Goal: Task Accomplishment & Management: Manage account settings

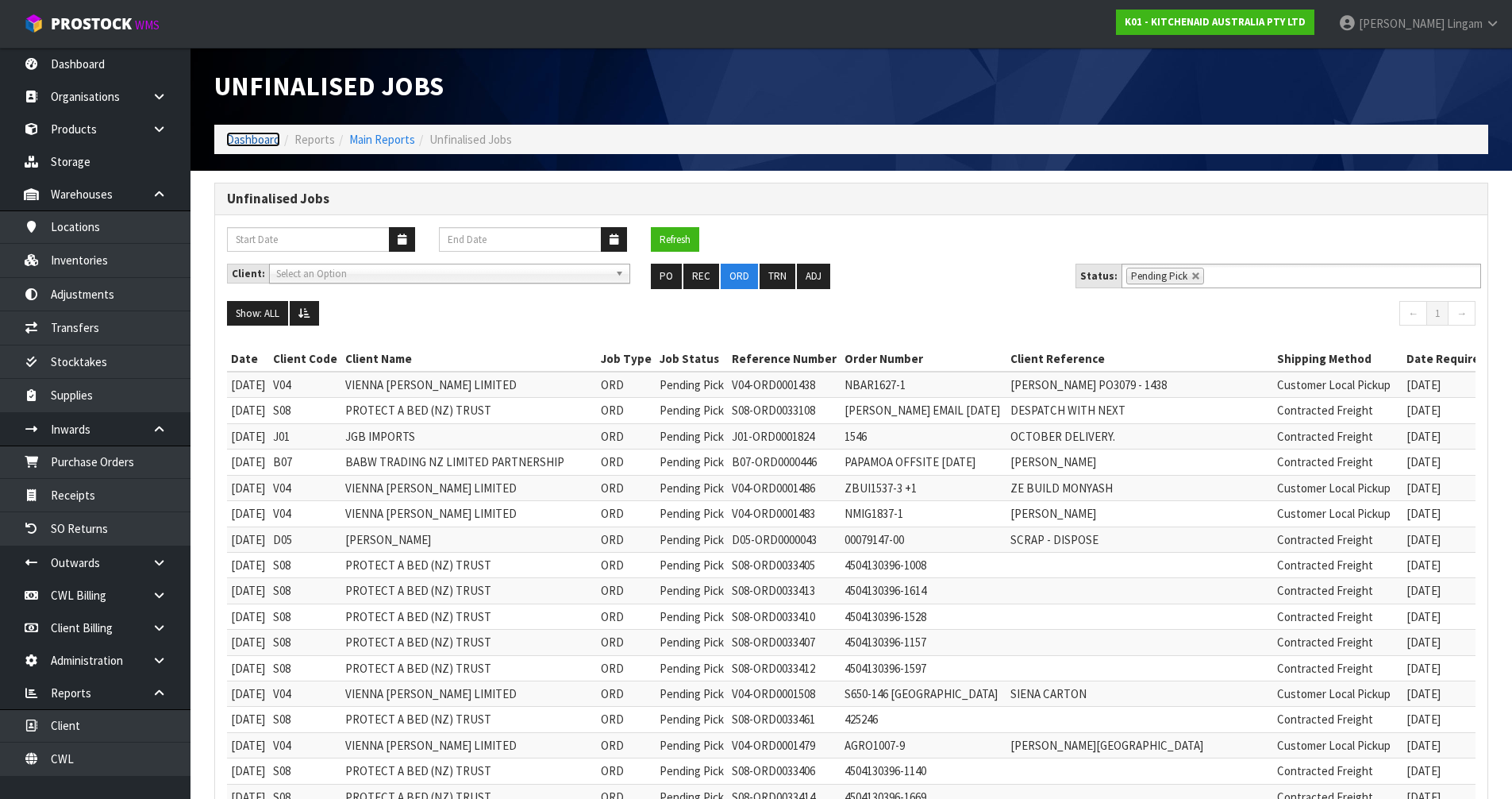
click at [247, 141] on link "Dashboard" at bounding box center [253, 139] width 54 height 15
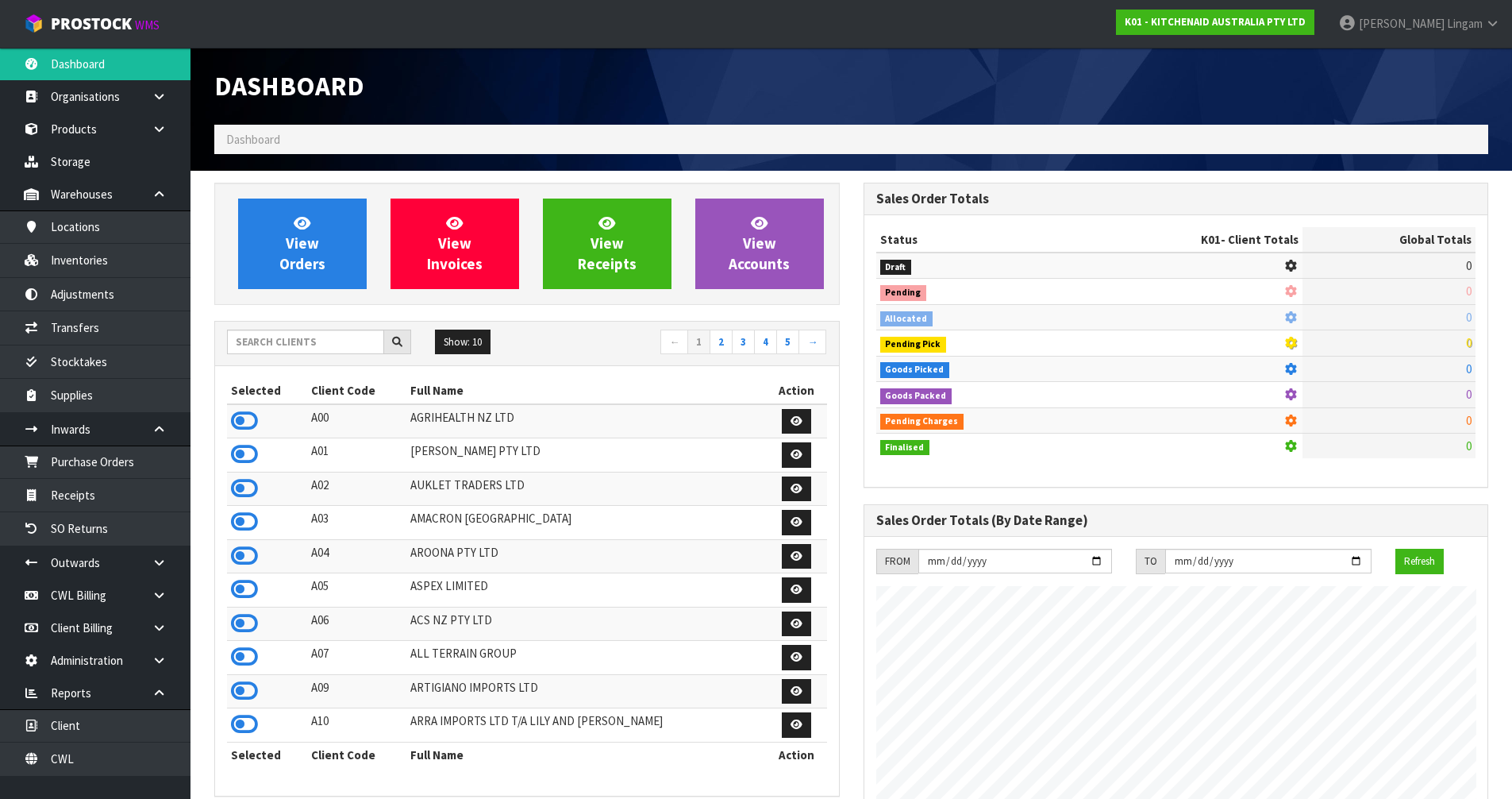
scroll to position [1202, 648]
click at [338, 342] on input "text" at bounding box center [305, 341] width 158 height 25
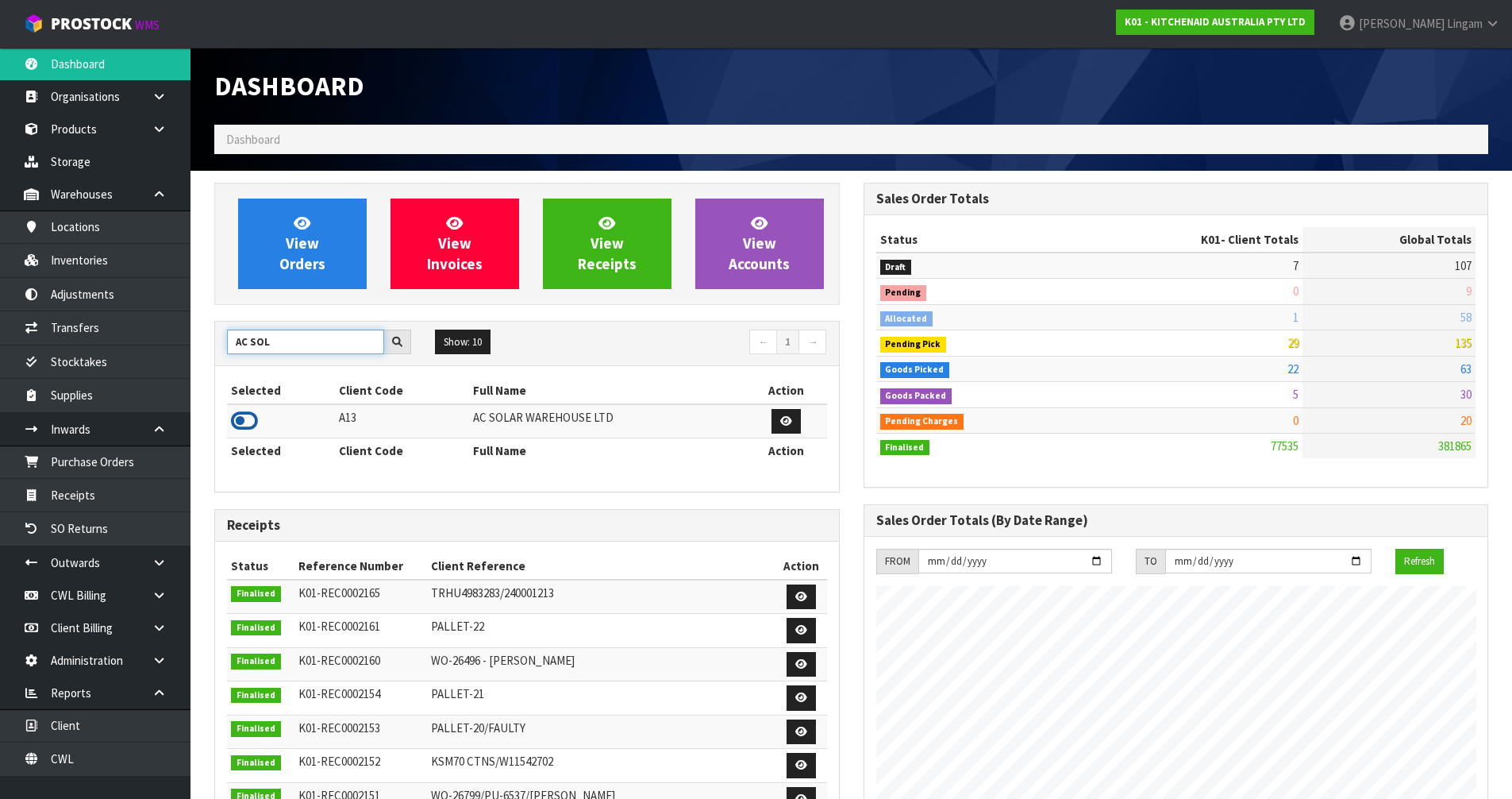
type input "AC SOL"
click at [248, 424] on icon at bounding box center [244, 420] width 27 height 24
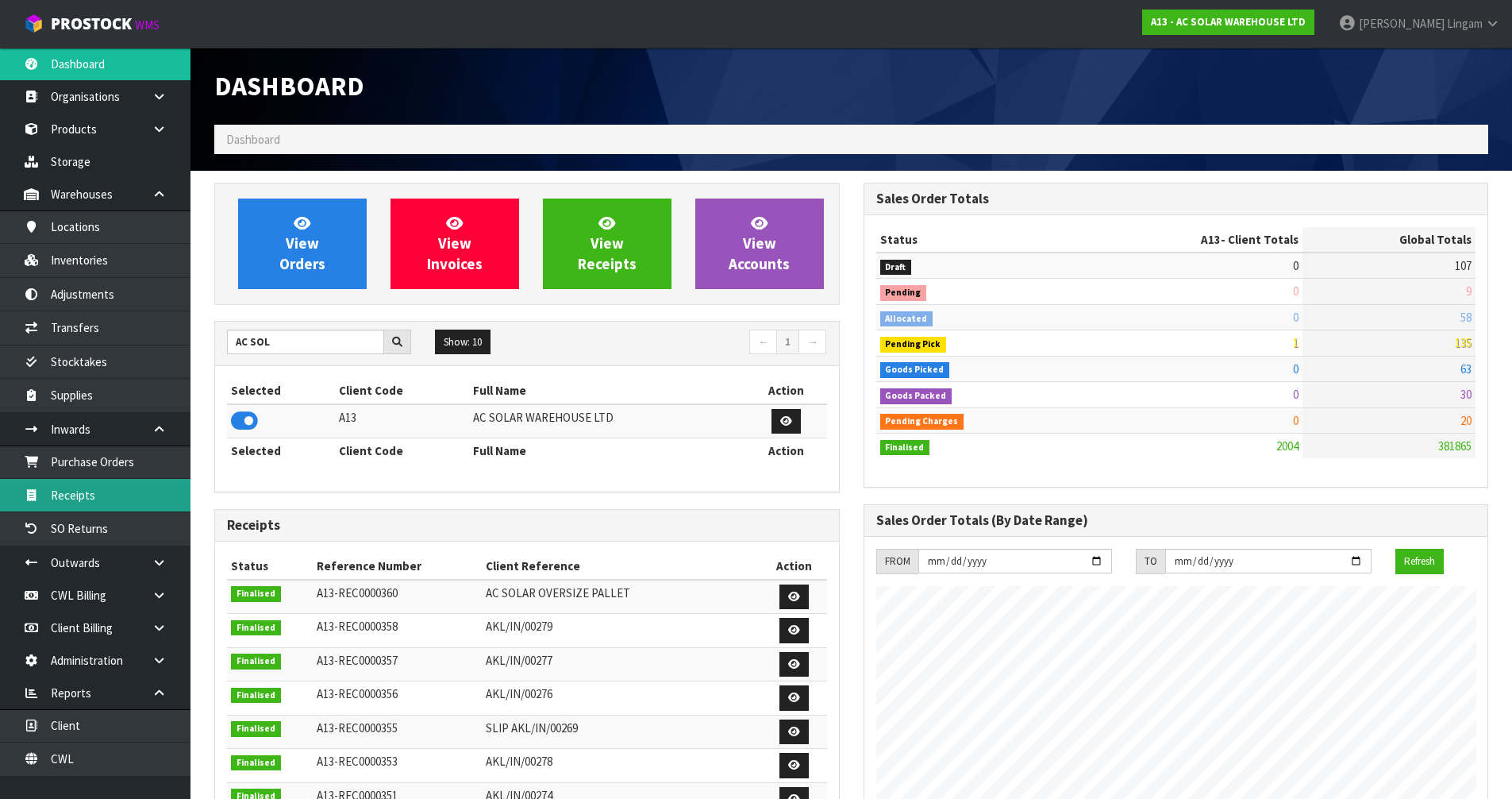
scroll to position [1288, 648]
click at [117, 499] on link "Receipts" at bounding box center [95, 495] width 190 height 33
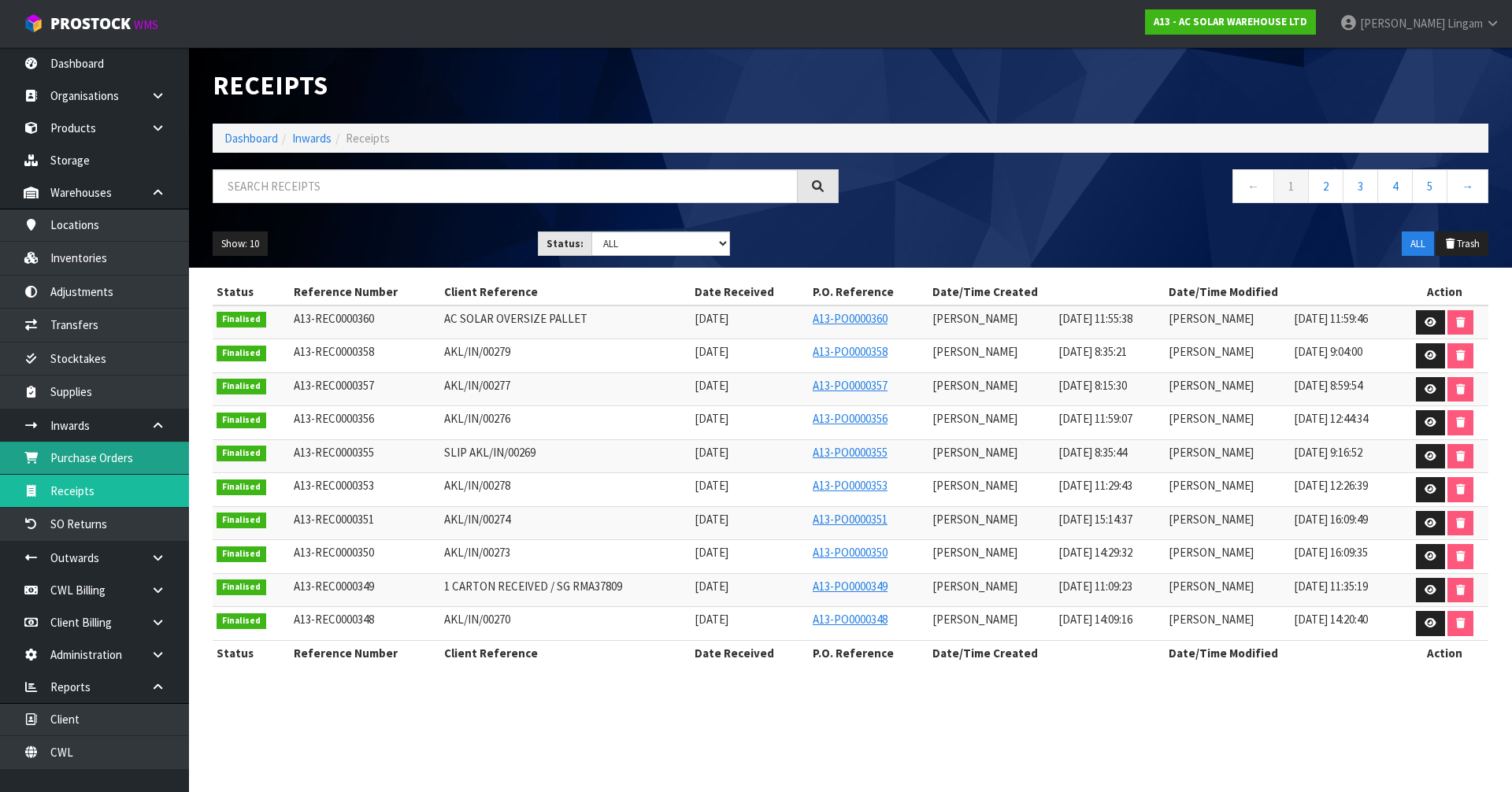
click at [112, 461] on link "Purchase Orders" at bounding box center [94, 457] width 189 height 32
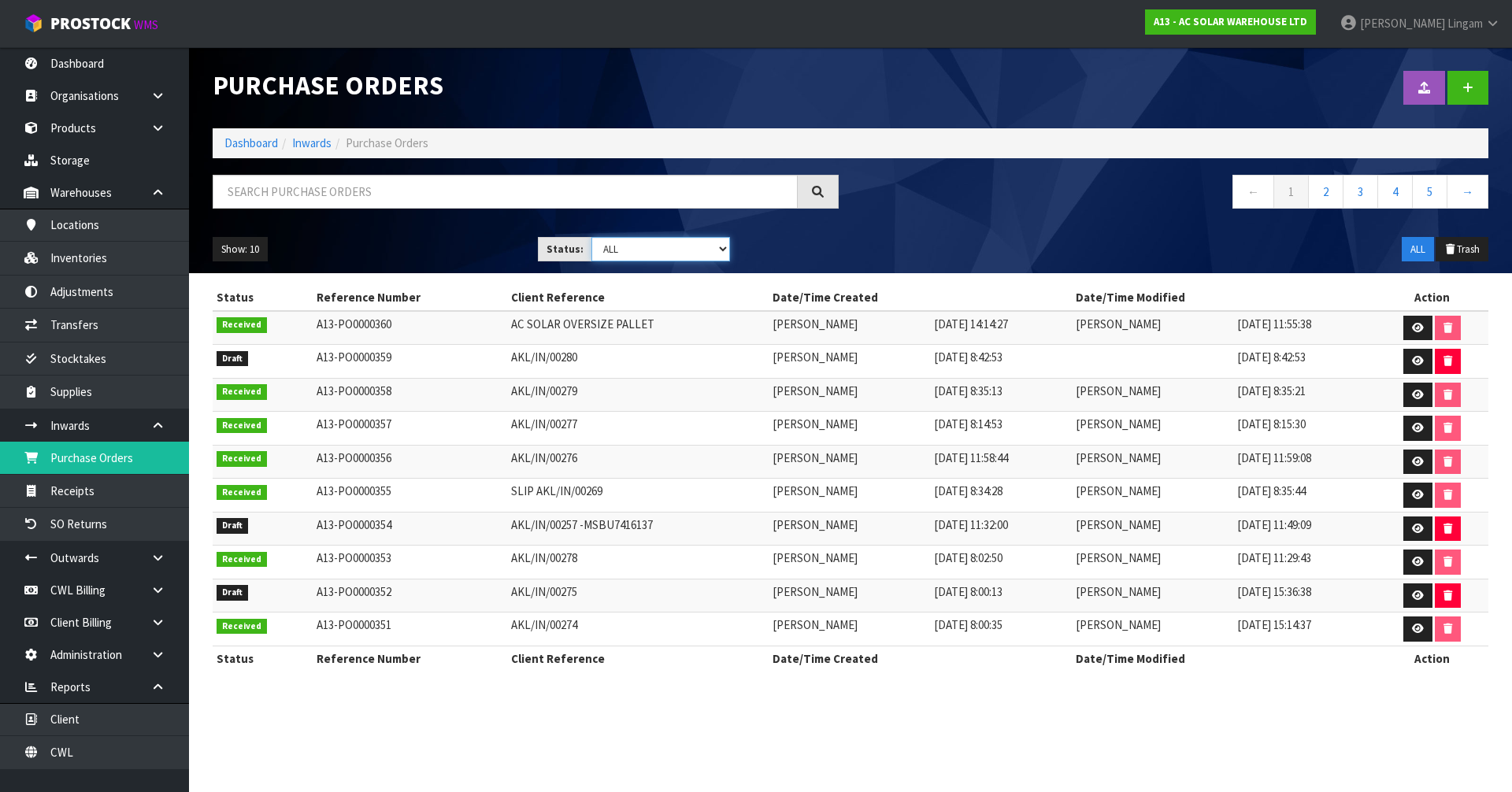
drag, startPoint x: 643, startPoint y: 247, endPoint x: 643, endPoint y: 259, distance: 12.0
click at [643, 247] on select "Draft Pending Received Cancelled ALL" at bounding box center [661, 249] width 140 height 25
select select "string:0"
click at [591, 237] on select "Draft Pending Received Cancelled ALL" at bounding box center [661, 249] width 140 height 25
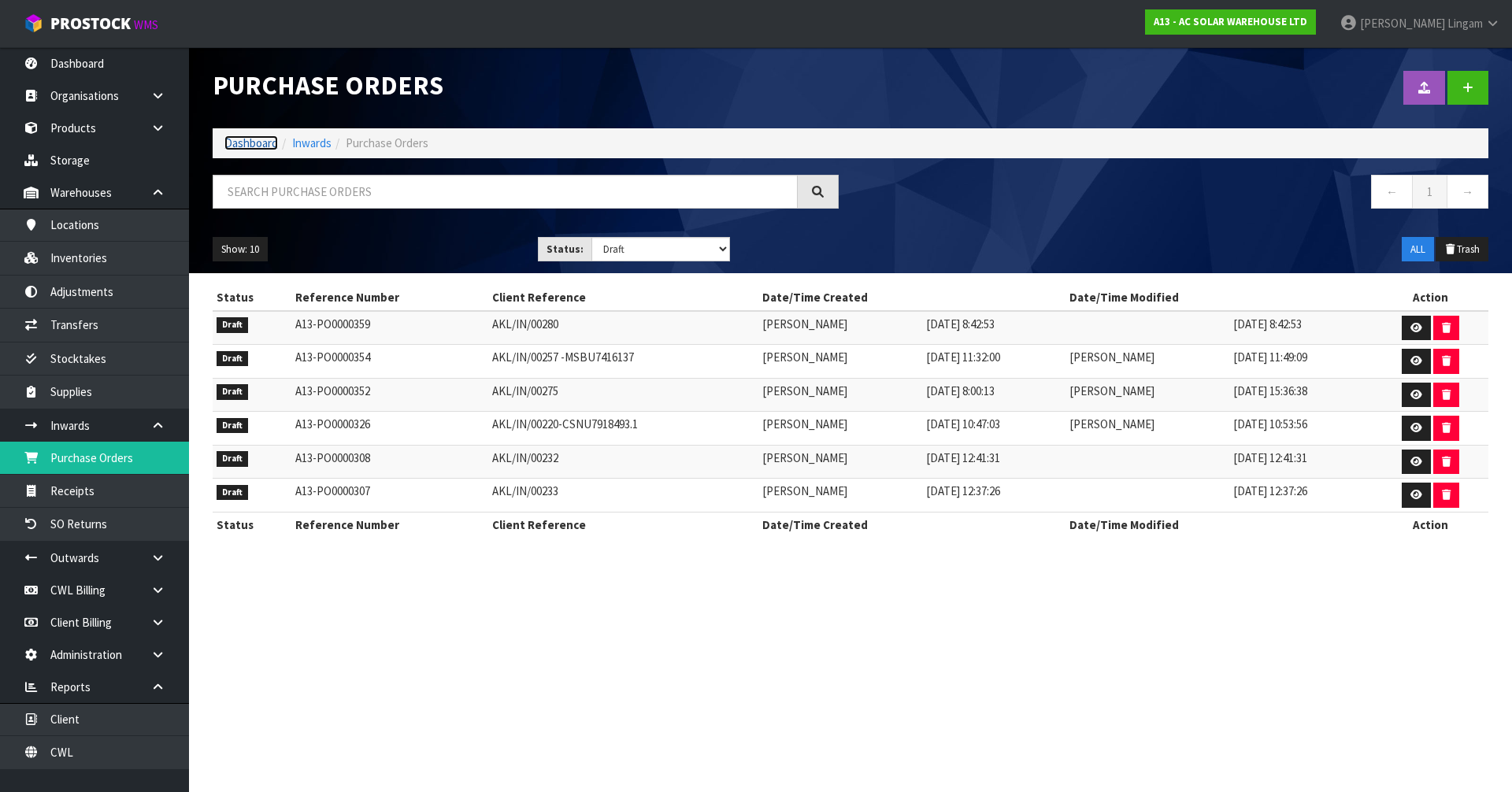
click at [249, 144] on link "Dashboard" at bounding box center [251, 142] width 53 height 15
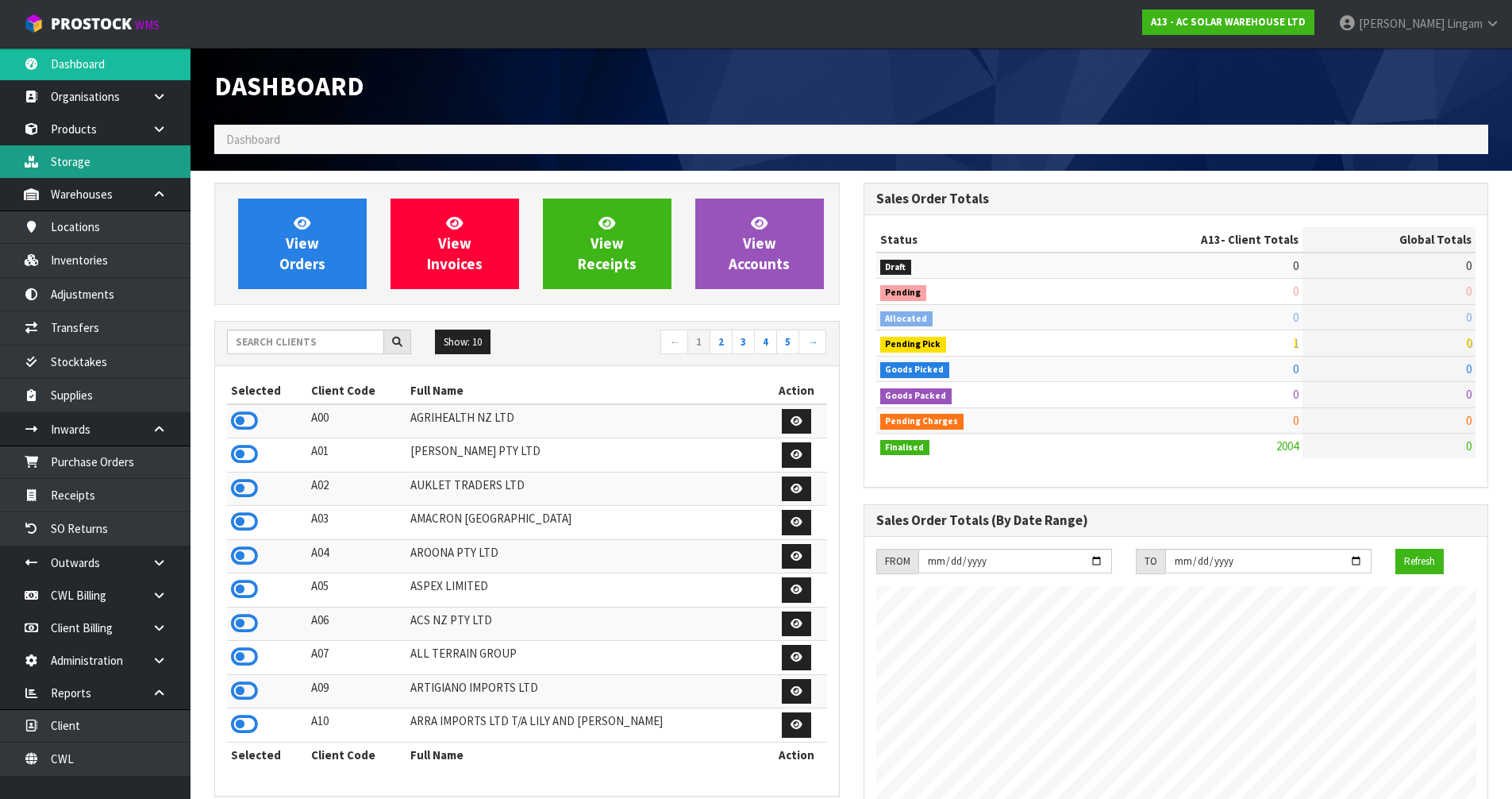
scroll to position [1270, 648]
click at [319, 341] on input "text" at bounding box center [305, 341] width 158 height 25
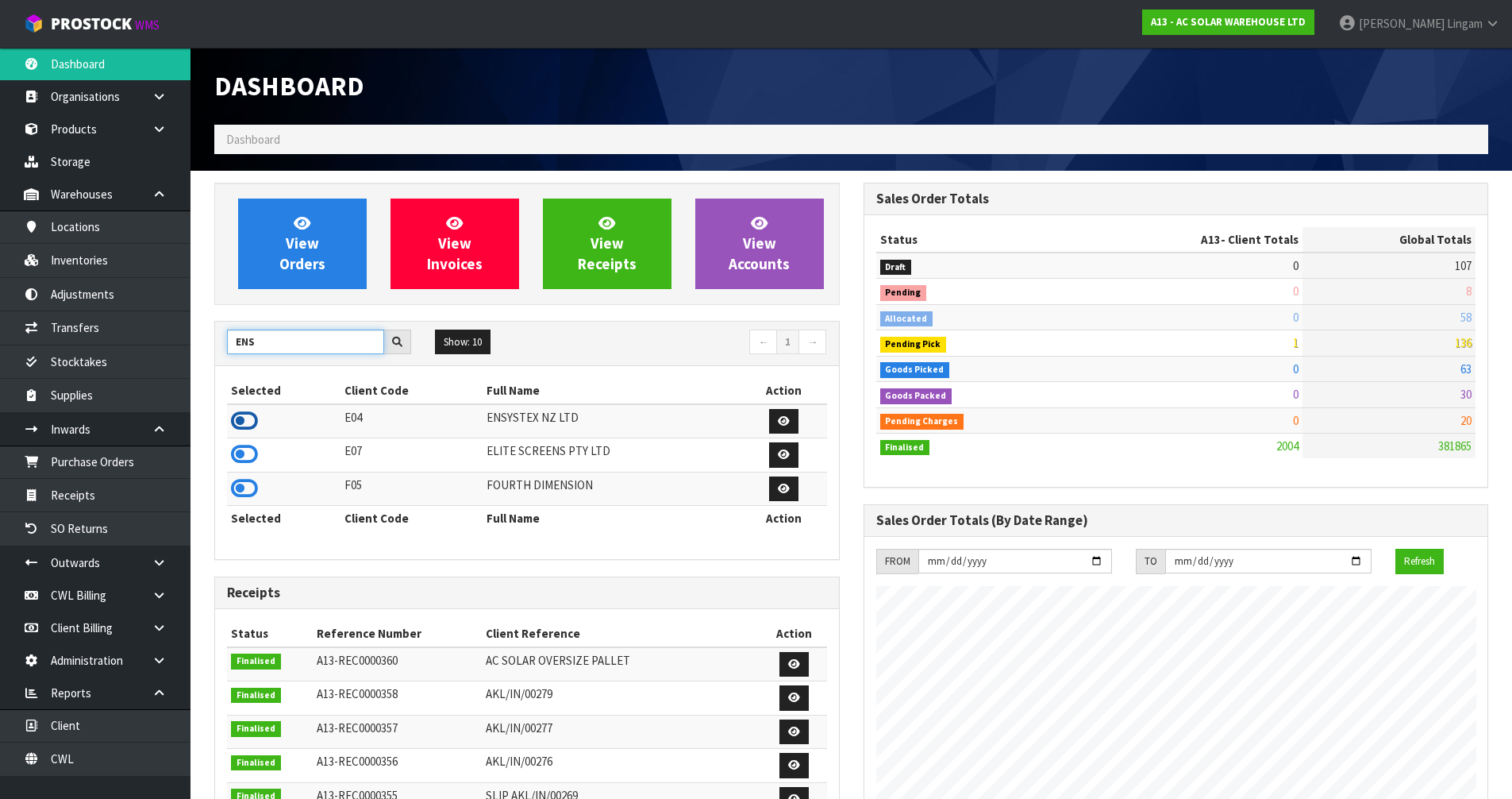
type input "ENS"
click at [246, 416] on icon at bounding box center [244, 420] width 27 height 24
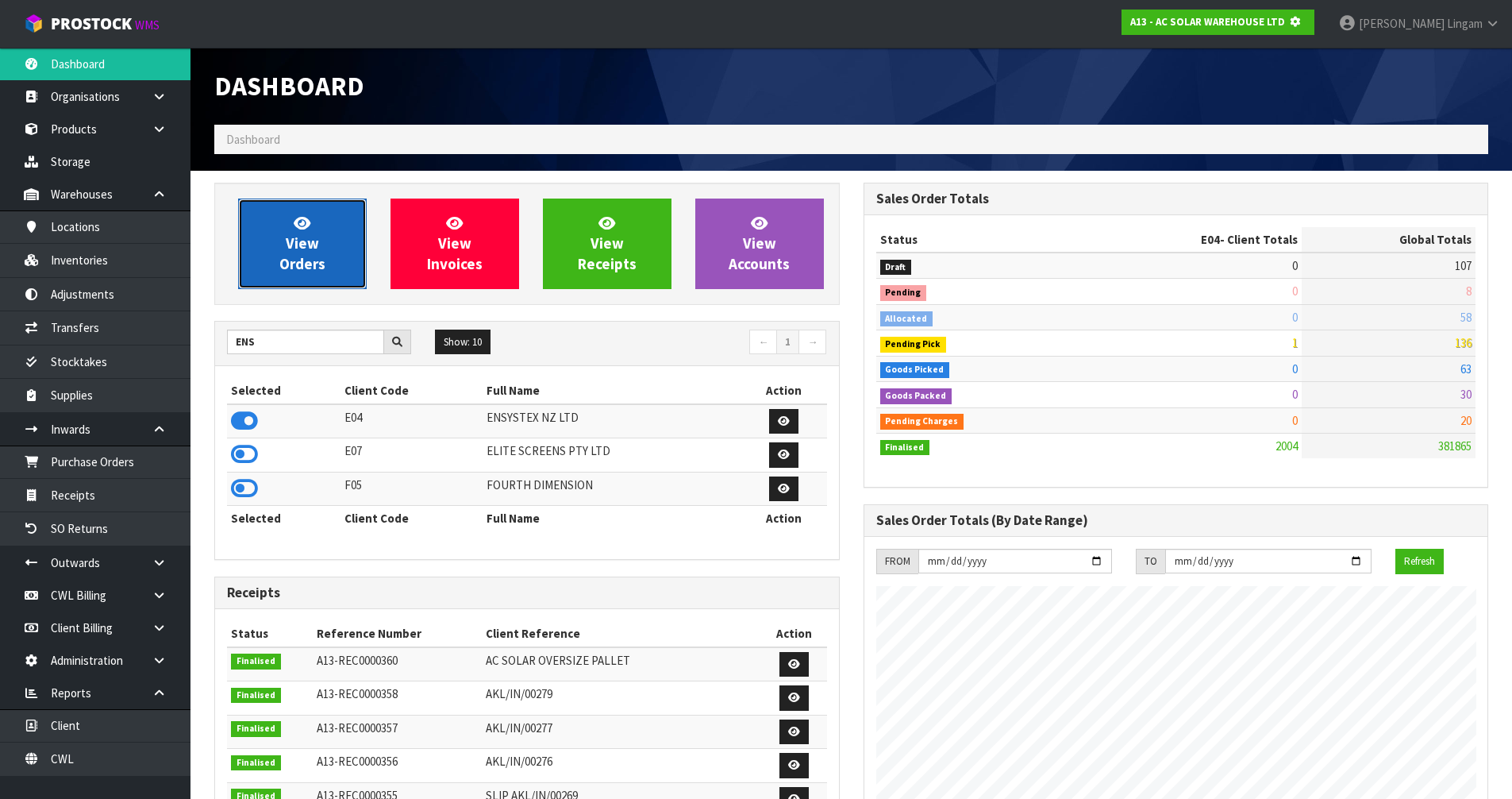
click at [300, 257] on span "View Orders" at bounding box center [302, 243] width 46 height 59
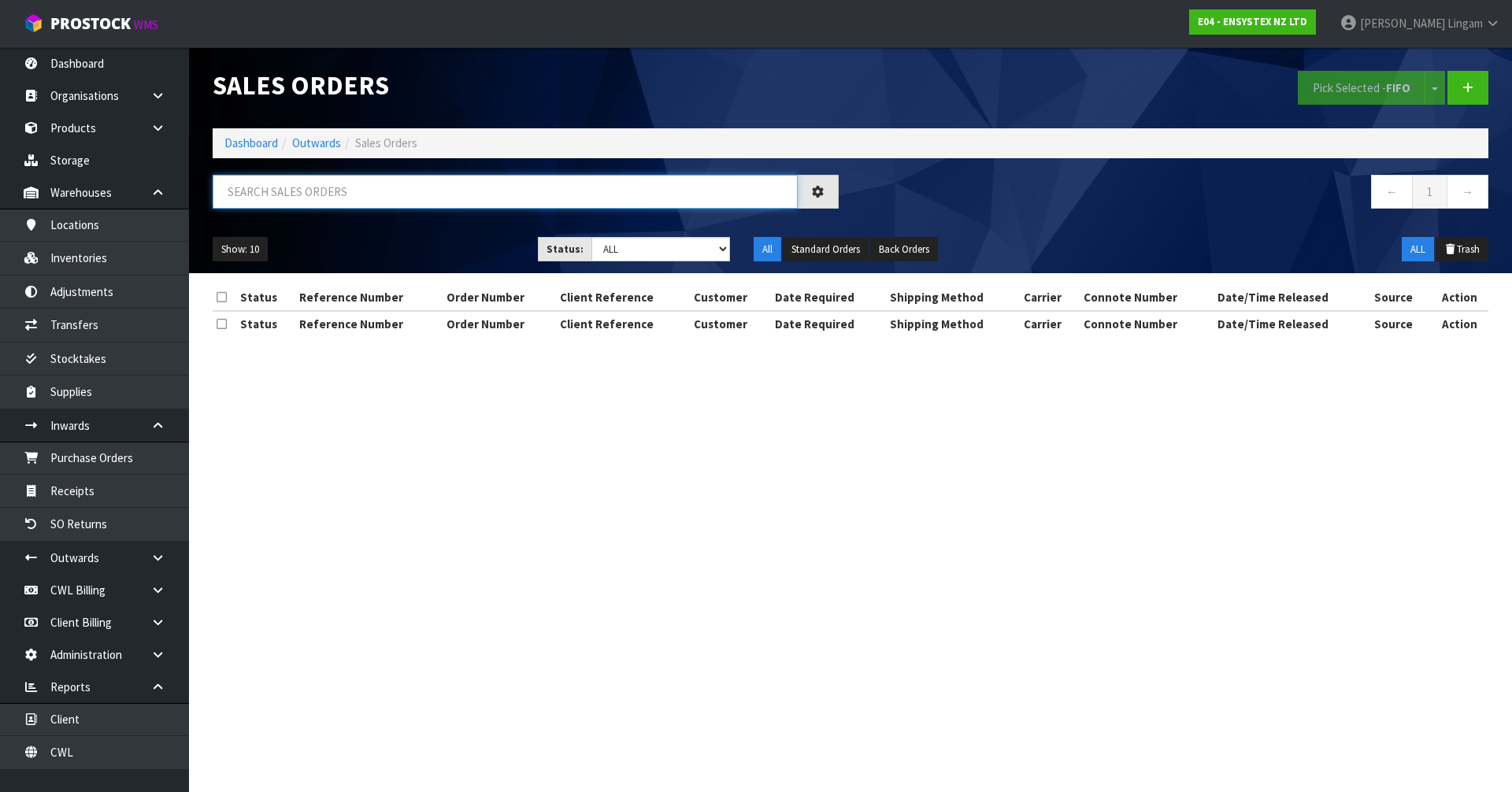
click at [346, 189] on input "text" at bounding box center [504, 192] width 585 height 33
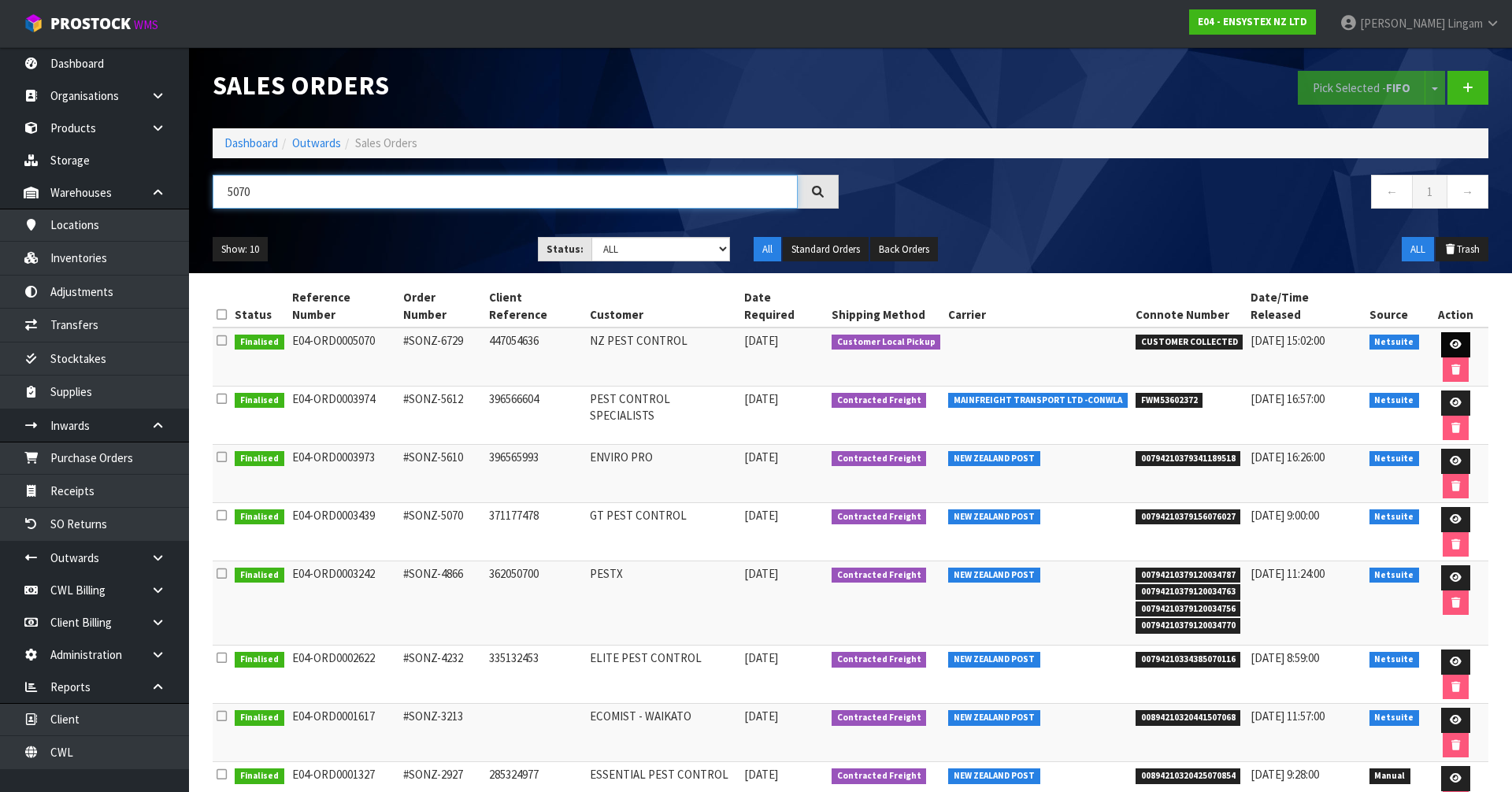
type input "5070"
click at [1449, 339] on icon at bounding box center [1455, 344] width 12 height 10
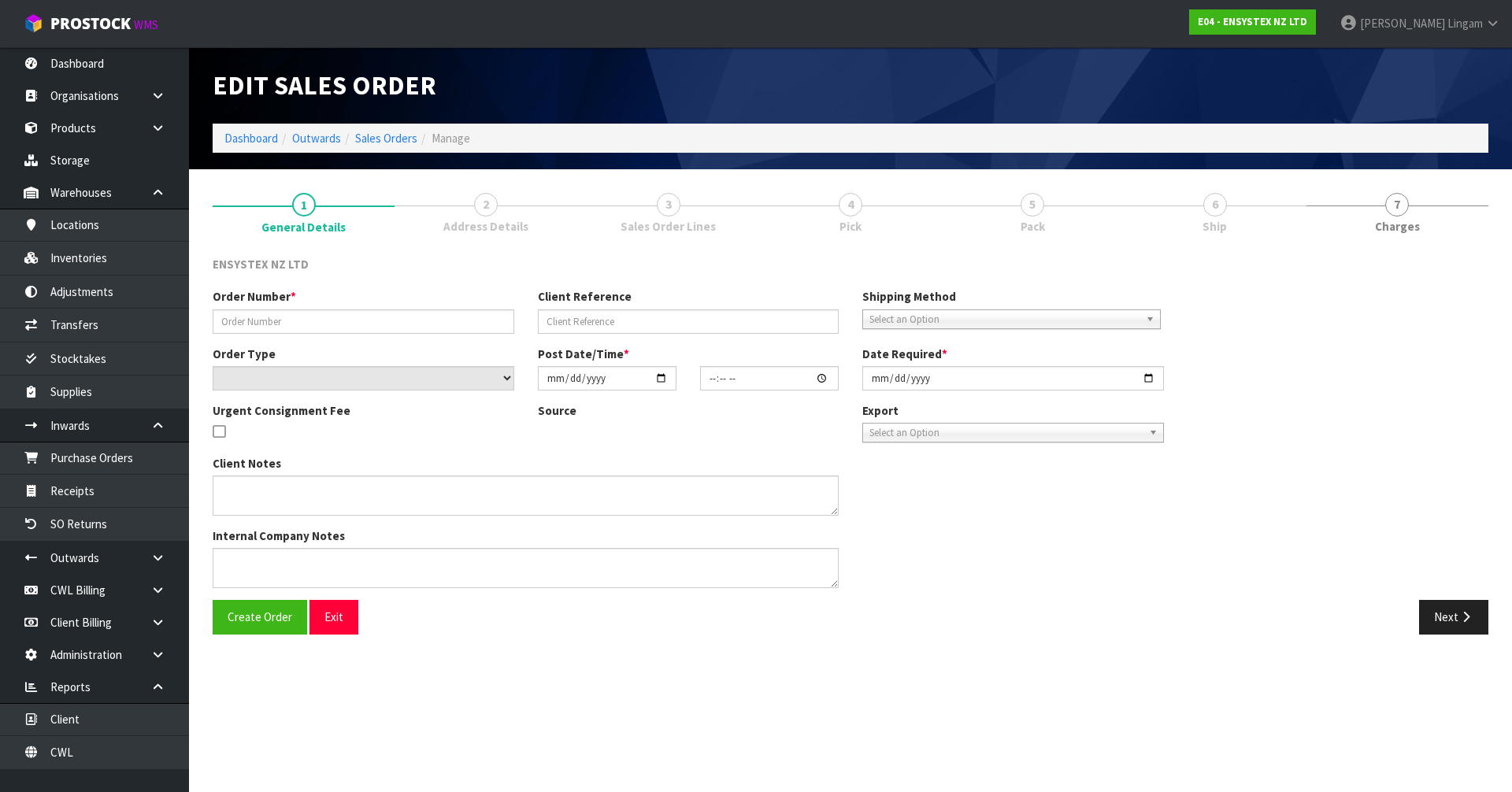
type input "#SONZ-6729"
type input "447054636"
select select "number:0"
type input "2025-09-18"
type input "13:30:11.000"
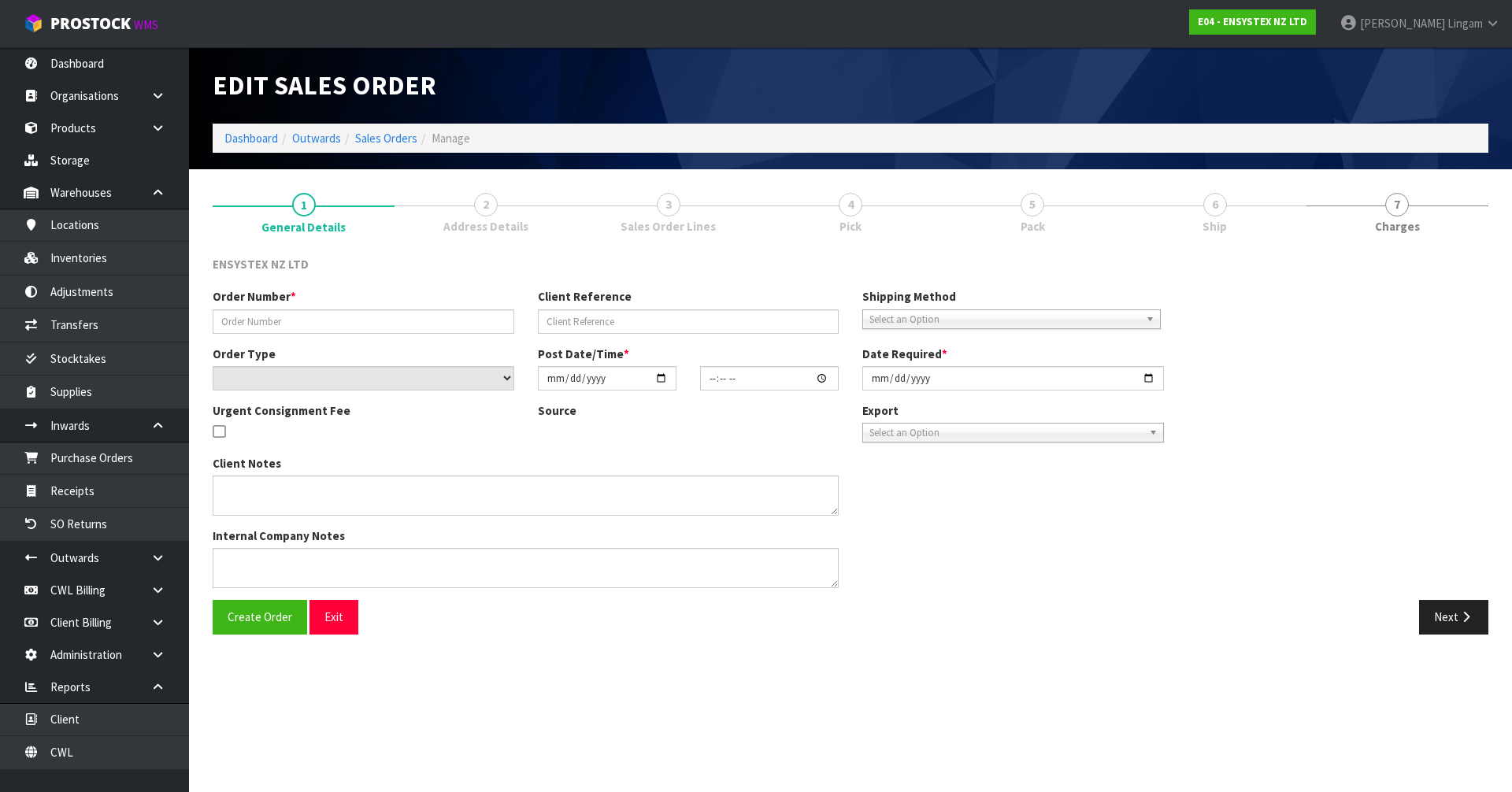
type input "2025-09-19"
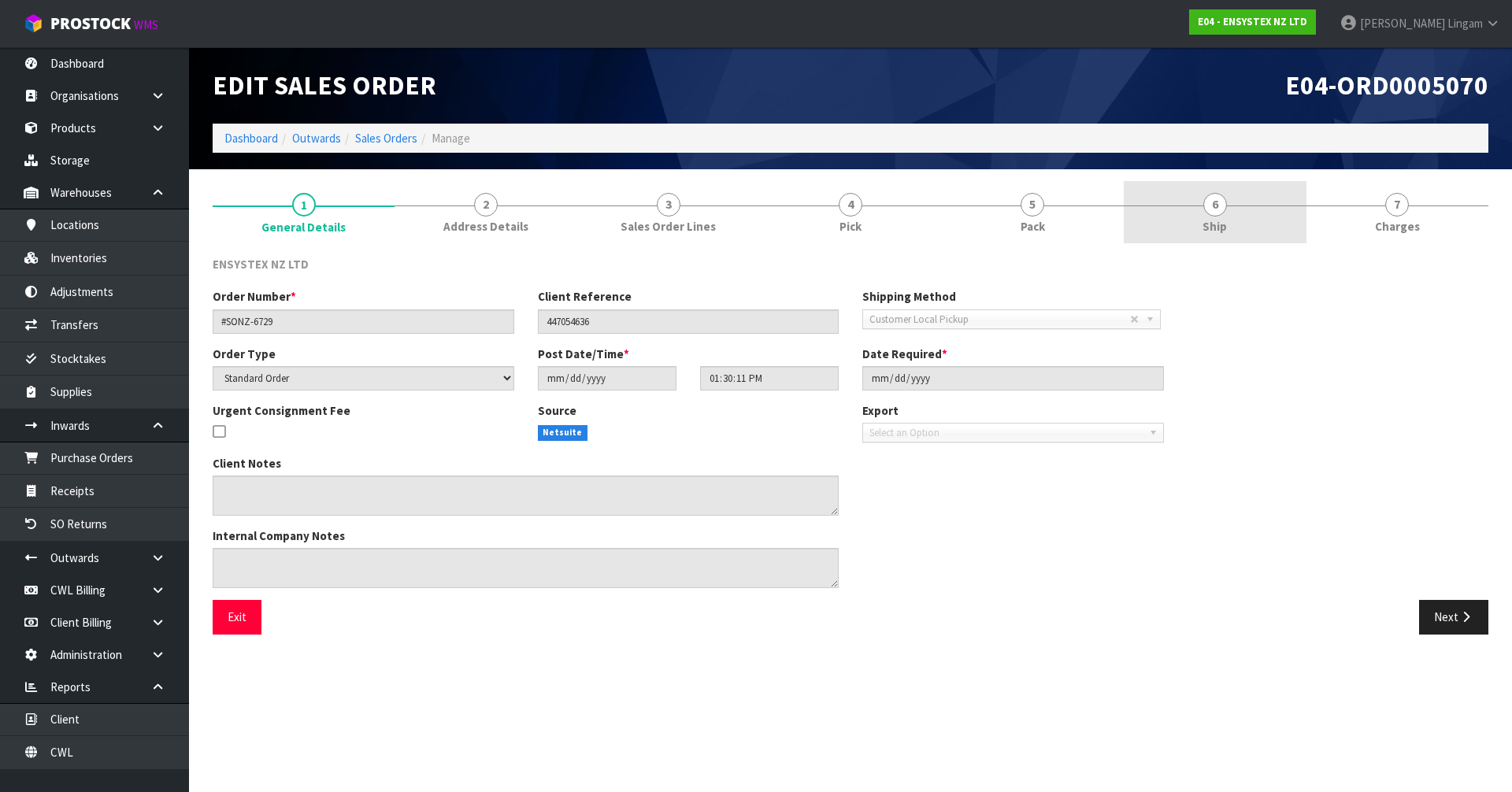
click at [1241, 215] on link "6 Ship" at bounding box center [1214, 211] width 182 height 62
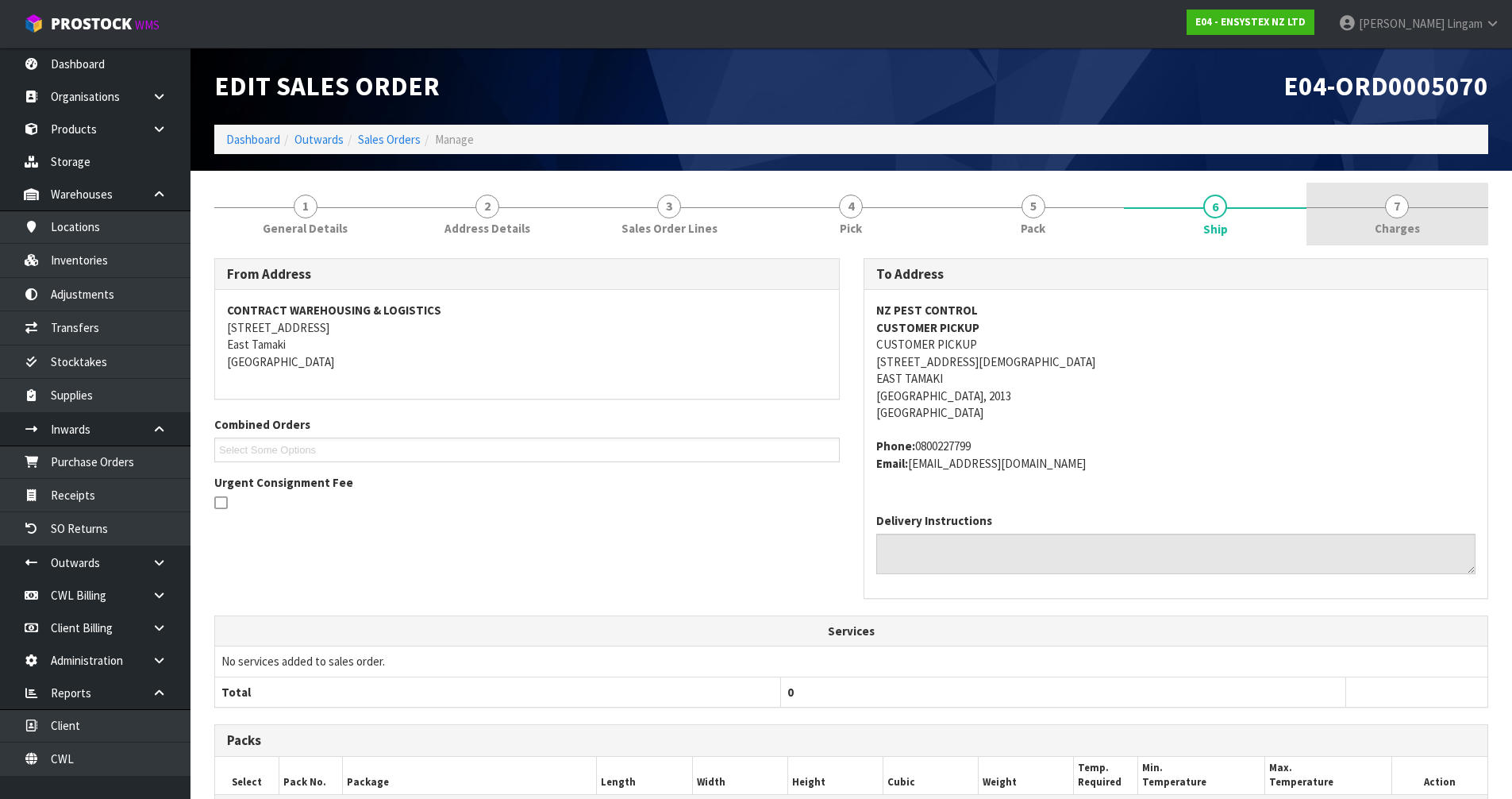
click at [1425, 206] on link "7 Charges" at bounding box center [1396, 213] width 181 height 62
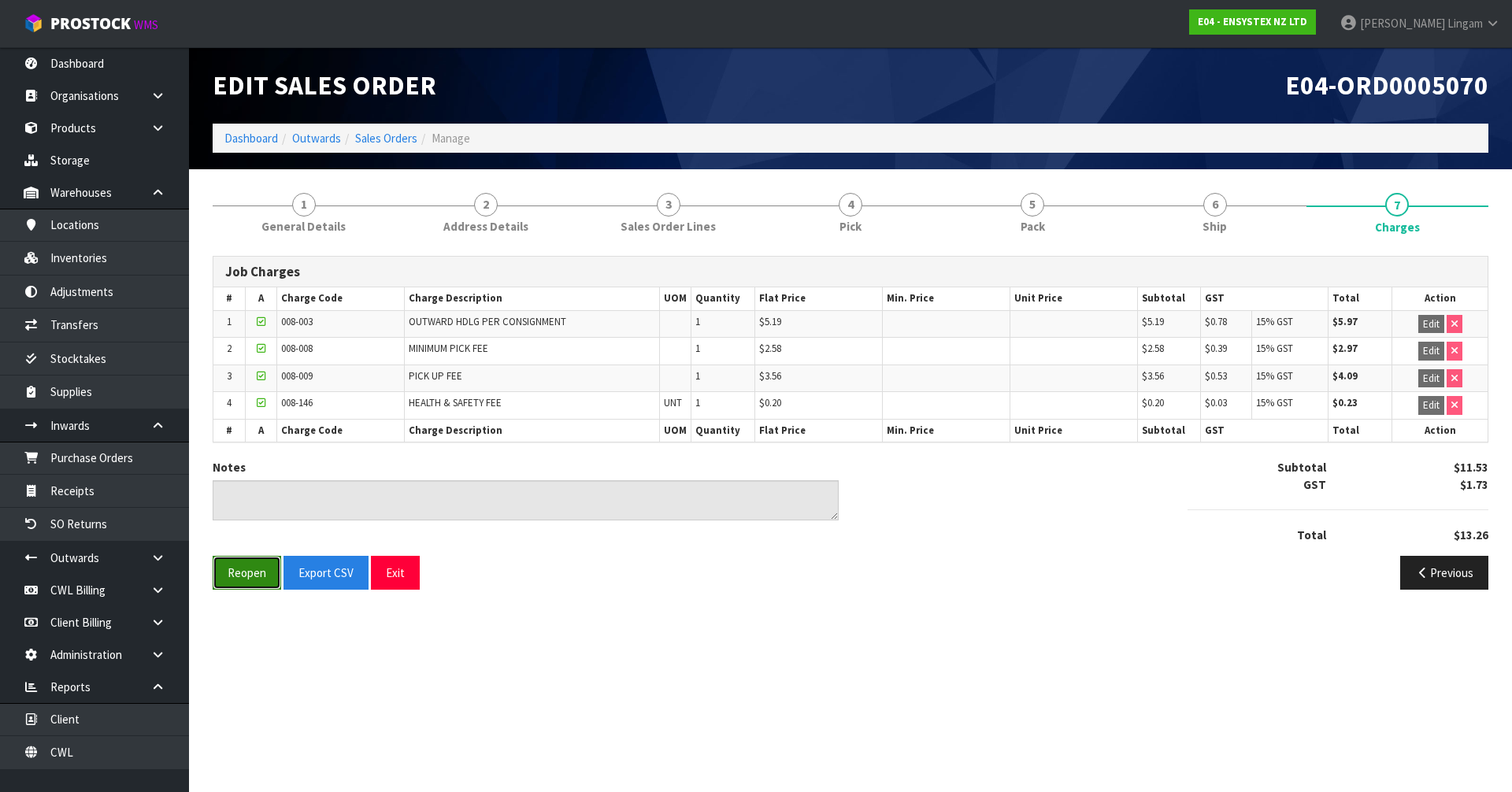
click at [241, 574] on button "Reopen" at bounding box center [247, 572] width 69 height 33
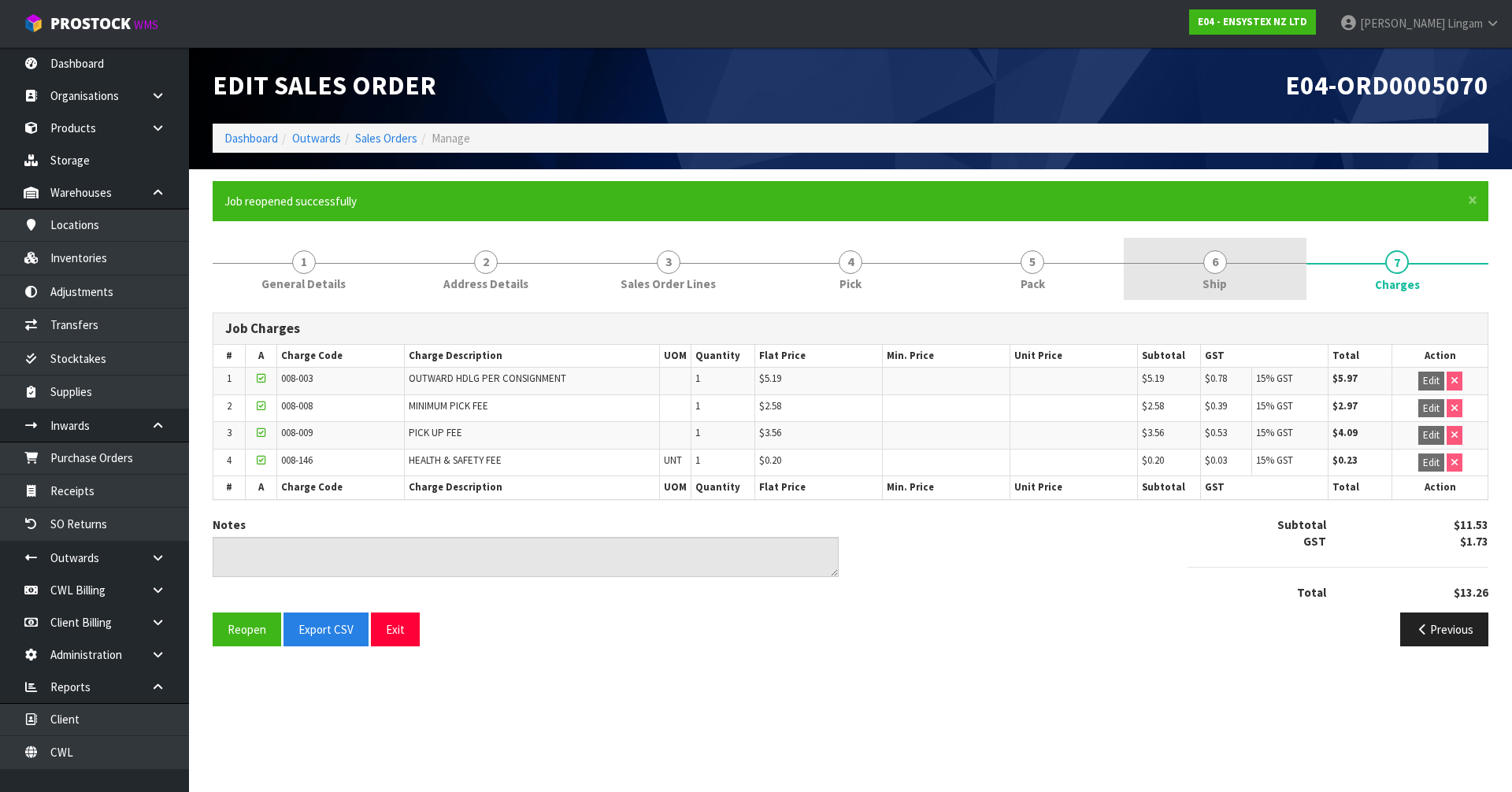
click at [1238, 278] on link "6 Ship" at bounding box center [1214, 268] width 182 height 62
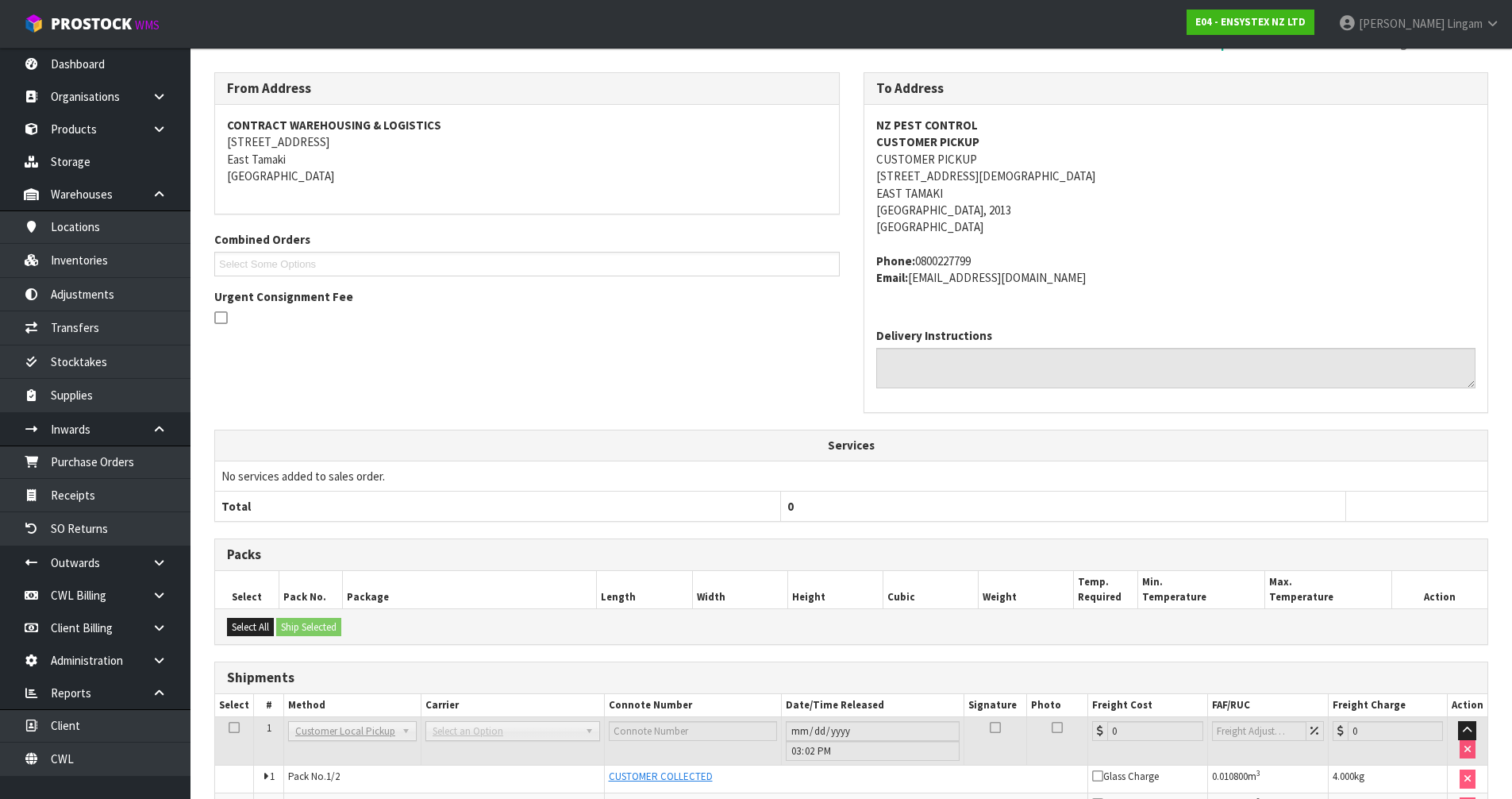
scroll to position [340, 0]
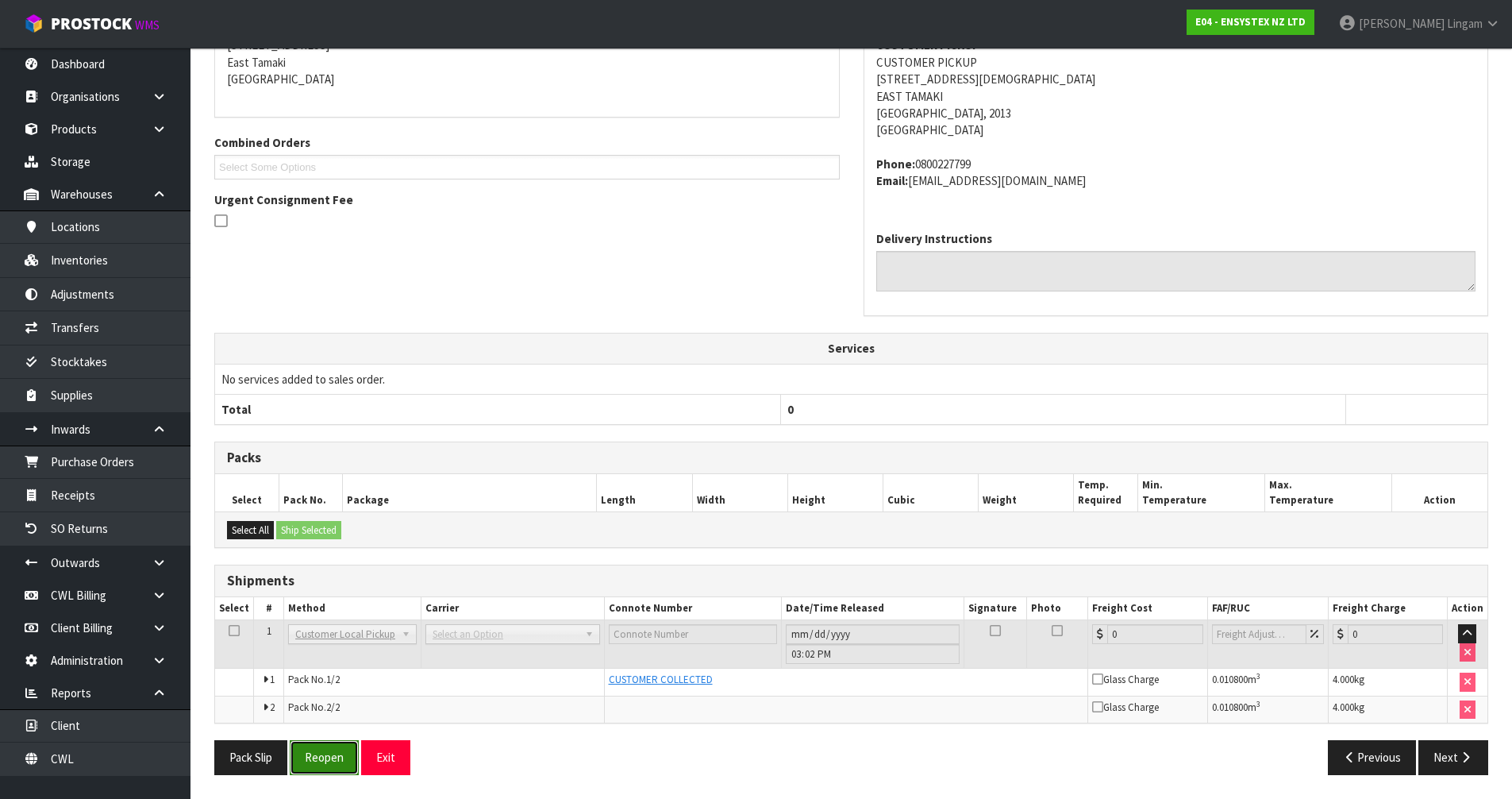
click at [317, 756] on button "Reopen" at bounding box center [324, 756] width 69 height 34
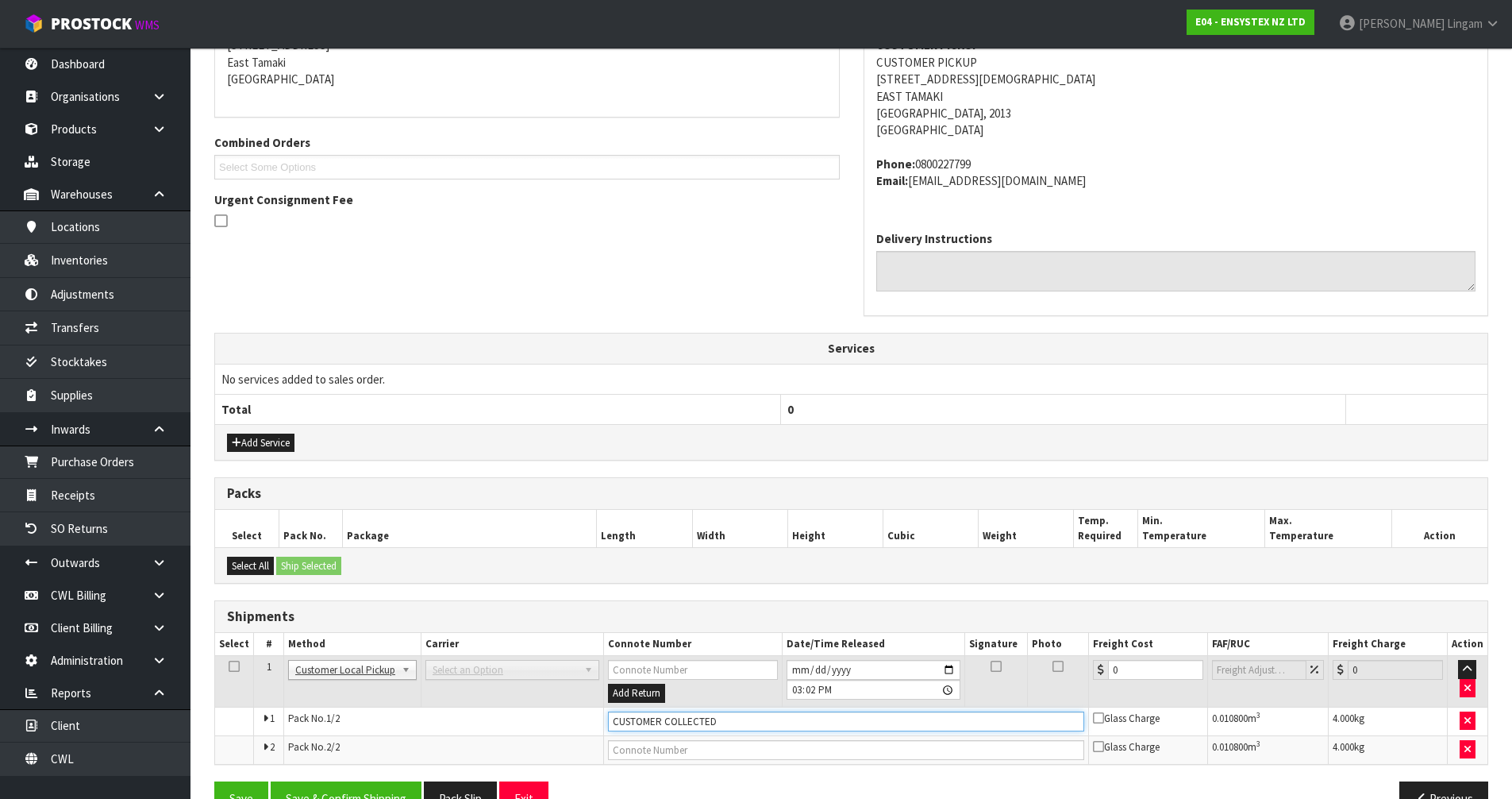
drag, startPoint x: 728, startPoint y: 719, endPoint x: 573, endPoint y: 738, distance: 156.2
click at [574, 738] on tbody "1 Client Local Pickup Customer Local Pickup Company Freight Contracted Freight …" at bounding box center [851, 710] width 1272 height 108
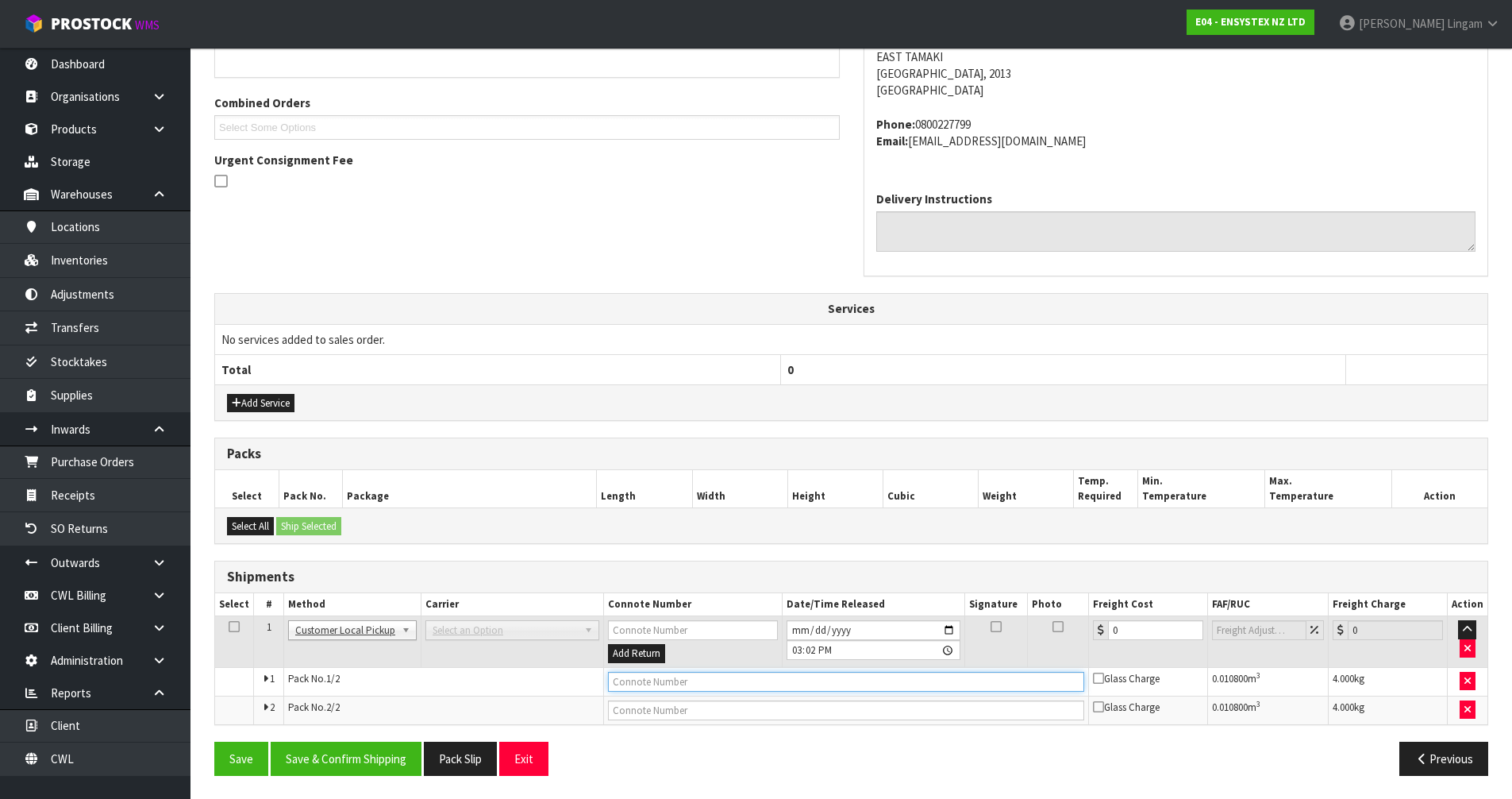
scroll to position [381, 0]
click at [221, 755] on button "Save" at bounding box center [241, 757] width 54 height 34
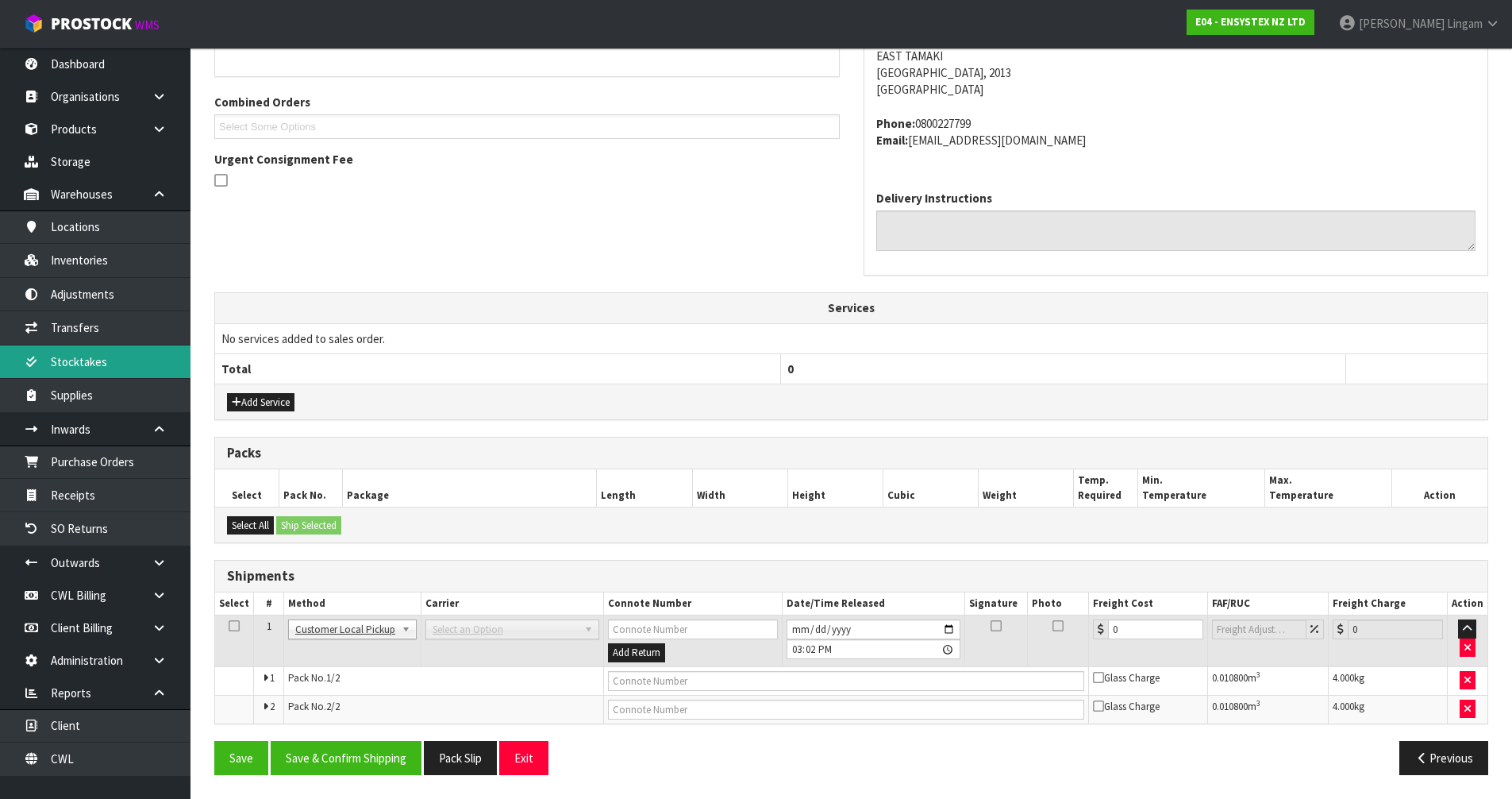
scroll to position [0, 0]
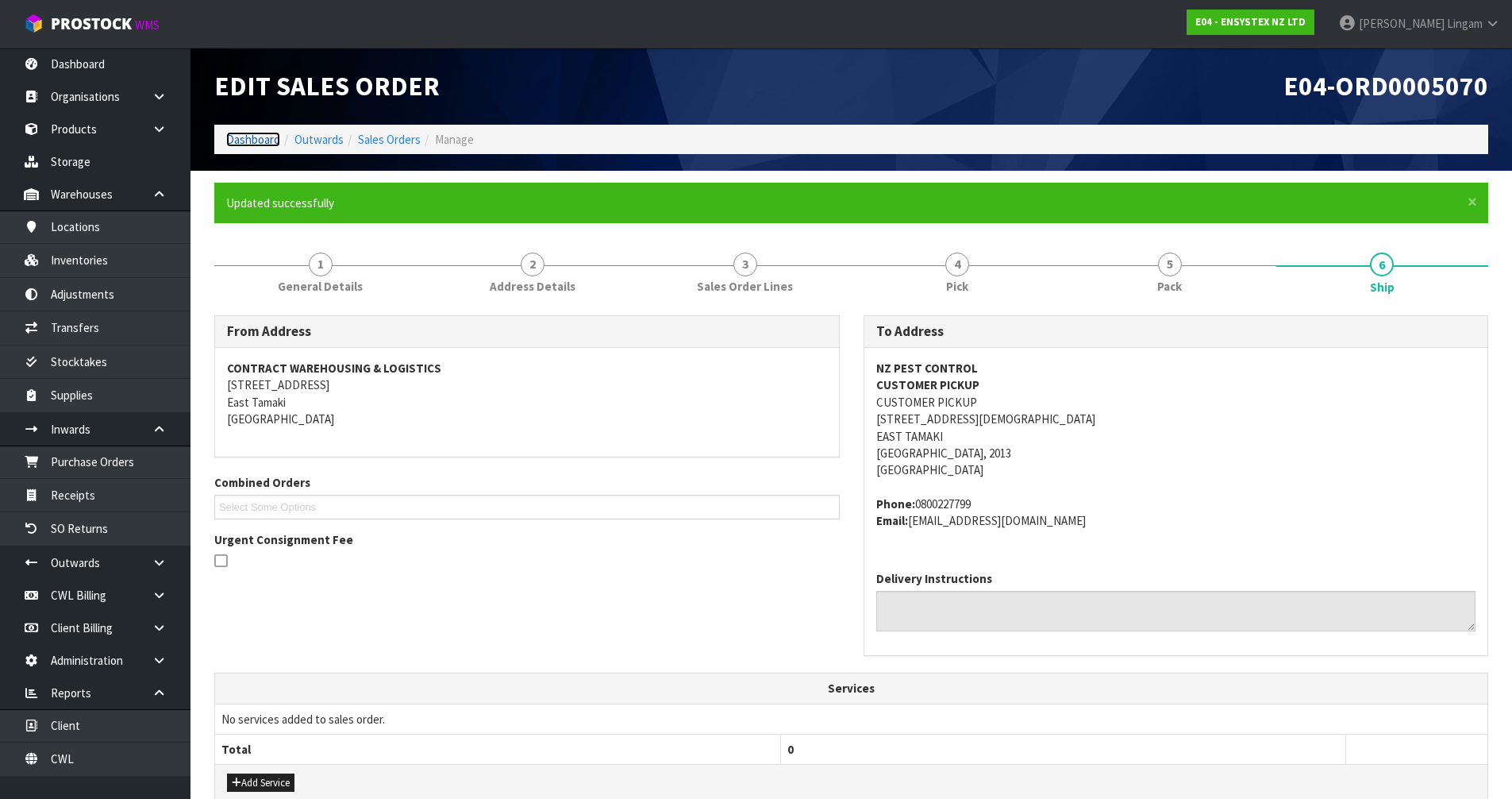
click at [256, 136] on link "Dashboard" at bounding box center [253, 139] width 54 height 15
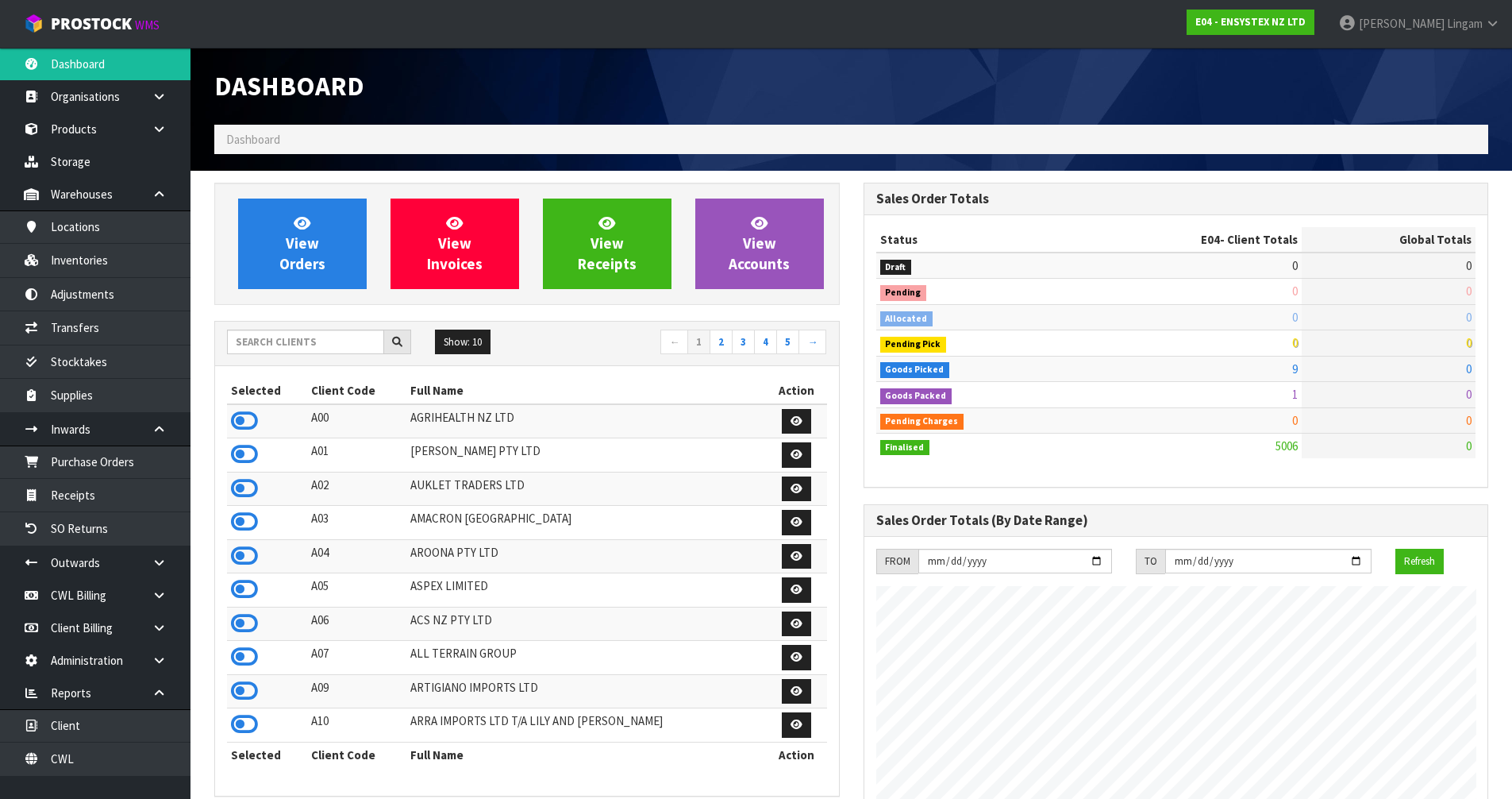
scroll to position [1202, 648]
click at [361, 352] on input "text" at bounding box center [305, 341] width 158 height 25
click at [317, 343] on input "text" at bounding box center [305, 341] width 158 height 25
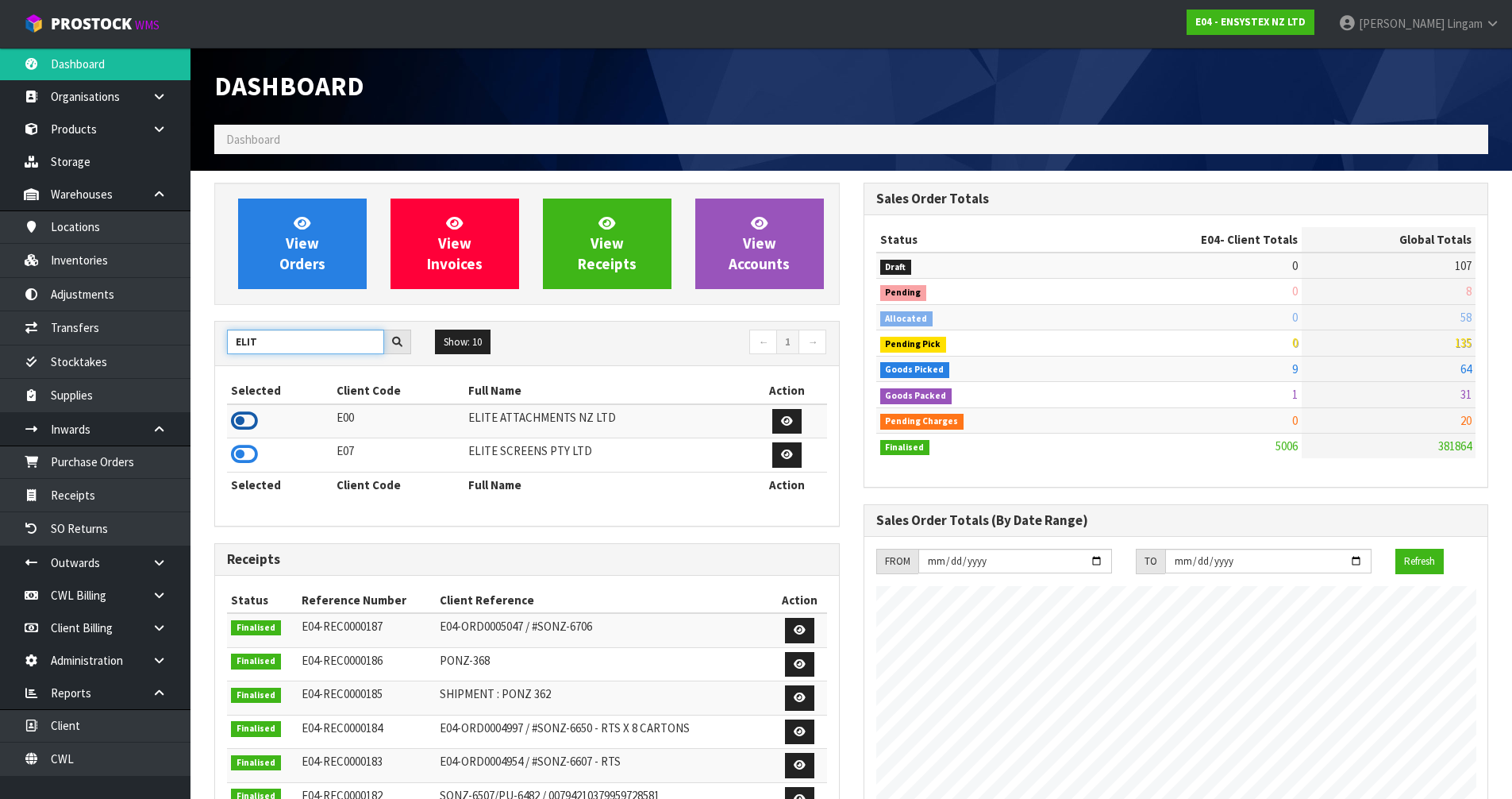
type input "ELIT"
click at [245, 420] on icon at bounding box center [244, 420] width 27 height 24
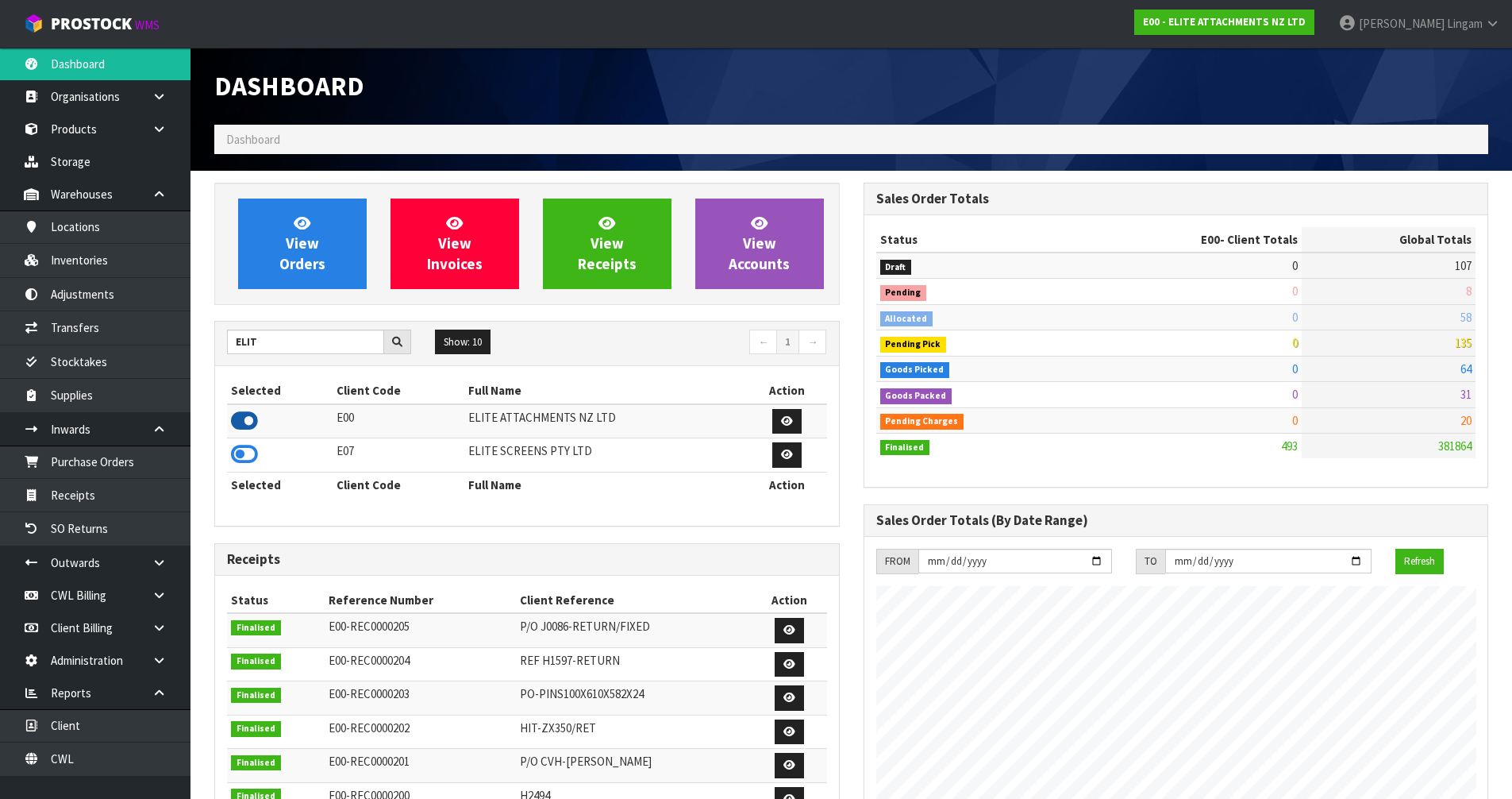
scroll to position [792995, 792924]
click at [115, 364] on link "Stocktakes" at bounding box center [95, 361] width 190 height 33
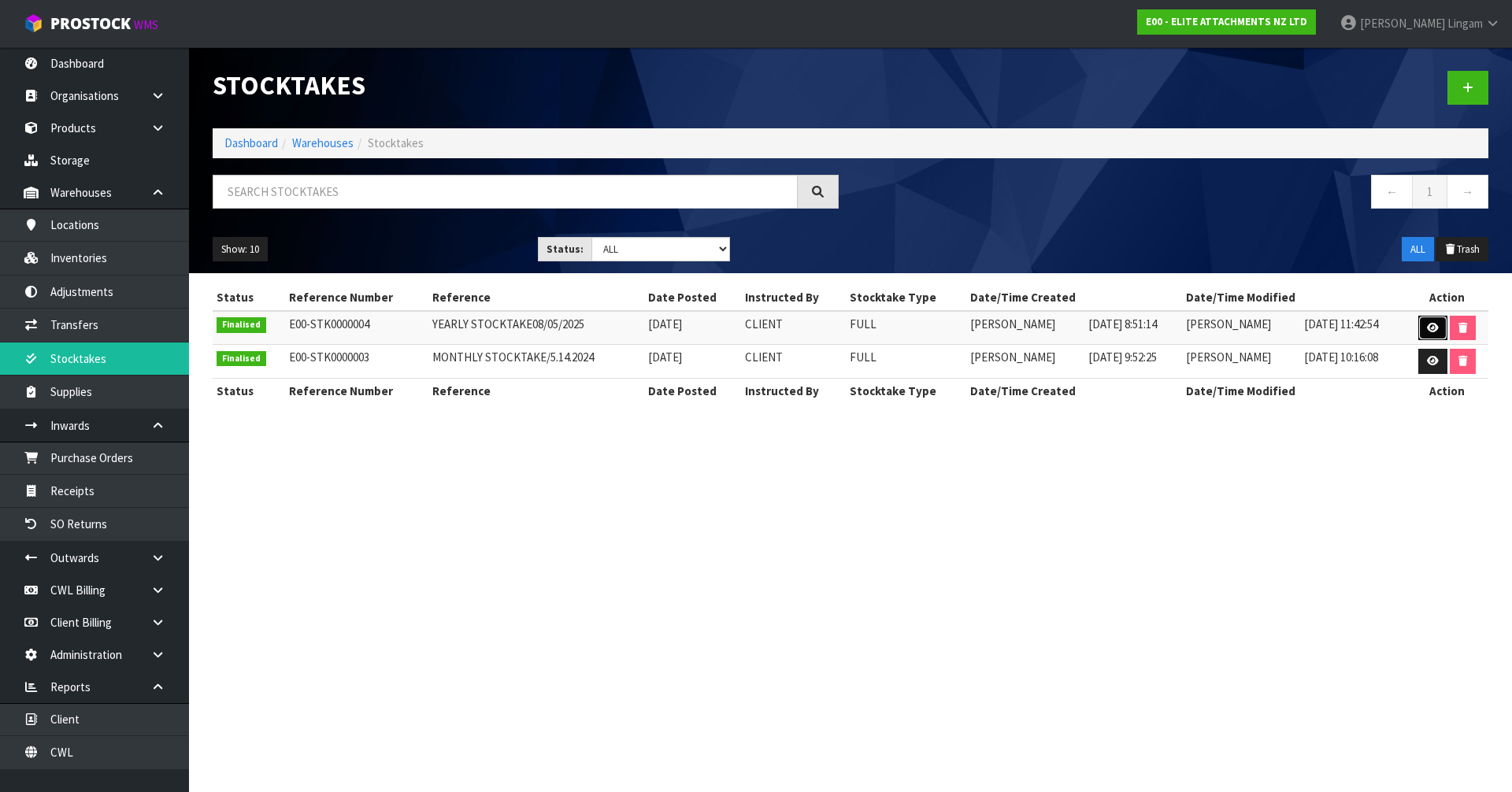
click at [1430, 324] on icon at bounding box center [1432, 327] width 12 height 10
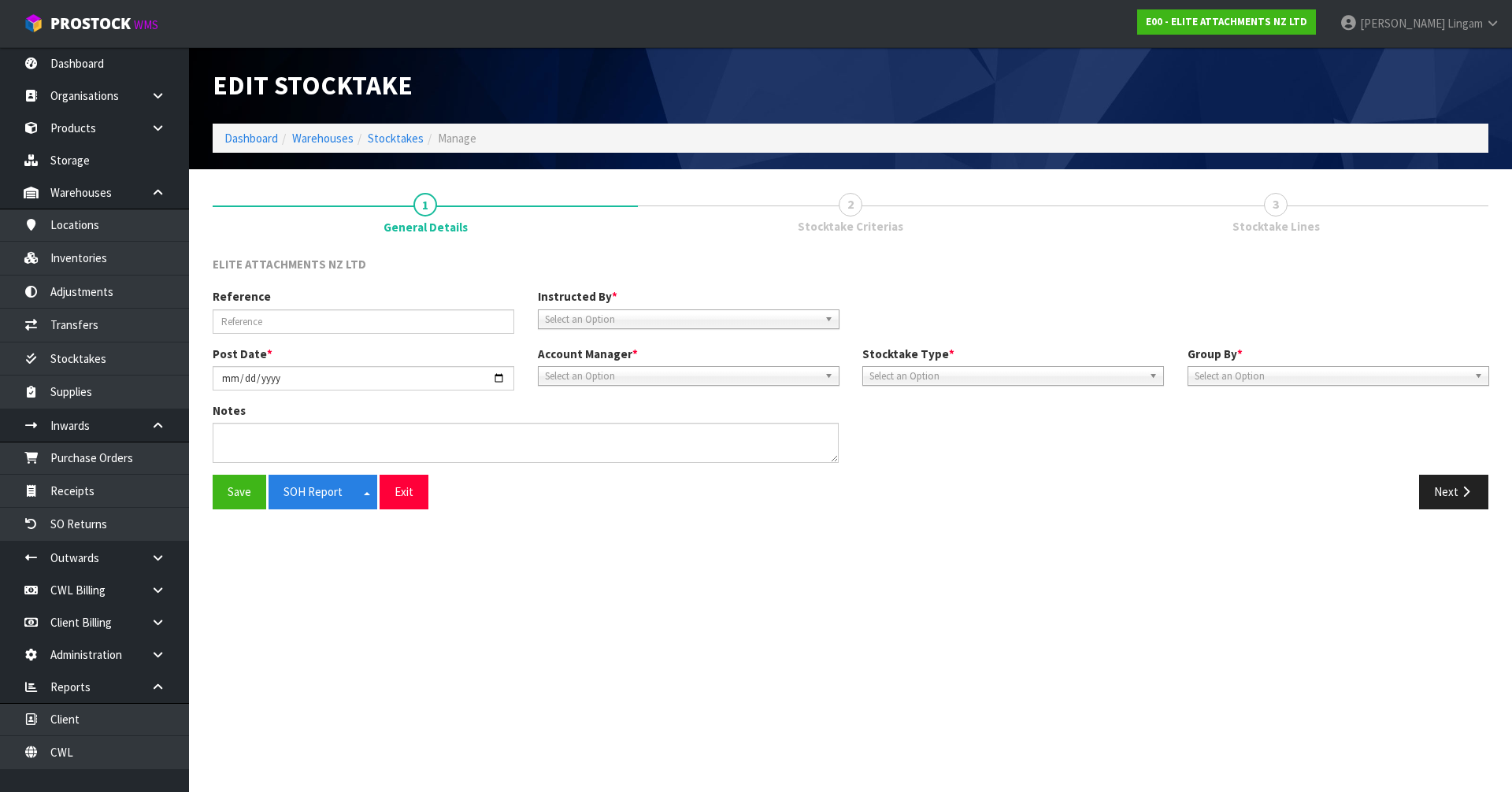
type input "YEARLY STOCKTAKE08/05/2025"
type input "2025-05-08"
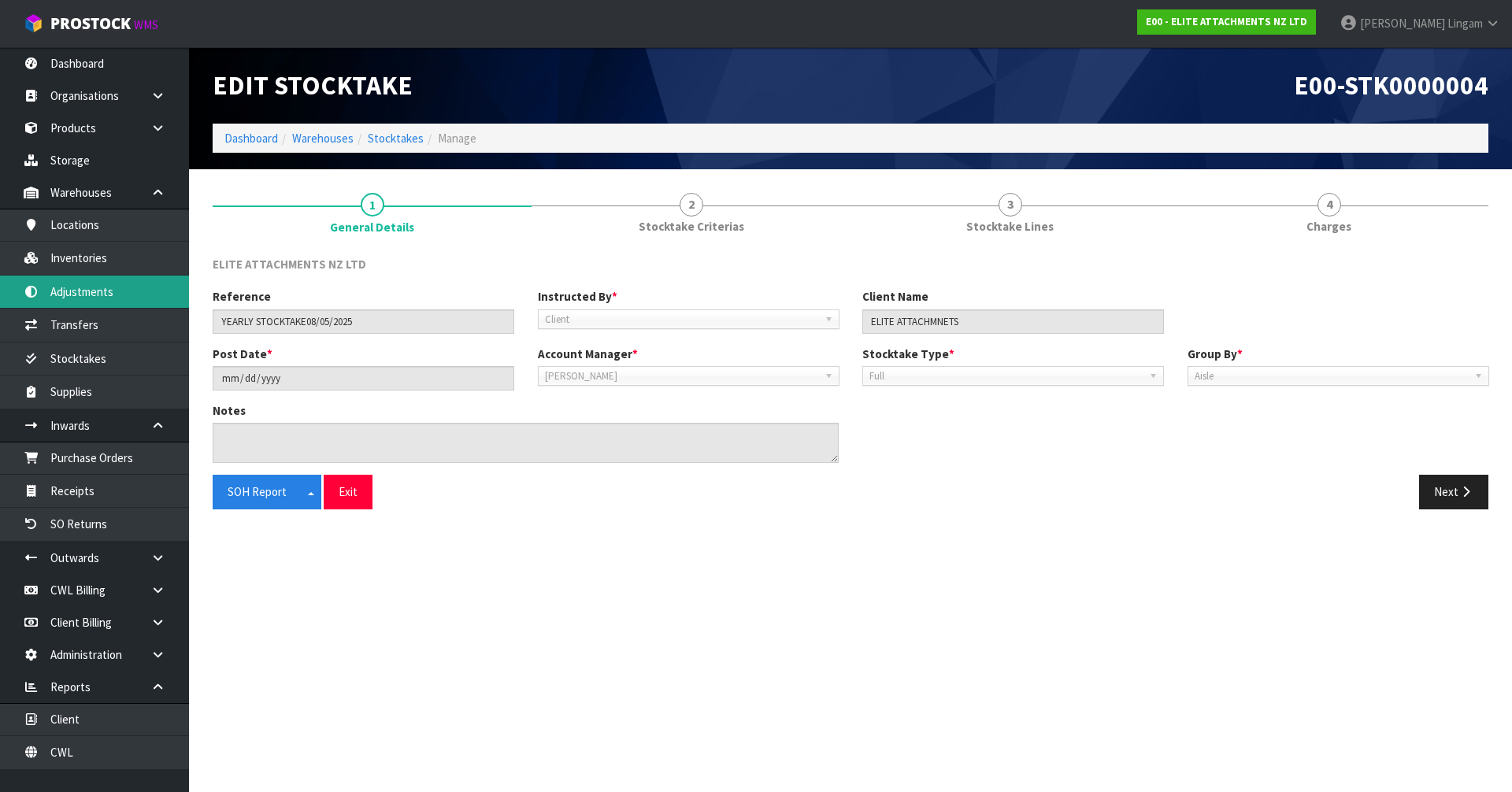
click at [70, 284] on link "Adjustments" at bounding box center [94, 291] width 189 height 32
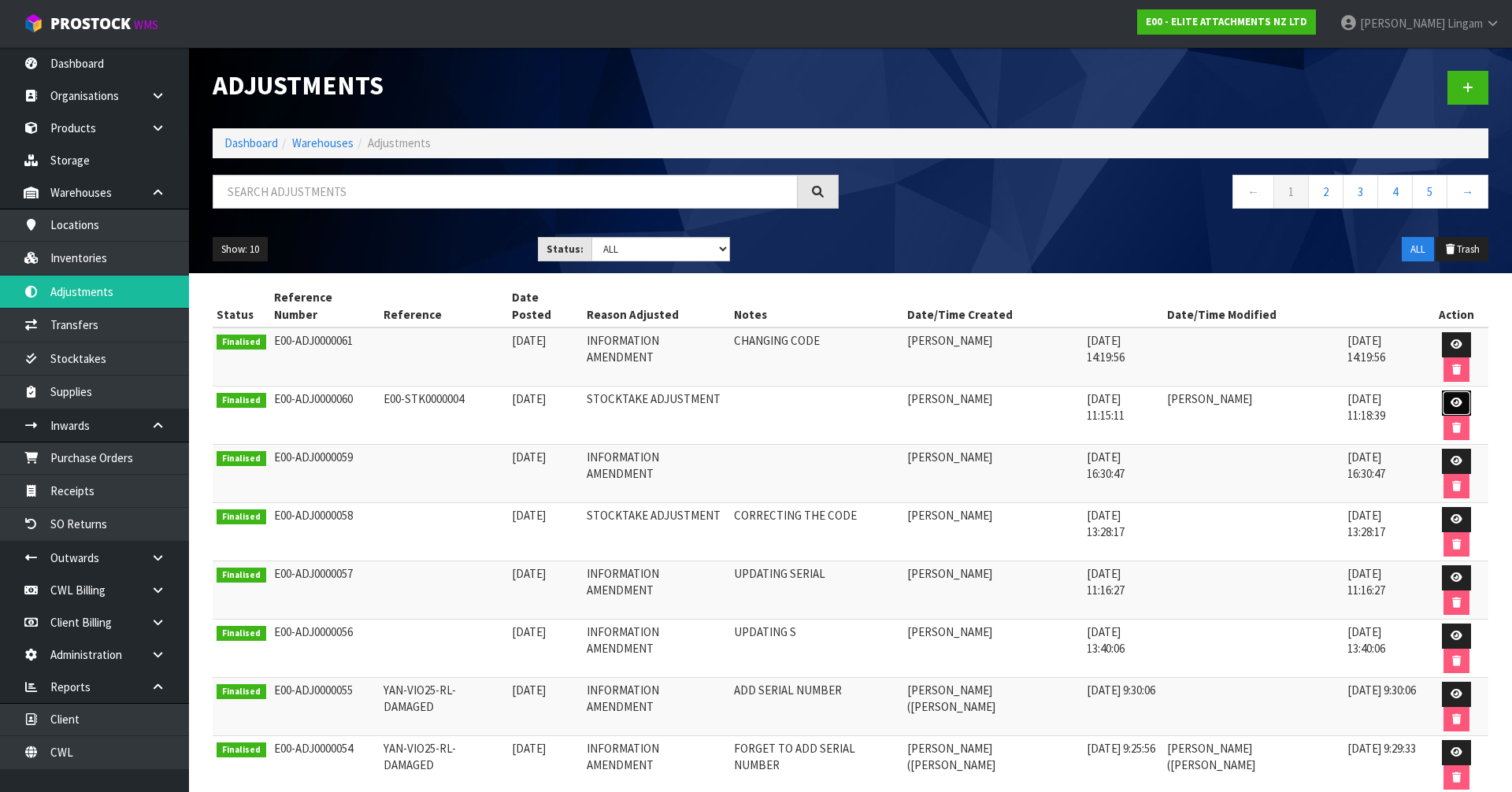
click at [1441, 390] on link at bounding box center [1456, 403] width 29 height 26
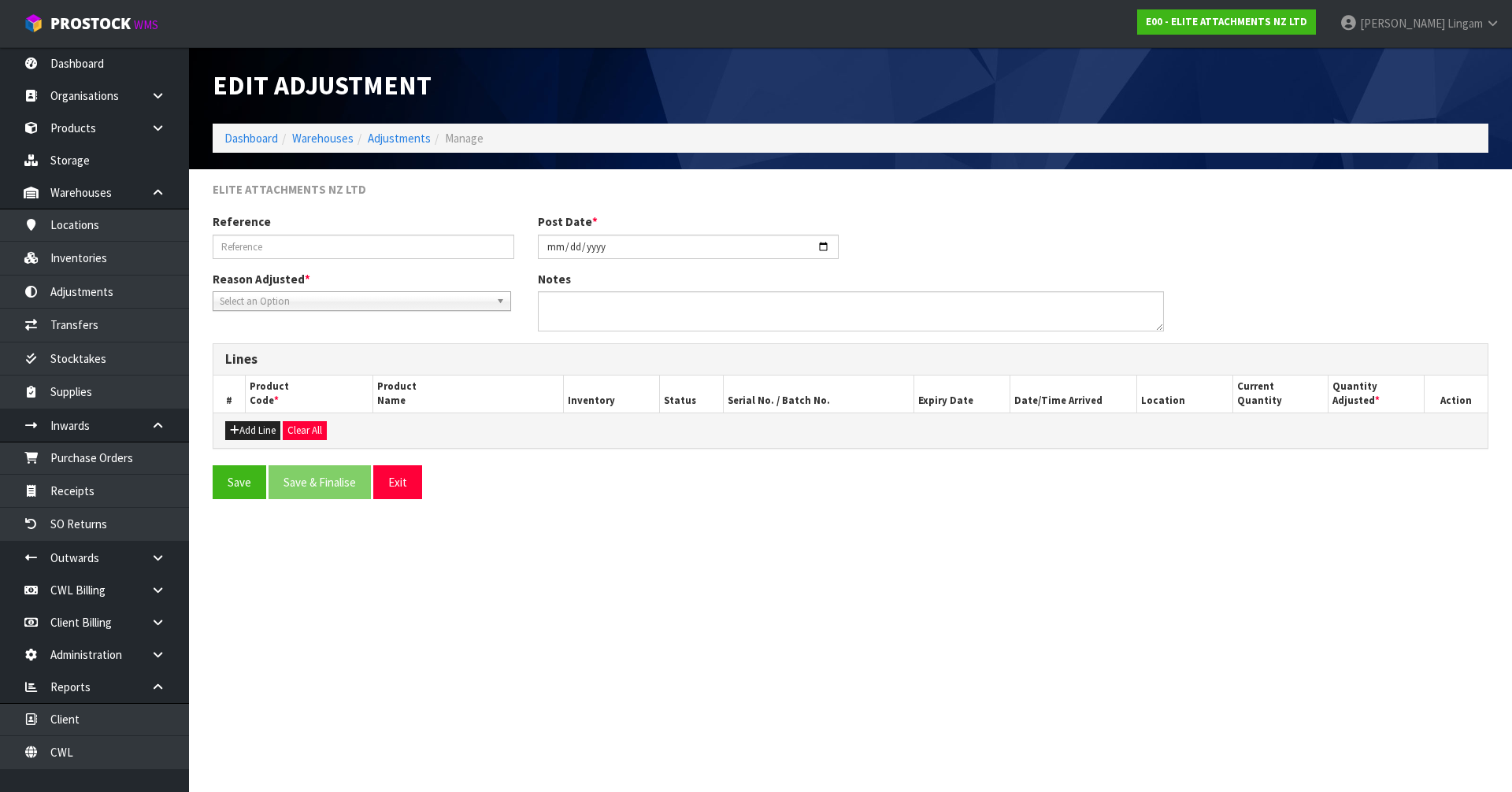
type input "E00-STK0000004"
type input "2025-05-08"
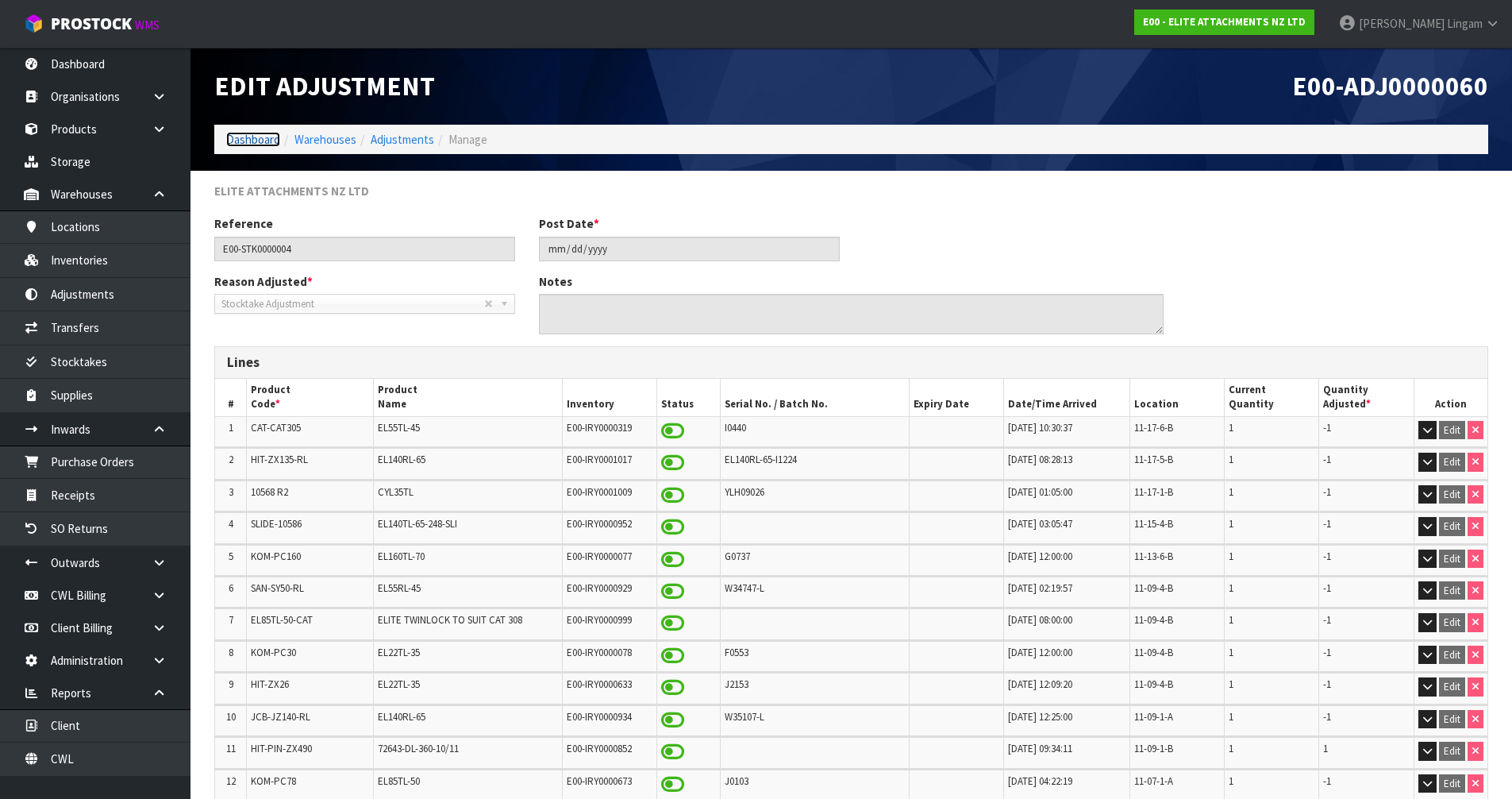
click at [258, 140] on link "Dashboard" at bounding box center [253, 139] width 54 height 15
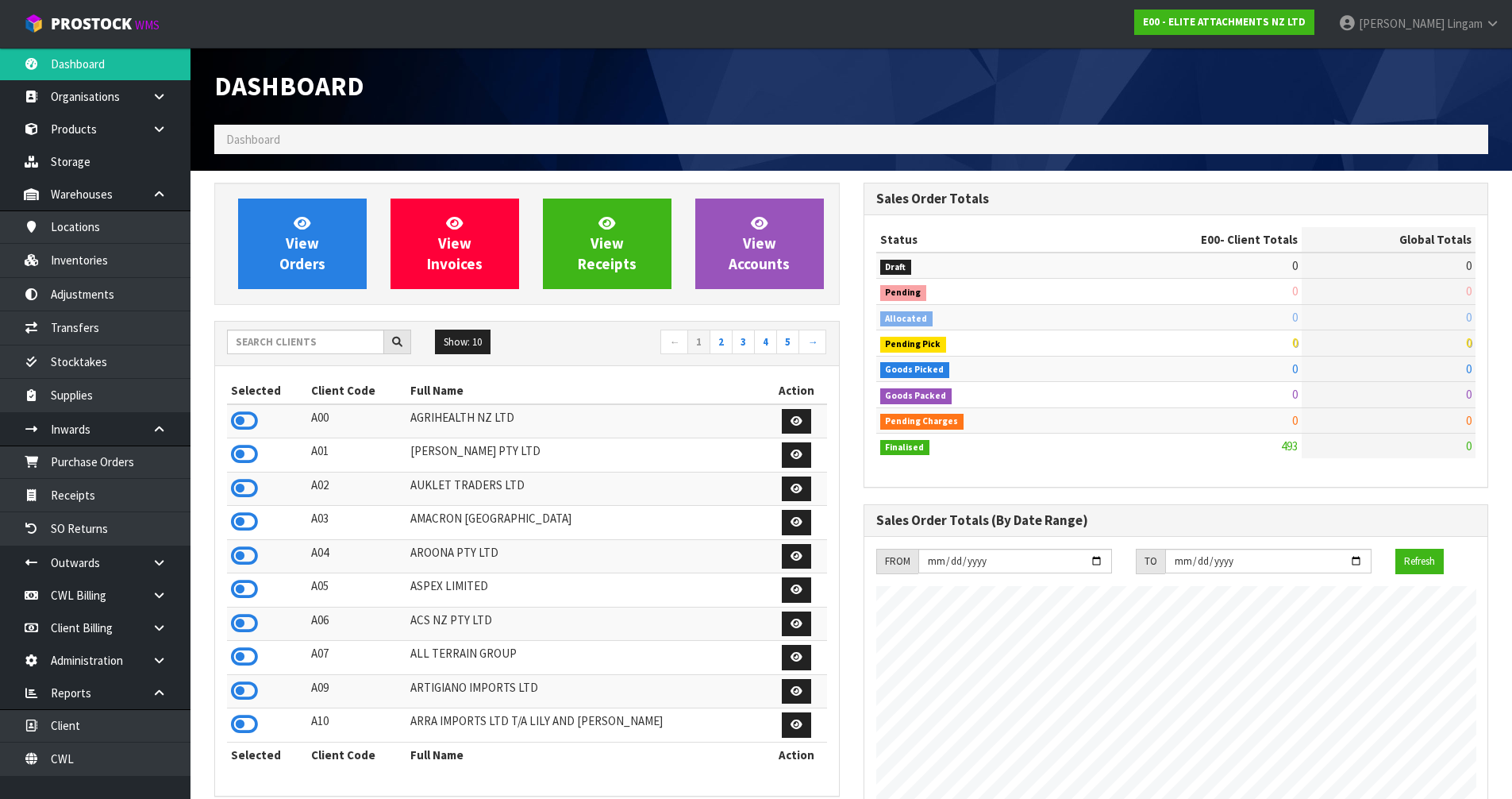
scroll to position [971, 648]
click at [122, 729] on link "Client" at bounding box center [95, 725] width 190 height 33
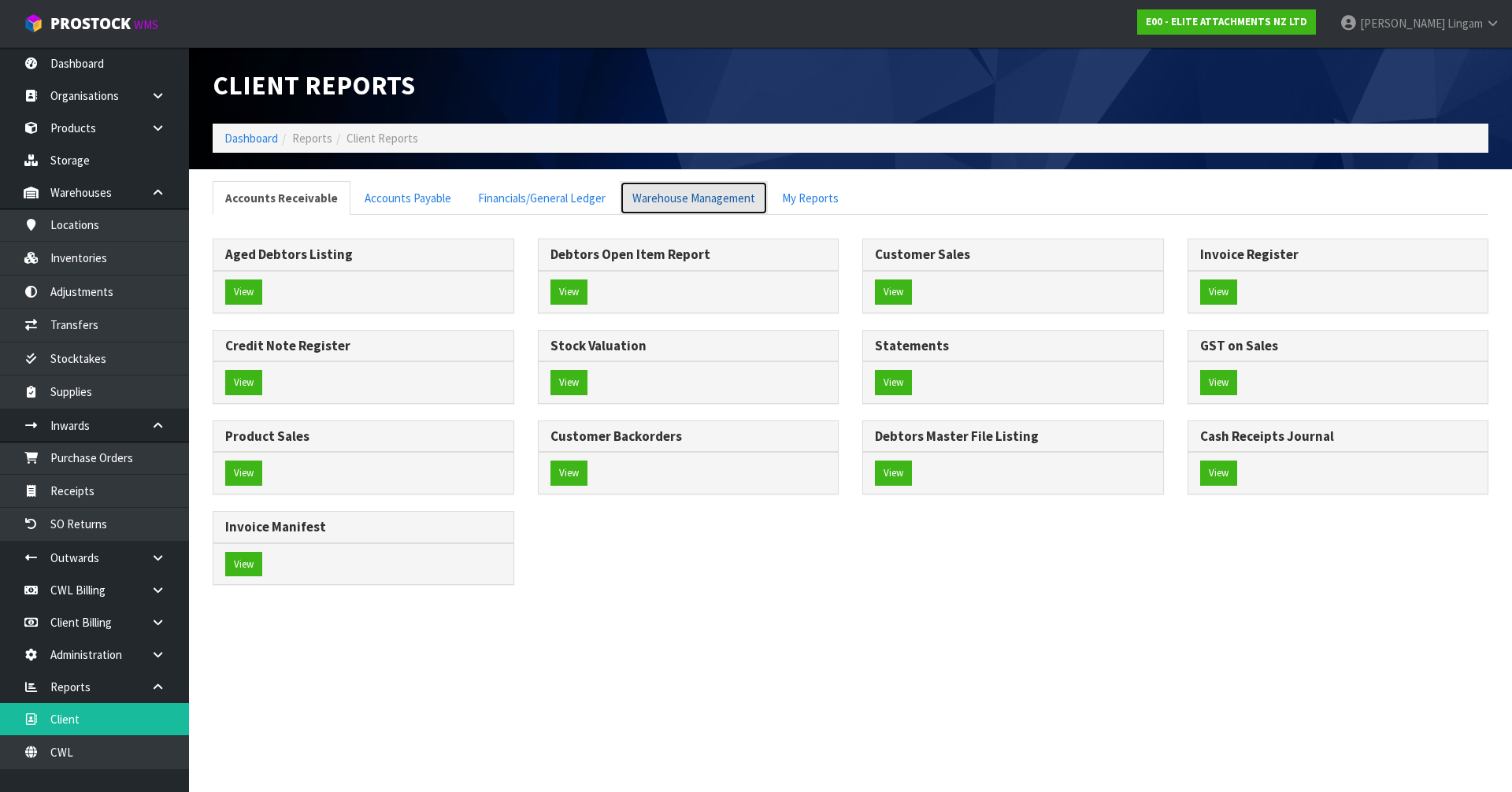
click at [693, 203] on link "Warehouse Management" at bounding box center [693, 198] width 148 height 33
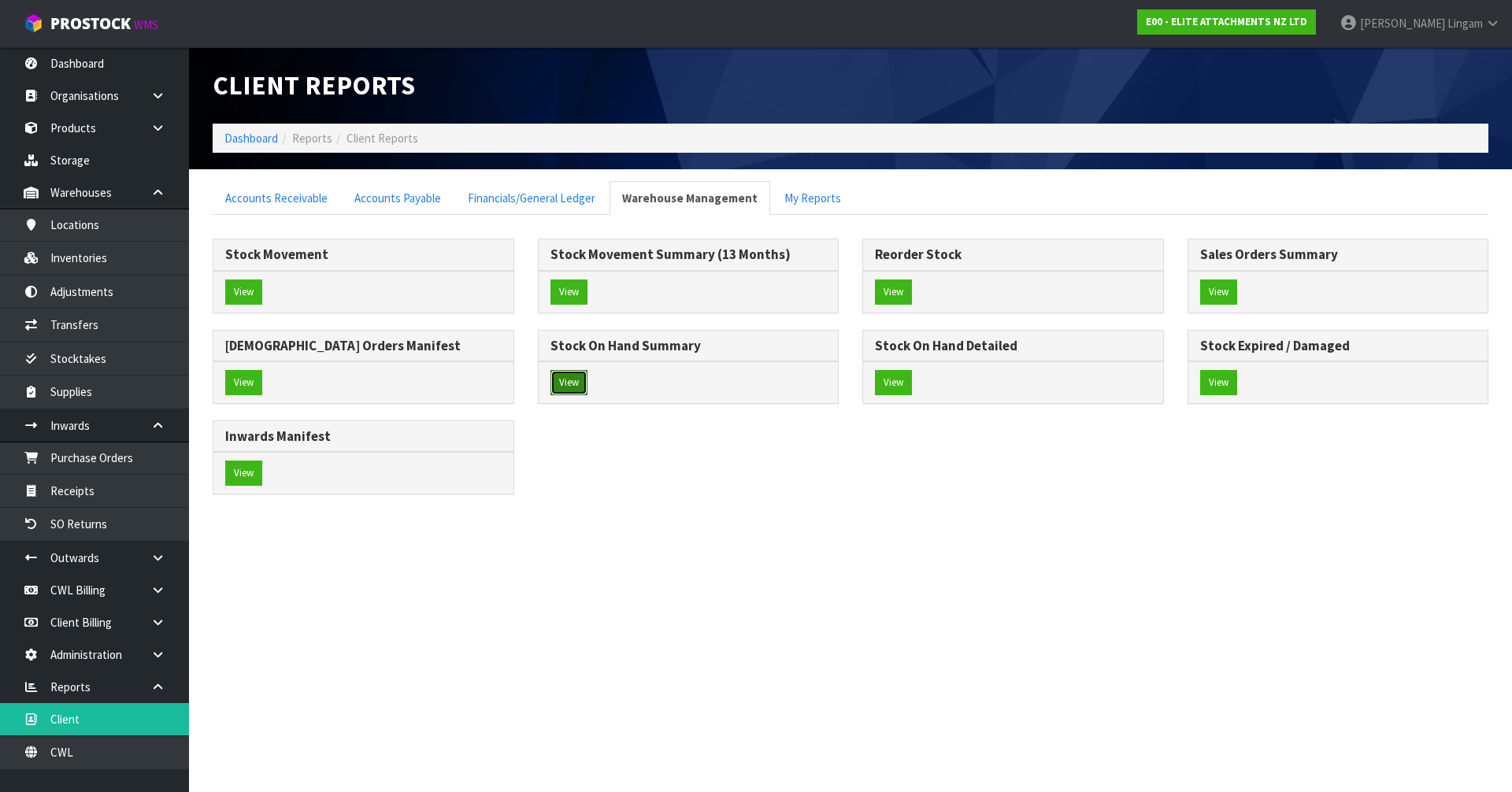
click at [566, 384] on button "View" at bounding box center [569, 382] width 37 height 26
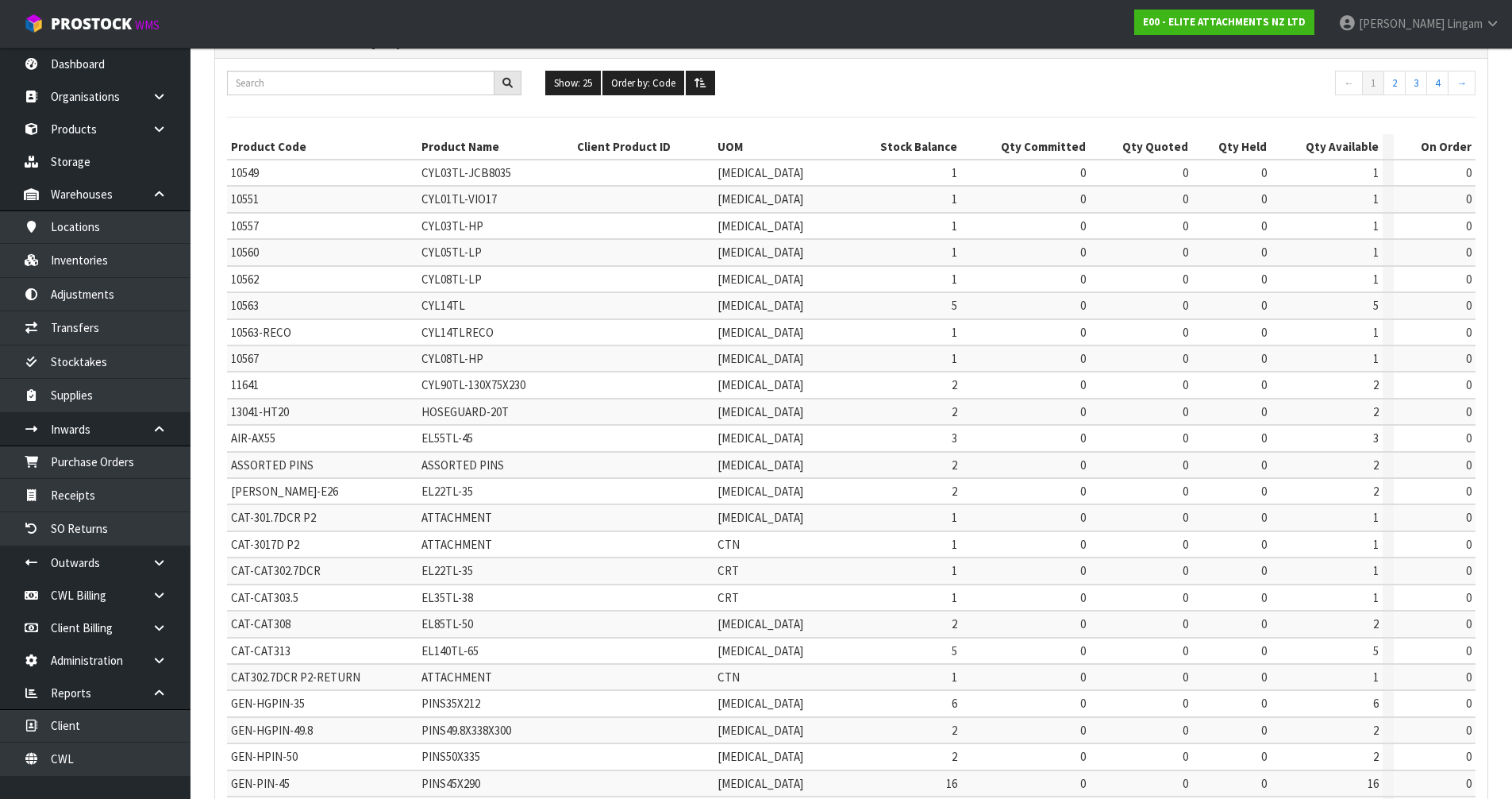
scroll to position [305, 0]
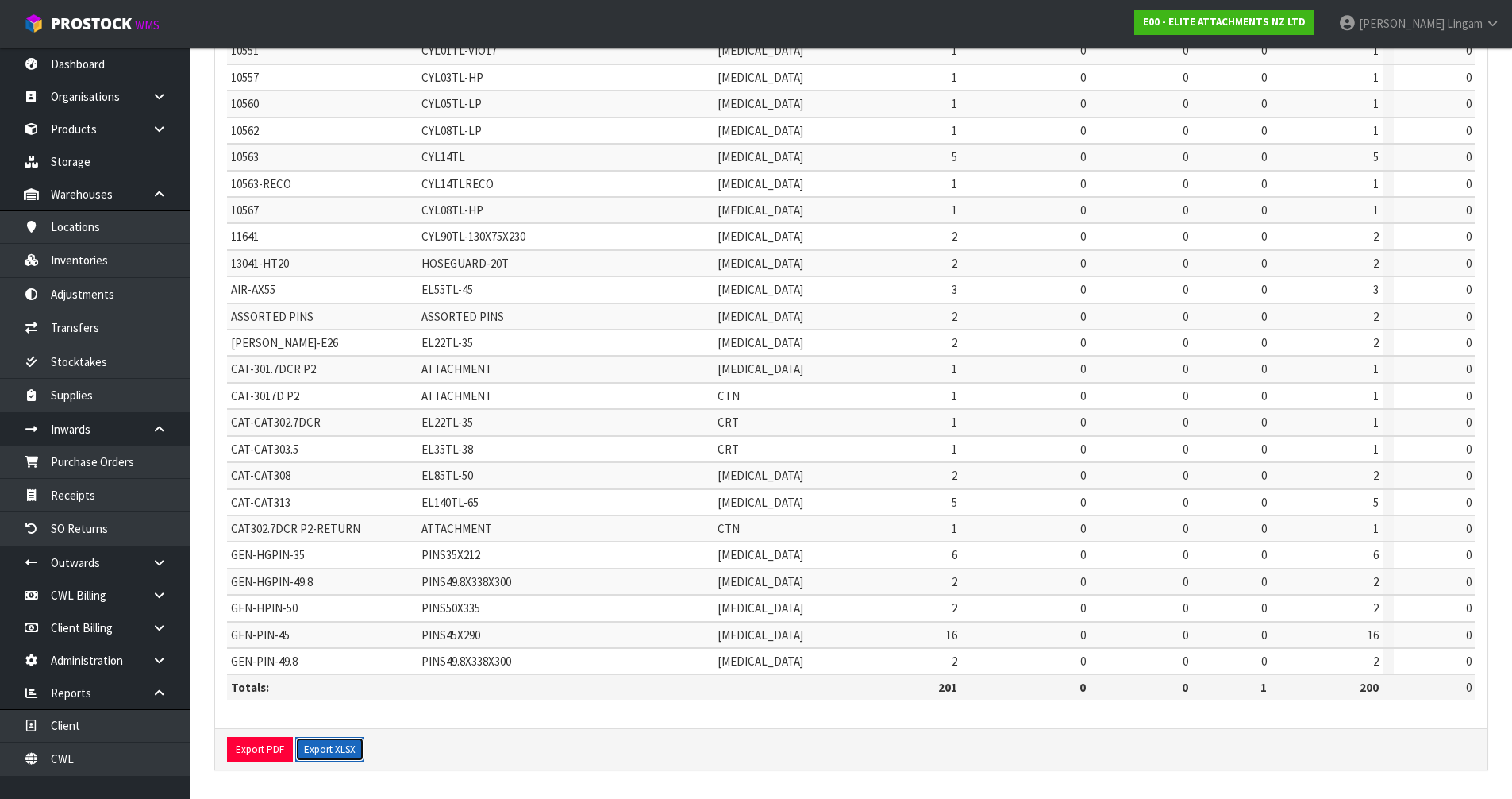
click at [349, 753] on button "Export XLSX" at bounding box center [330, 749] width 69 height 26
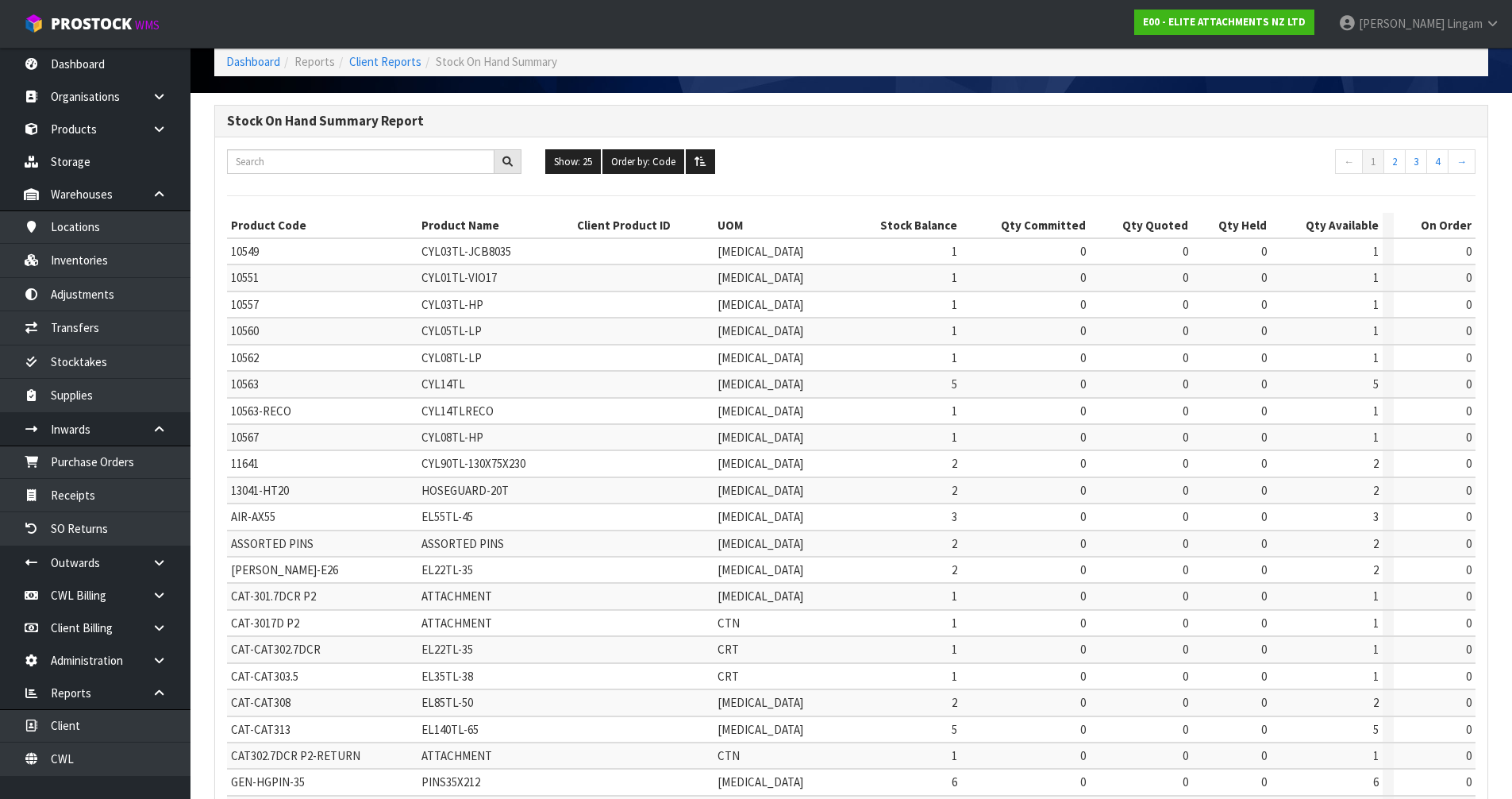
scroll to position [0, 0]
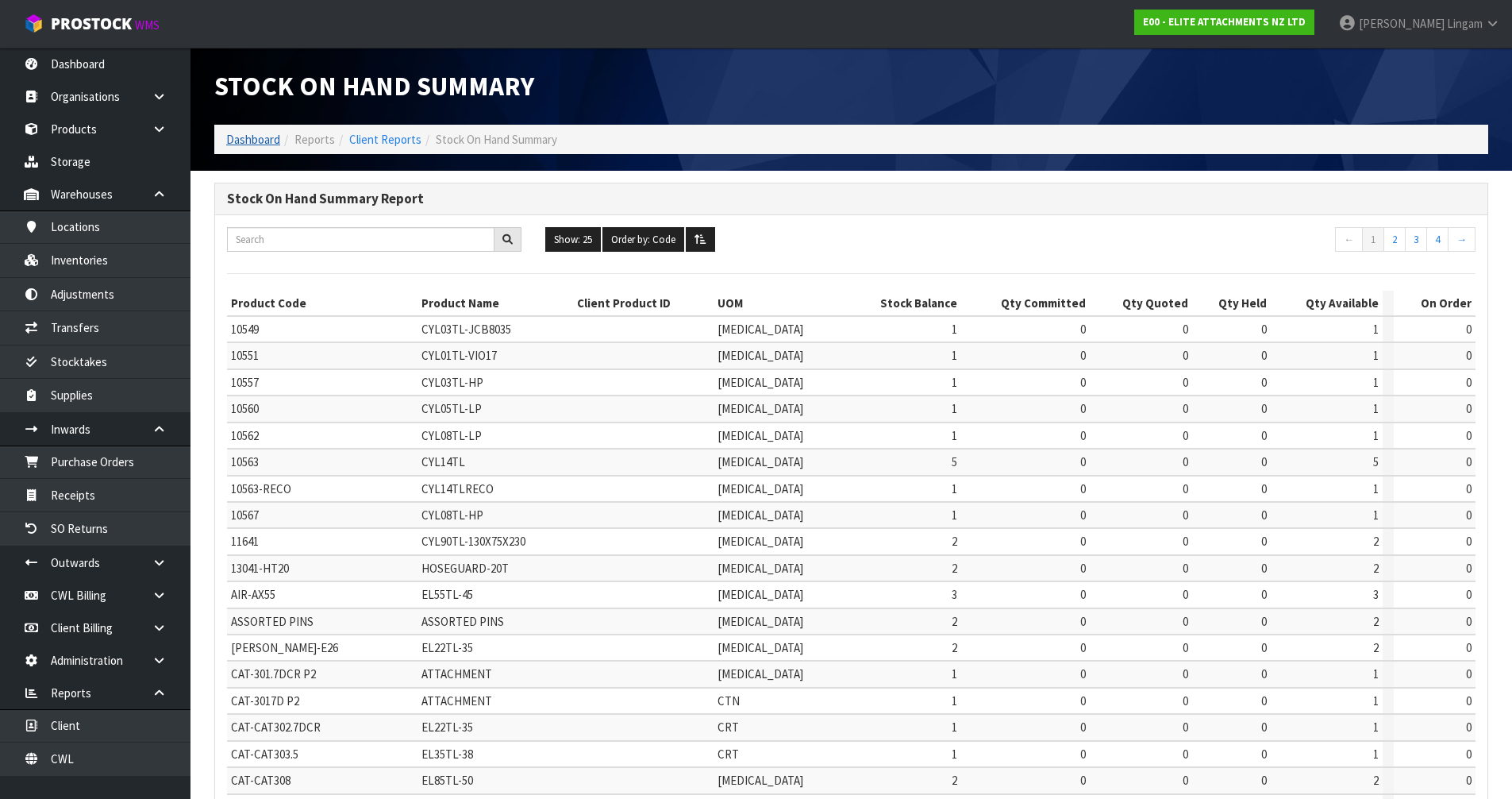
click at [241, 140] on link "Dashboard" at bounding box center [253, 139] width 54 height 15
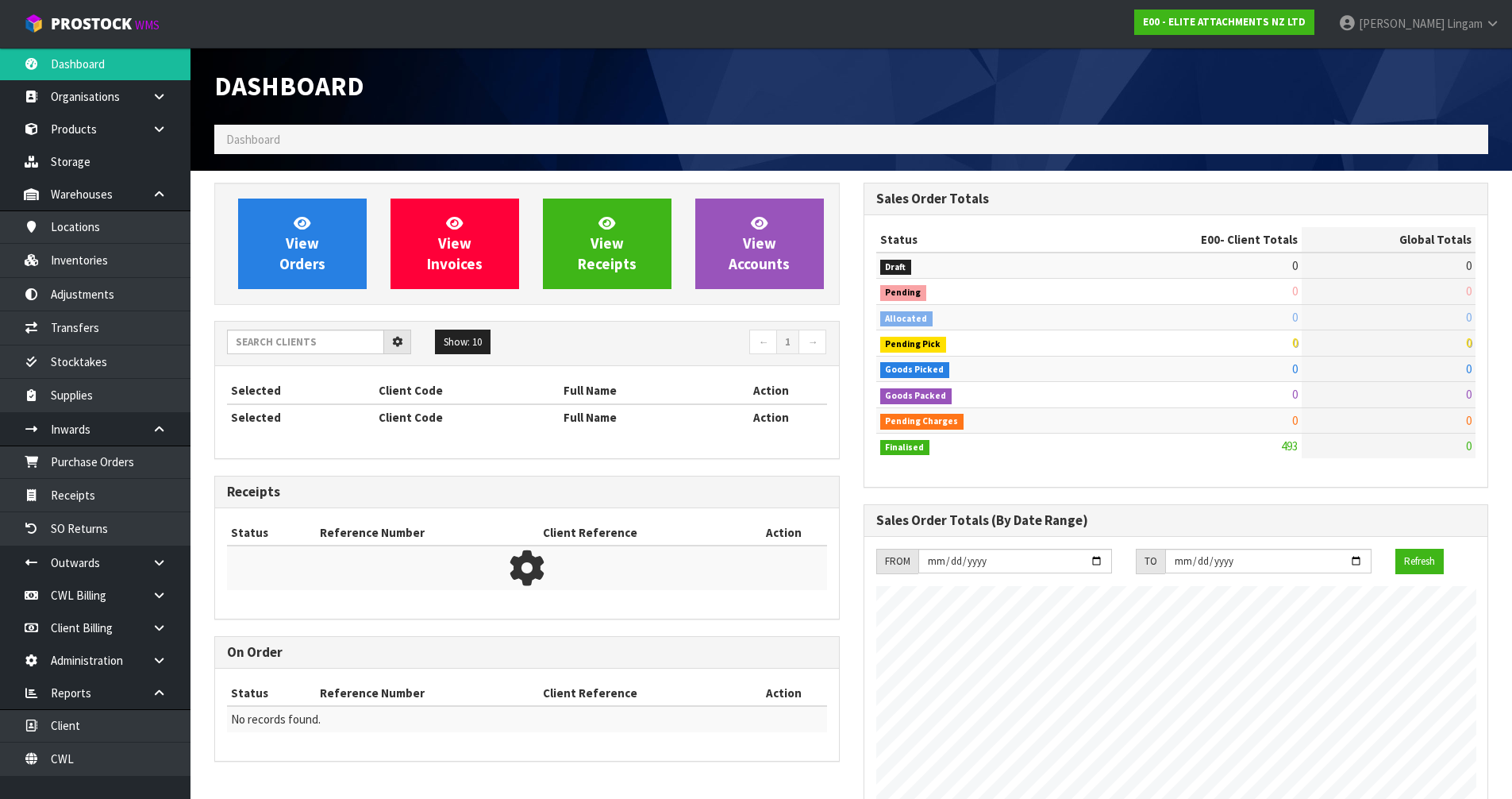
scroll to position [792995, 792924]
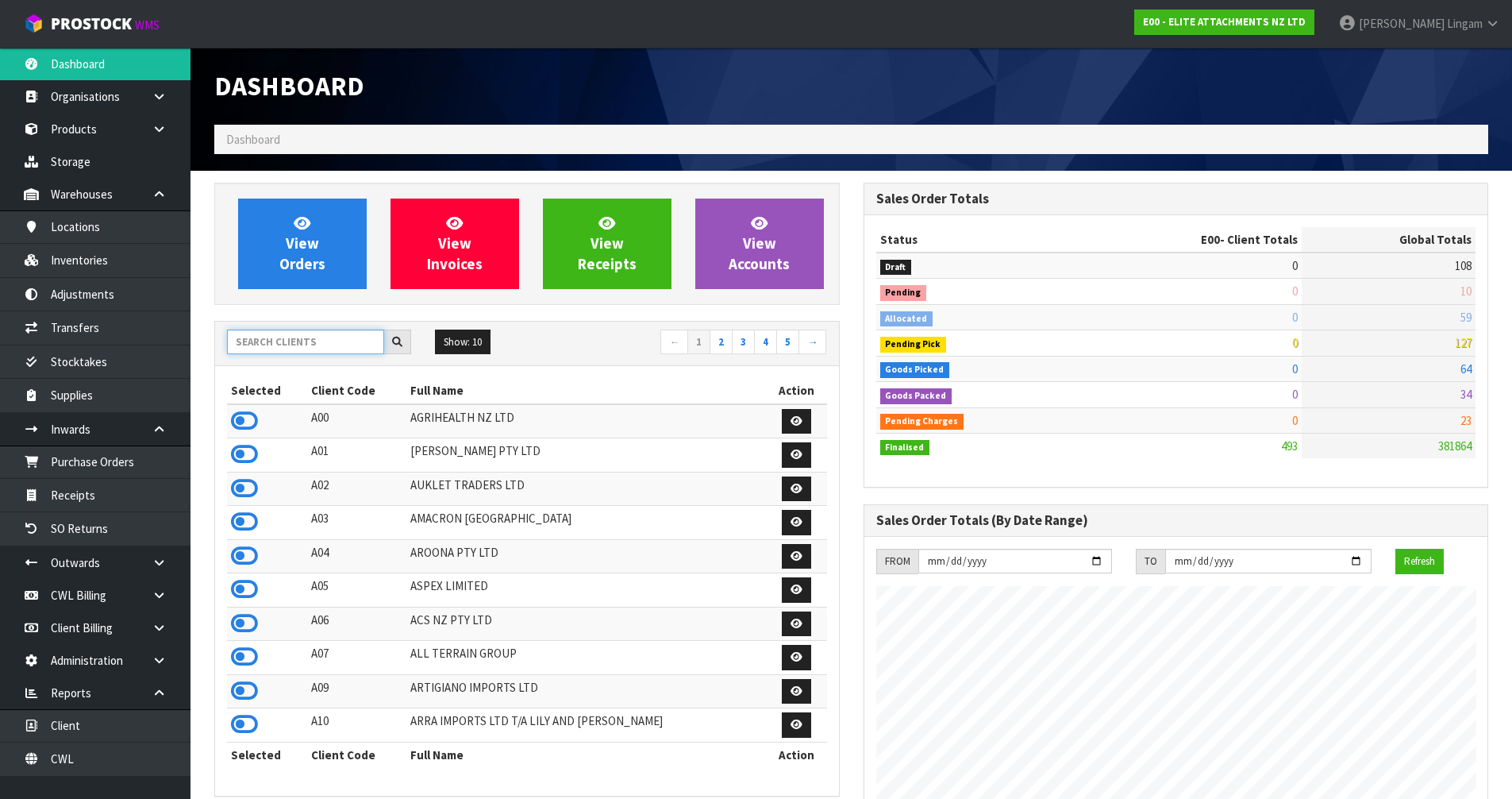
click at [309, 343] on input "text" at bounding box center [305, 341] width 158 height 25
click at [270, 342] on input "text" at bounding box center [305, 341] width 158 height 25
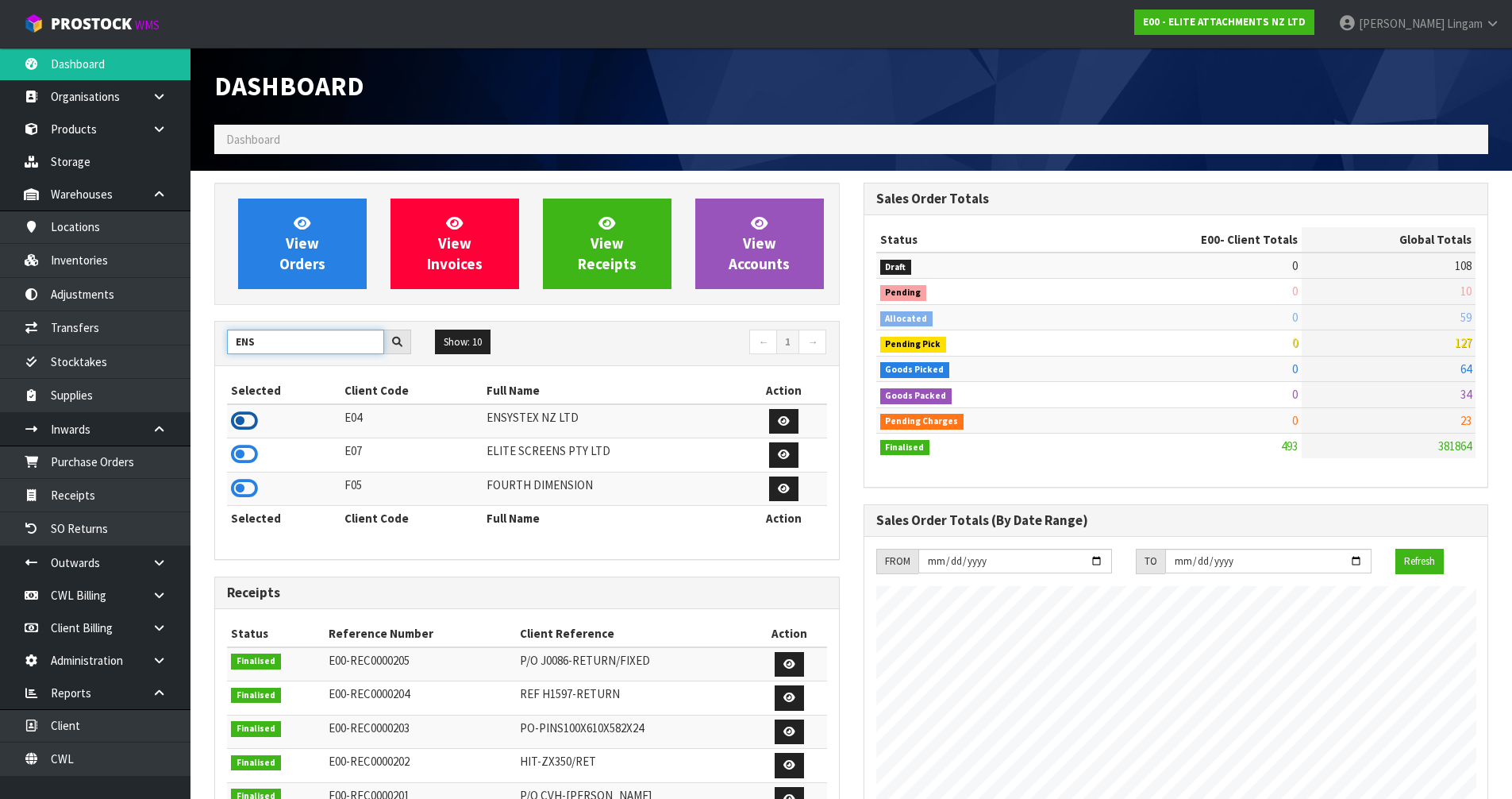
type input "ENS"
click at [245, 421] on icon at bounding box center [244, 420] width 27 height 24
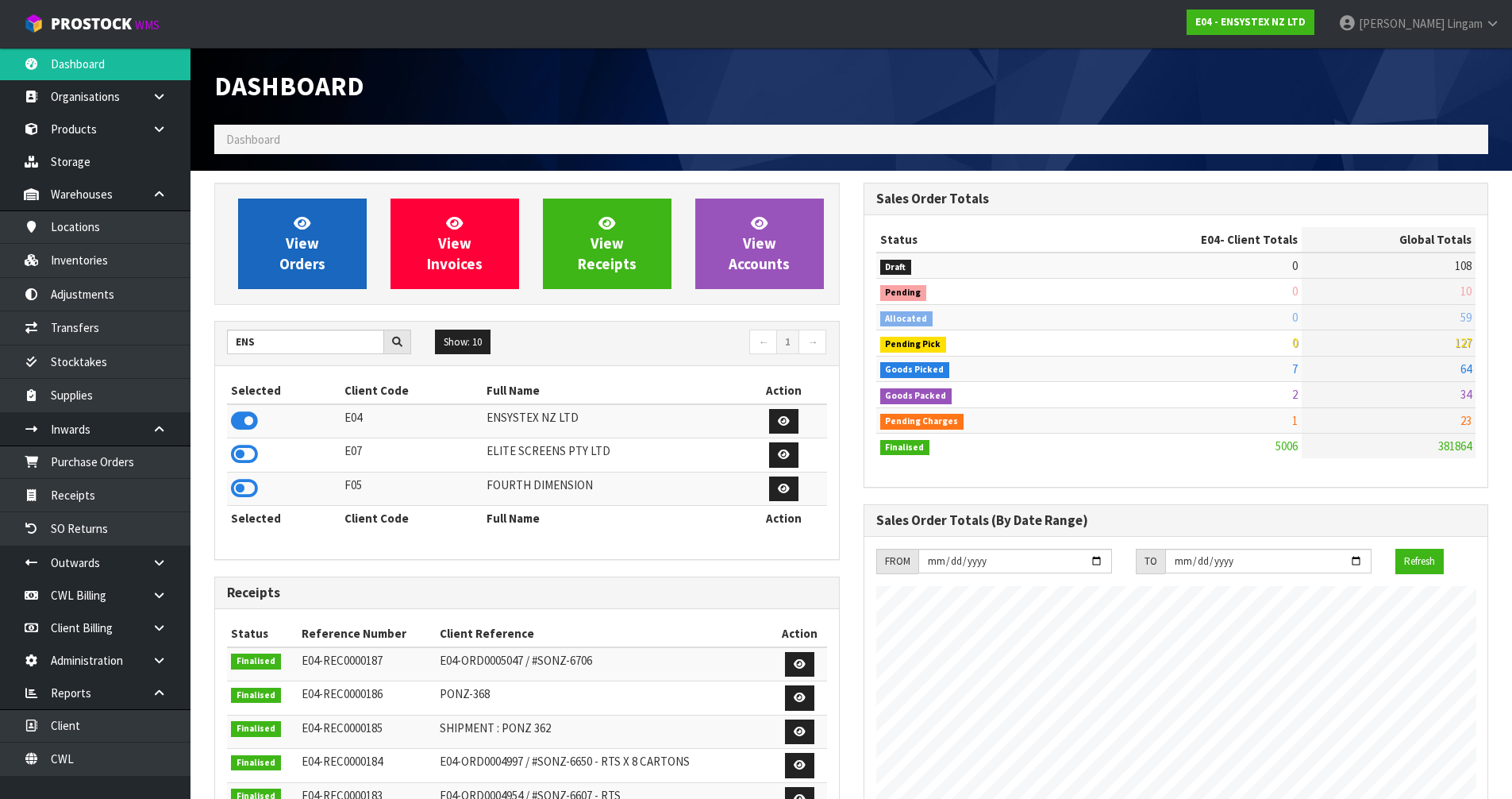
scroll to position [1202, 648]
click at [321, 262] on span "View Orders" at bounding box center [302, 243] width 46 height 59
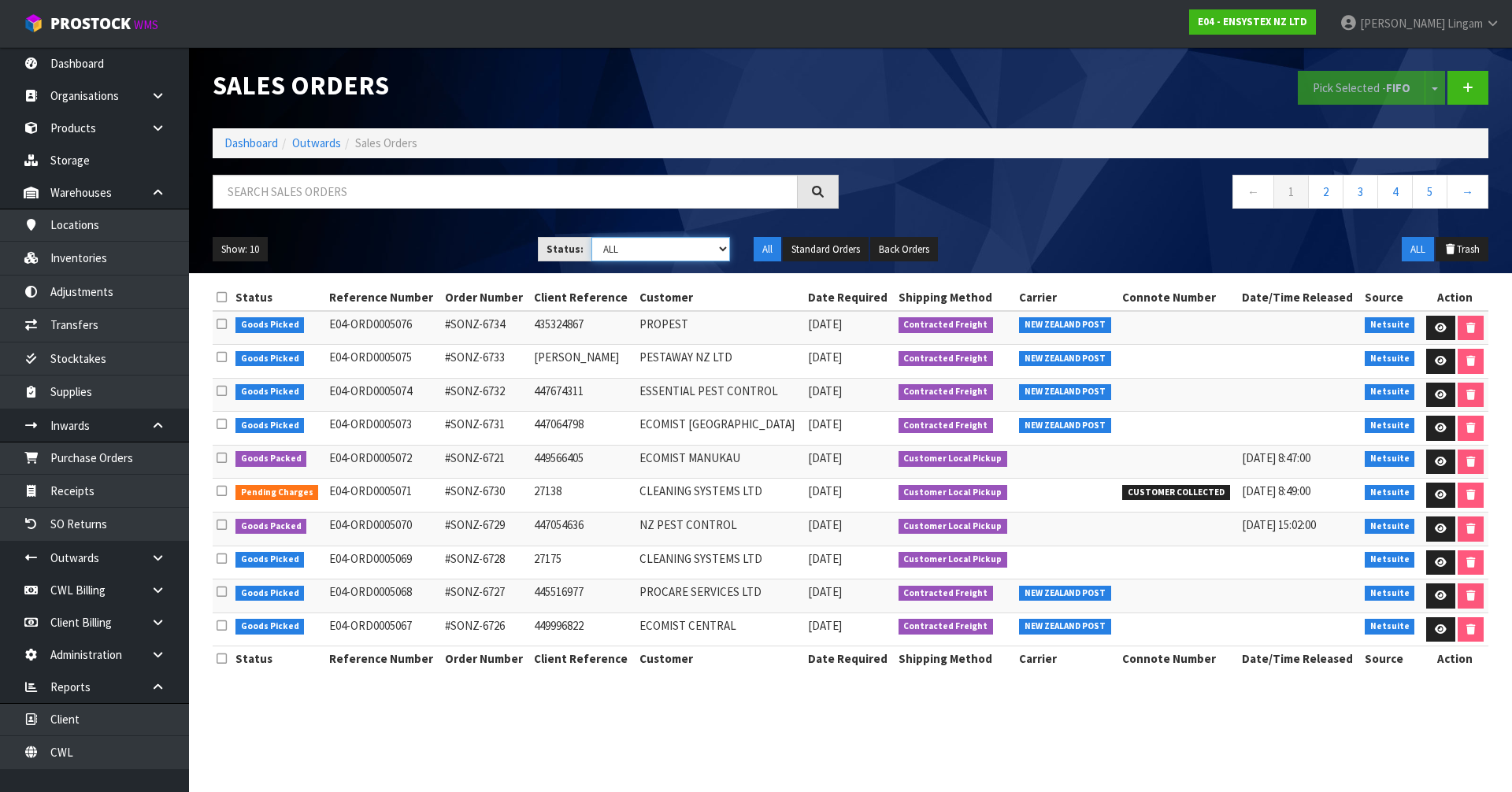
click at [704, 246] on select "Draft Pending Allocated Pending Pick Goods Picked Goods Packed Pending Charges …" at bounding box center [661, 249] width 140 height 25
click at [591, 237] on select "Draft Pending Allocated Pending Pick Goods Picked Goods Packed Pending Charges …" at bounding box center [661, 249] width 140 height 25
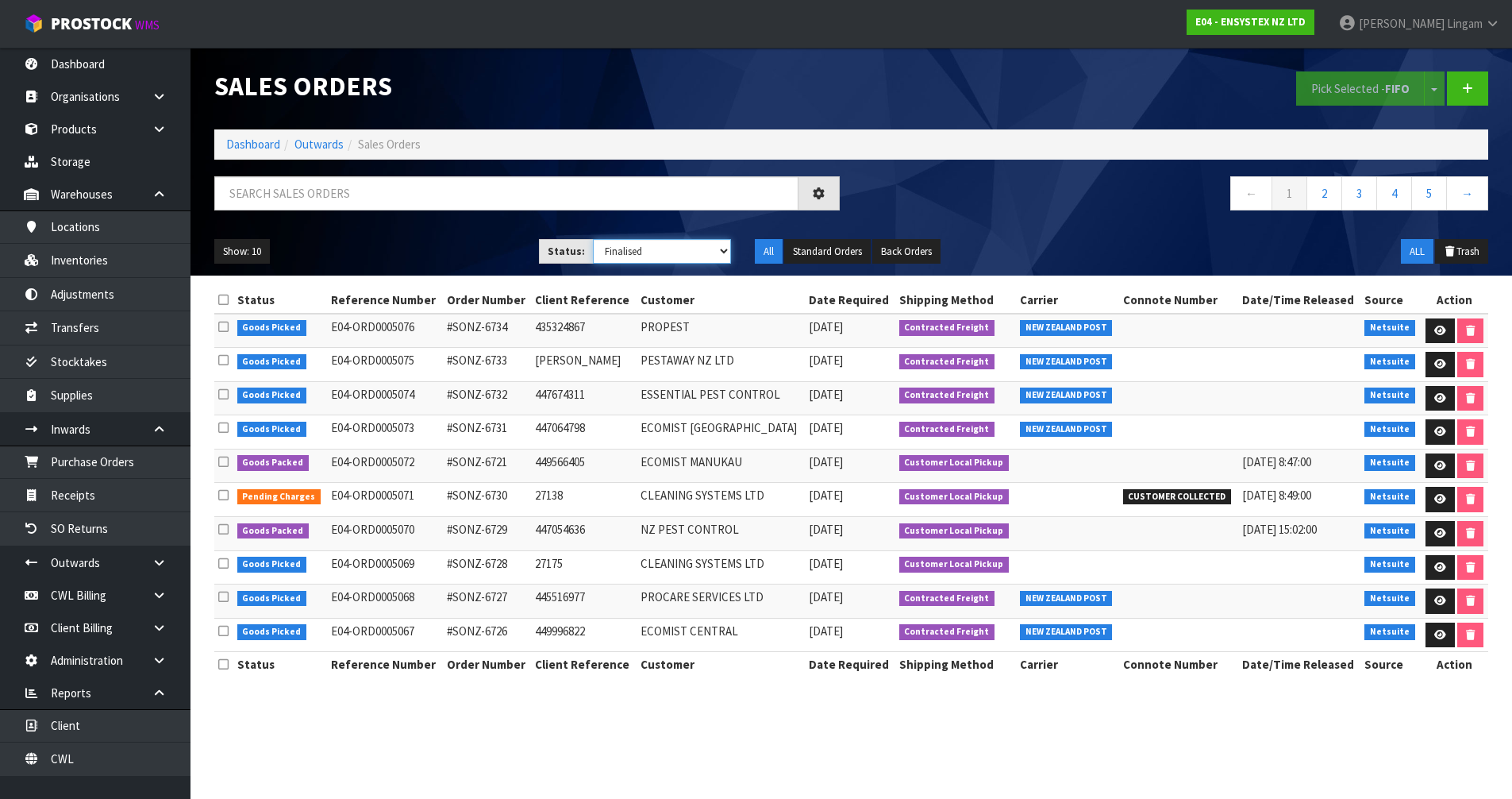
click at [707, 257] on select "Draft Pending Allocated Pending Pick Goods Picked Goods Packed Pending Charges …" at bounding box center [661, 251] width 138 height 25
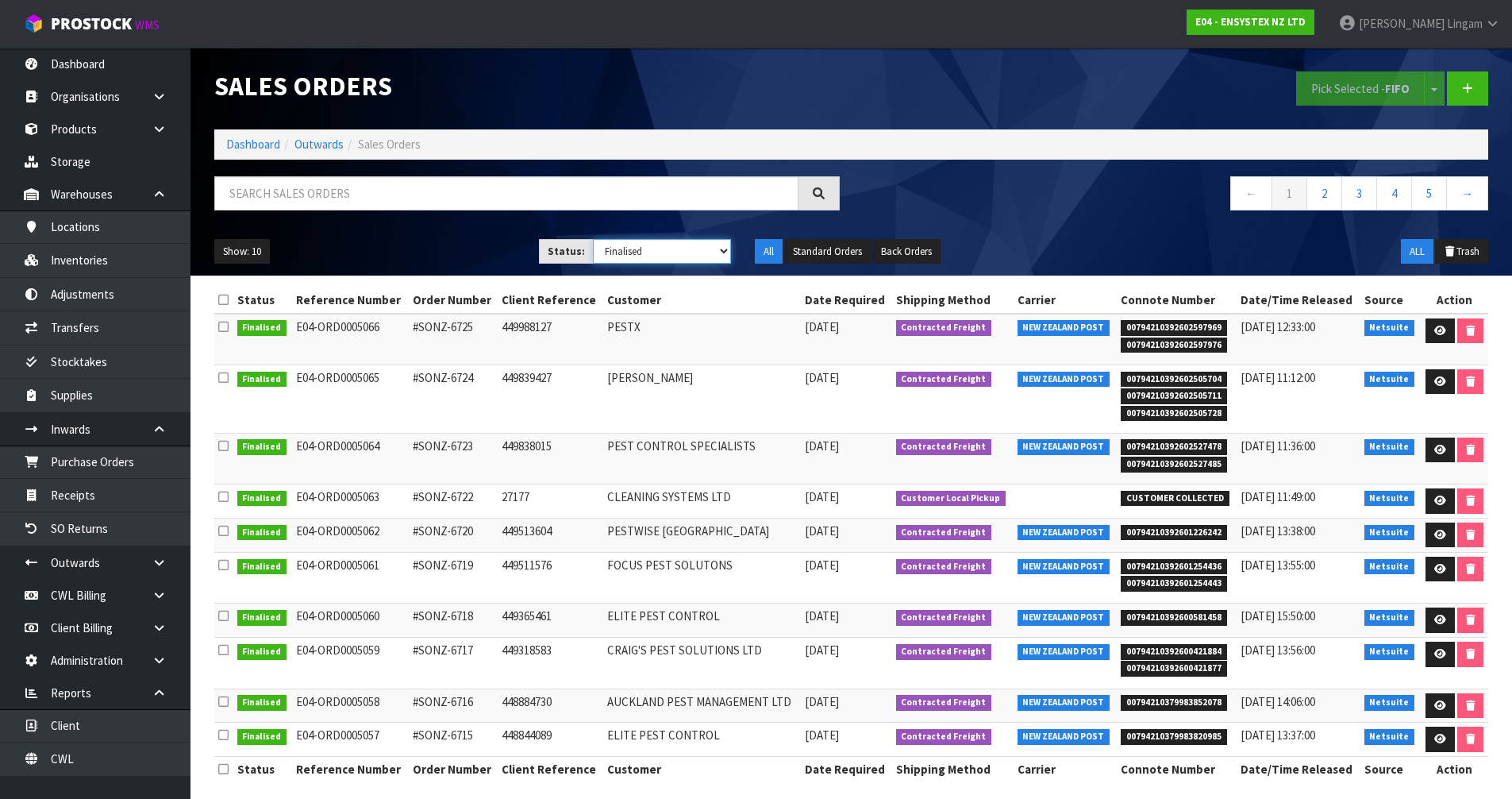
select select "string:6"
click at [593, 239] on select "Draft Pending Allocated Pending Pick Goods Picked Goods Packed Pending Charges …" at bounding box center [661, 251] width 138 height 25
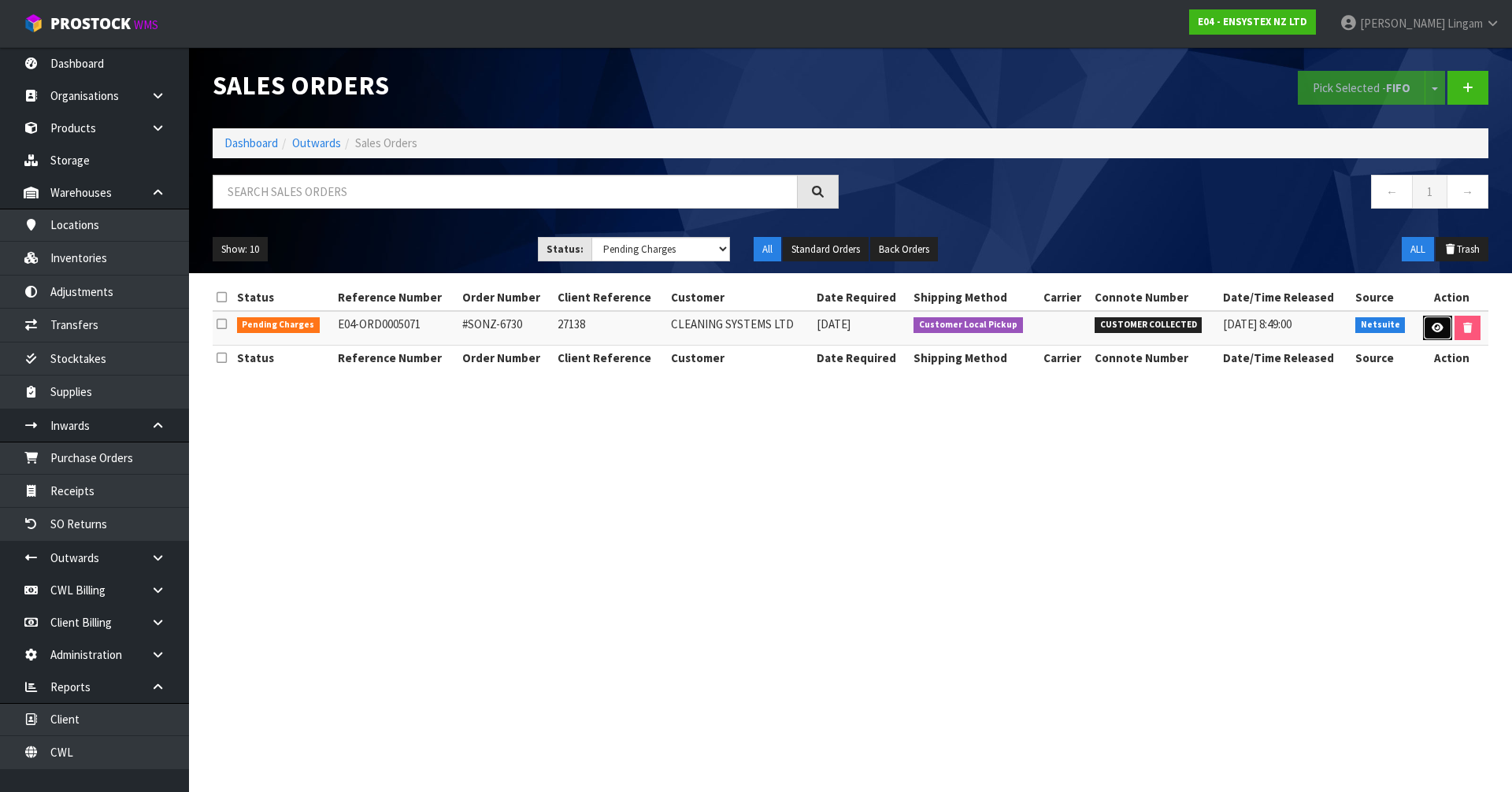
click at [1434, 321] on link at bounding box center [1437, 328] width 29 height 26
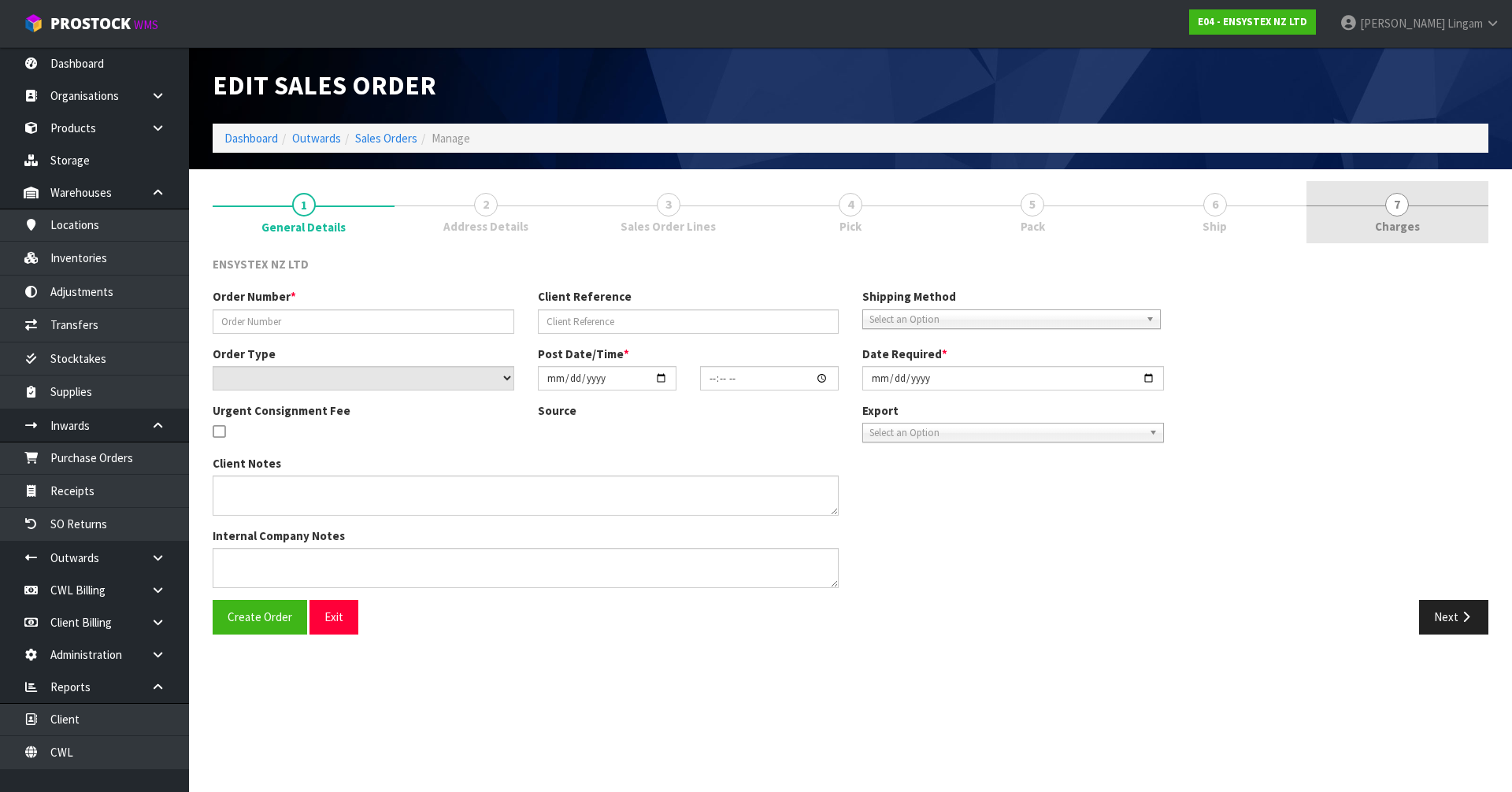
type input "#SONZ-6730"
type input "27138"
select select "number:0"
type input "2025-09-18"
type input "13:30:13.000"
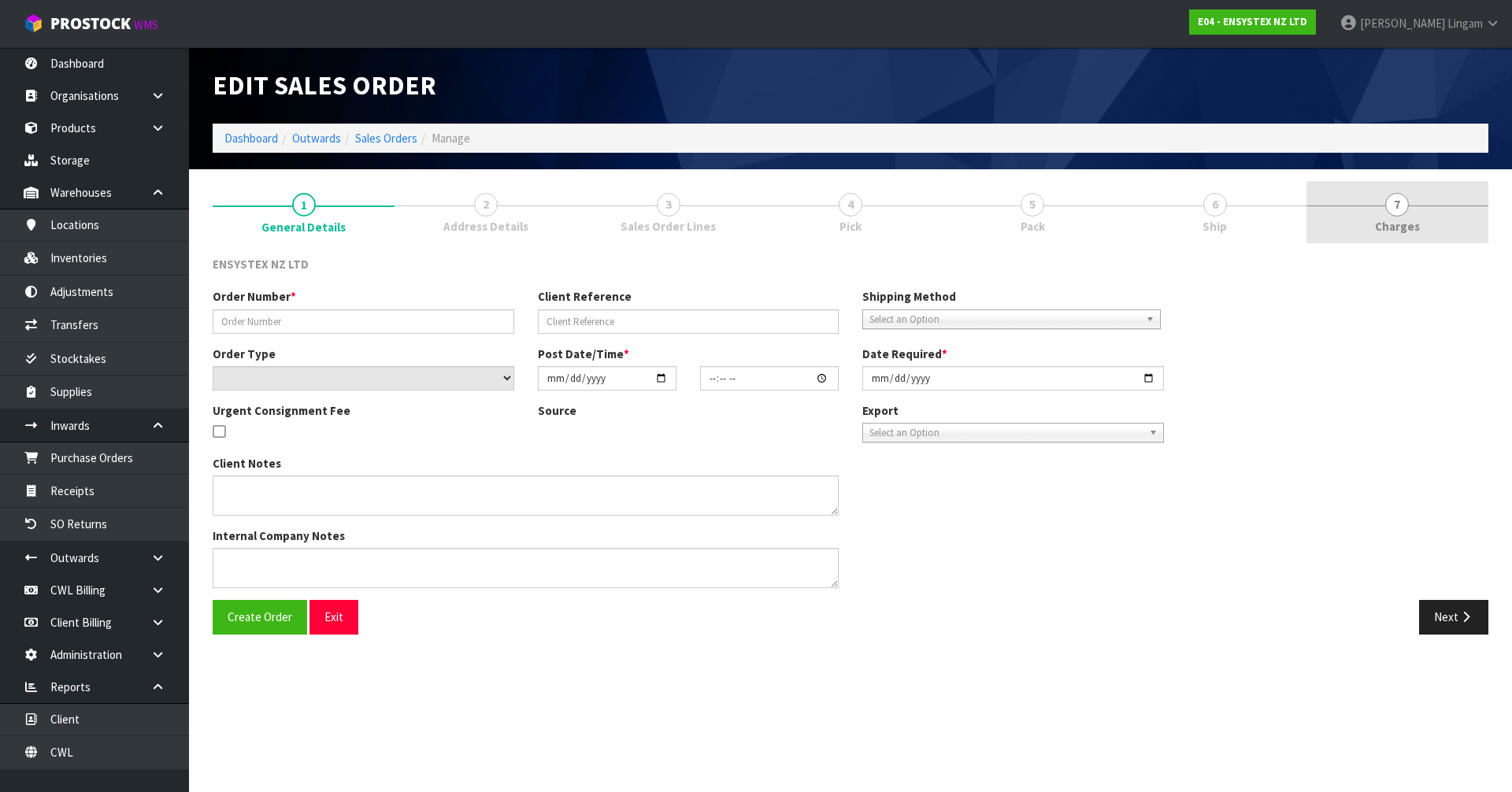
type input "2025-09-19"
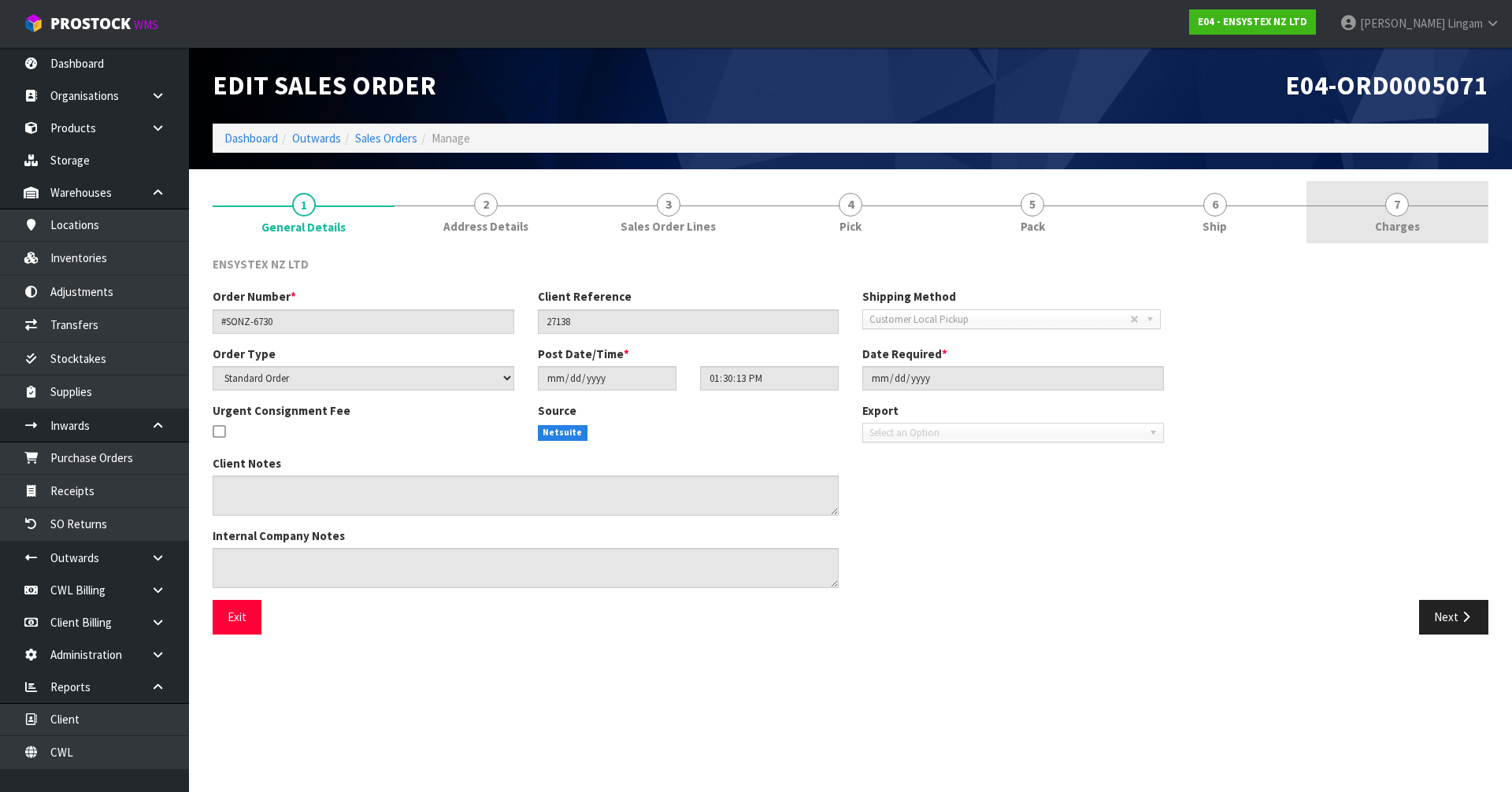
click at [1405, 214] on link "7 Charges" at bounding box center [1397, 211] width 182 height 62
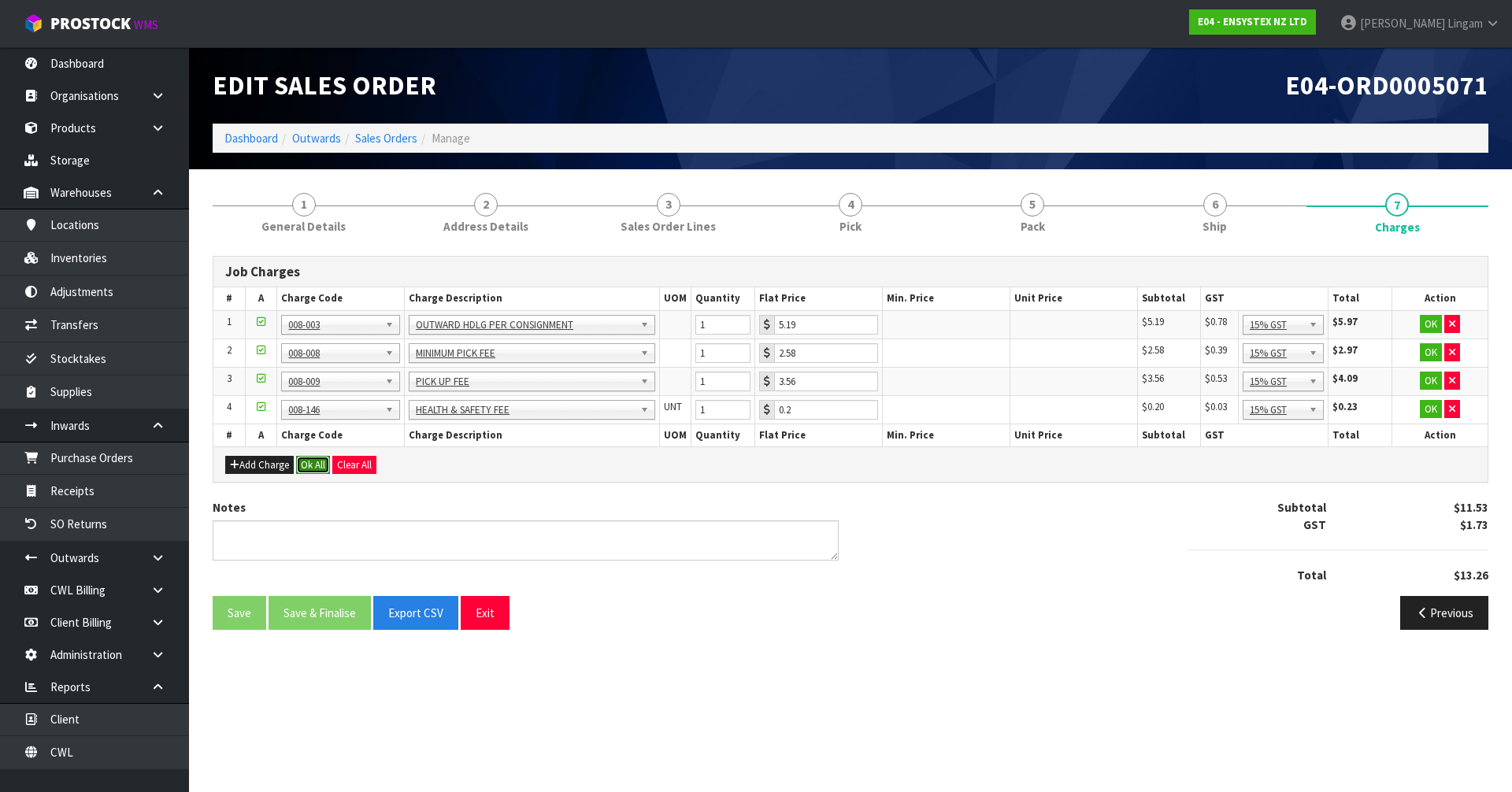
click at [316, 469] on button "Ok All" at bounding box center [313, 465] width 33 height 19
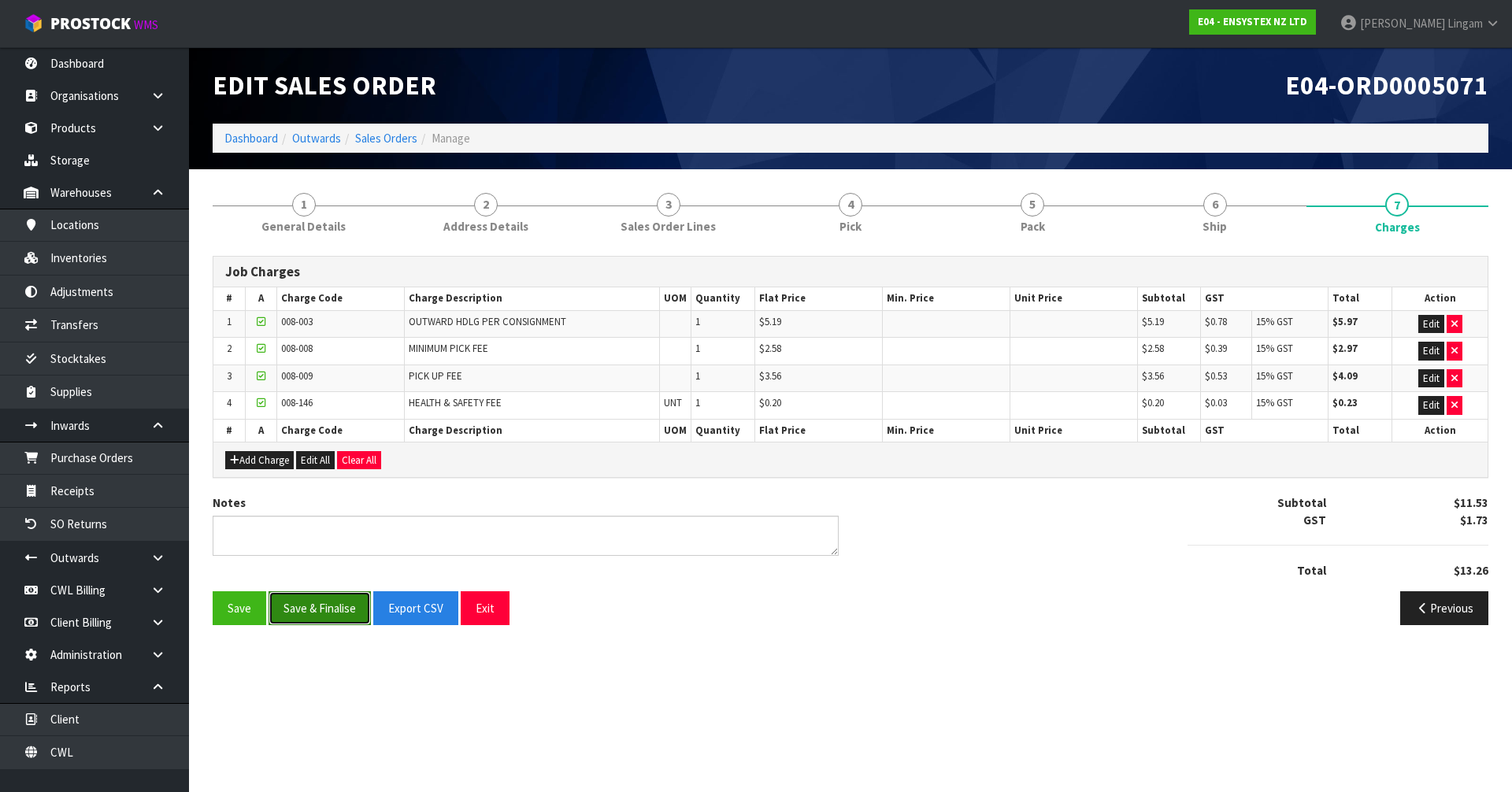
click at [318, 615] on button "Save & Finalise" at bounding box center [320, 607] width 102 height 33
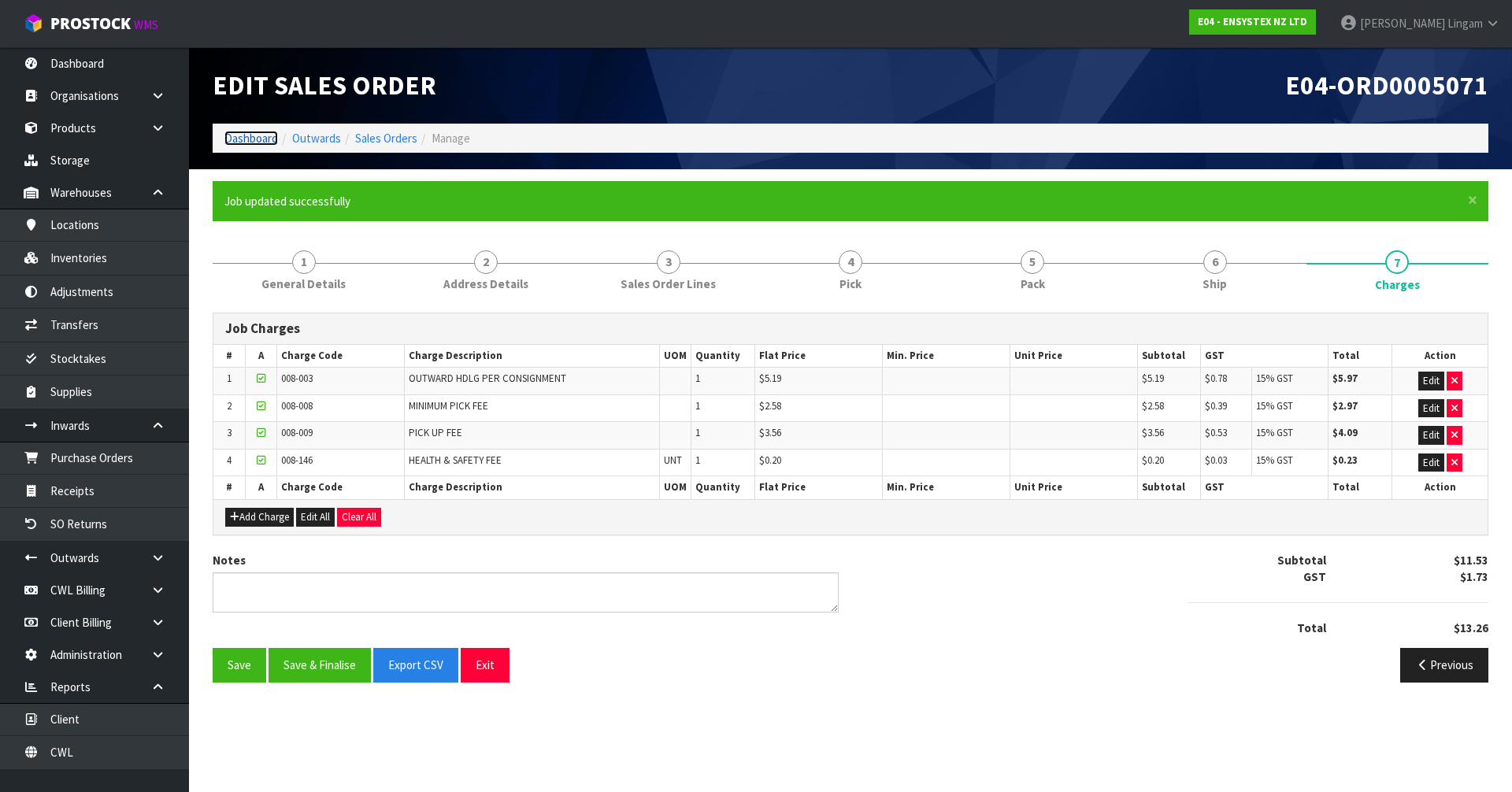
click at [247, 138] on link "Dashboard" at bounding box center [251, 138] width 53 height 15
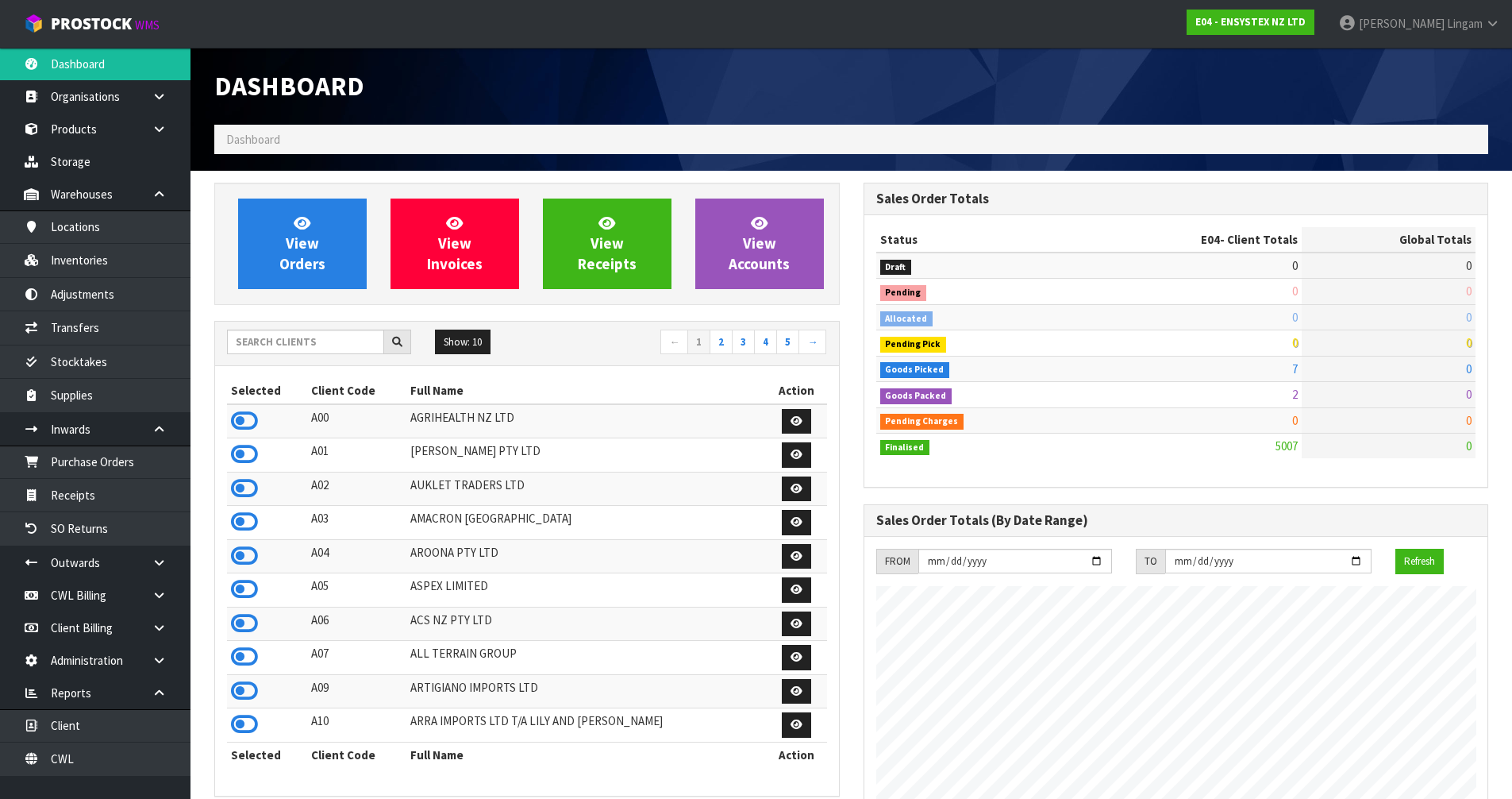
scroll to position [1202, 648]
click at [309, 344] on input "text" at bounding box center [305, 341] width 158 height 25
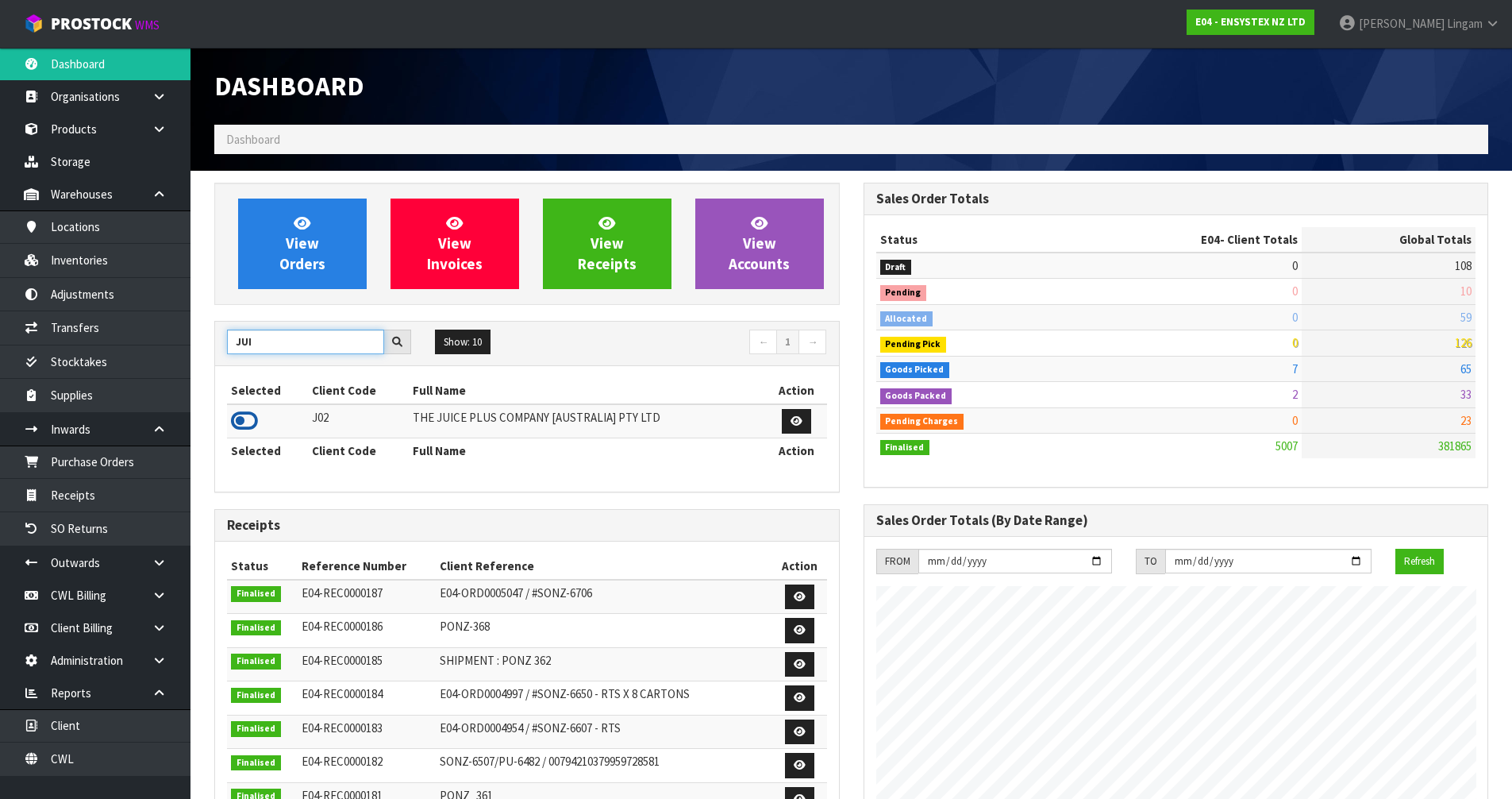
type input "JUI"
click at [241, 412] on icon at bounding box center [244, 420] width 27 height 24
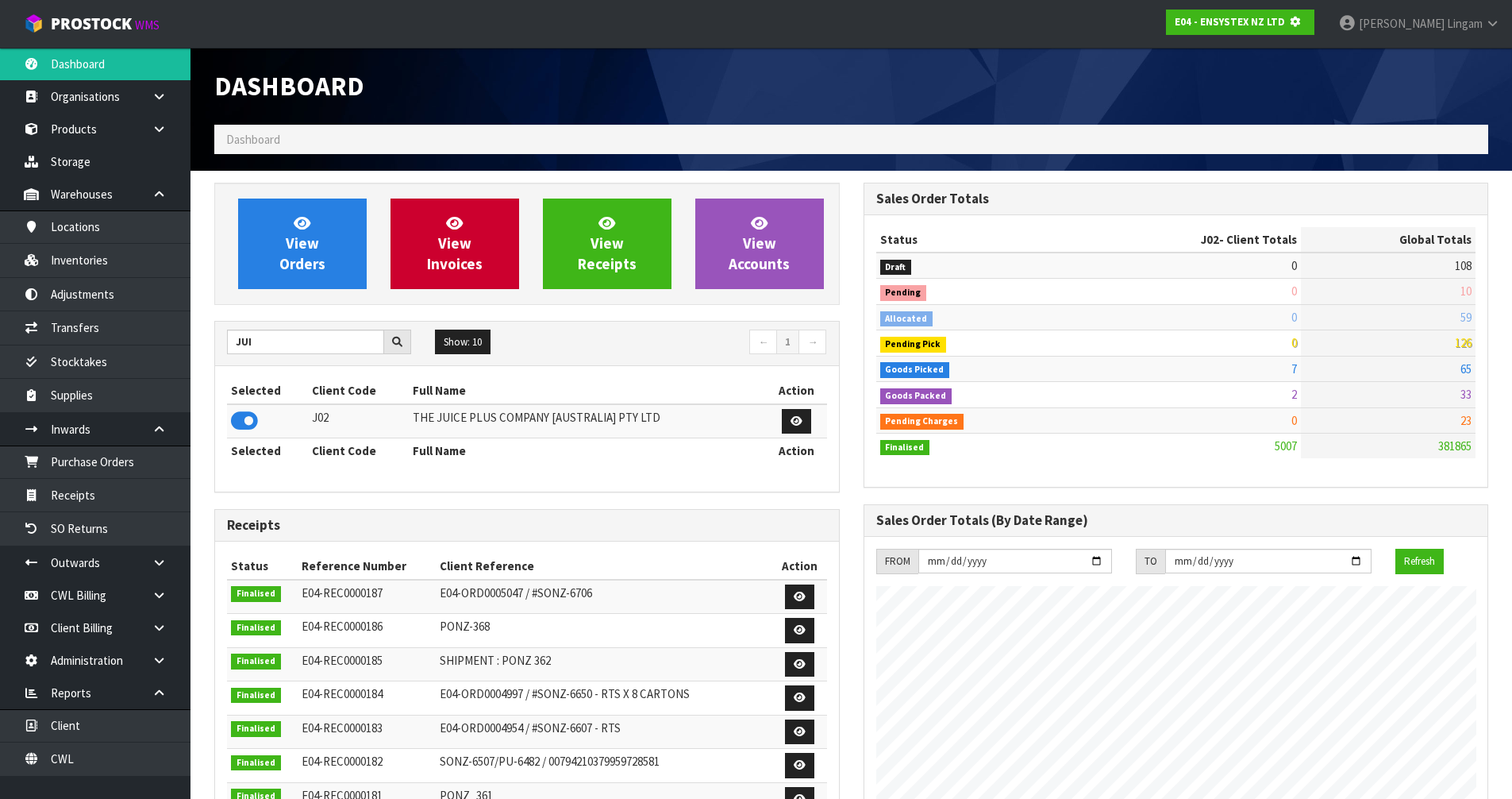
scroll to position [990, 648]
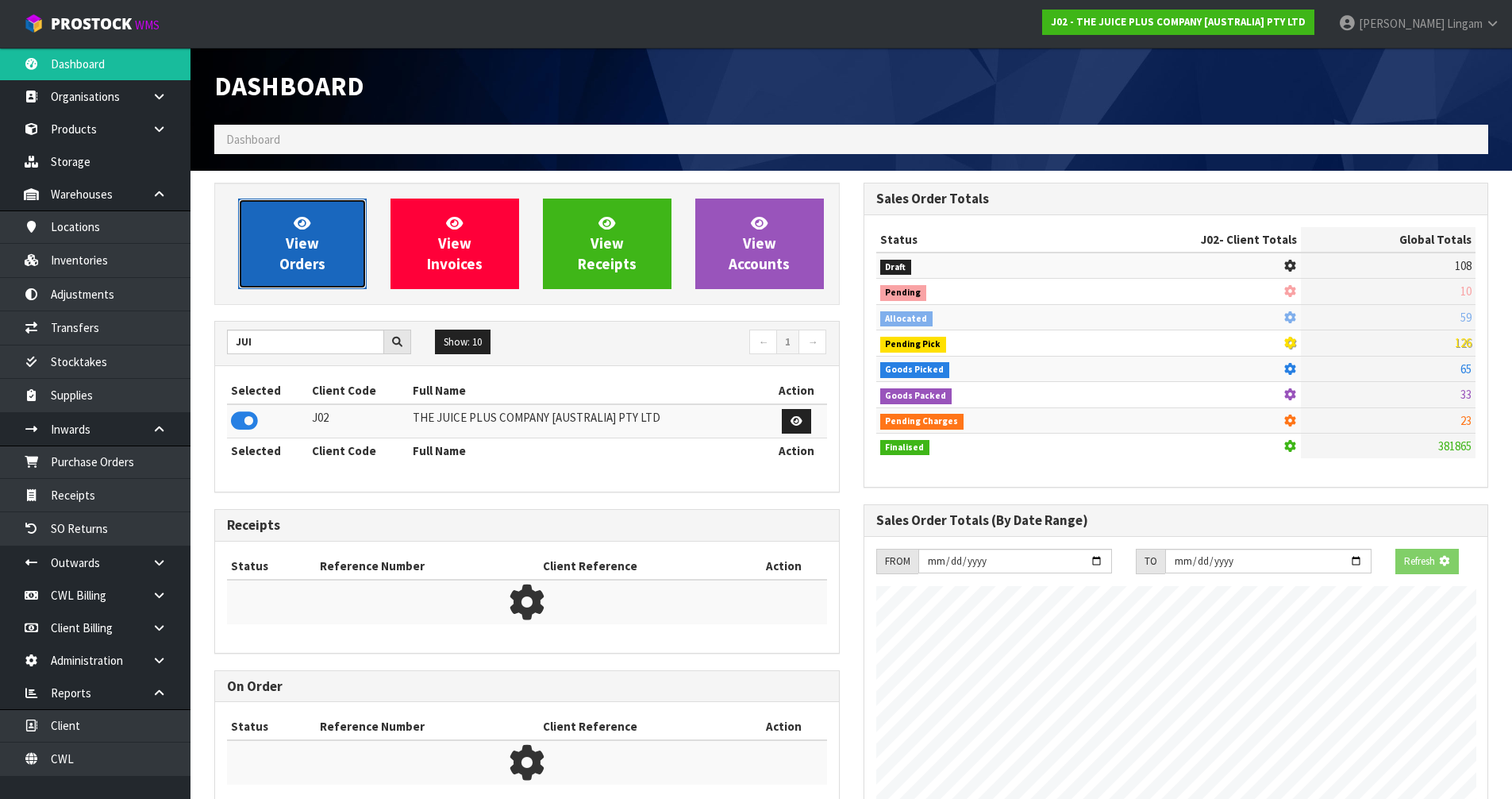
click at [312, 265] on span "View Orders" at bounding box center [302, 243] width 46 height 59
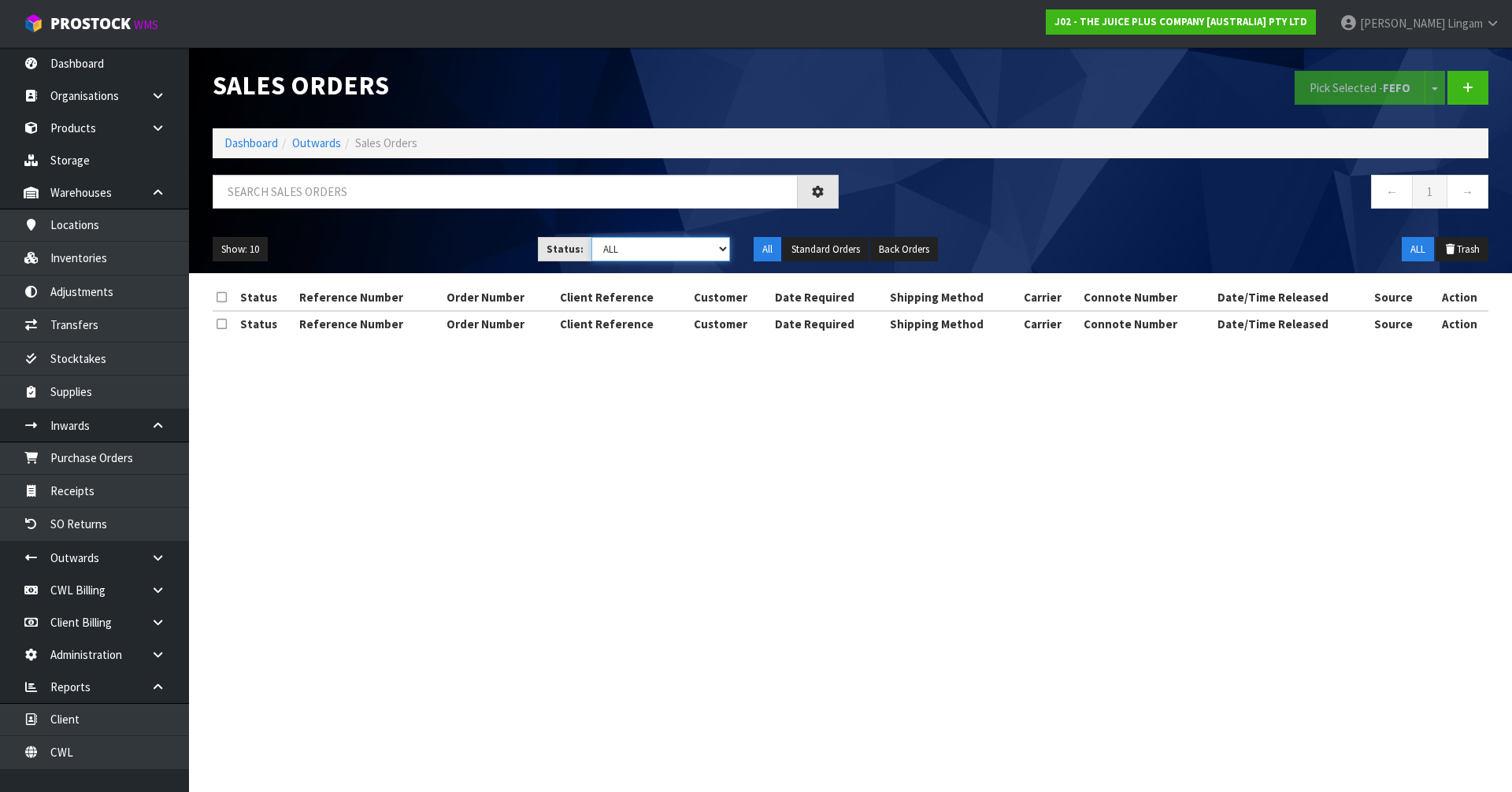
click at [698, 250] on select "Draft Pending Allocated Pending Pick Goods Picked Goods Packed Pending Charges …" at bounding box center [661, 249] width 140 height 25
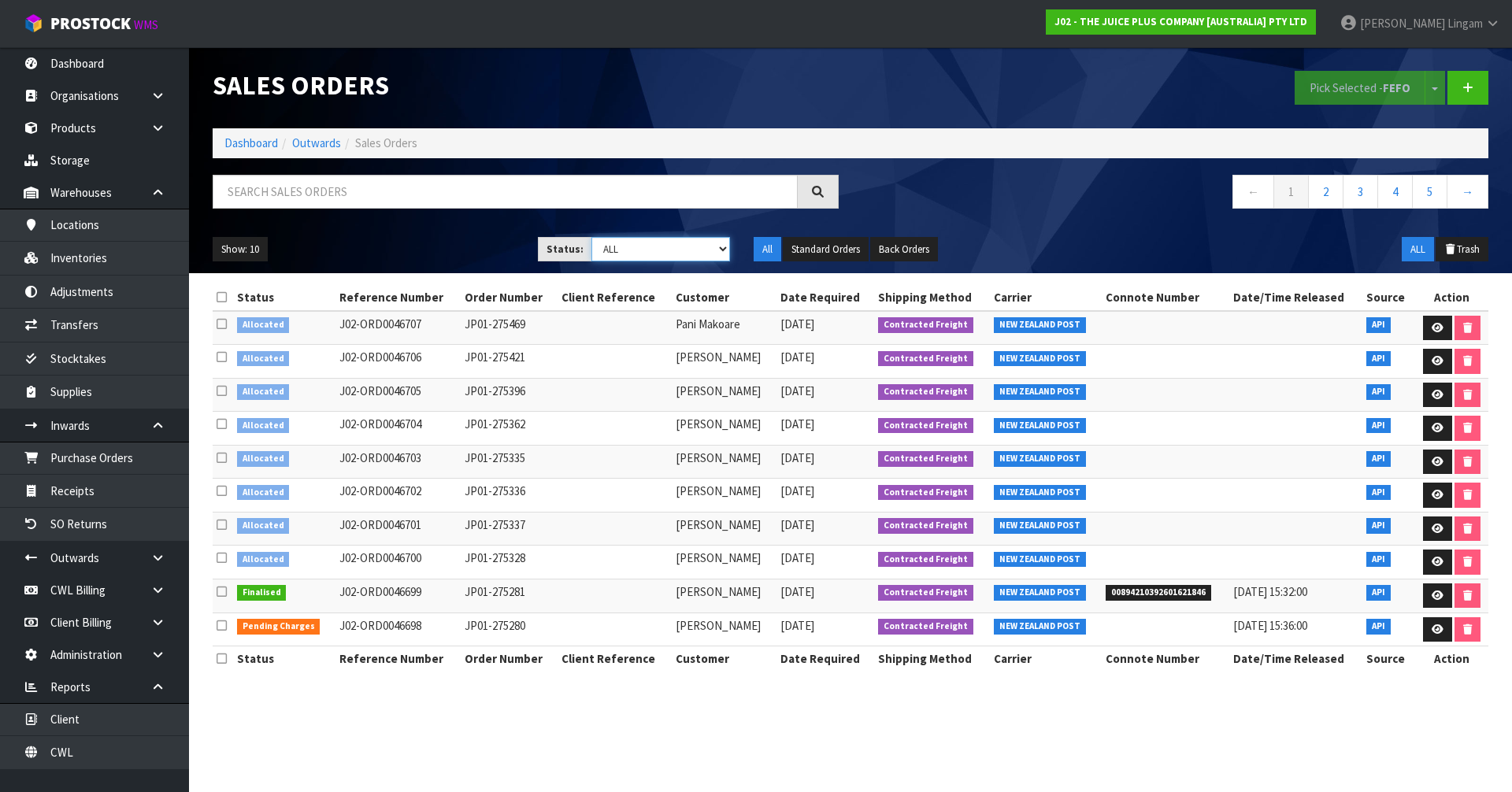
select select "string:6"
click at [591, 237] on select "Draft Pending Allocated Pending Pick Goods Picked Goods Packed Pending Charges …" at bounding box center [661, 249] width 140 height 25
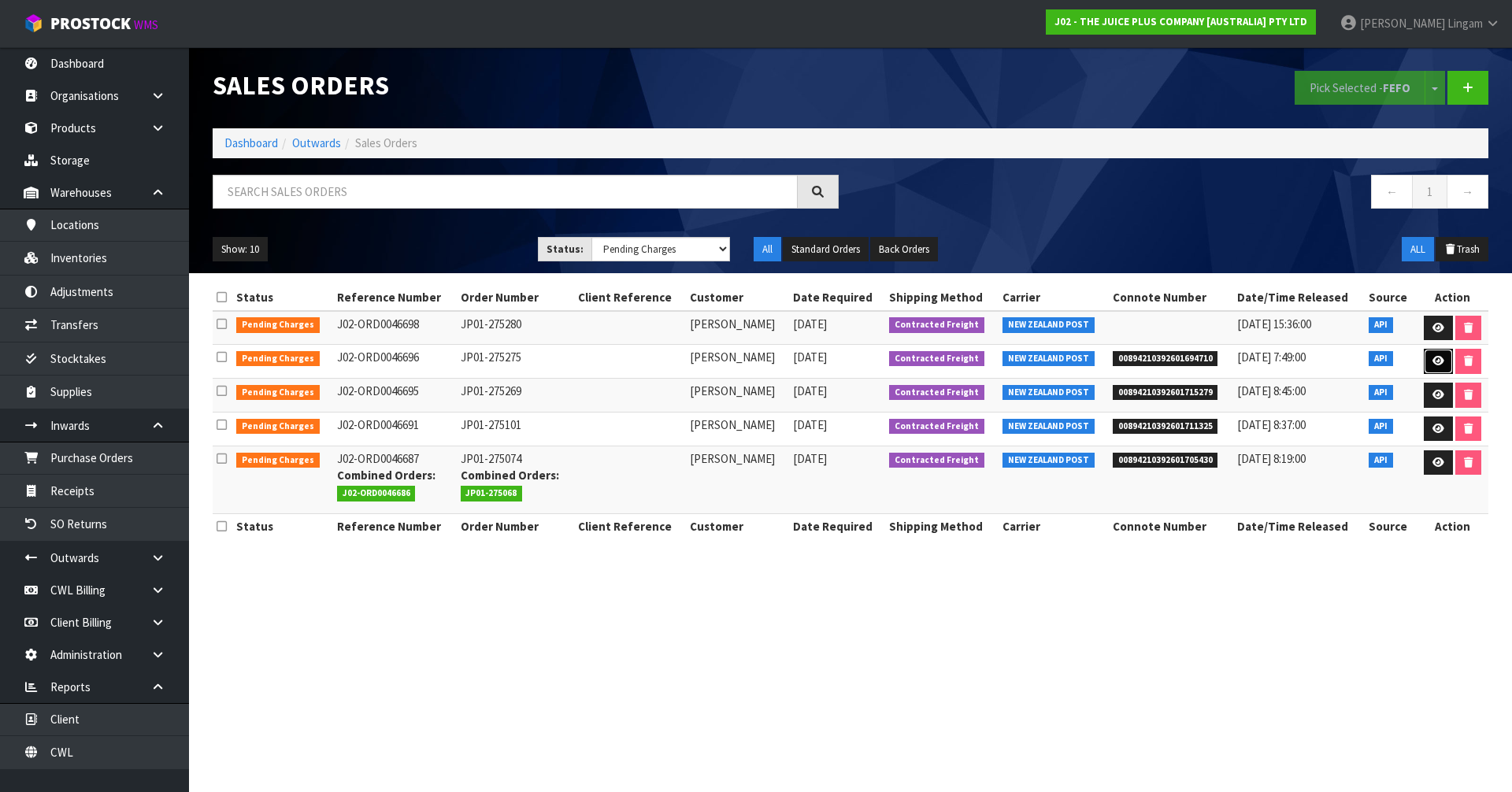
click at [1438, 361] on icon at bounding box center [1438, 361] width 12 height 10
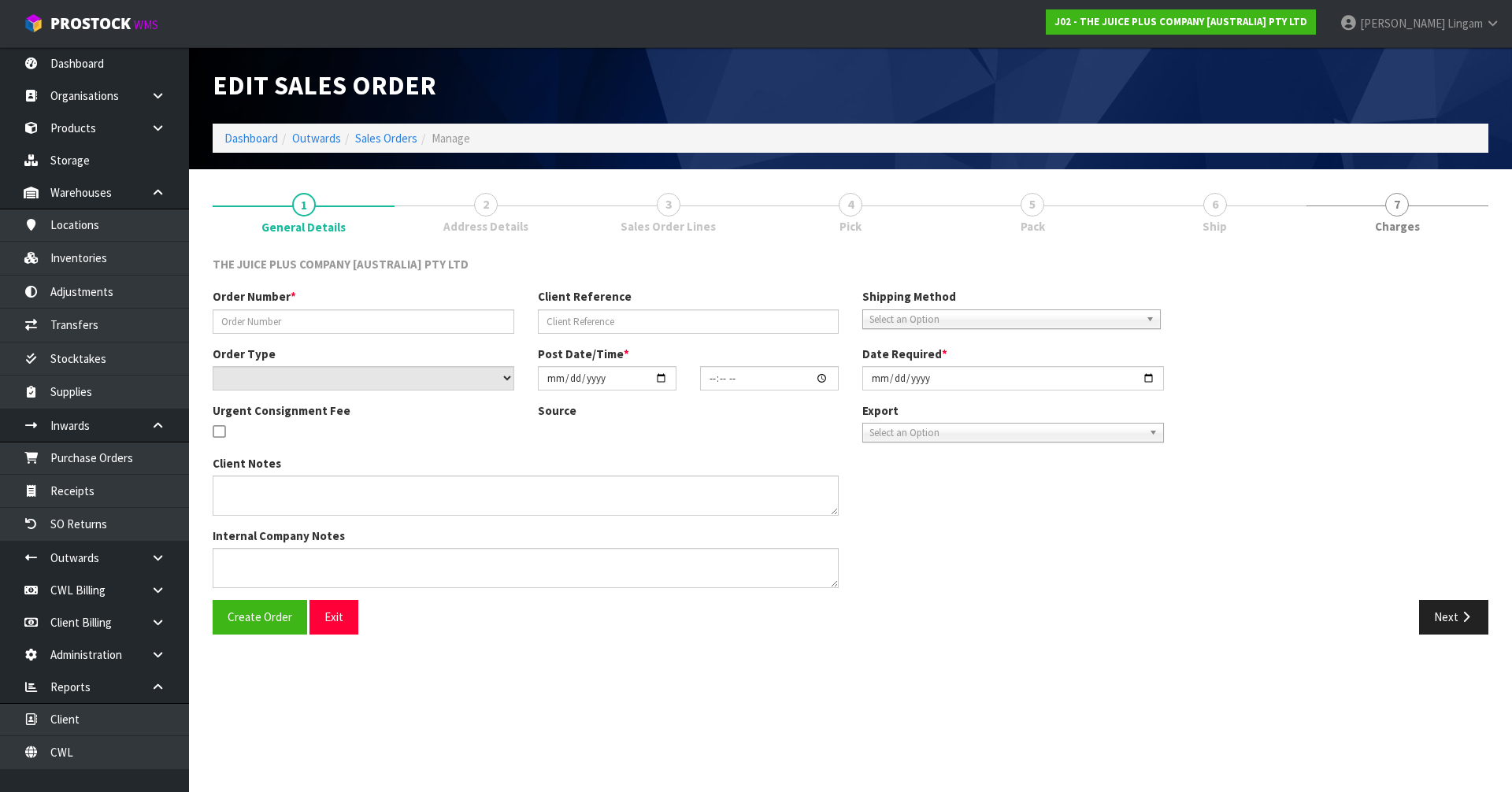
type input "JP01-275275"
select select "number:0"
type input "2025-09-18"
type input "03:21:16.000"
type input "2025-09-18"
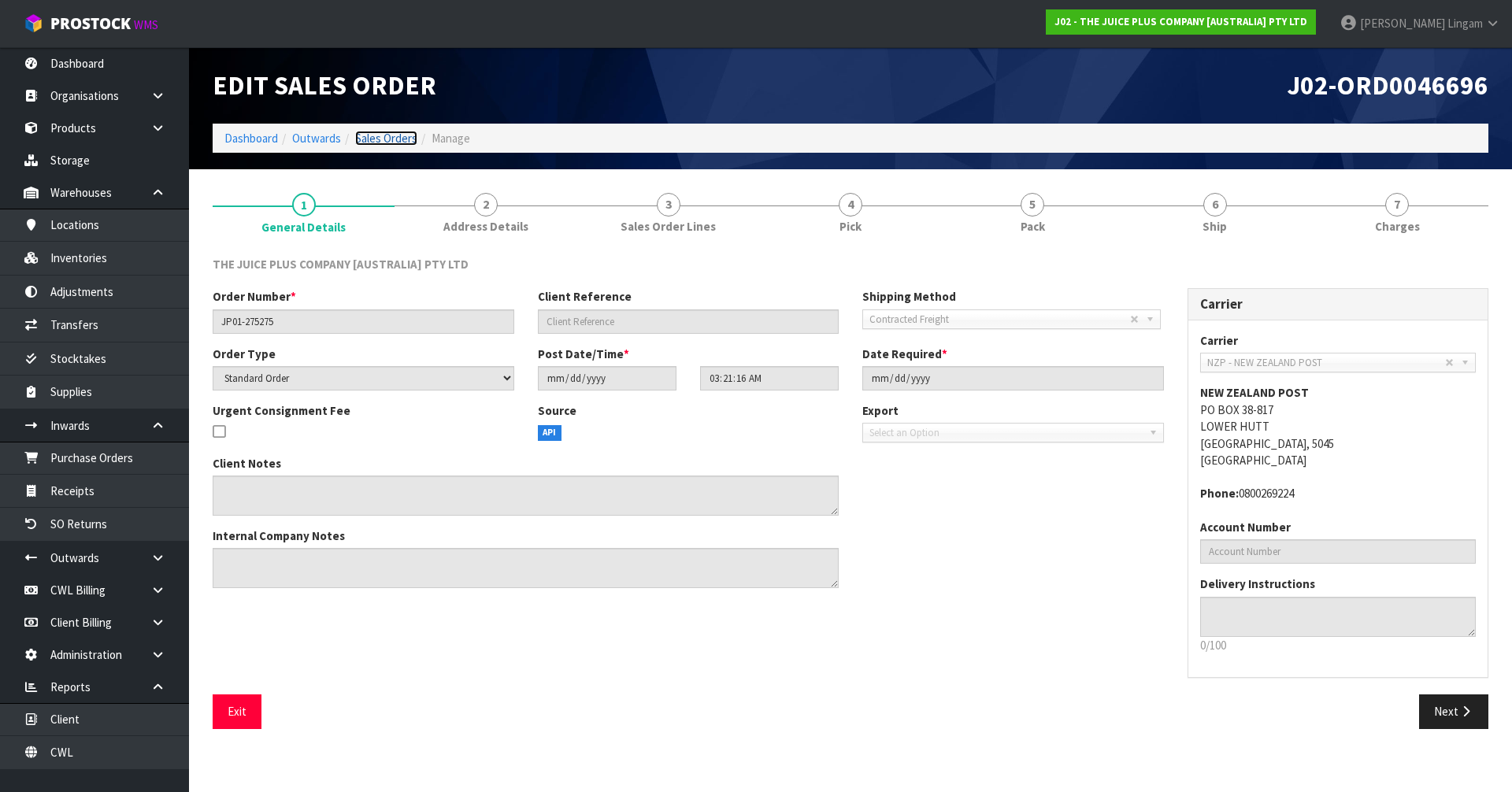
click at [365, 137] on link "Sales Orders" at bounding box center [385, 138] width 62 height 15
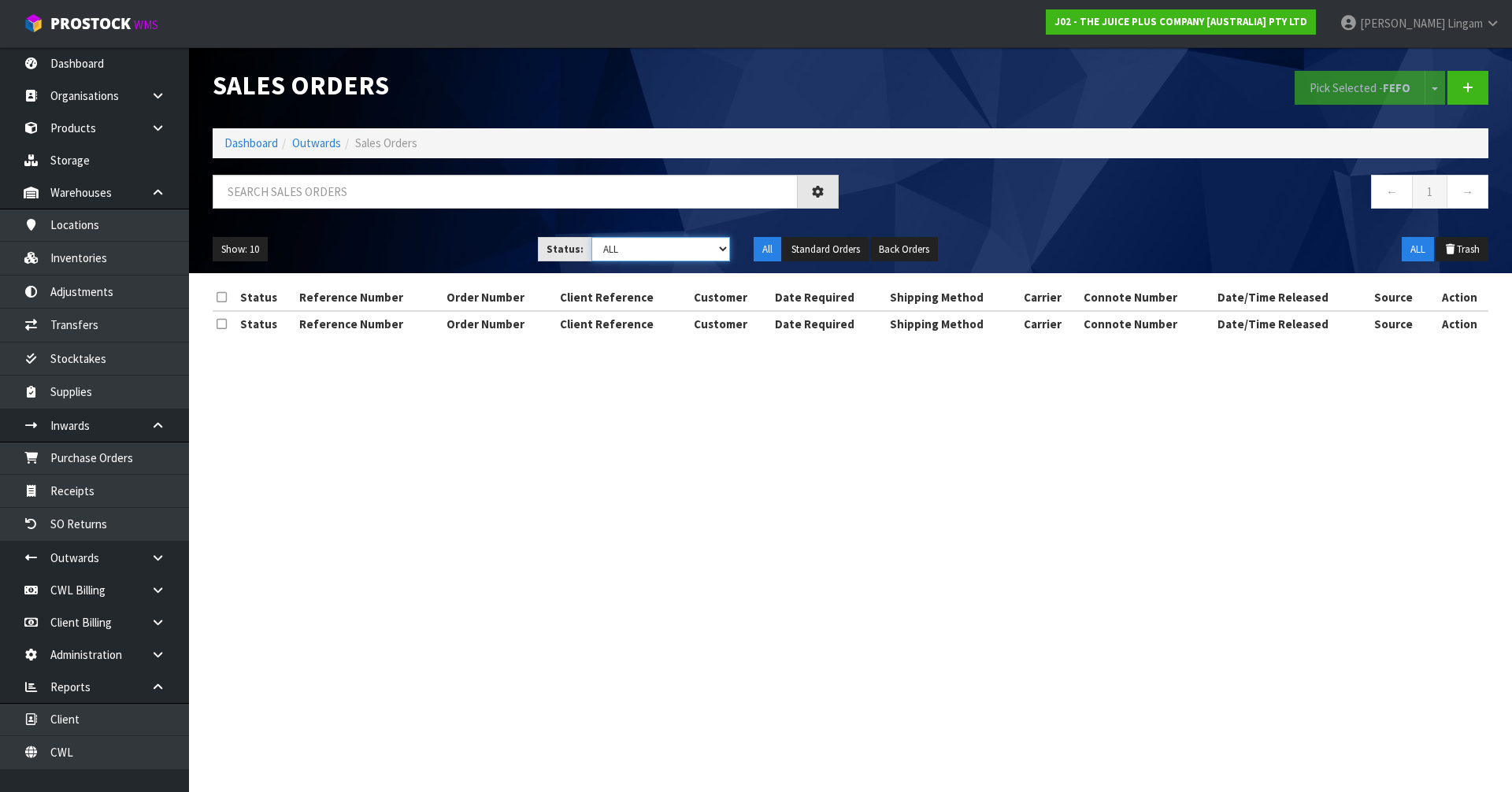
click at [655, 247] on select "Draft Pending Allocated Pending Pick Goods Picked Goods Packed Pending Charges …" at bounding box center [661, 249] width 140 height 25
select select "string:6"
click at [591, 237] on select "Draft Pending Allocated Pending Pick Goods Picked Goods Packed Pending Charges …" at bounding box center [661, 249] width 140 height 25
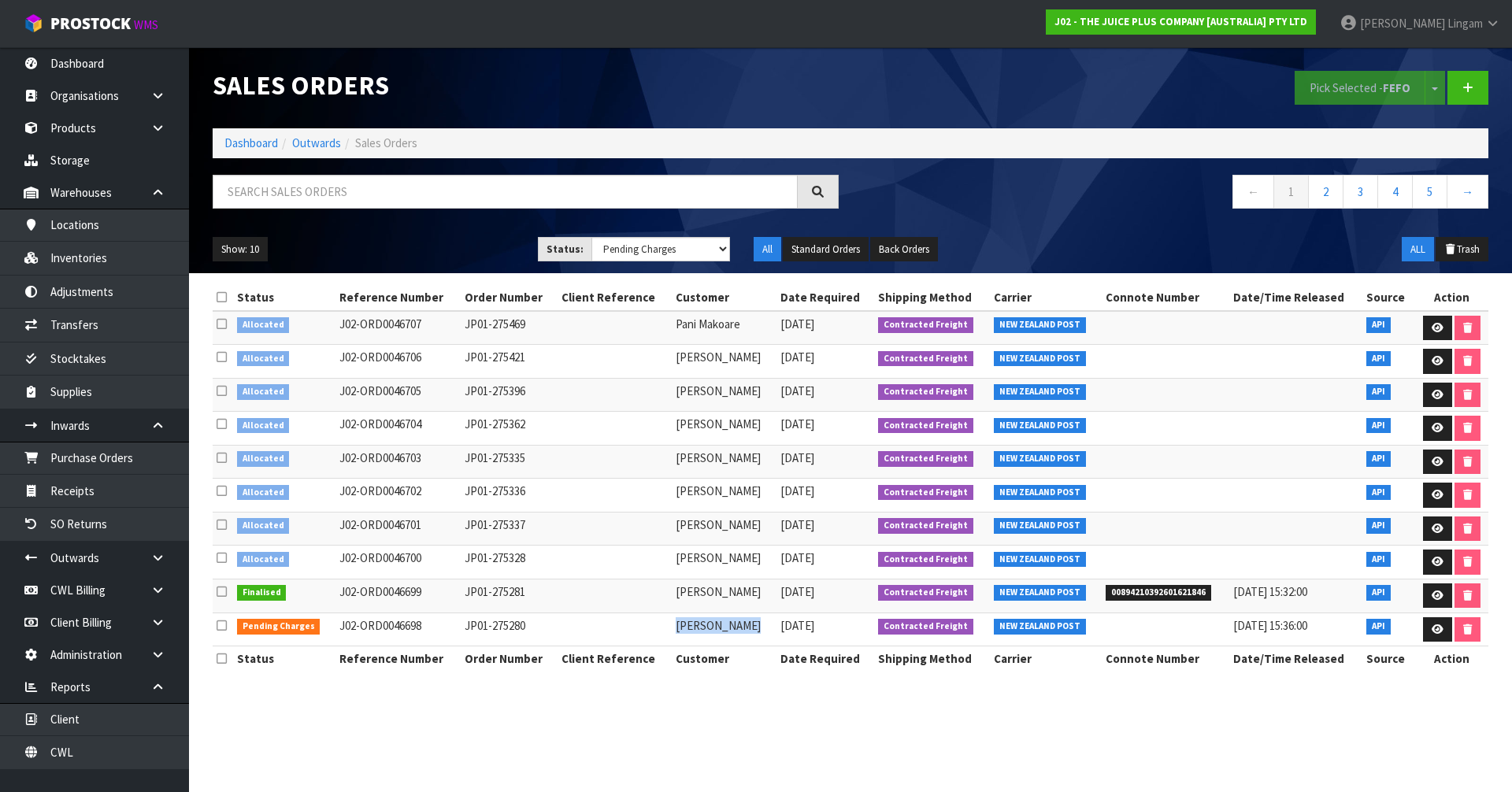
drag, startPoint x: 659, startPoint y: 628, endPoint x: 733, endPoint y: 633, distance: 74.2
click at [733, 633] on td "Debbie Barron" at bounding box center [724, 629] width 105 height 33
copy td "Debbie Barron"
click at [494, 193] on input "text" at bounding box center [504, 192] width 585 height 33
paste input "Debbie Barron"
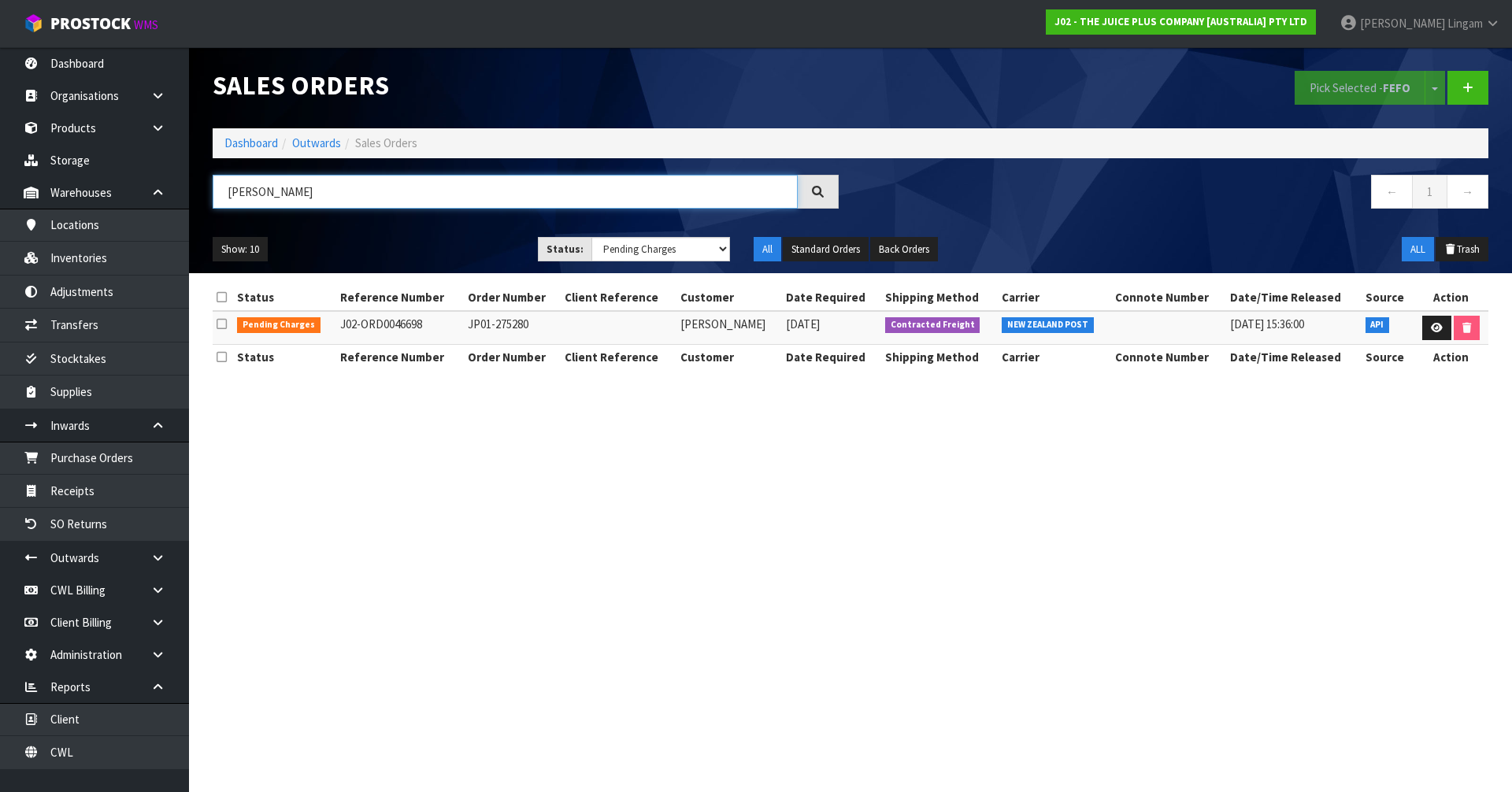
type input "DEBBIE BARRON"
click at [681, 257] on select "Draft Pending Allocated Pending Pick Goods Picked Goods Packed Pending Charges …" at bounding box center [661, 249] width 140 height 25
click at [591, 237] on select "Draft Pending Allocated Pending Pick Goods Picked Goods Packed Pending Charges …" at bounding box center [661, 249] width 140 height 25
drag, startPoint x: 340, startPoint y: 195, endPoint x: 196, endPoint y: 212, distance: 145.0
click at [196, 212] on header "Sales Orders Pick Selected - FEFO Split button! FIFO - First In First Out FEFO …" at bounding box center [850, 160] width 1323 height 226
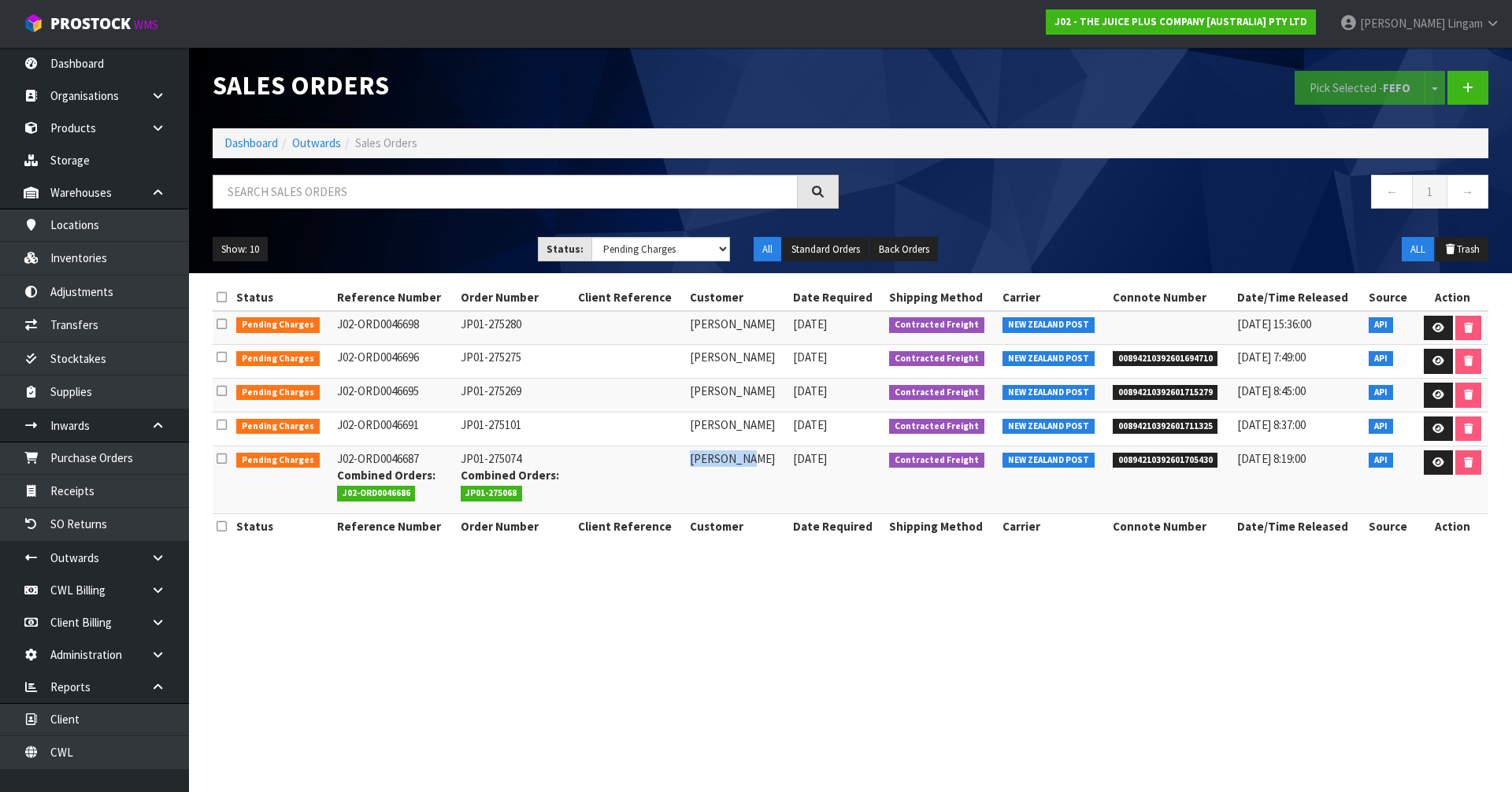
drag, startPoint x: 682, startPoint y: 461, endPoint x: 737, endPoint y: 461, distance: 55.0
click at [737, 461] on td "Dee Harris" at bounding box center [737, 479] width 102 height 68
copy td "Dee Harris"
click at [353, 192] on input "text" at bounding box center [504, 192] width 585 height 33
paste input "Dee Harris"
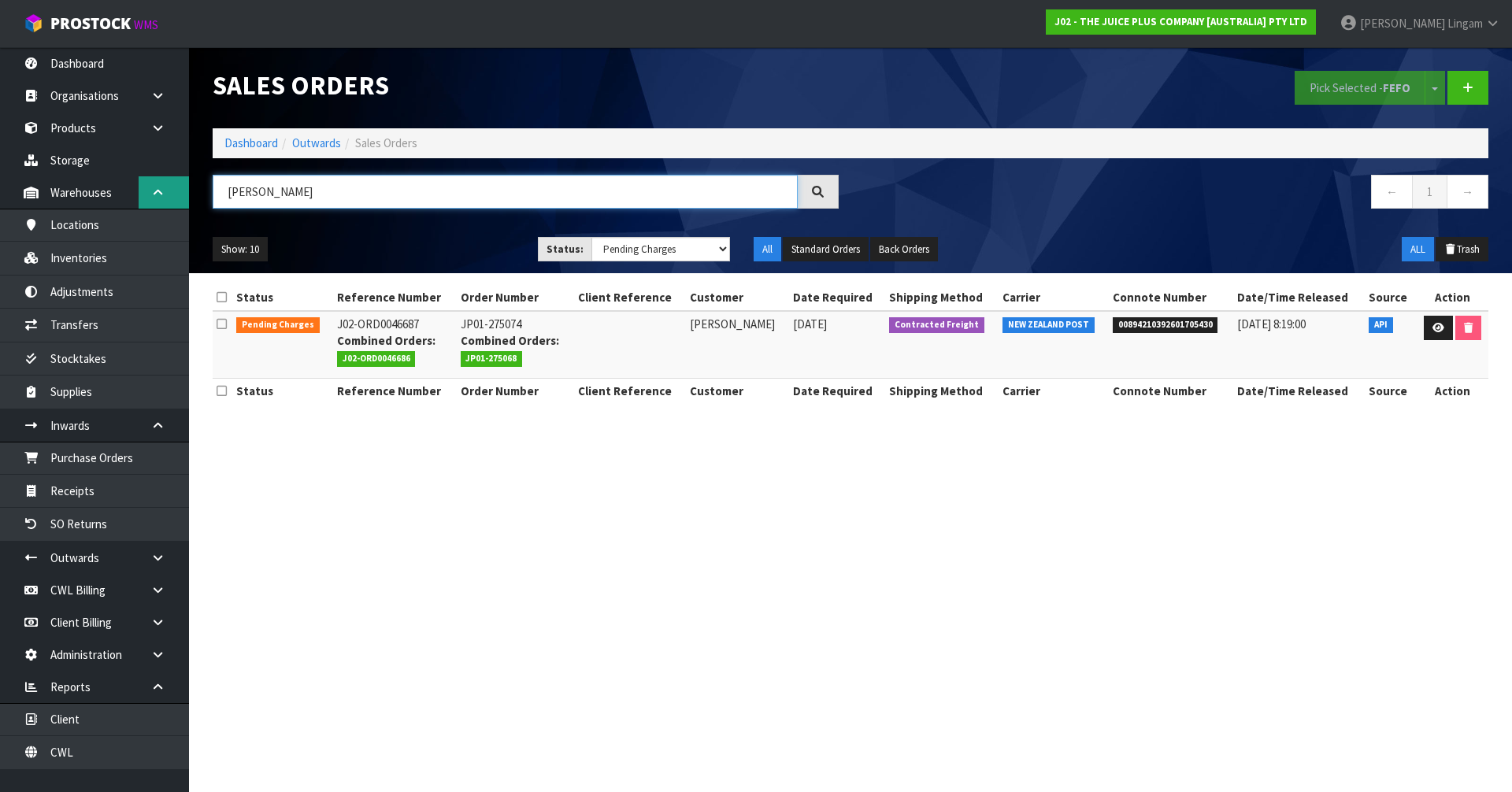
drag, startPoint x: 299, startPoint y: 194, endPoint x: 172, endPoint y: 207, distance: 127.7
click at [172, 207] on body "Toggle navigation ProStock WMS J02 - THE JUICE PLUS COMPANY [AUSTRALIA] PTY LTD…" at bounding box center [756, 396] width 1512 height 792
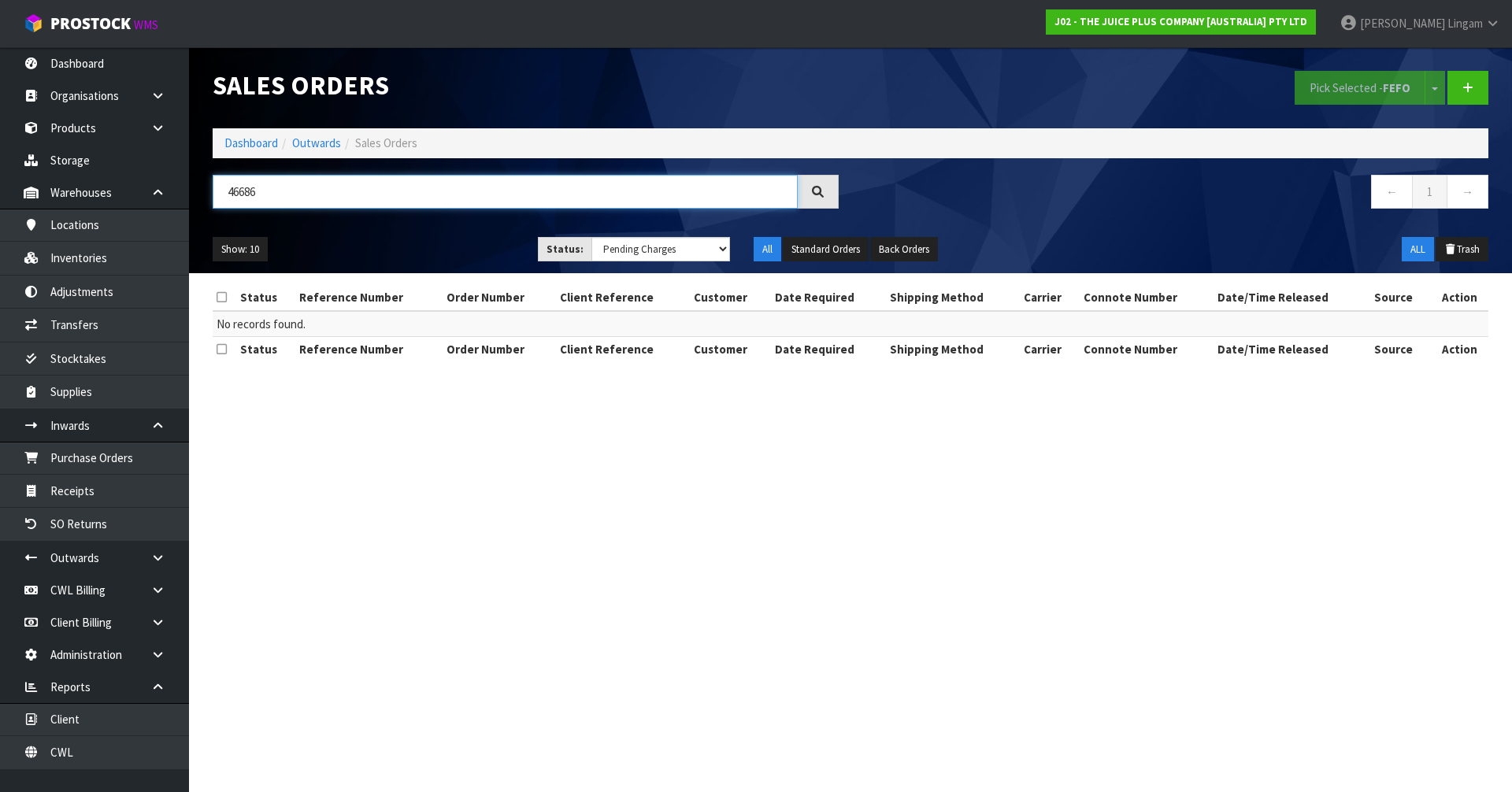
type input "46686"
drag, startPoint x: 667, startPoint y: 251, endPoint x: 666, endPoint y: 260, distance: 9.1
click at [667, 251] on select "Draft Pending Allocated Pending Pick Goods Picked Goods Packed Pending Charges …" at bounding box center [661, 249] width 140 height 25
select select "string:ALL"
click at [591, 237] on select "Draft Pending Allocated Pending Pick Goods Picked Goods Packed Pending Charges …" at bounding box center [661, 249] width 140 height 25
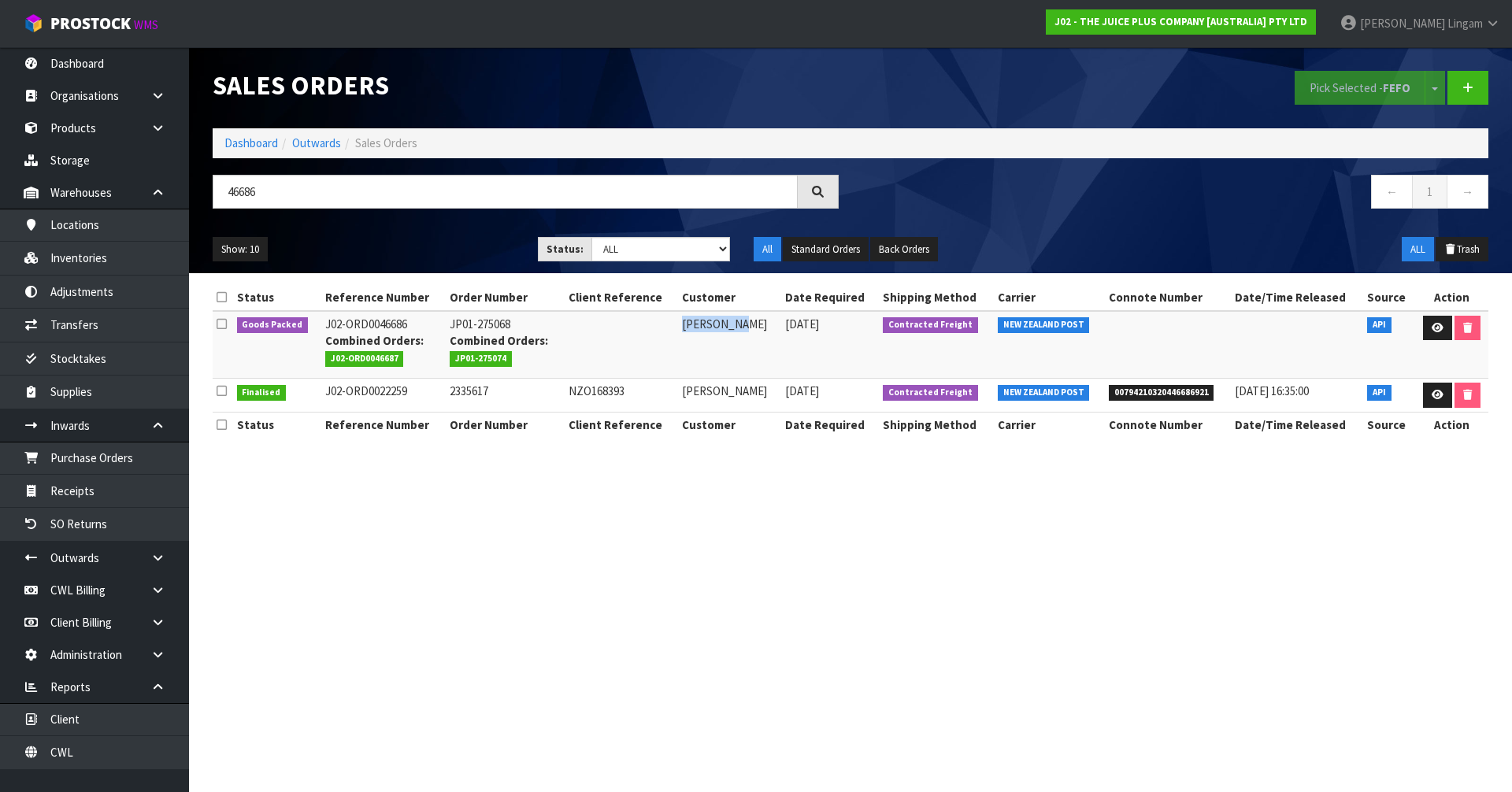
drag, startPoint x: 670, startPoint y: 327, endPoint x: 719, endPoint y: 330, distance: 49.1
click at [719, 330] on td "Dee Harris" at bounding box center [730, 344] width 104 height 68
copy td "Dee Harris"
drag, startPoint x: 267, startPoint y: 192, endPoint x: 204, endPoint y: 196, distance: 63.1
click at [204, 196] on div "46686" at bounding box center [525, 198] width 650 height 45
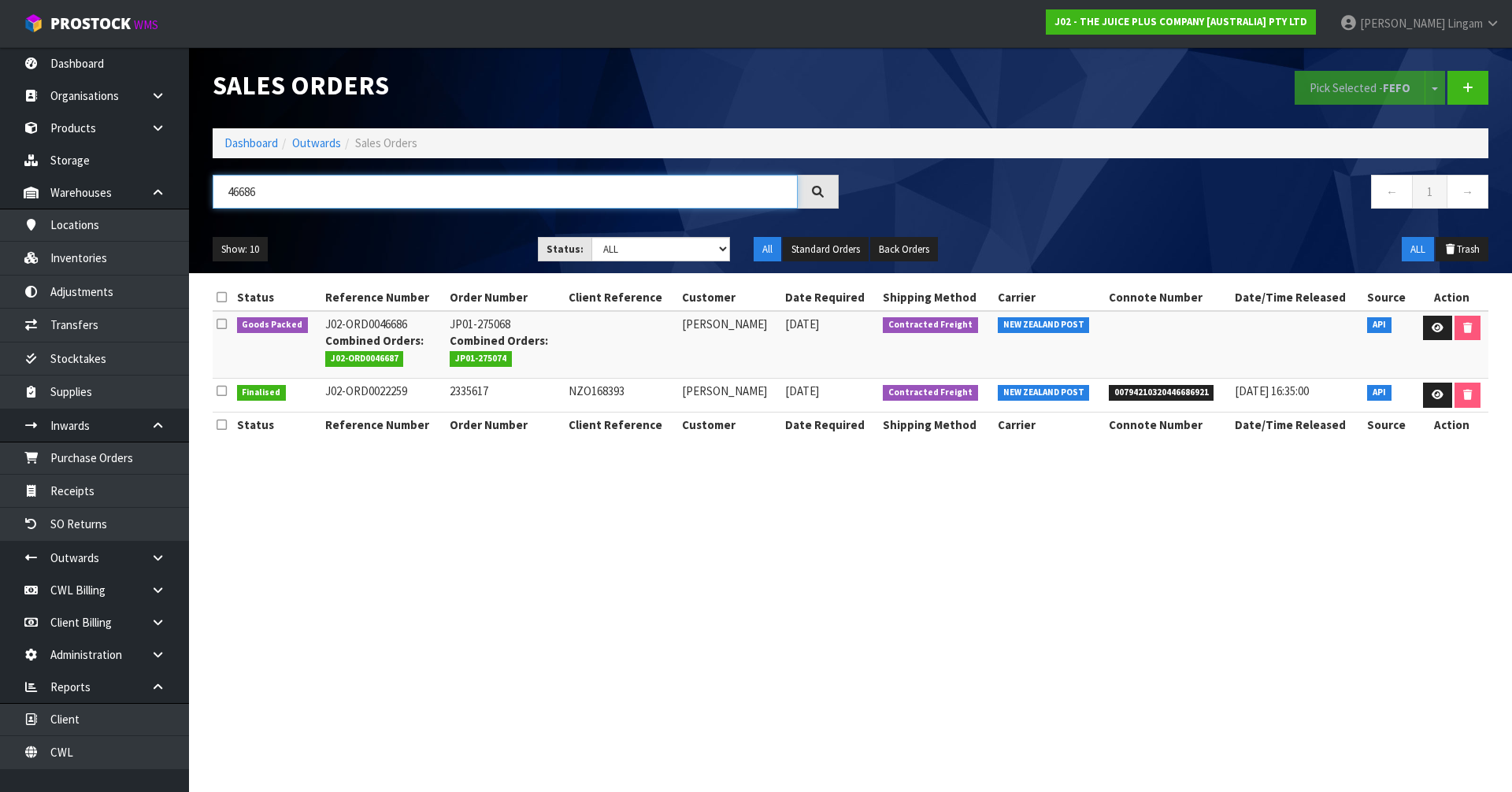
paste input "Dee Harris"
type input "DEE HARRIS"
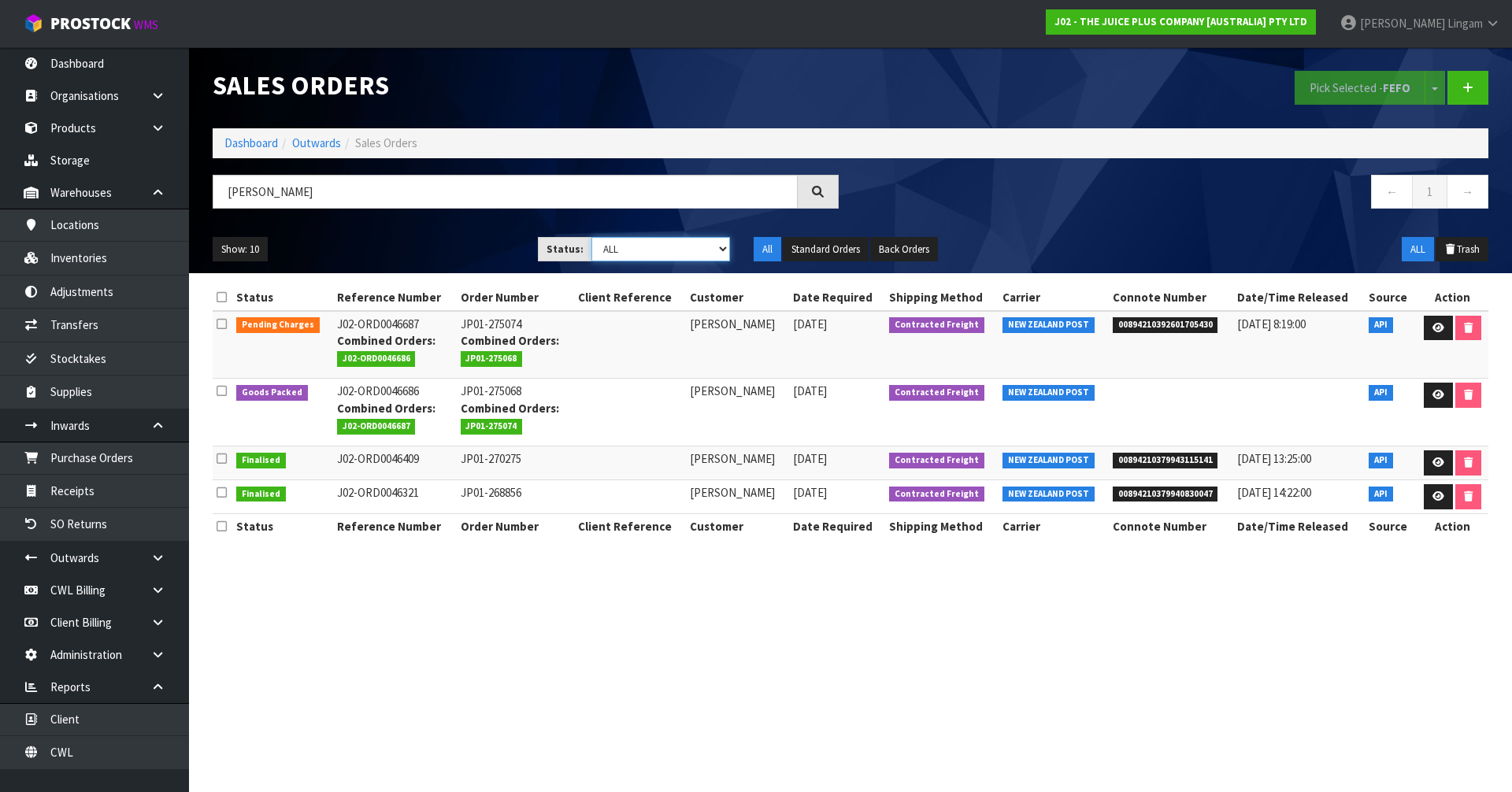
click at [680, 247] on select "Draft Pending Allocated Pending Pick Goods Picked Goods Packed Pending Charges …" at bounding box center [661, 249] width 140 height 25
select select "string:6"
click at [591, 237] on select "Draft Pending Allocated Pending Pick Goods Picked Goods Packed Pending Charges …" at bounding box center [661, 249] width 140 height 25
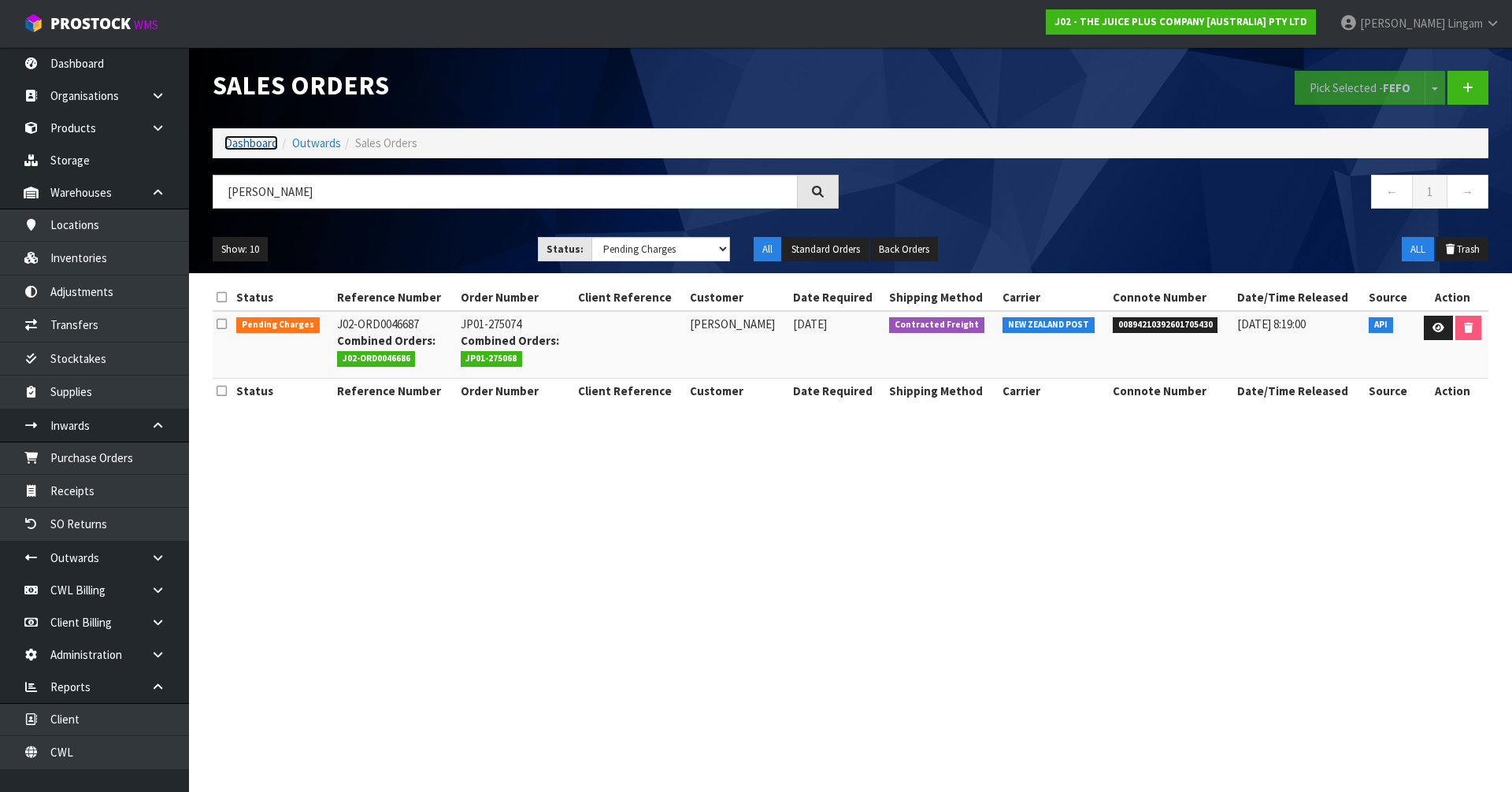
click at [246, 143] on link "Dashboard" at bounding box center [251, 142] width 53 height 15
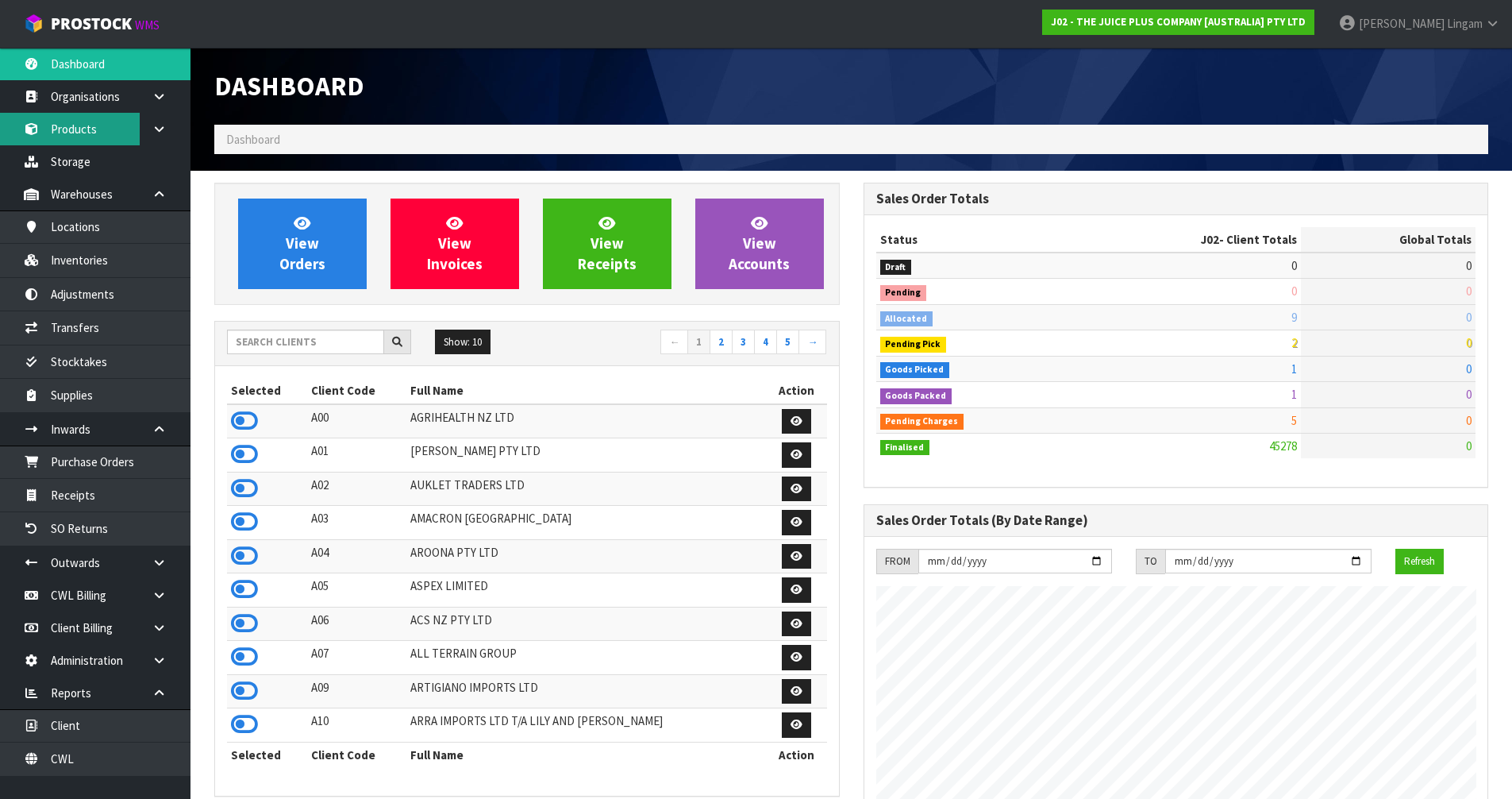
scroll to position [1202, 648]
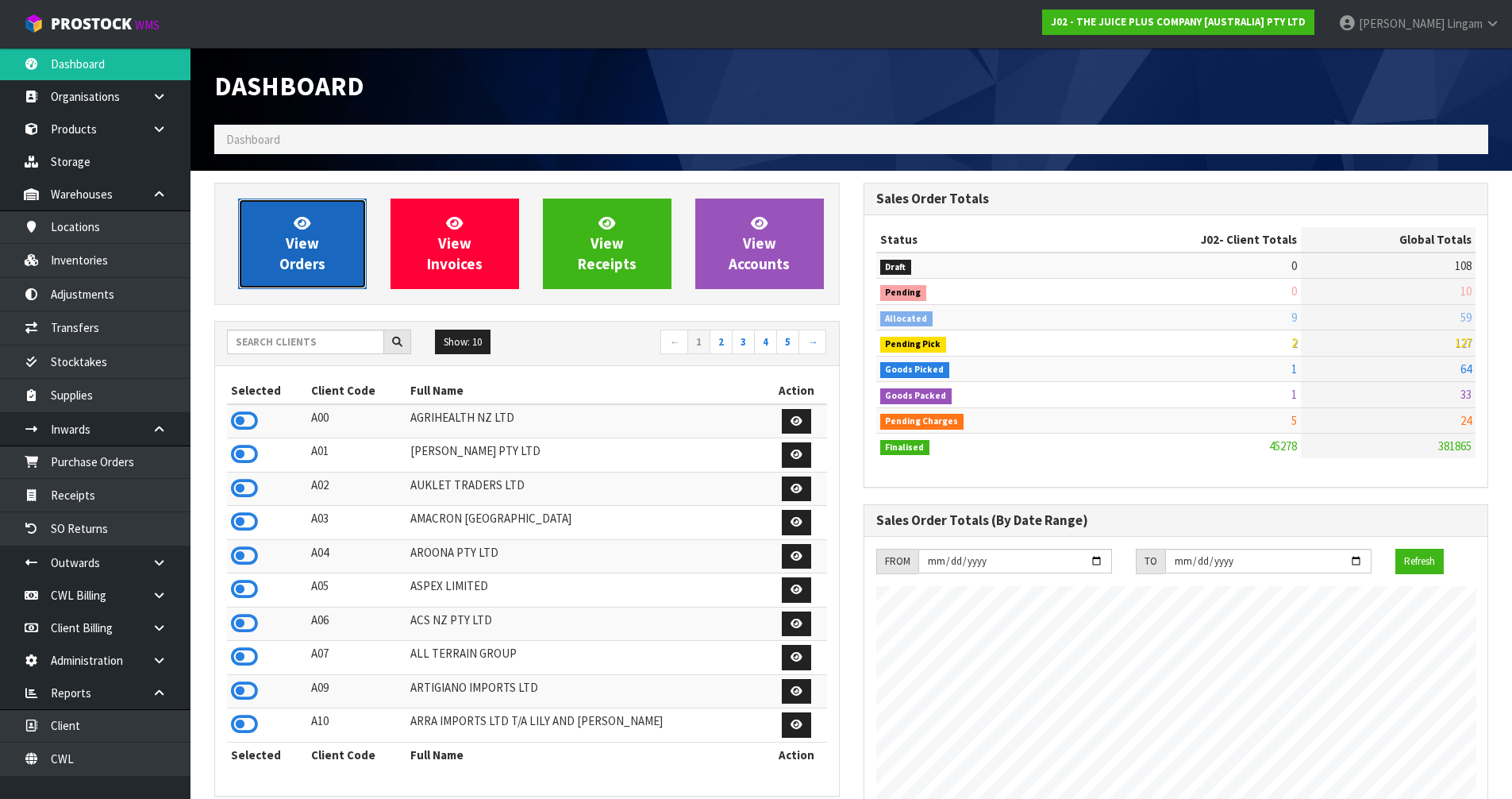
click at [305, 237] on span "View Orders" at bounding box center [302, 243] width 46 height 59
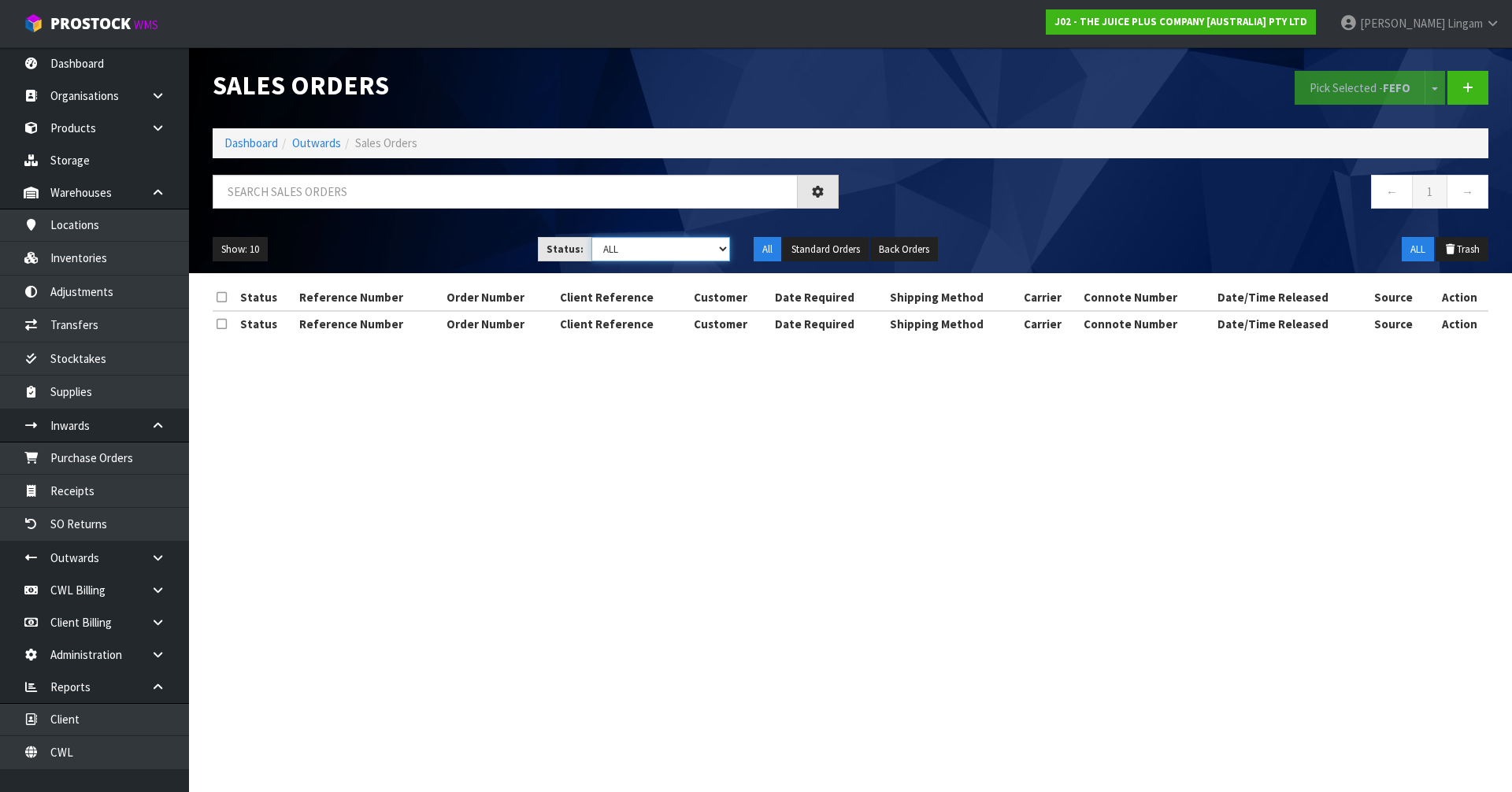
drag, startPoint x: 718, startPoint y: 245, endPoint x: 706, endPoint y: 239, distance: 13.4
click at [711, 244] on select "Draft Pending Allocated Pending Pick Goods Picked Goods Packed Pending Charges …" at bounding box center [661, 249] width 140 height 25
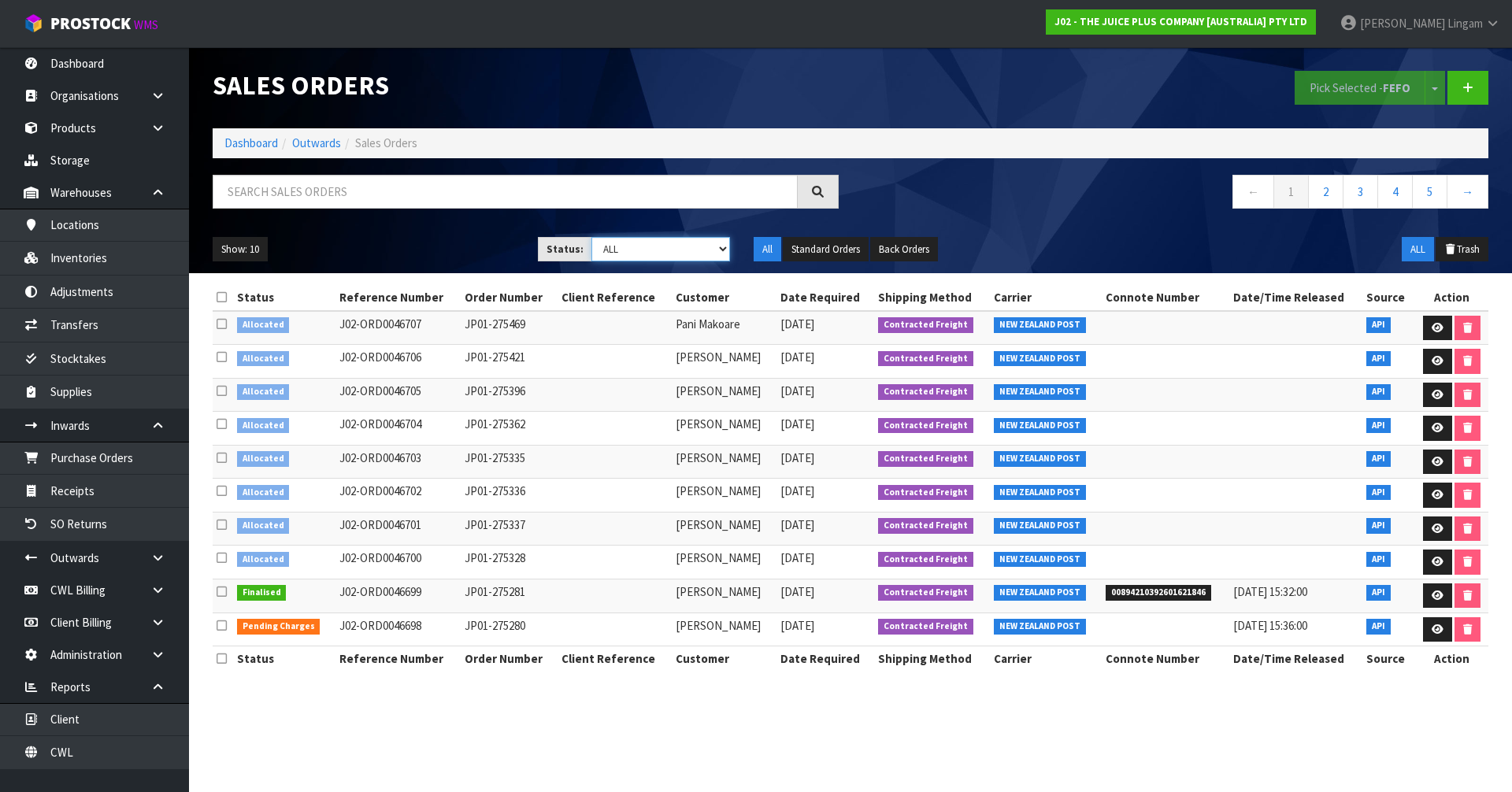
select select "string:6"
click at [591, 237] on select "Draft Pending Allocated Pending Pick Goods Picked Goods Packed Pending Charges …" at bounding box center [661, 249] width 140 height 25
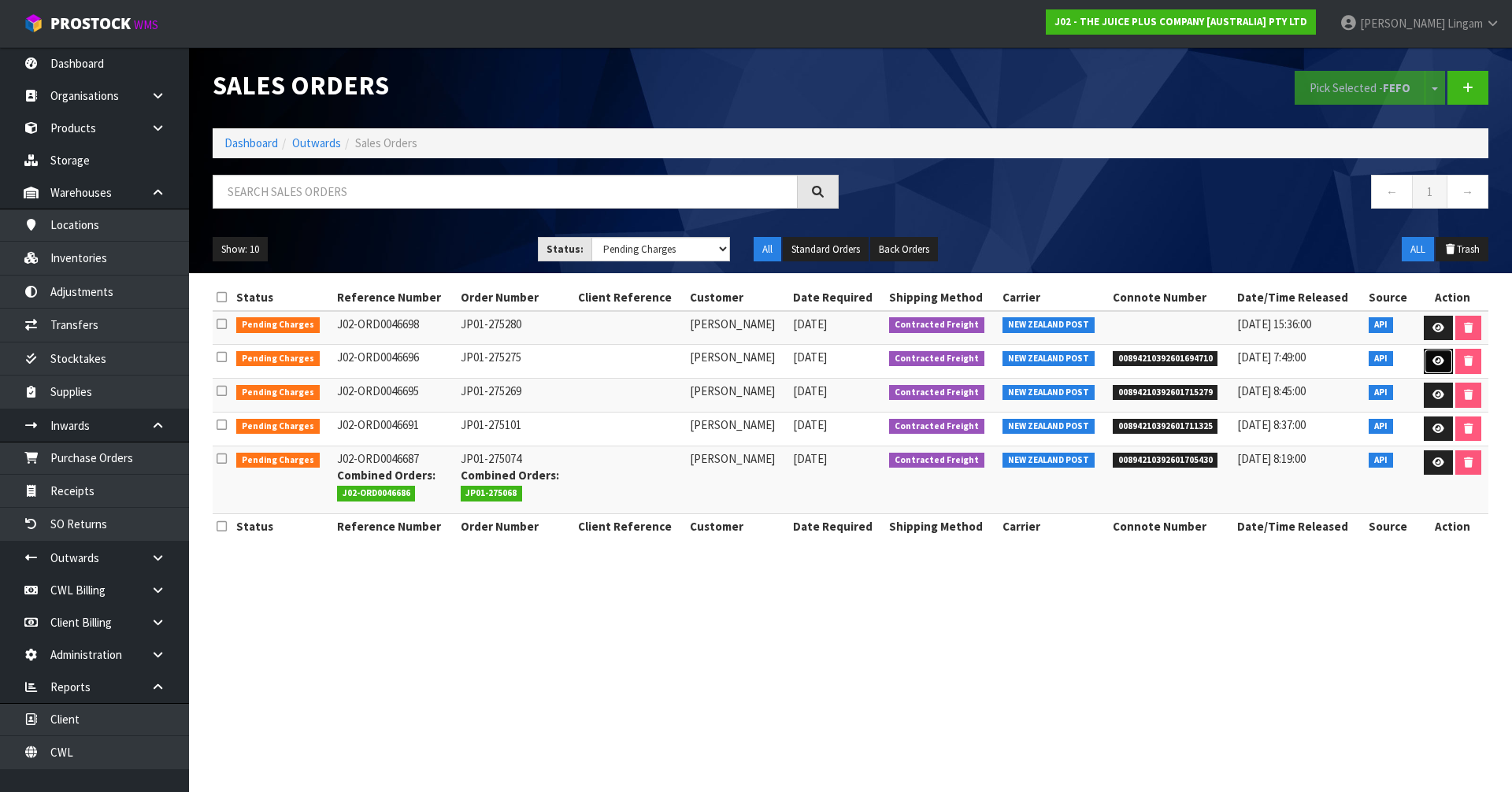
click at [1432, 357] on icon at bounding box center [1438, 361] width 12 height 10
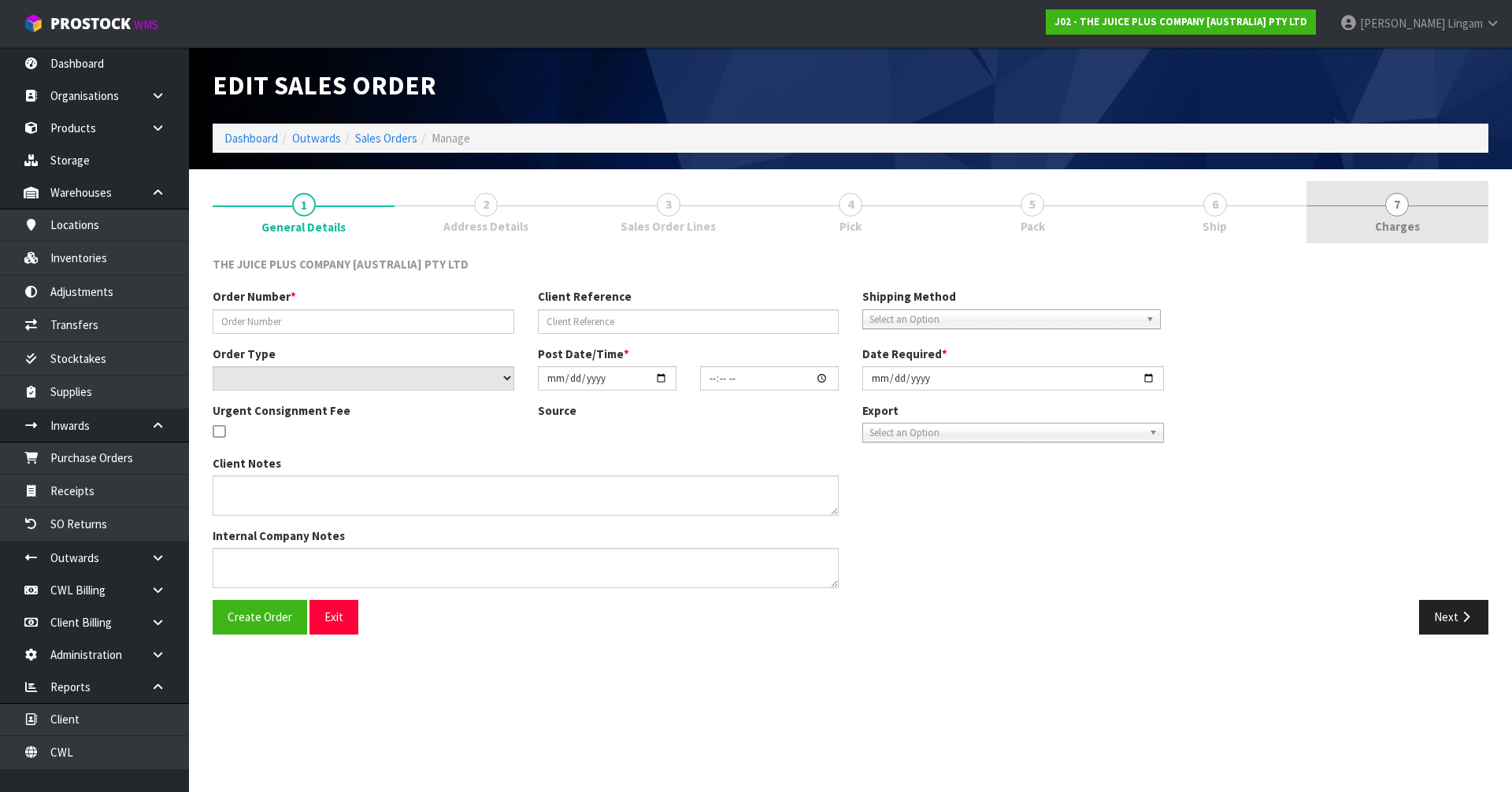
type input "JP01-275275"
select select "number:0"
type input "2025-09-18"
type input "03:21:16.000"
type input "2025-09-18"
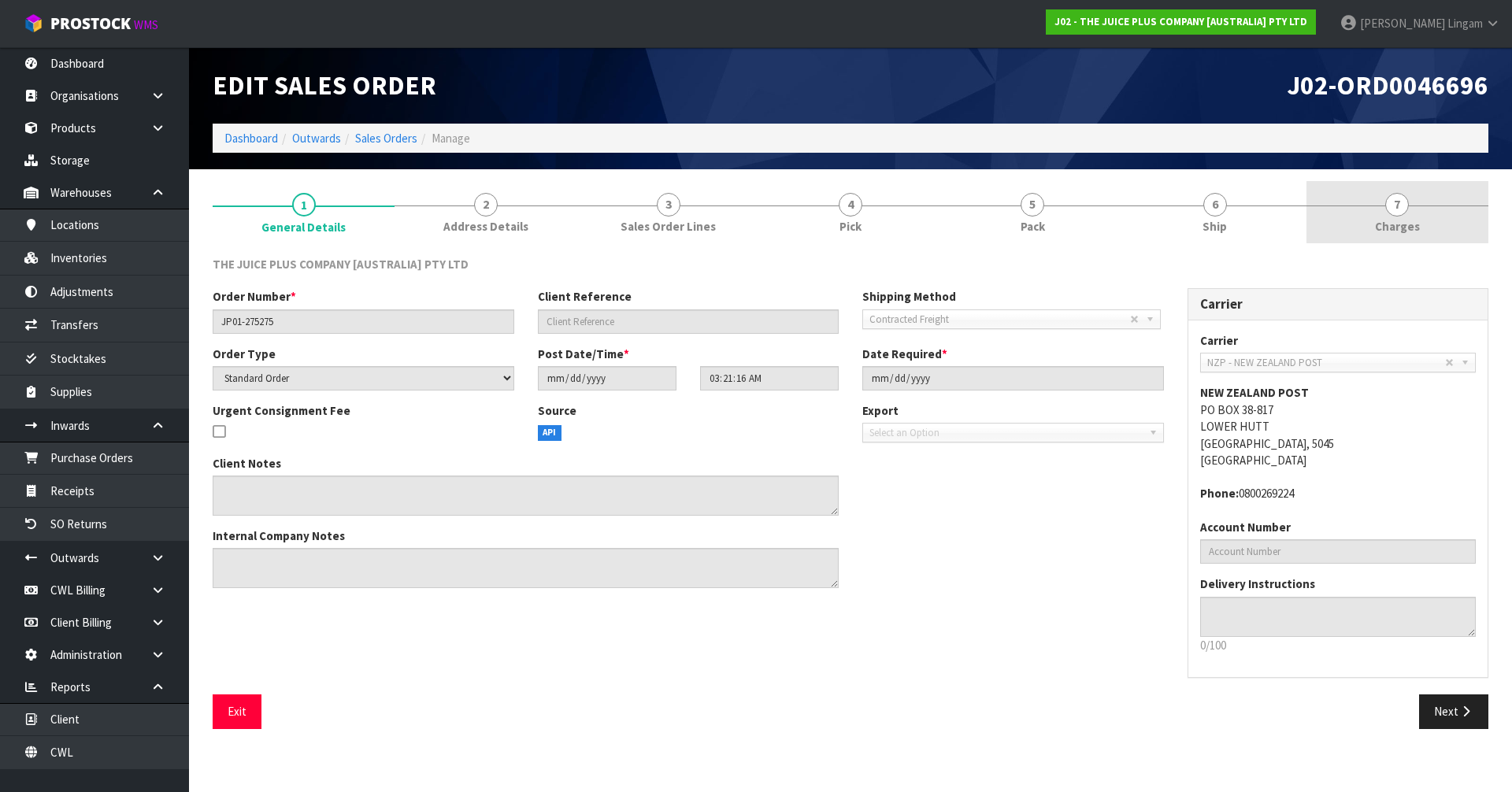
click at [1418, 219] on span "Charges" at bounding box center [1397, 226] width 45 height 17
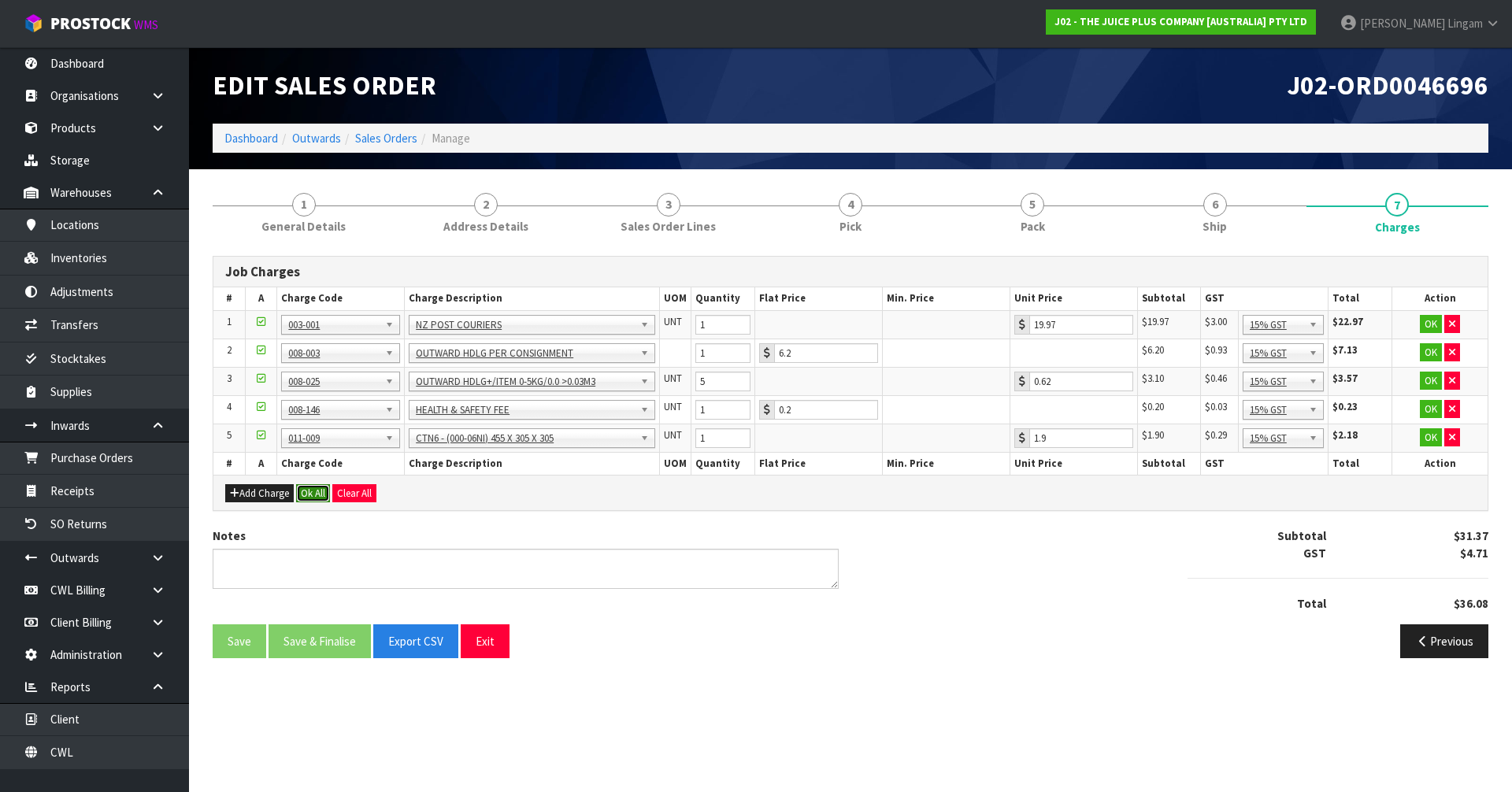
click at [311, 488] on button "Ok All" at bounding box center [313, 493] width 33 height 19
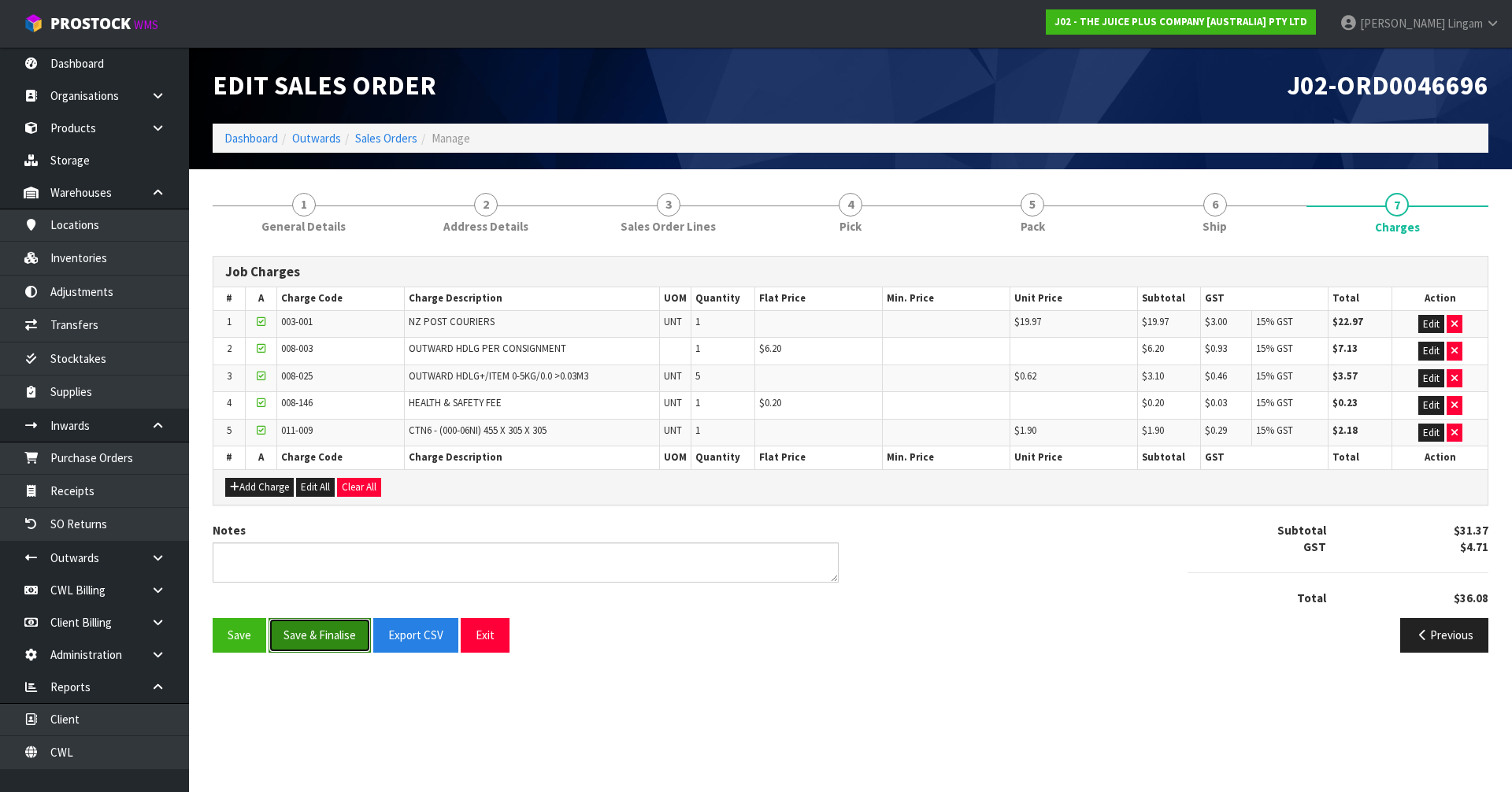
click at [334, 639] on button "Save & Finalise" at bounding box center [320, 635] width 102 height 33
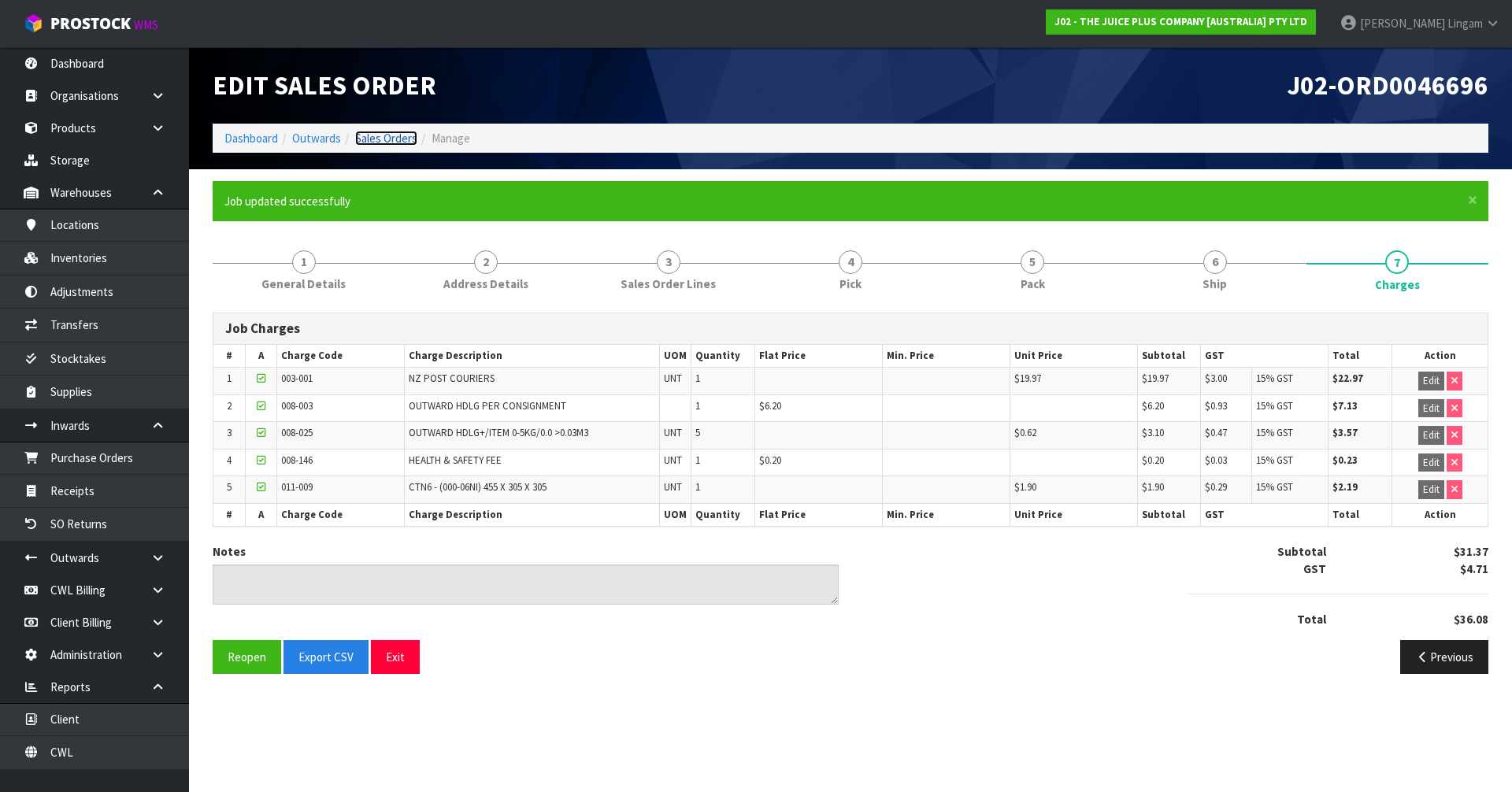
click at [385, 137] on link "Sales Orders" at bounding box center [385, 138] width 62 height 15
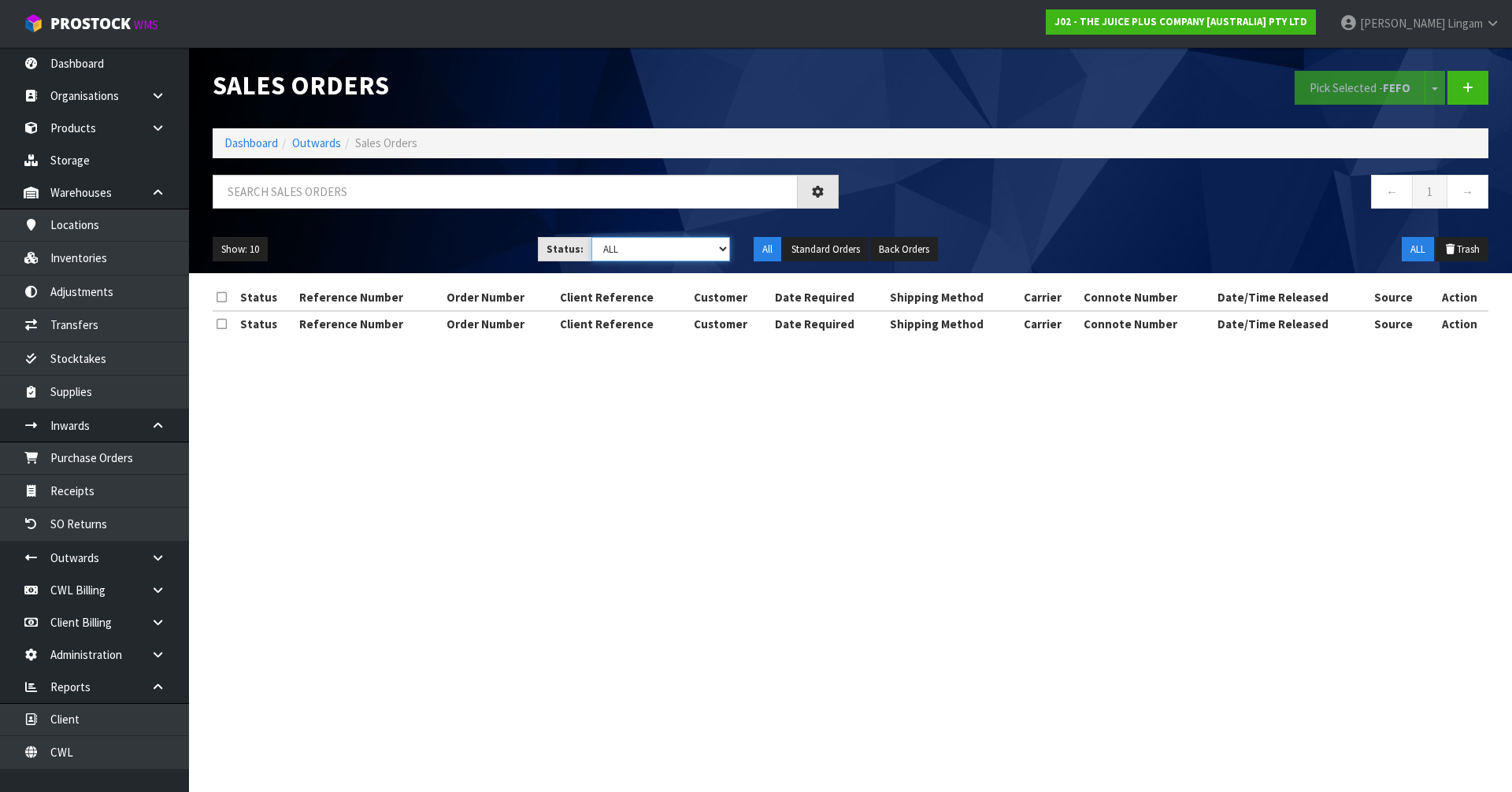
click at [695, 243] on select "Draft Pending Allocated Pending Pick Goods Picked Goods Packed Pending Charges …" at bounding box center [661, 249] width 140 height 25
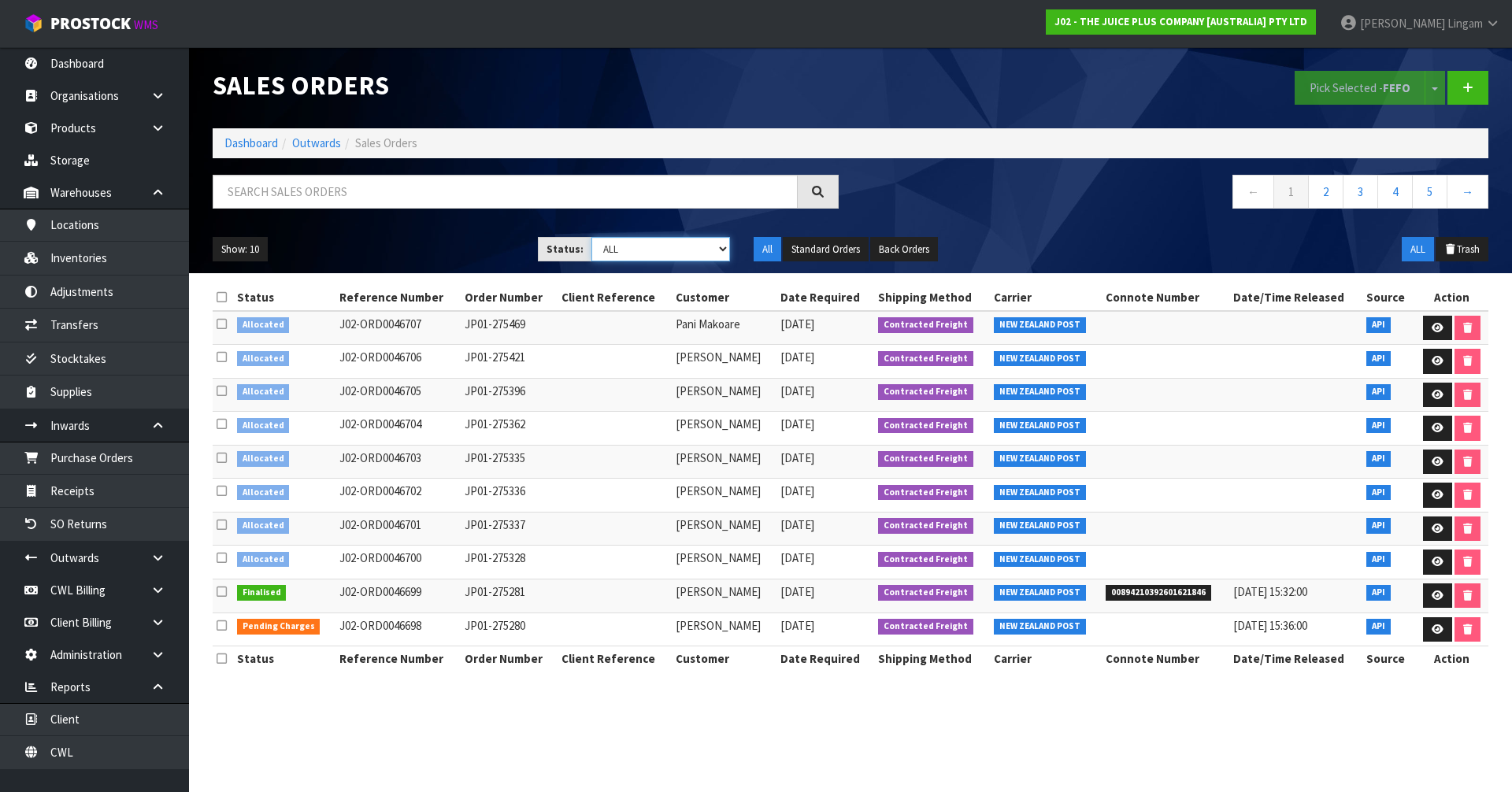
select select "string:6"
click at [591, 237] on select "Draft Pending Allocated Pending Pick Goods Picked Goods Packed Pending Charges …" at bounding box center [661, 249] width 140 height 25
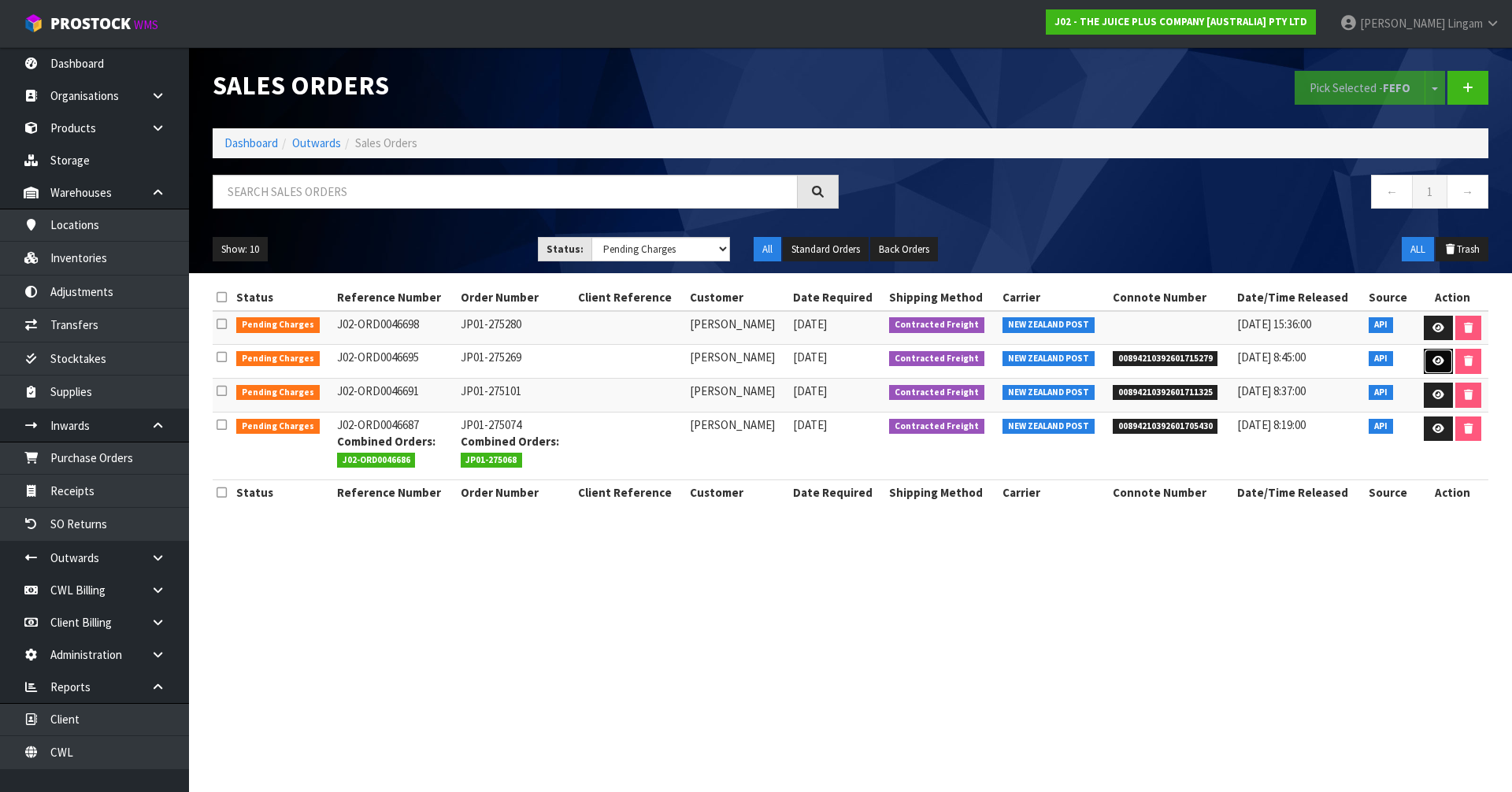
click at [1440, 361] on icon at bounding box center [1438, 361] width 12 height 10
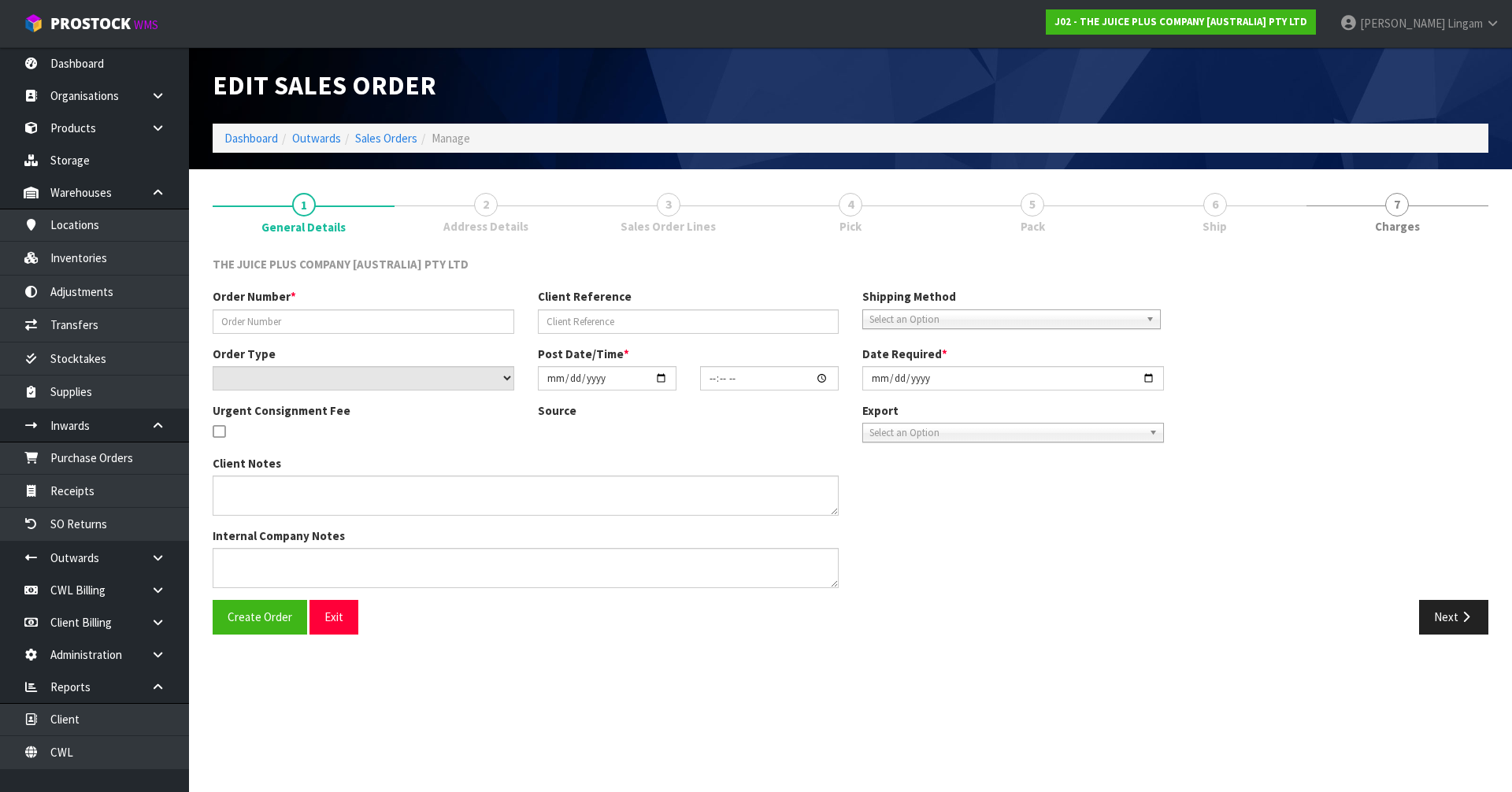
type input "JP01-275269"
select select "number:0"
type input "2025-09-18"
type input "03:21:01.000"
type input "2025-09-18"
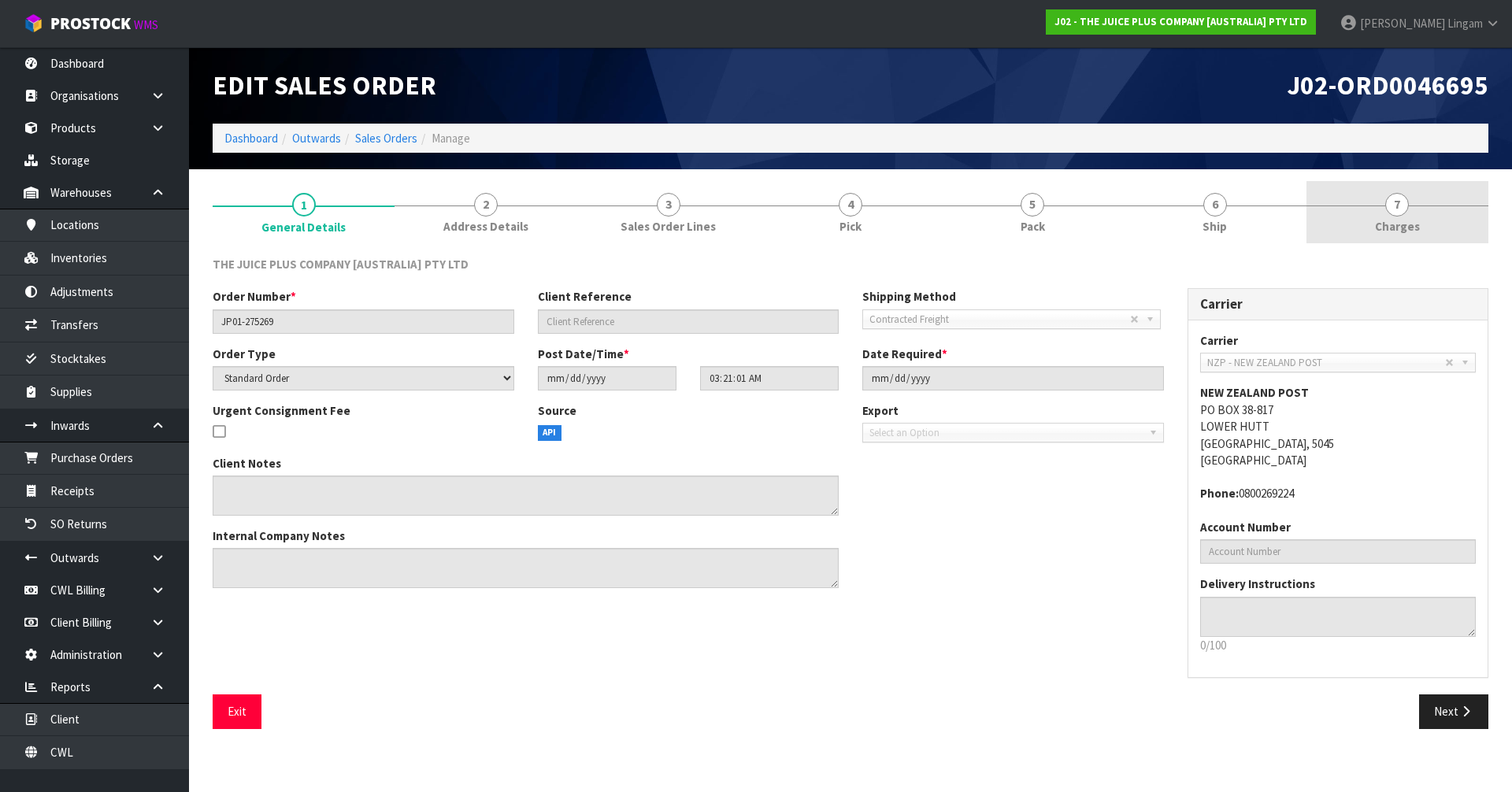
click at [1423, 223] on link "7 Charges" at bounding box center [1397, 211] width 182 height 62
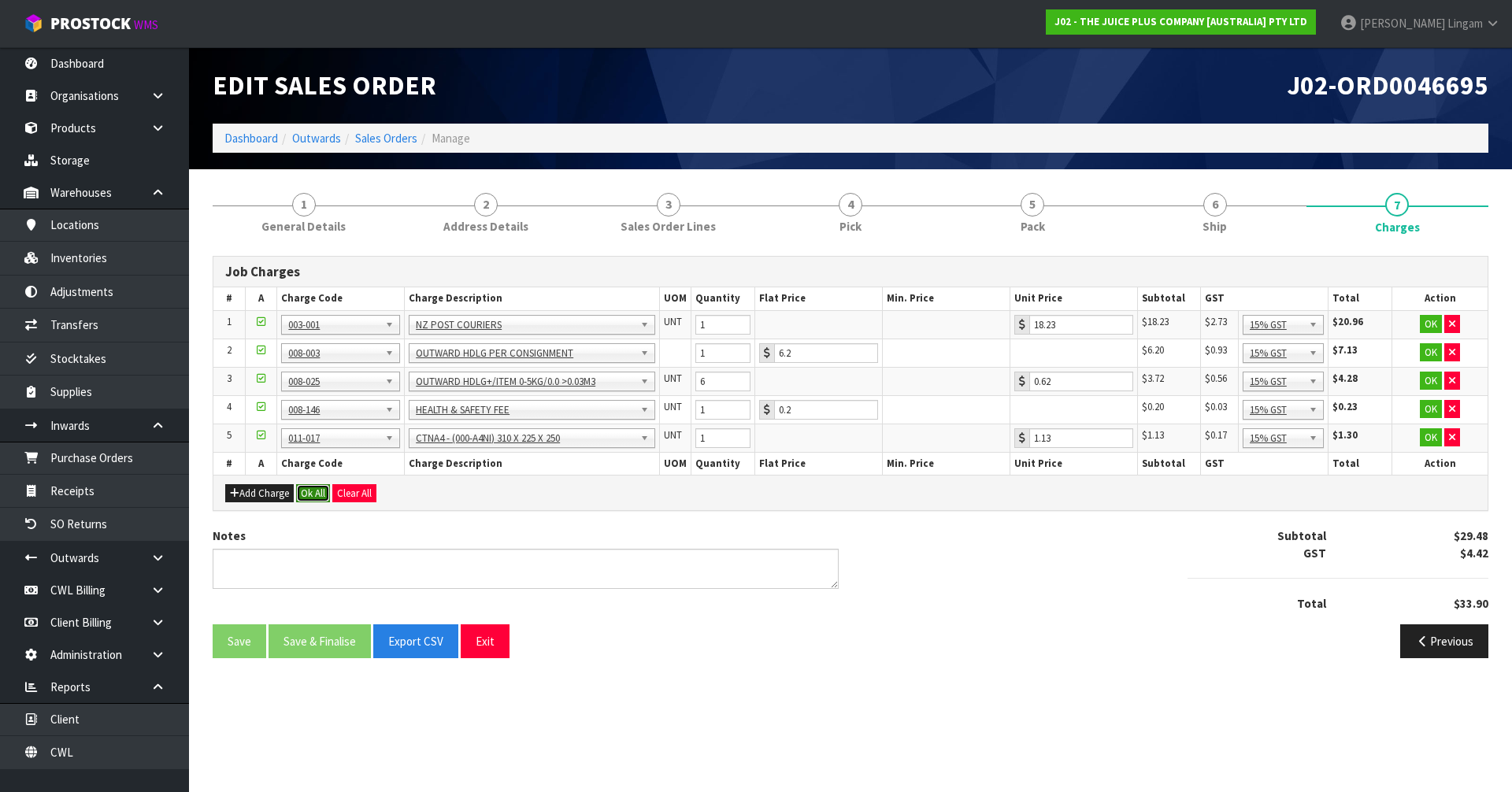
click at [319, 491] on button "Ok All" at bounding box center [313, 493] width 33 height 19
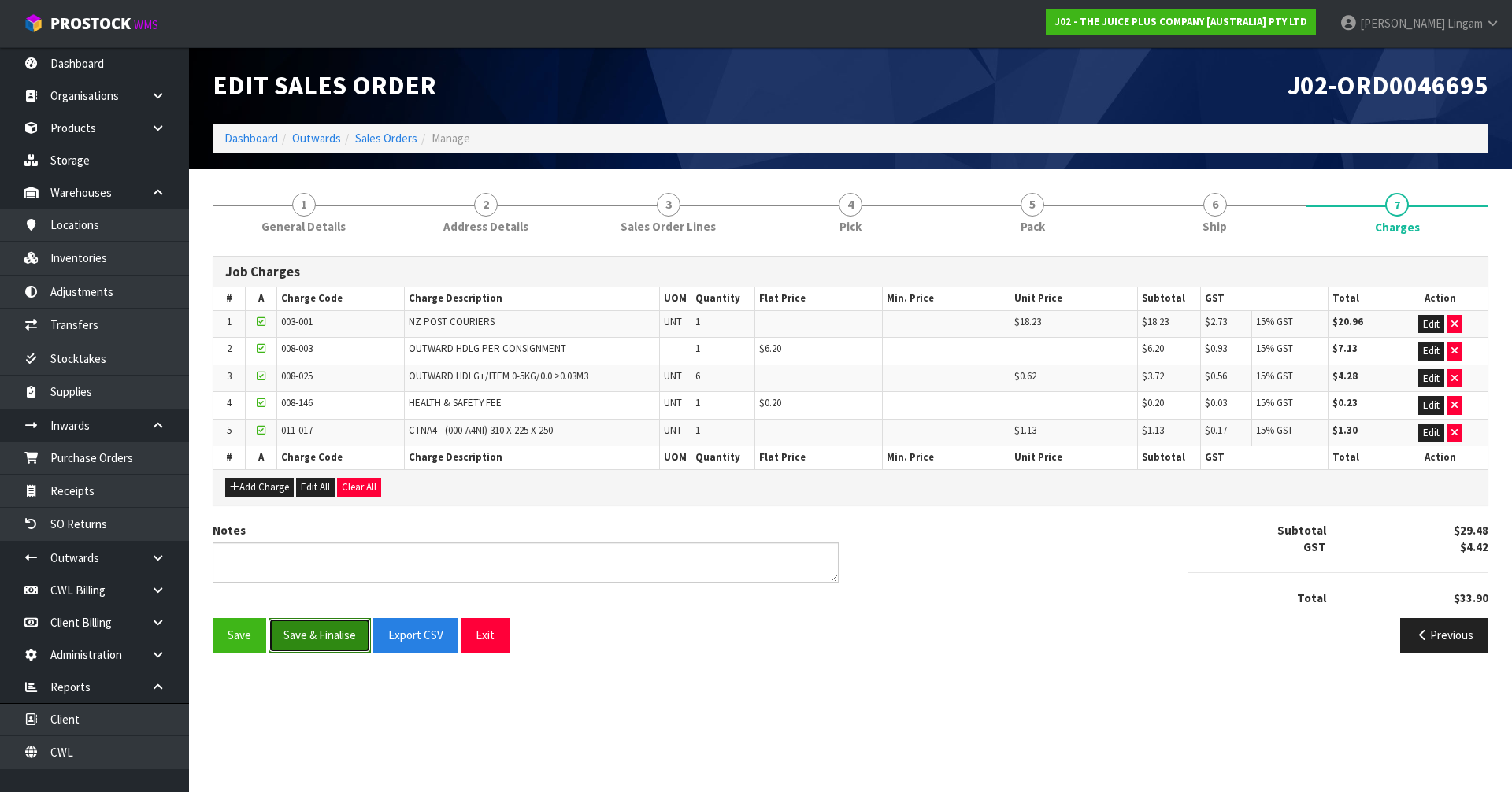
click at [326, 631] on button "Save & Finalise" at bounding box center [320, 635] width 102 height 33
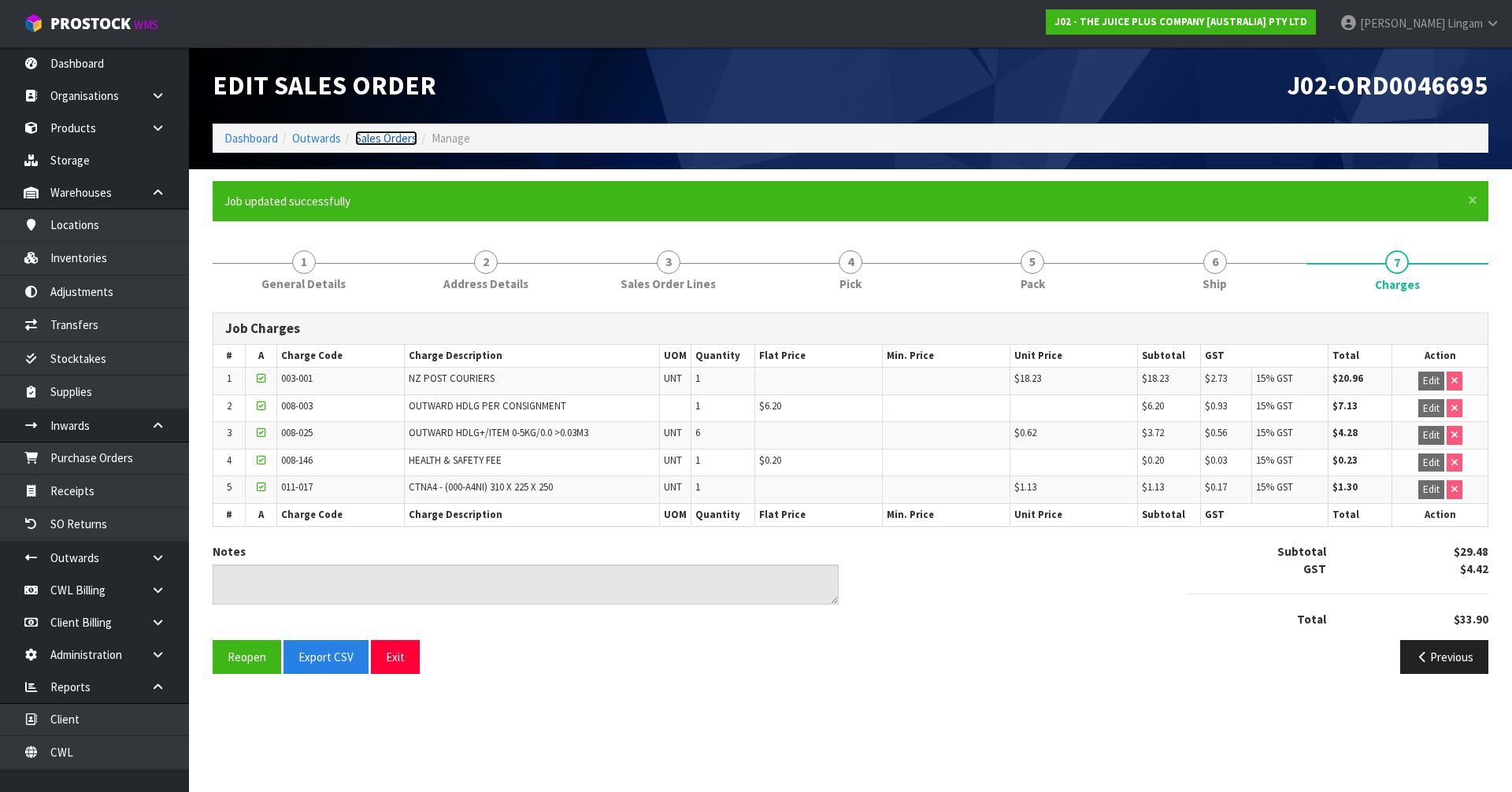
click at [393, 133] on link "Sales Orders" at bounding box center [385, 138] width 62 height 15
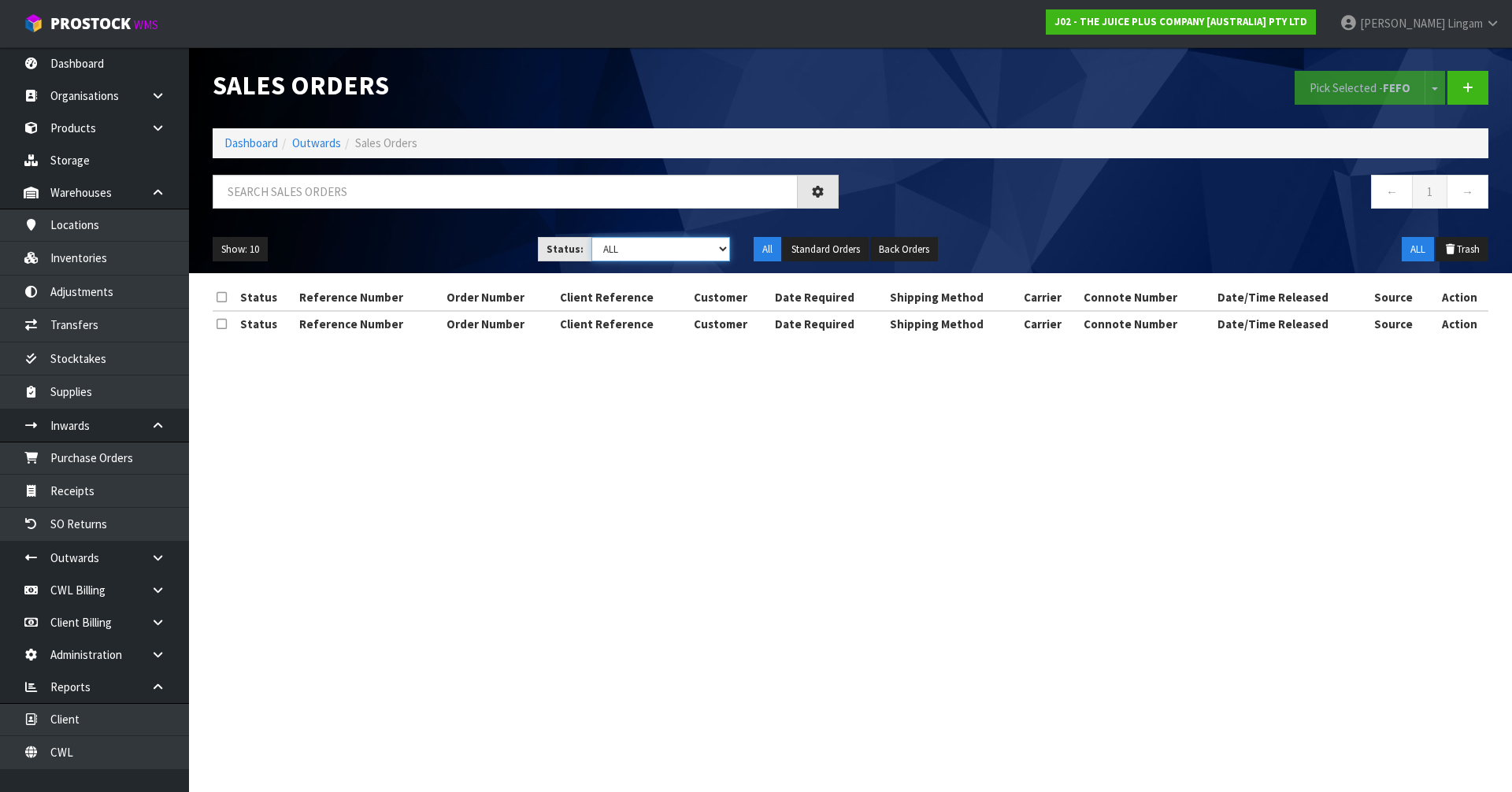
click at [694, 243] on select "Draft Pending Allocated Pending Pick Goods Picked Goods Packed Pending Charges …" at bounding box center [661, 249] width 140 height 25
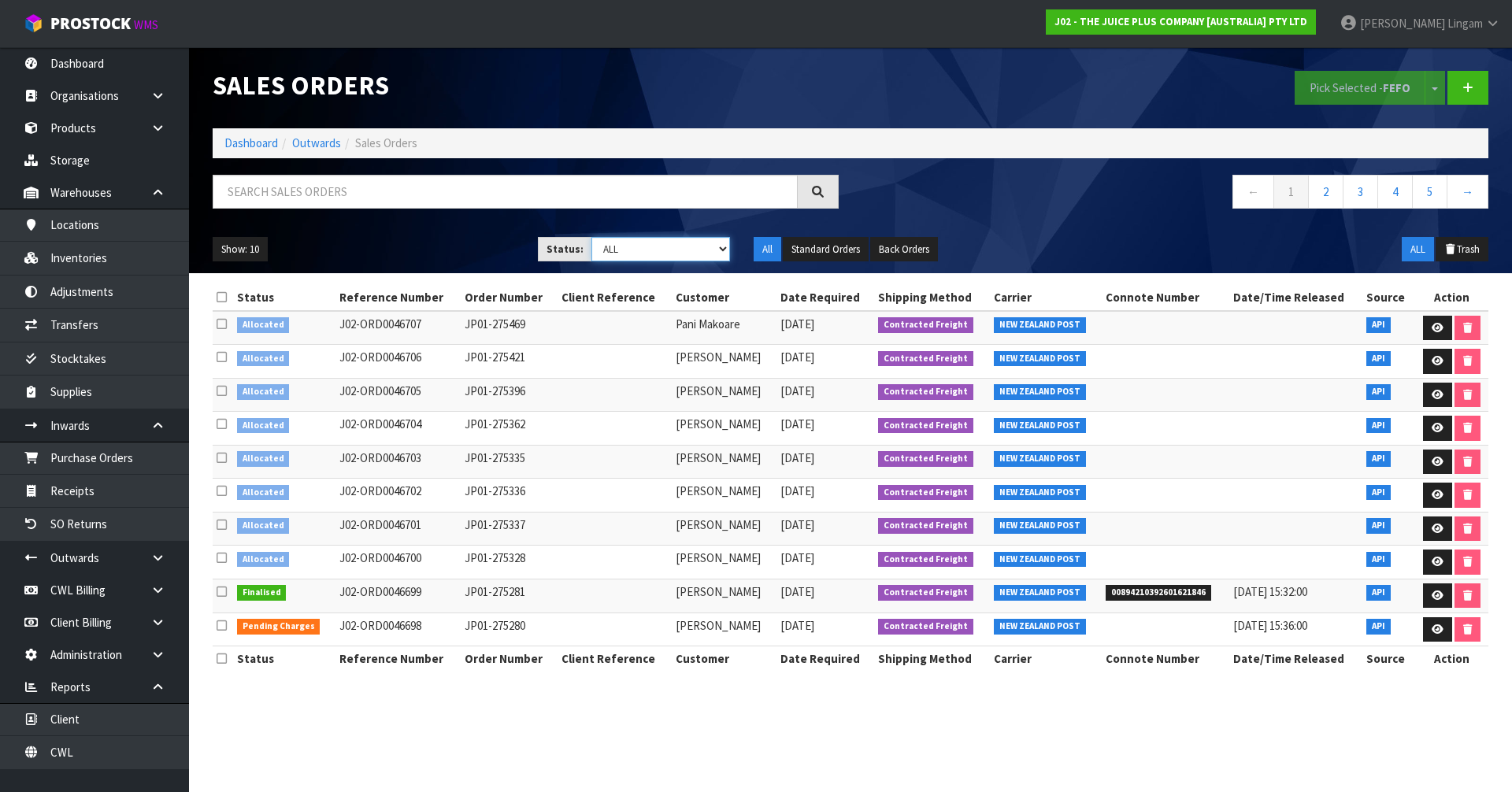
select select "string:6"
click at [591, 237] on select "Draft Pending Allocated Pending Pick Goods Picked Goods Packed Pending Charges …" at bounding box center [661, 249] width 140 height 25
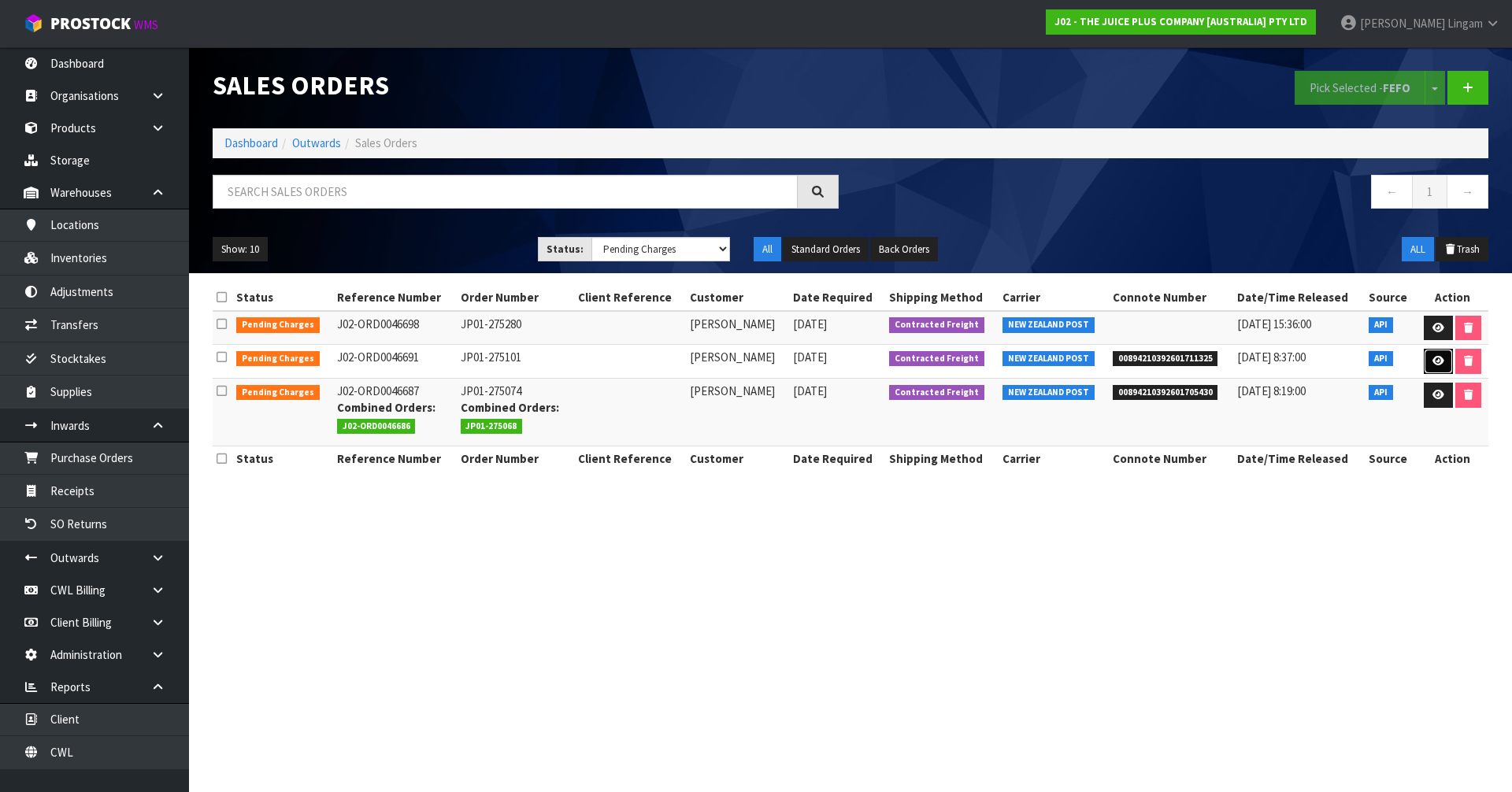
click at [1439, 362] on icon at bounding box center [1438, 361] width 12 height 10
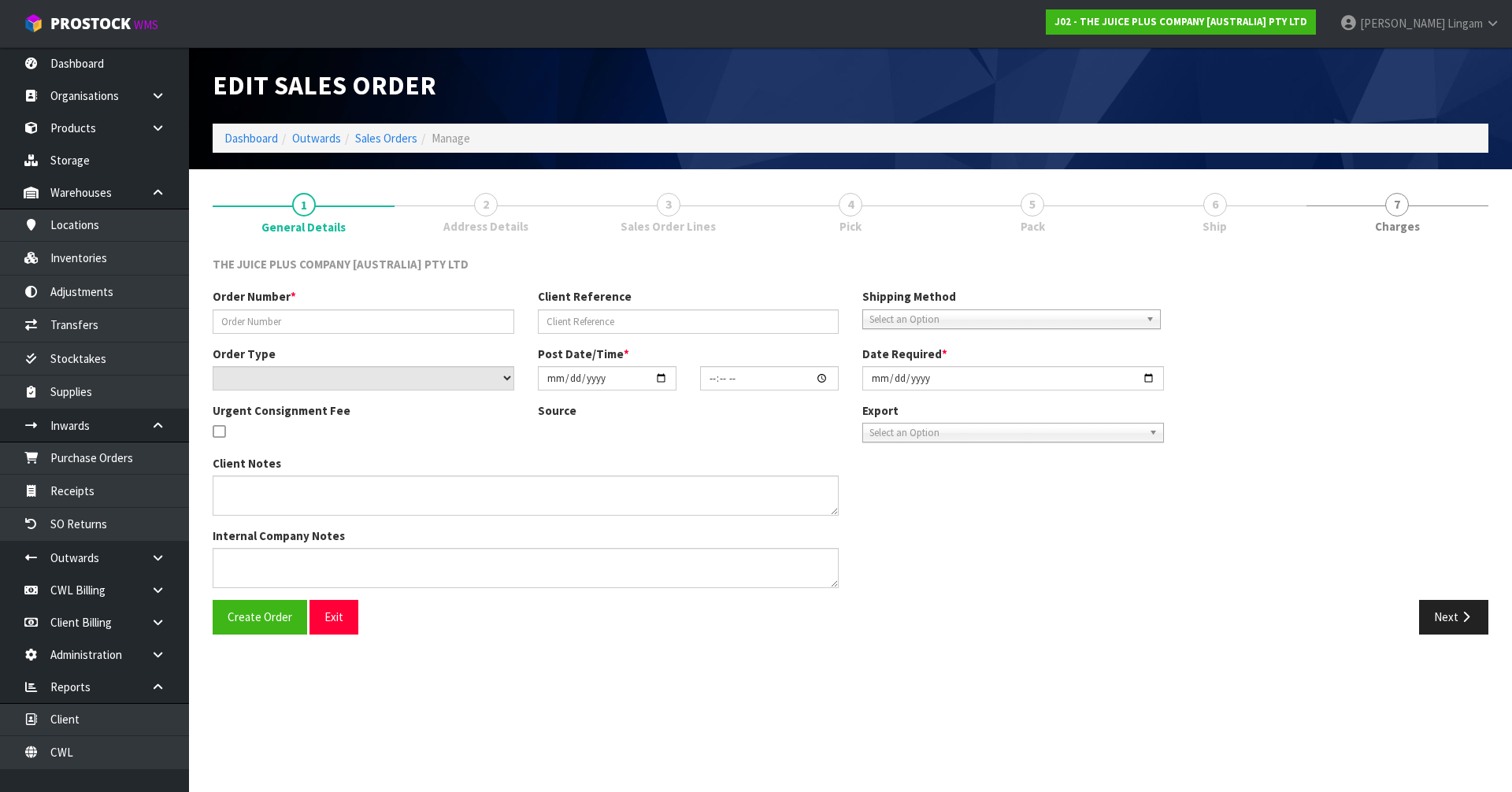
type input "JP01-275101"
select select "number:0"
type input "2025-09-17"
type input "20:01:30.000"
type input "2025-09-17"
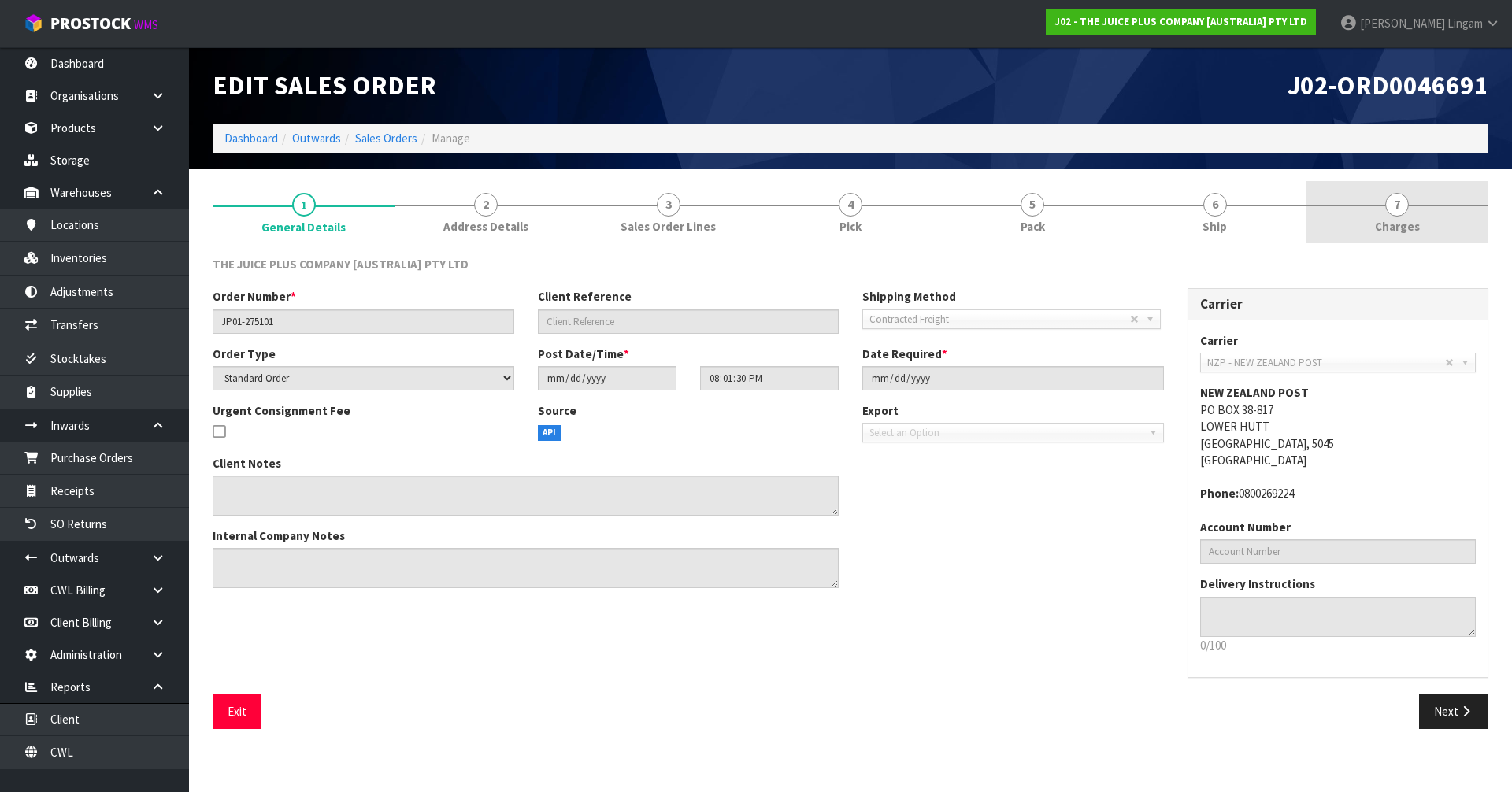
click at [1446, 208] on link "7 Charges" at bounding box center [1397, 211] width 182 height 62
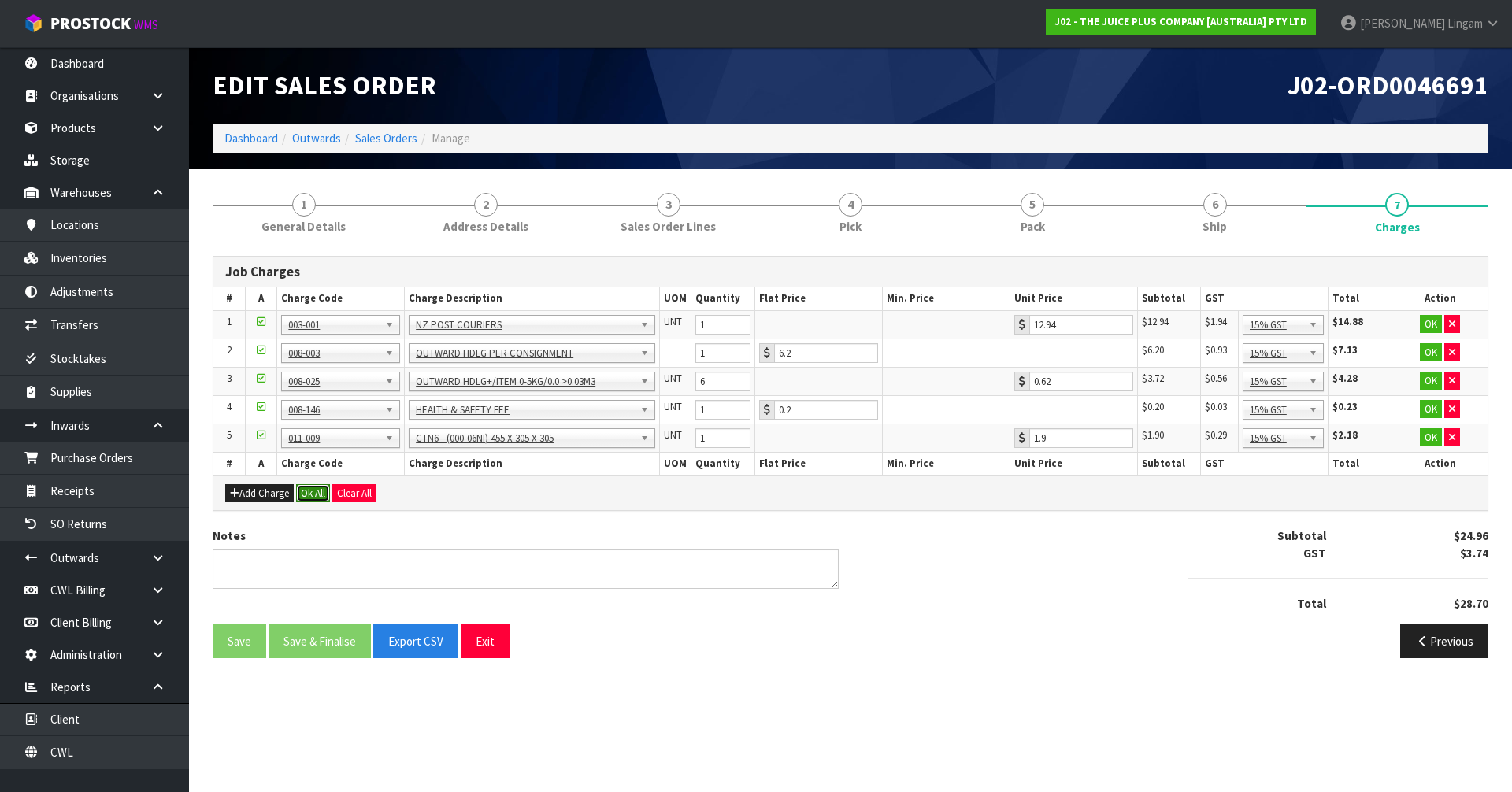
click at [311, 496] on button "Ok All" at bounding box center [313, 493] width 33 height 19
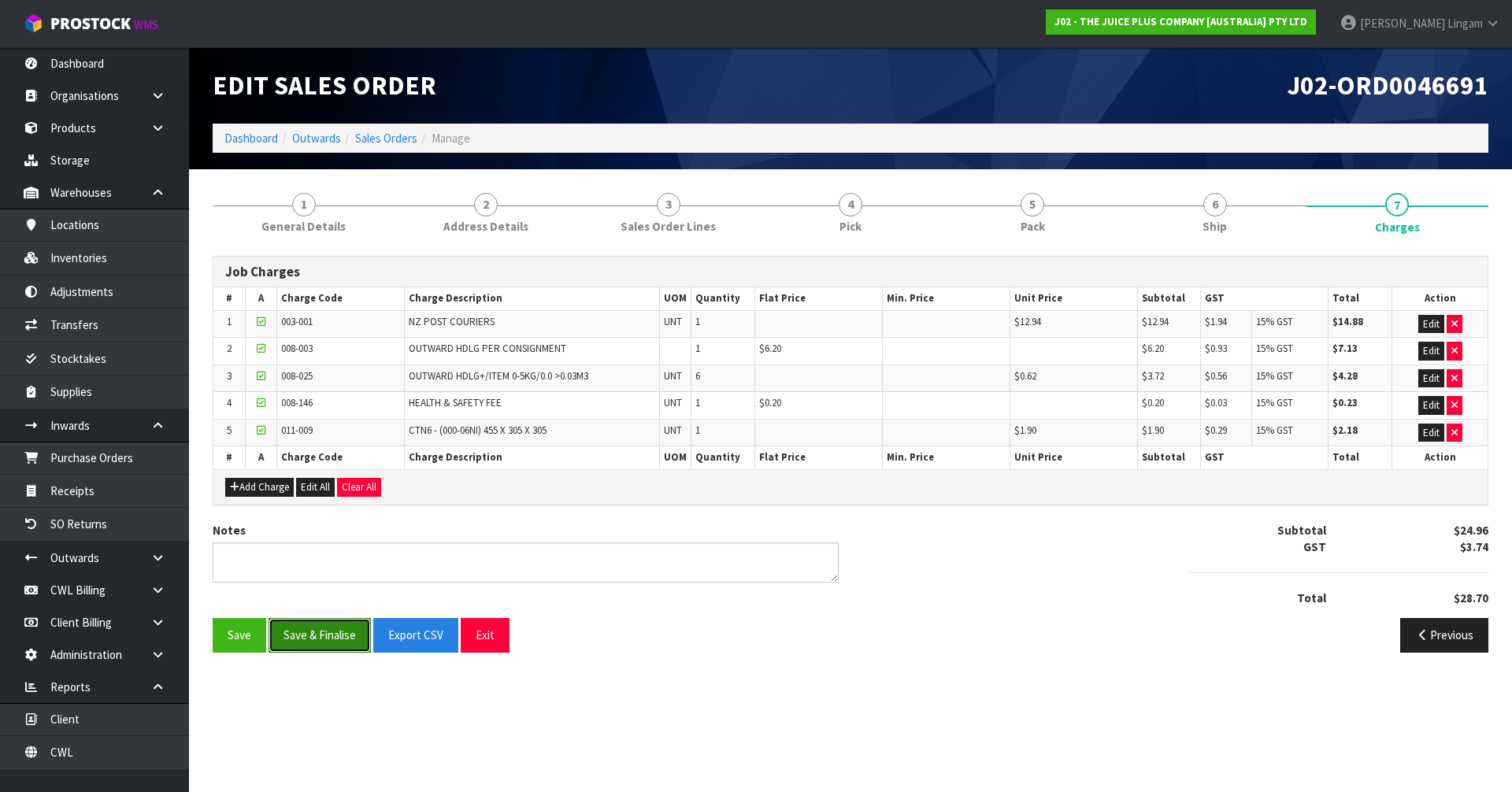
click at [313, 630] on button "Save & Finalise" at bounding box center [320, 635] width 102 height 33
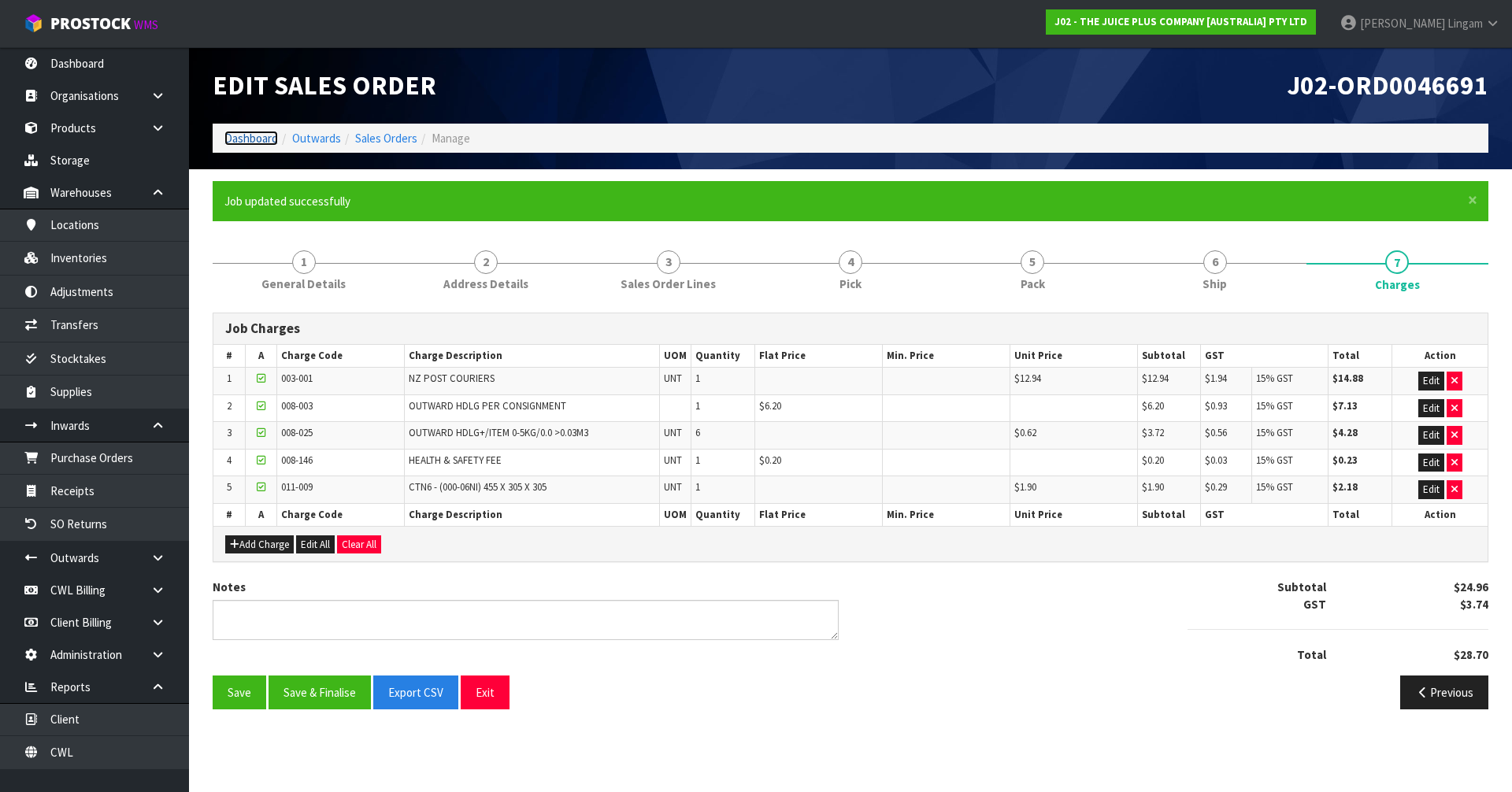
click at [247, 133] on link "Dashboard" at bounding box center [251, 138] width 53 height 15
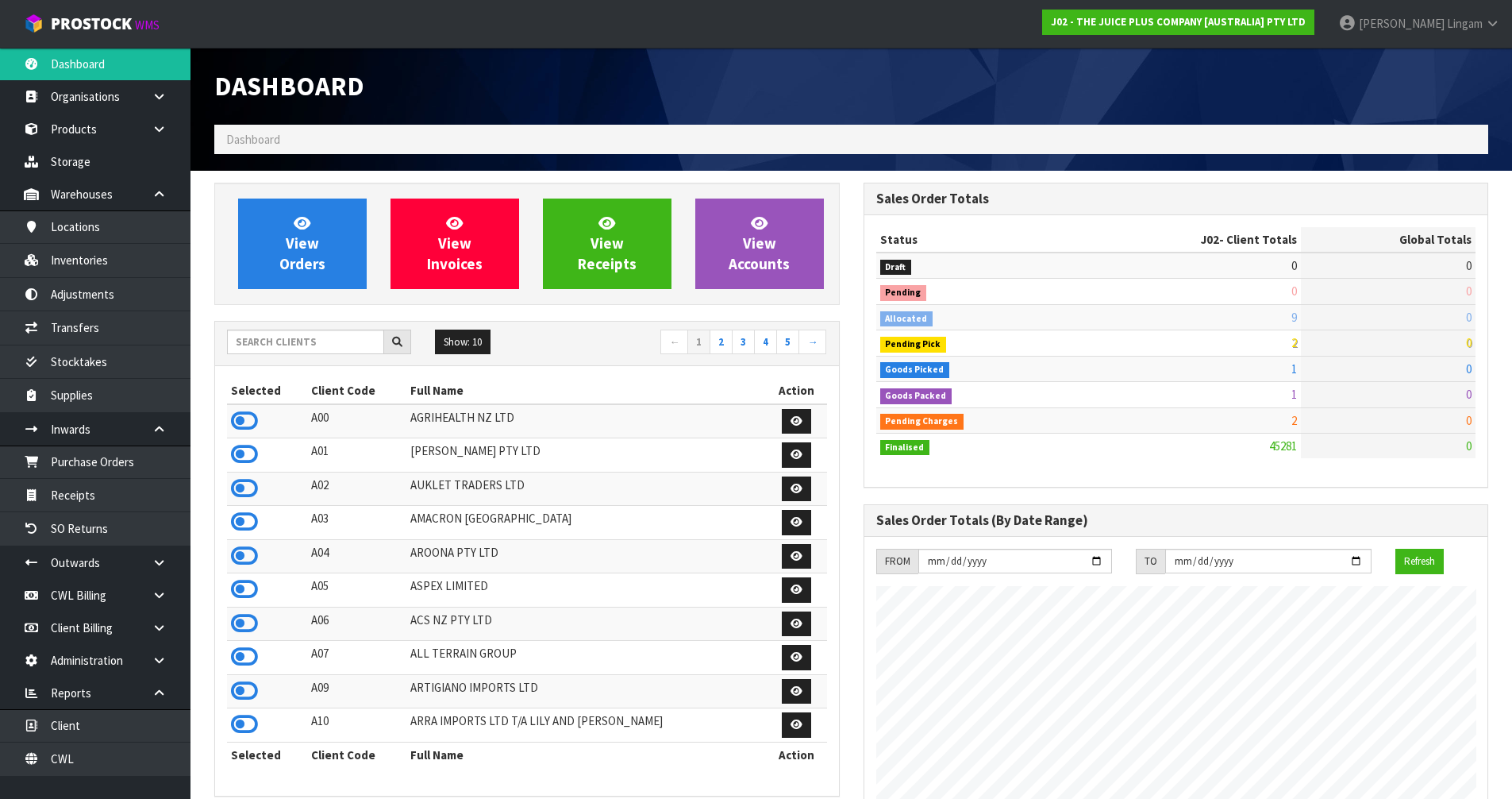
scroll to position [1202, 648]
click at [350, 343] on input "text" at bounding box center [305, 341] width 158 height 25
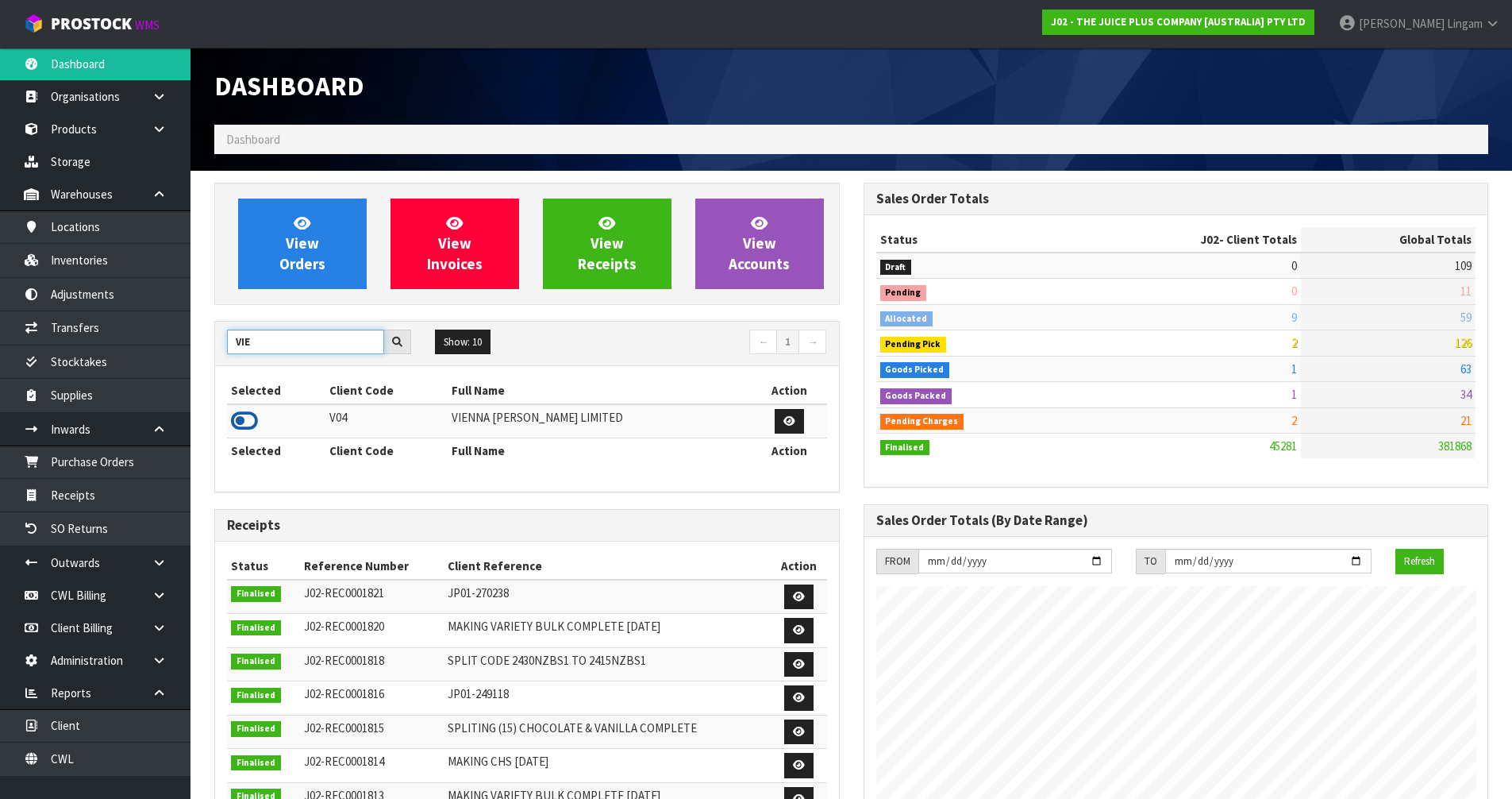
type input "VIE"
click at [241, 422] on icon at bounding box center [244, 420] width 27 height 24
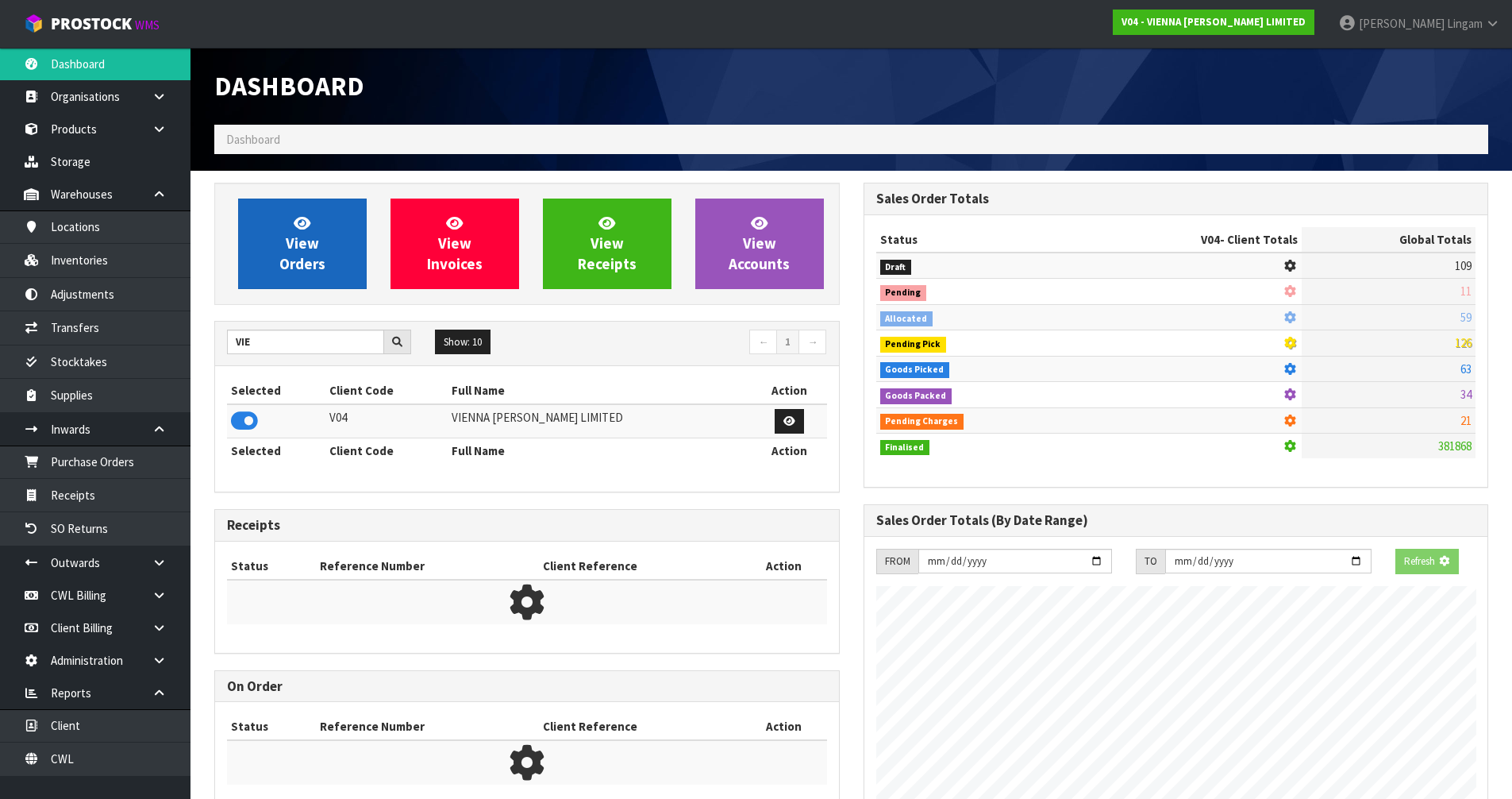
scroll to position [1151, 648]
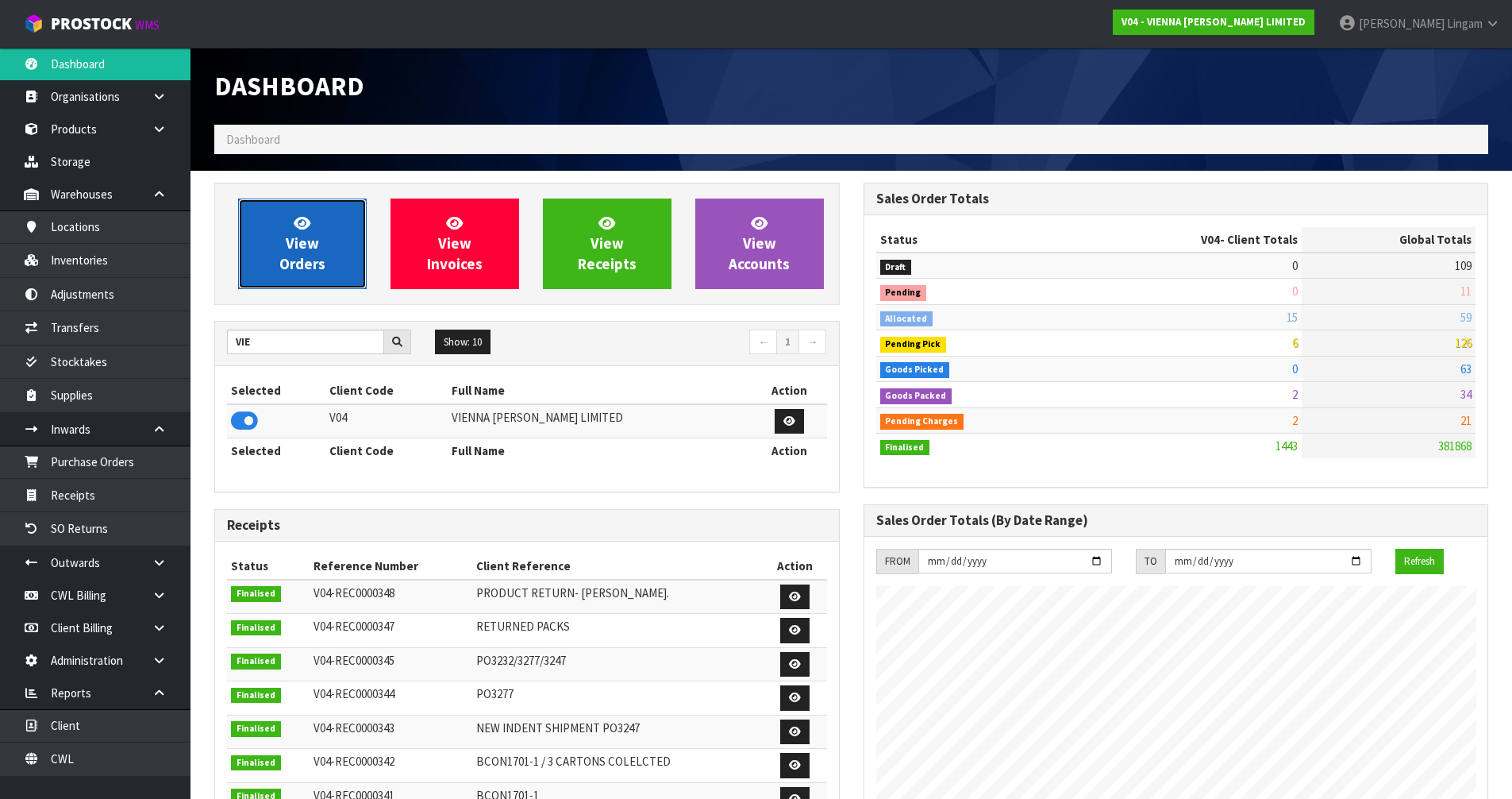
click at [296, 234] on span "View Orders" at bounding box center [302, 243] width 46 height 59
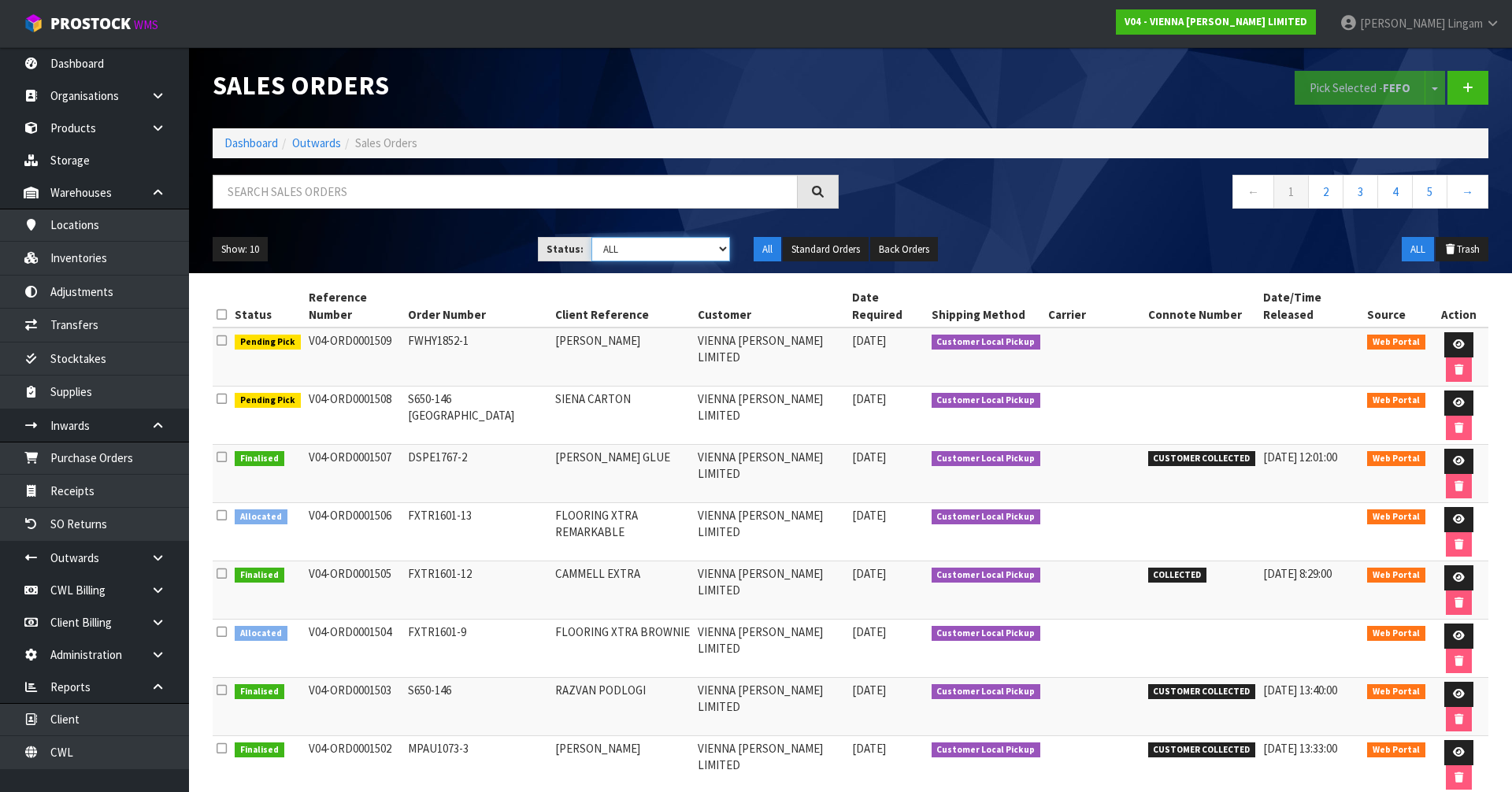
click at [673, 248] on select "Draft Pending Allocated Pending Pick Goods Picked Goods Packed Pending Charges …" at bounding box center [661, 249] width 140 height 25
select select "string:6"
click at [591, 237] on select "Draft Pending Allocated Pending Pick Goods Picked Goods Packed Pending Charges …" at bounding box center [661, 249] width 140 height 25
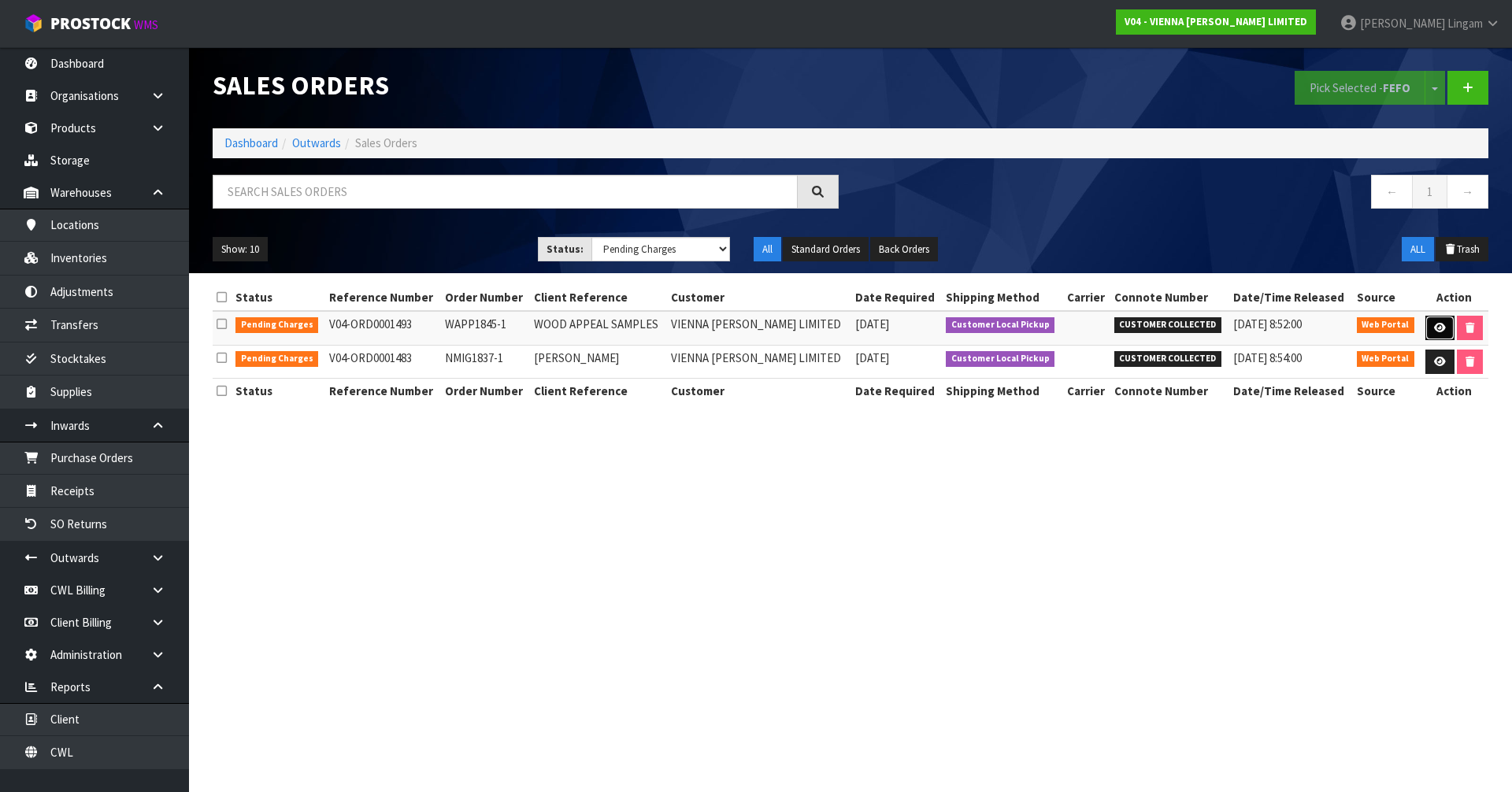
click at [1441, 331] on icon at bounding box center [1439, 327] width 12 height 10
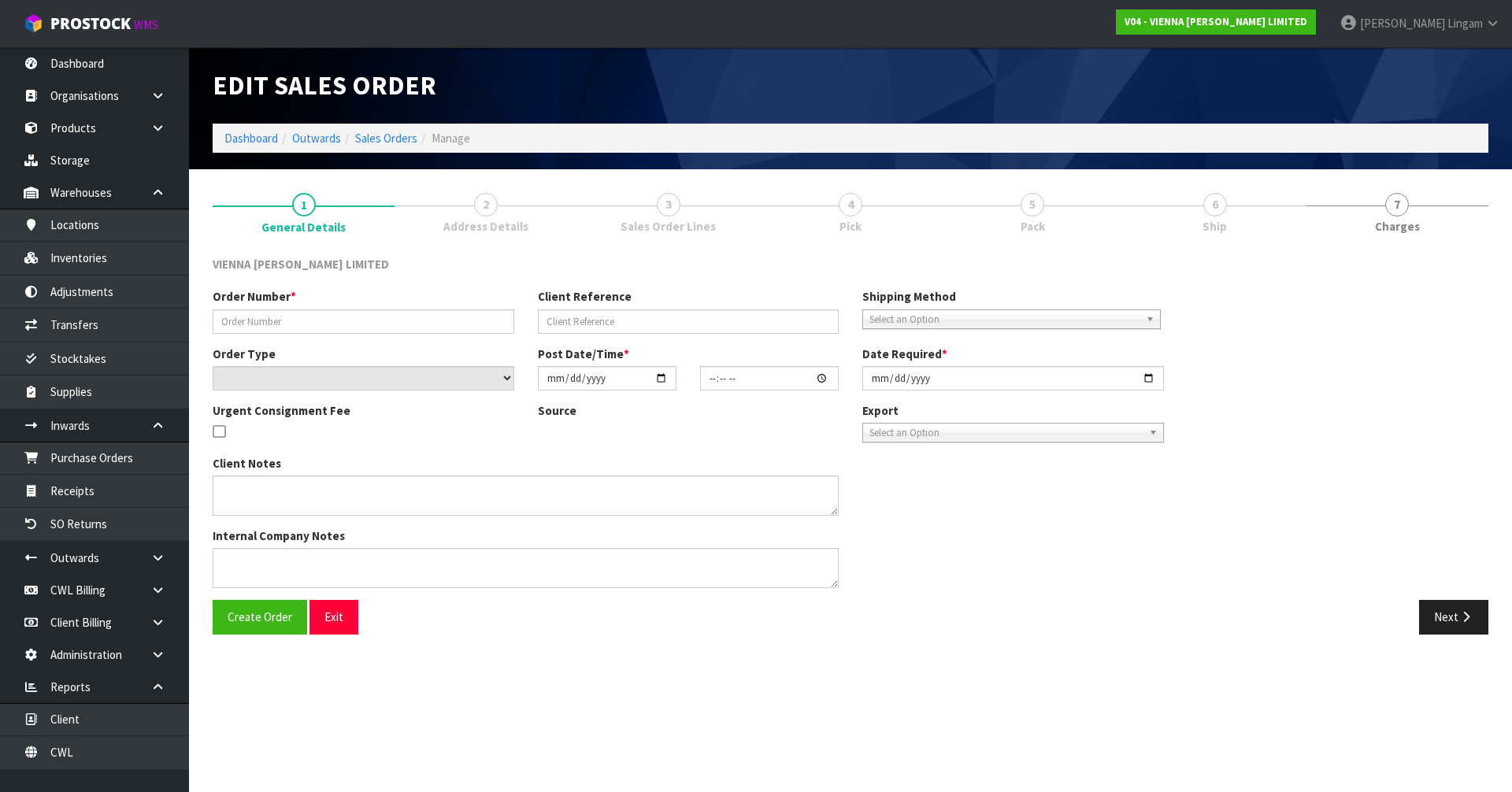
type input "WAPP1845-1"
type input "WOOD APPEAL SAMPLES"
select select "number:0"
type input "2025-09-05"
type input "10:16:00.000"
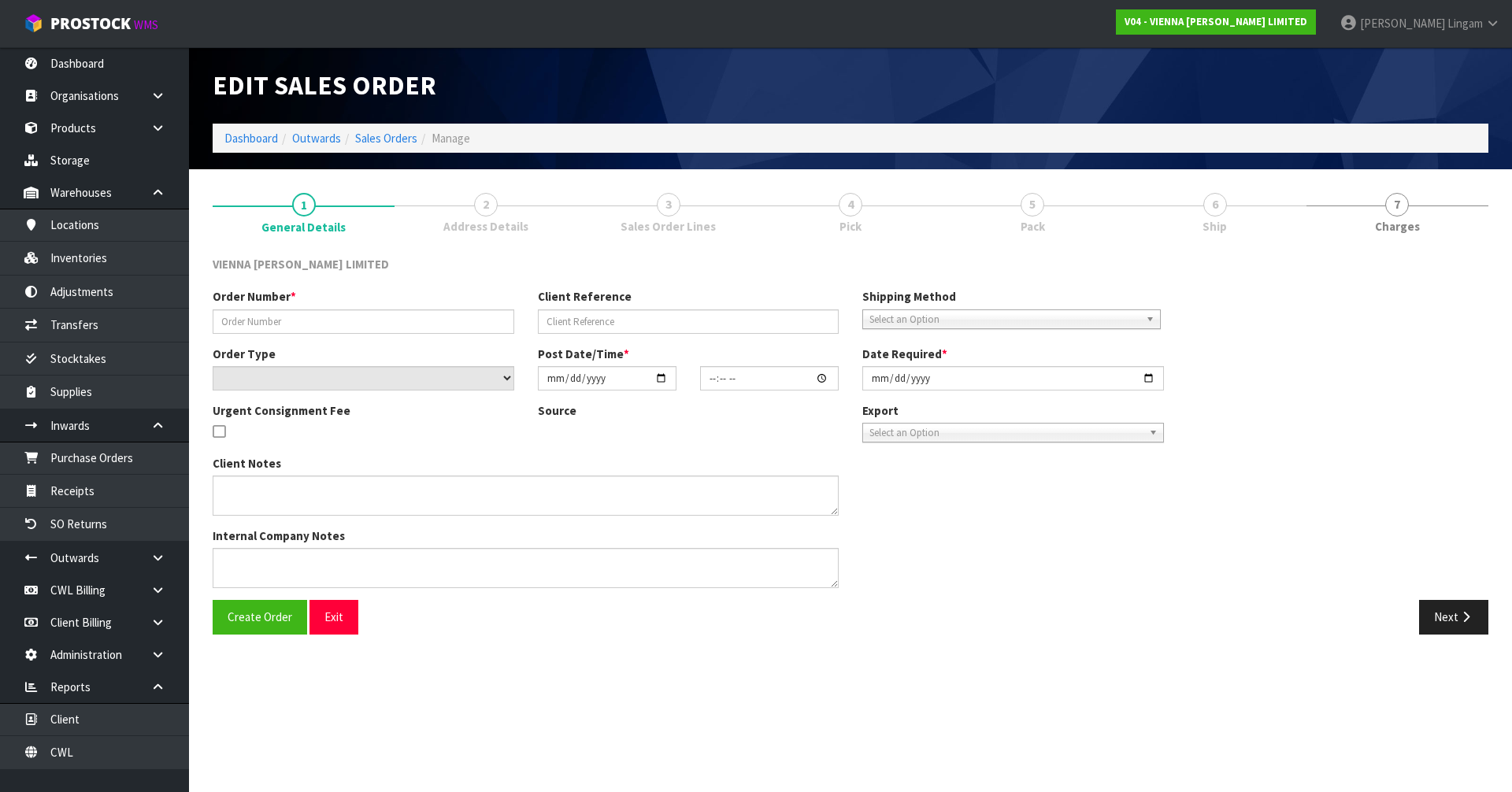
type input "2025-09-08"
type textarea "WOOD APPEAL SAMPLES"
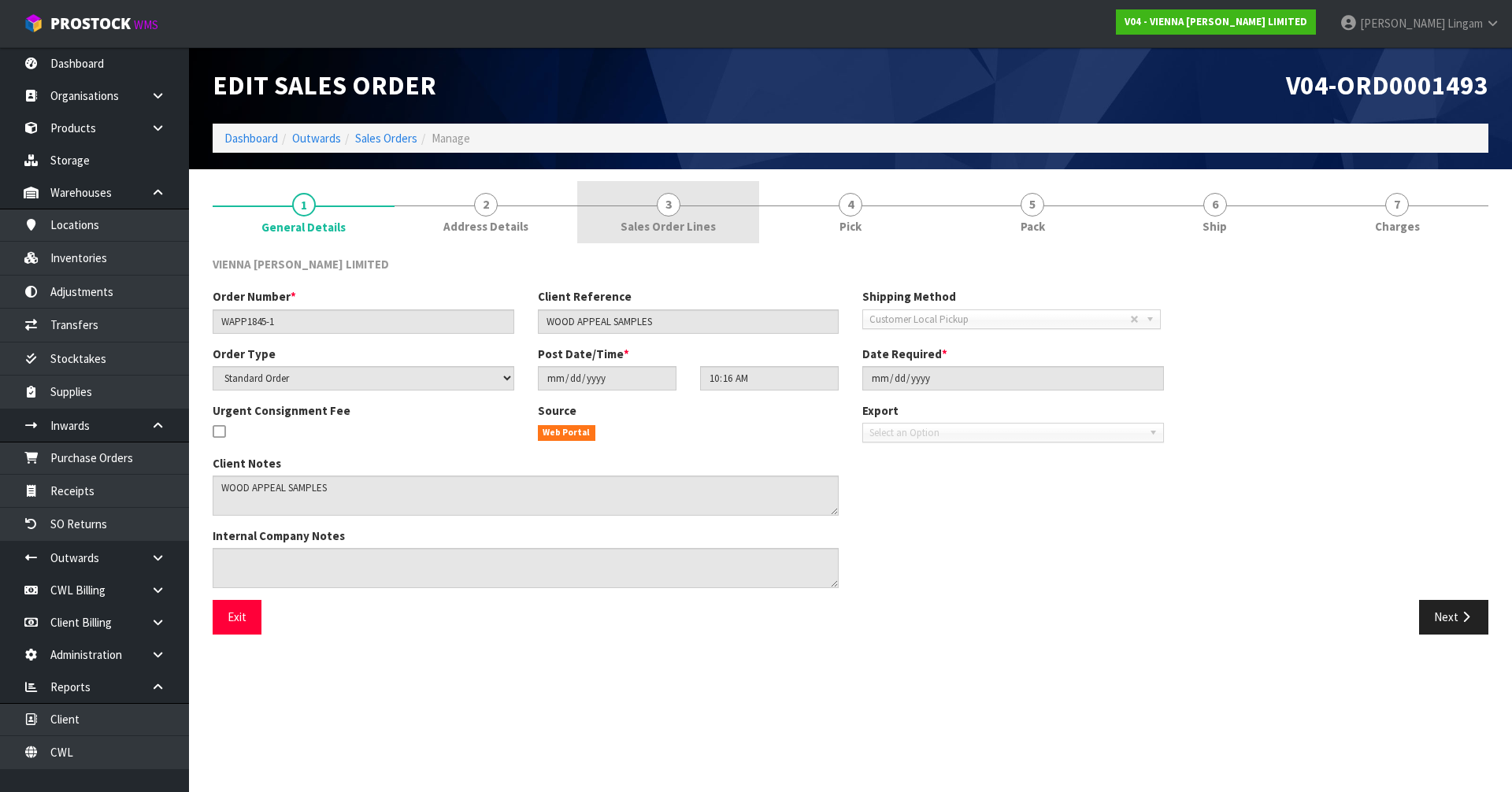
click at [729, 209] on link "3 Sales Order Lines" at bounding box center [668, 211] width 182 height 62
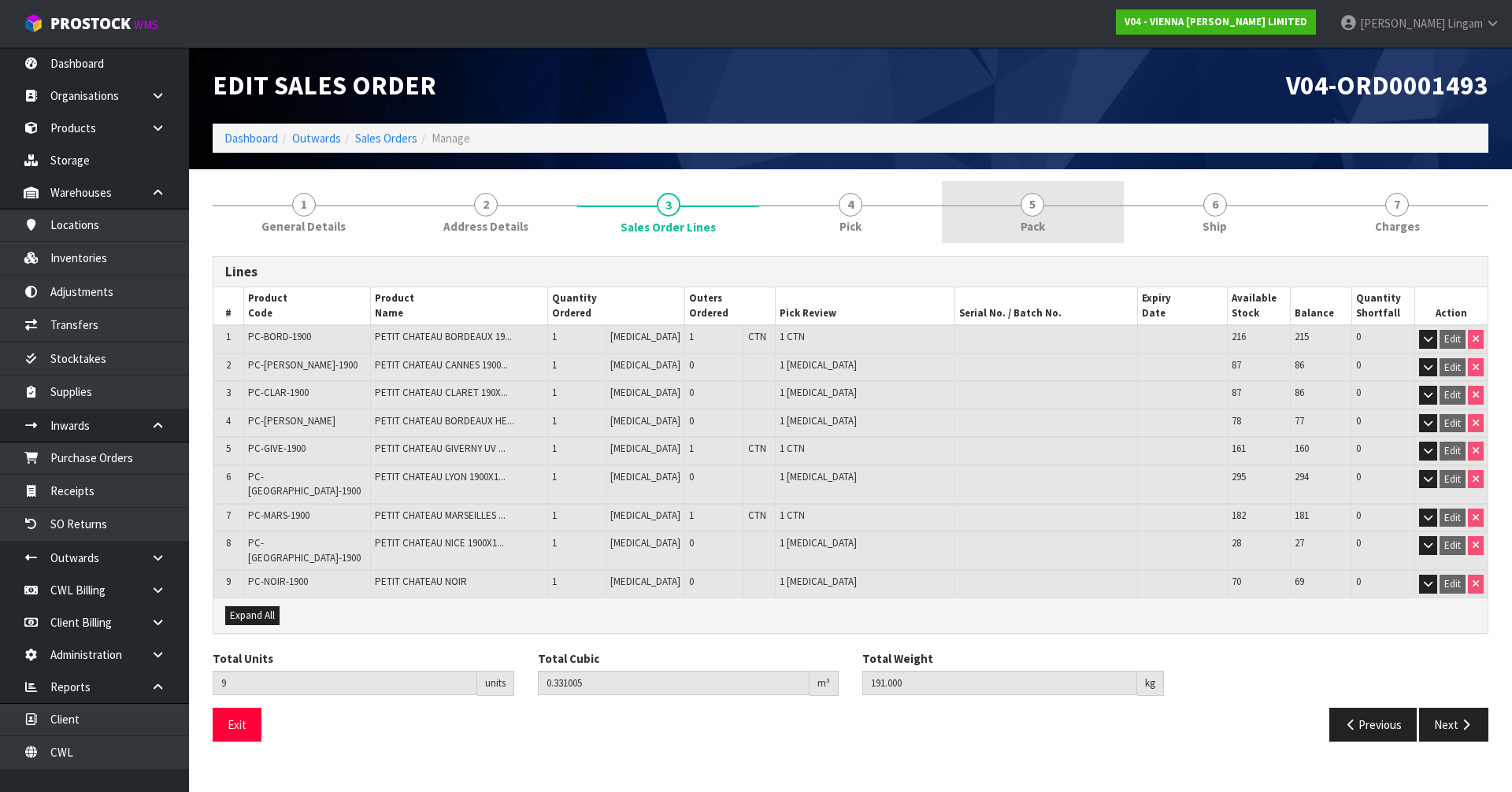
click at [1048, 223] on link "5 Pack" at bounding box center [1032, 211] width 182 height 62
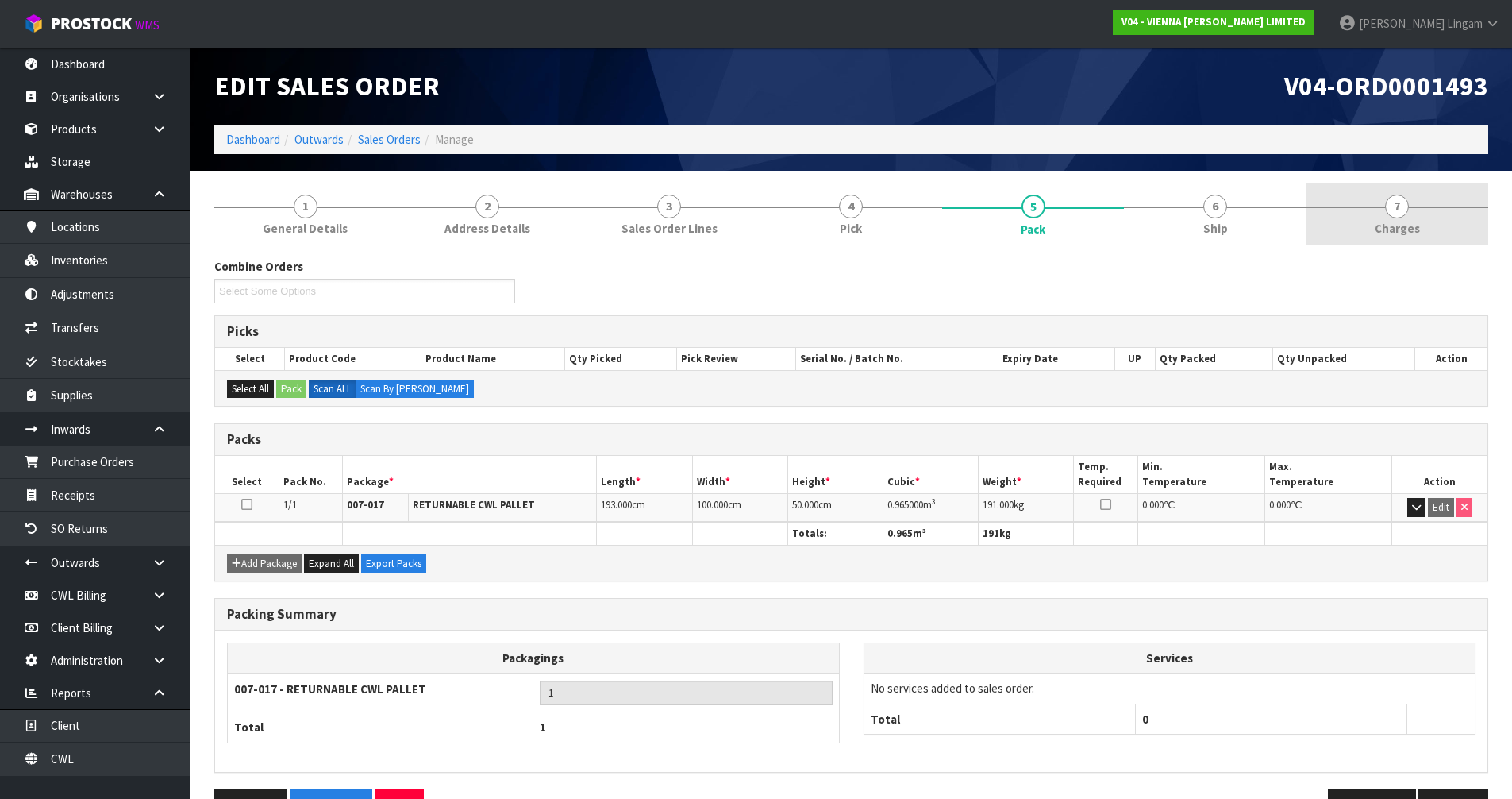
click at [1425, 240] on link "7 Charges" at bounding box center [1396, 213] width 181 height 62
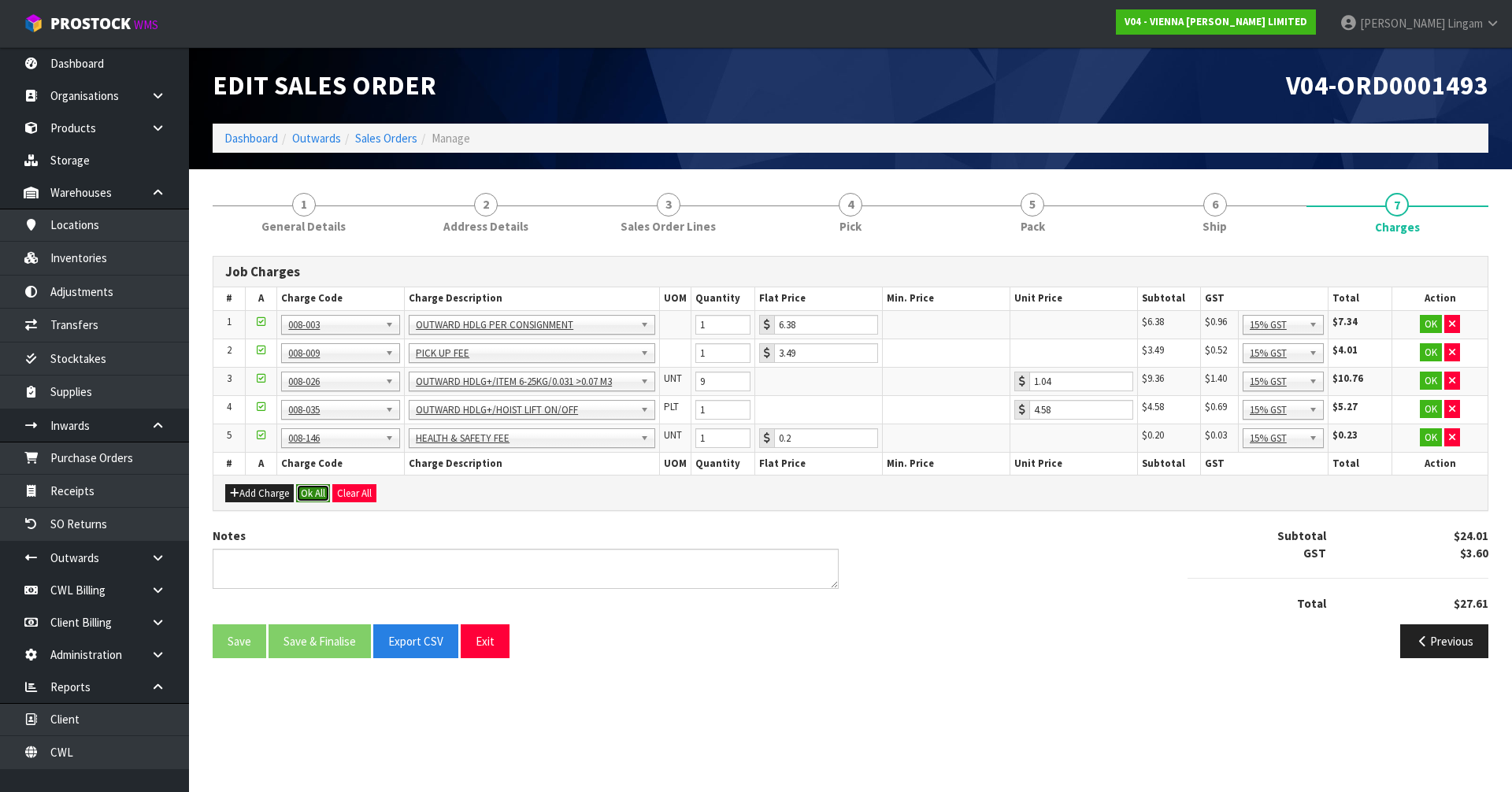
click at [319, 493] on button "Ok All" at bounding box center [313, 493] width 33 height 19
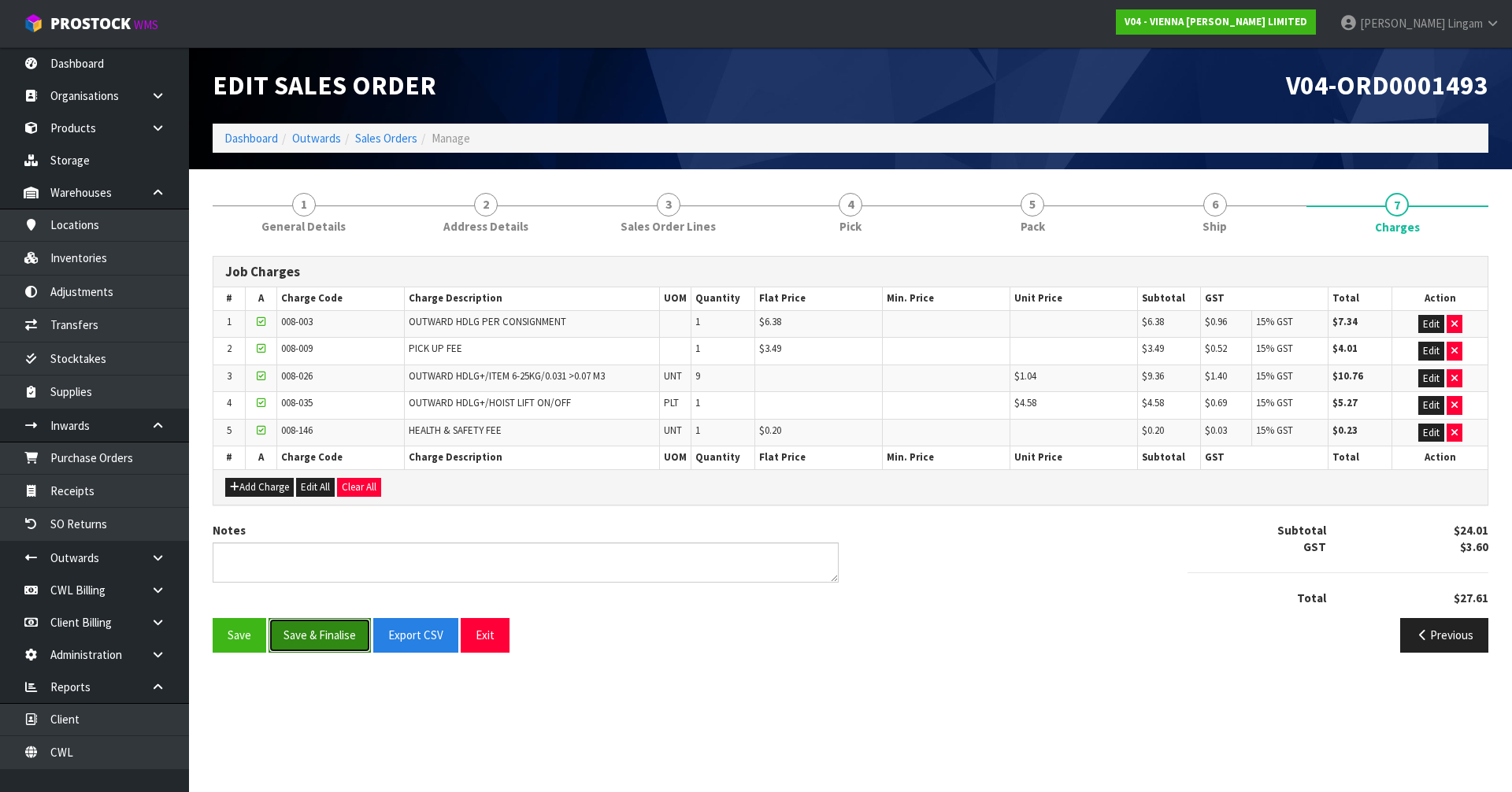
click at [322, 643] on button "Save & Finalise" at bounding box center [320, 635] width 102 height 33
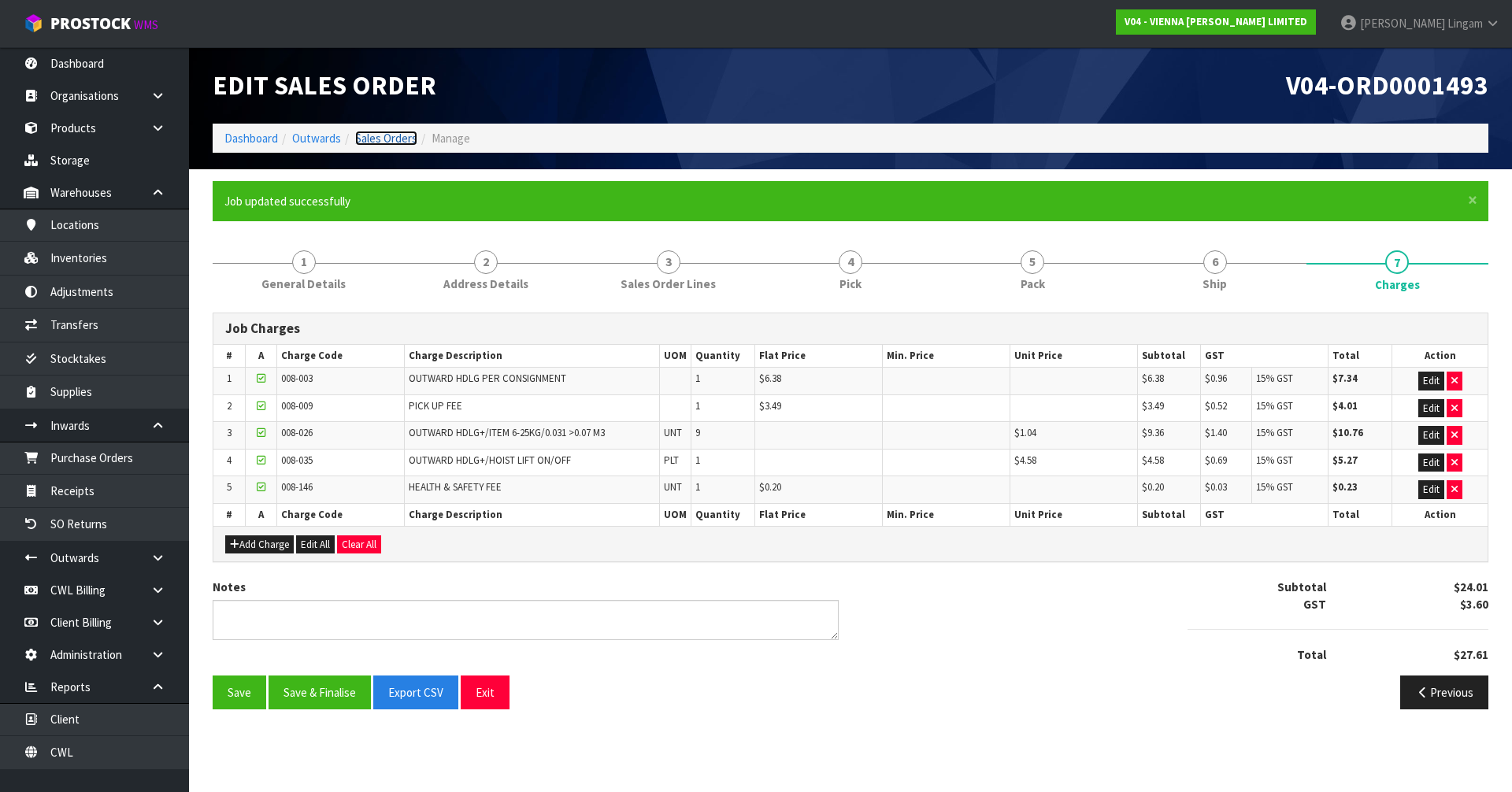
click at [401, 141] on link "Sales Orders" at bounding box center [385, 138] width 62 height 15
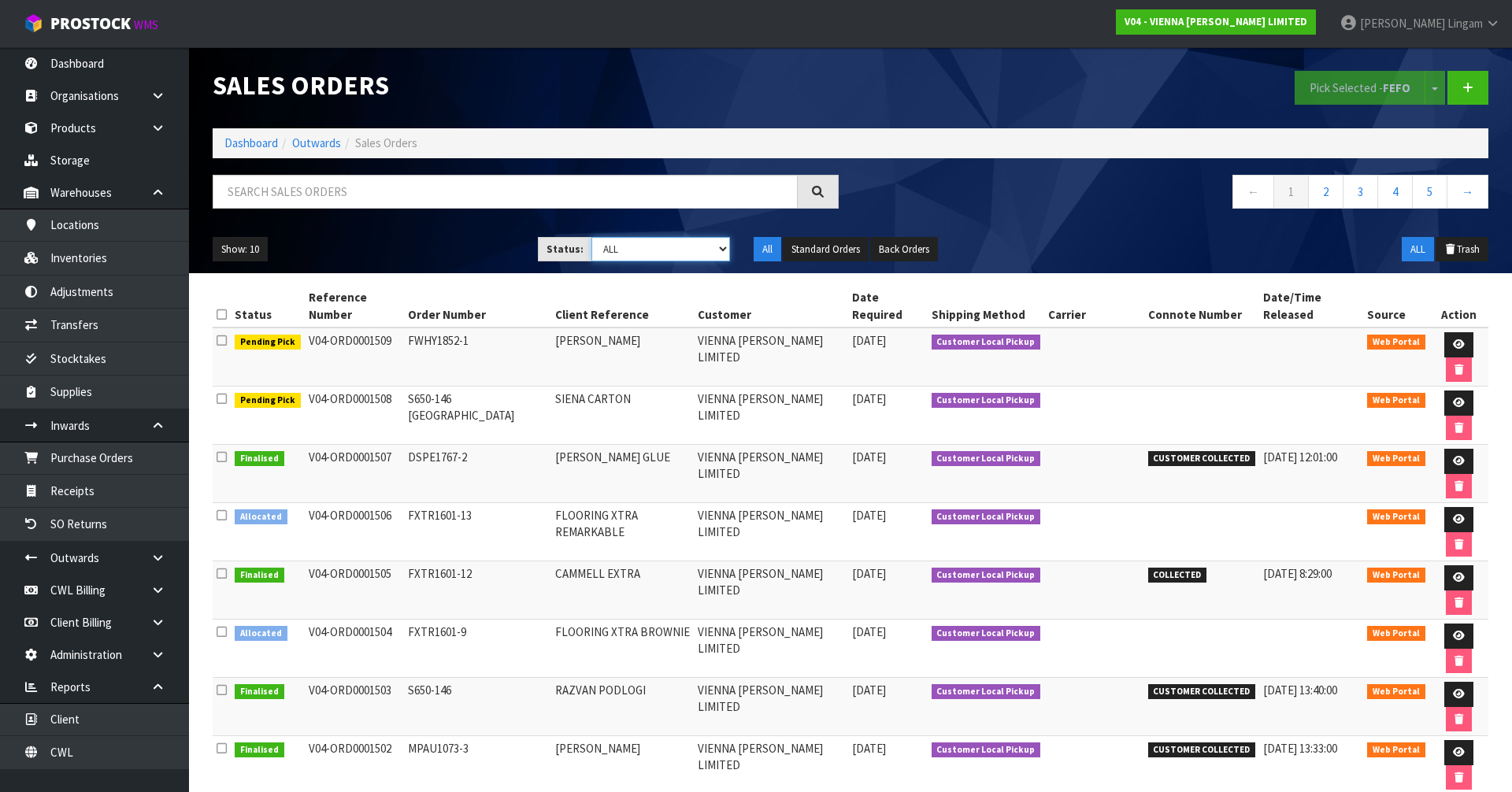
click at [685, 253] on select "Draft Pending Allocated Pending Pick Goods Picked Goods Packed Pending Charges …" at bounding box center [661, 249] width 140 height 25
select select "string:6"
click at [591, 237] on select "Draft Pending Allocated Pending Pick Goods Picked Goods Packed Pending Charges …" at bounding box center [661, 249] width 140 height 25
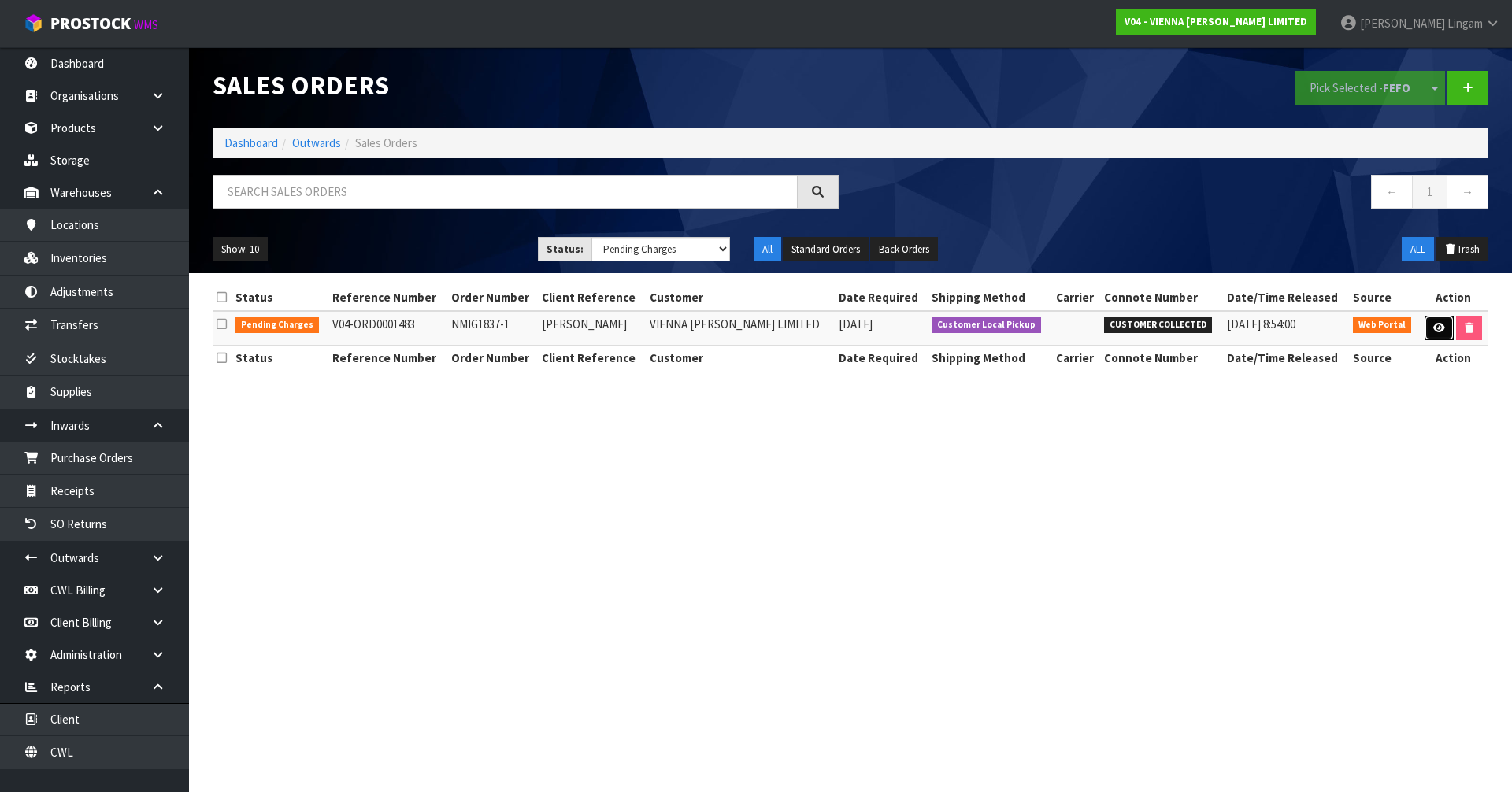
click at [1441, 328] on link at bounding box center [1439, 328] width 29 height 26
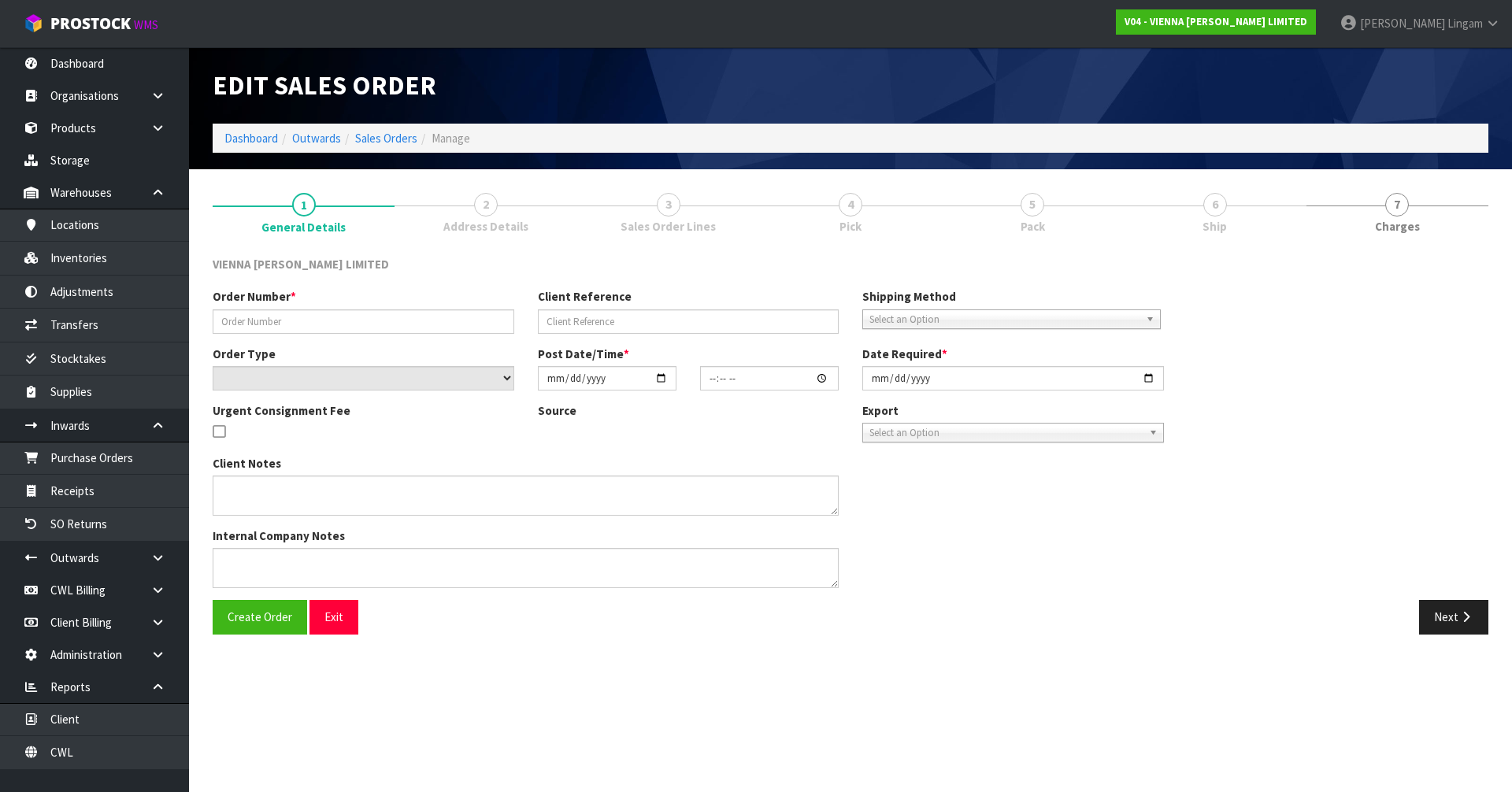
type input "NMIG1837-1"
type input "[PERSON_NAME]"
select select "number:0"
type input "2025-08-30"
type input "11:06:00.000"
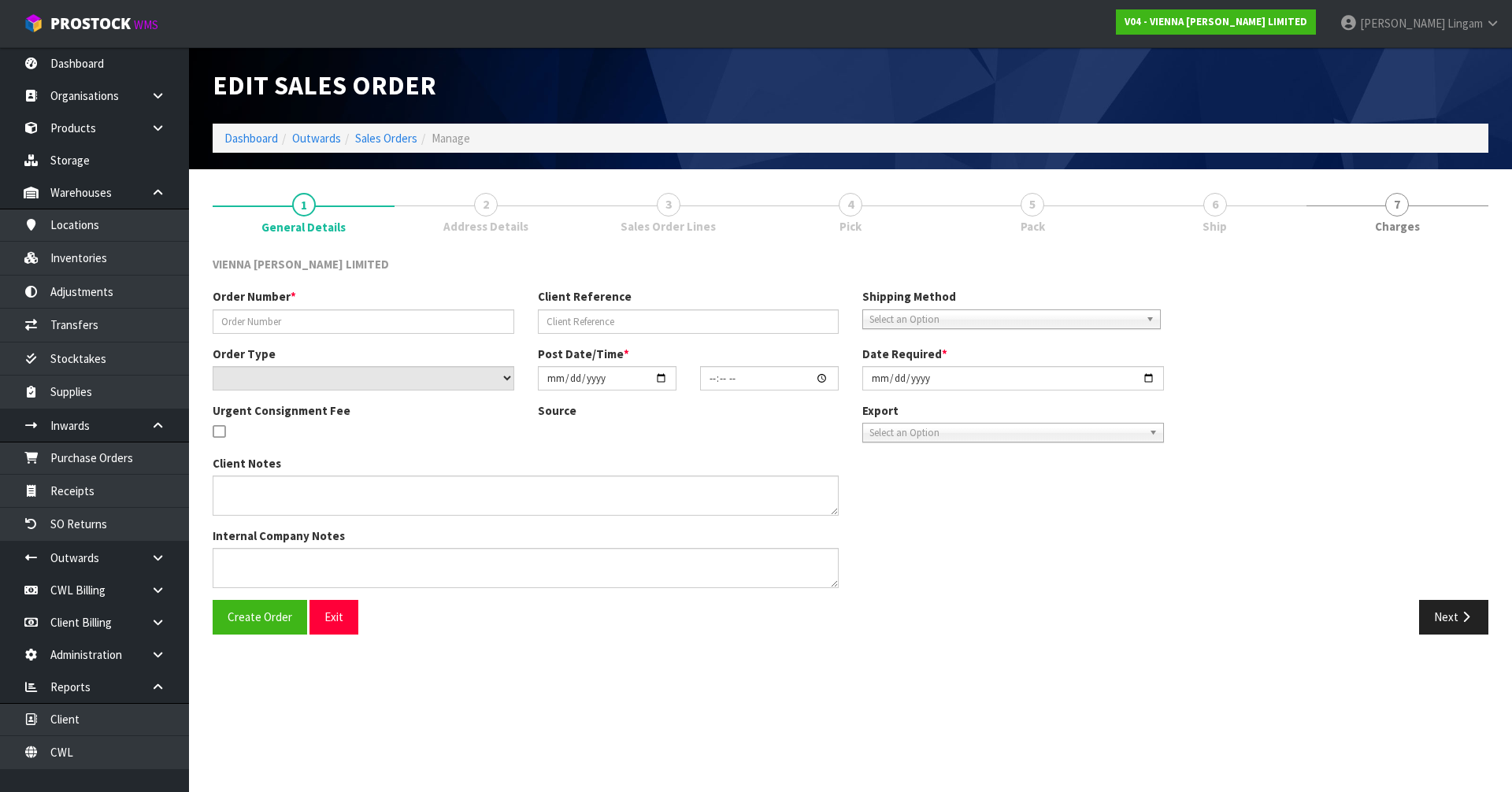
type input "2025-09-18"
type textarea "[PERSON_NAME]"
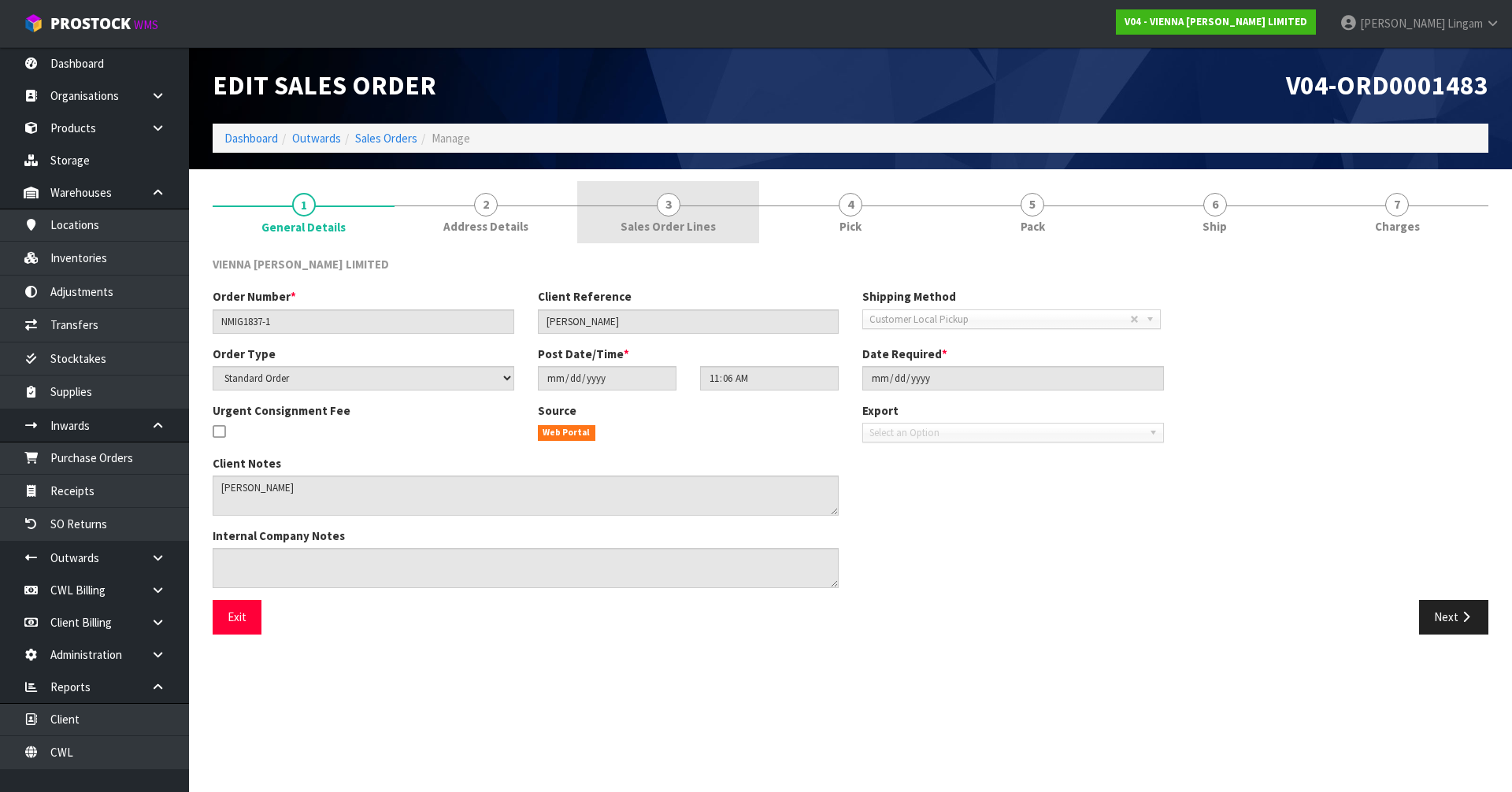
click at [714, 220] on link "3 Sales Order Lines" at bounding box center [668, 211] width 182 height 62
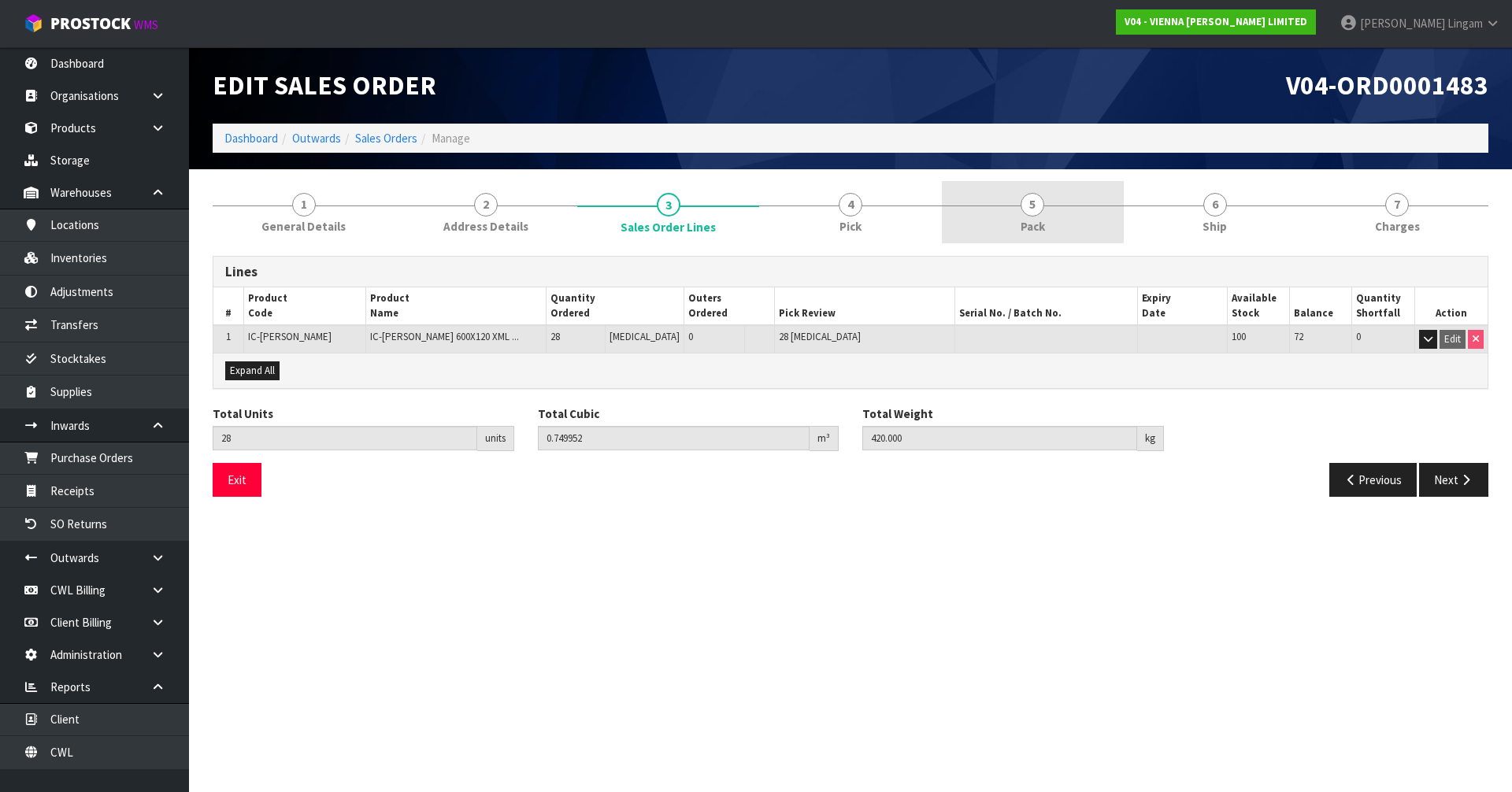
click at [1030, 216] on link "5 Pack" at bounding box center [1032, 211] width 182 height 62
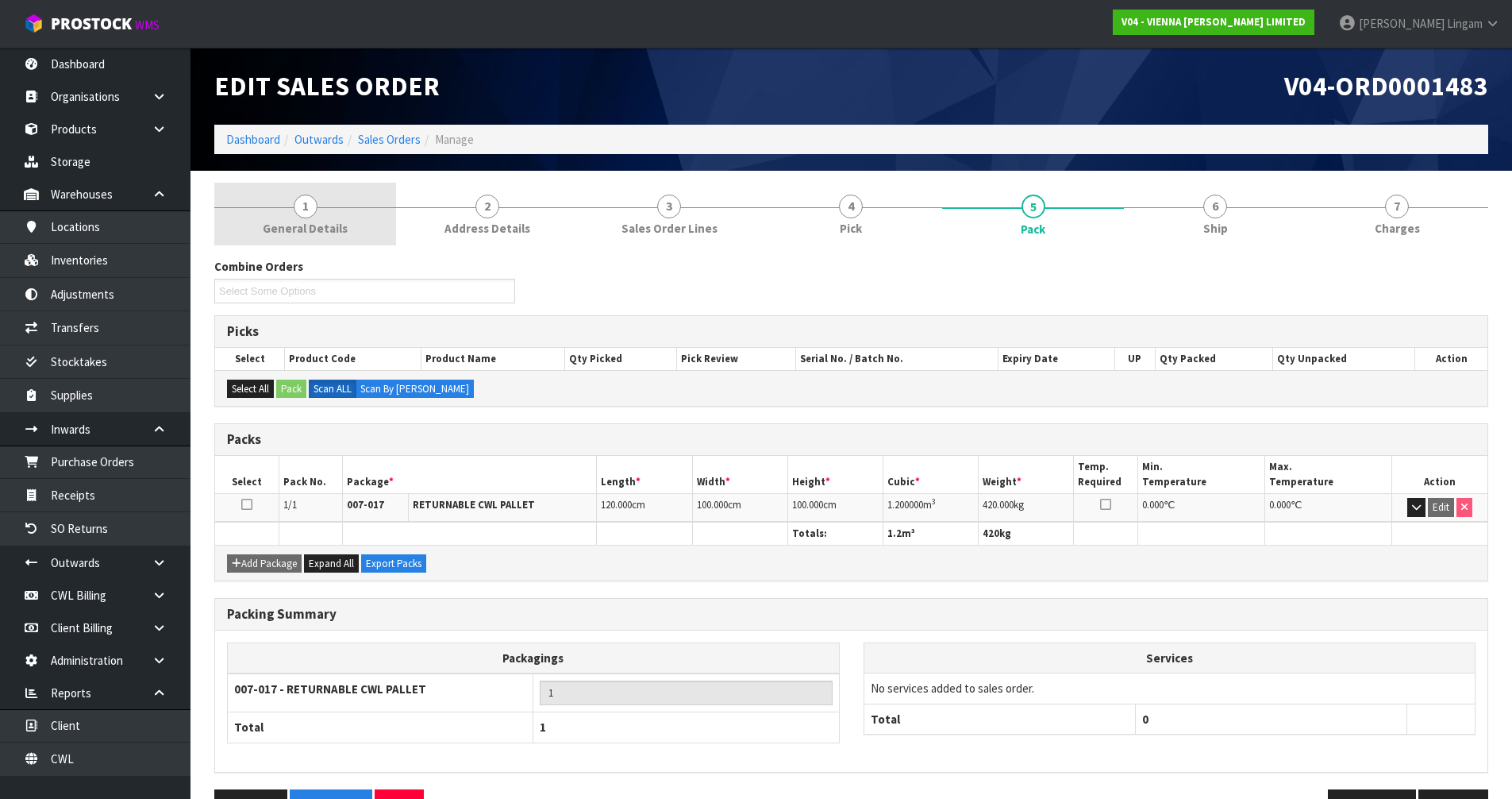
click at [331, 234] on span "General Details" at bounding box center [305, 228] width 85 height 17
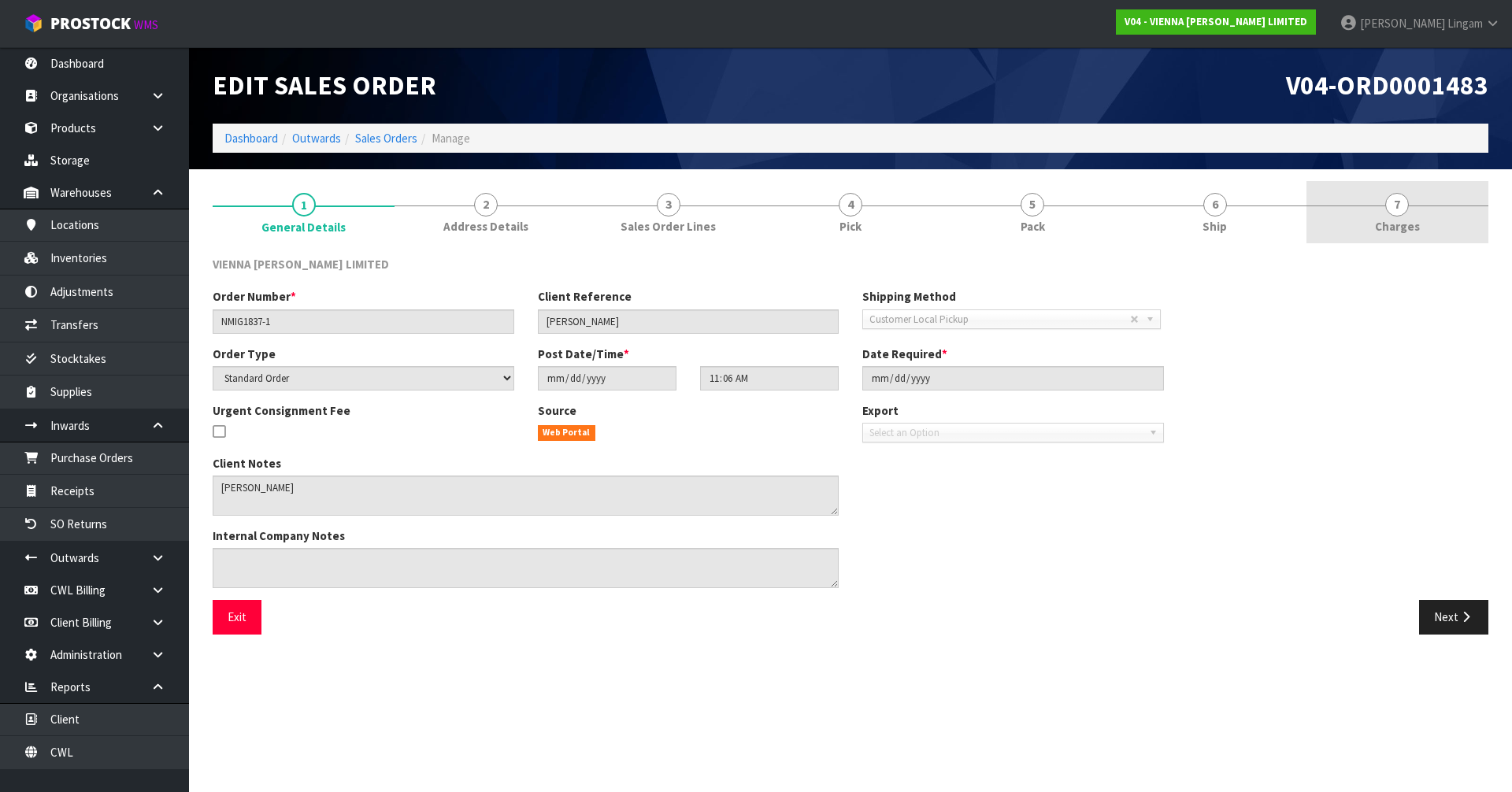
click at [1438, 225] on link "7 Charges" at bounding box center [1397, 211] width 182 height 62
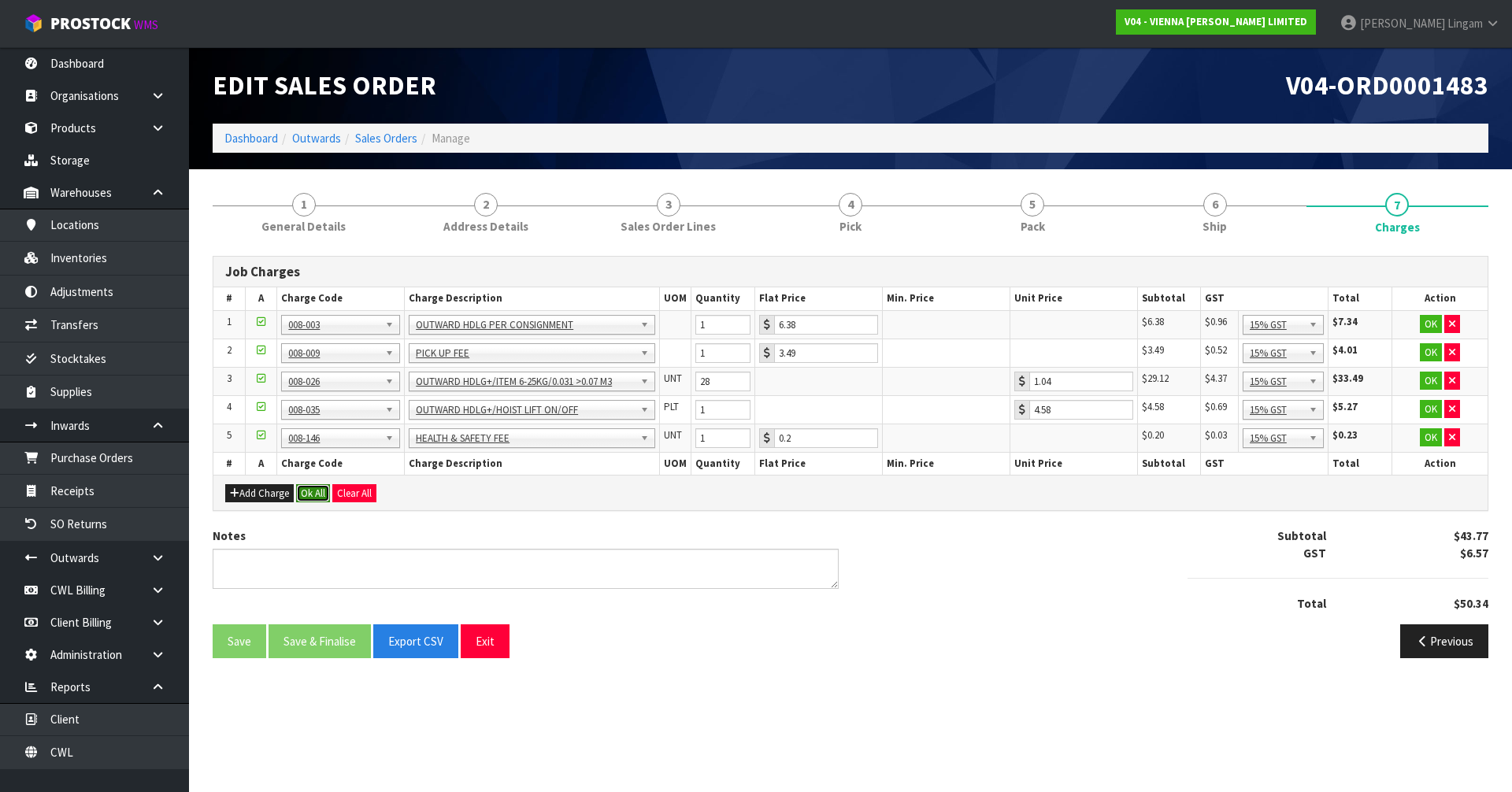
click at [306, 488] on button "Ok All" at bounding box center [313, 493] width 33 height 19
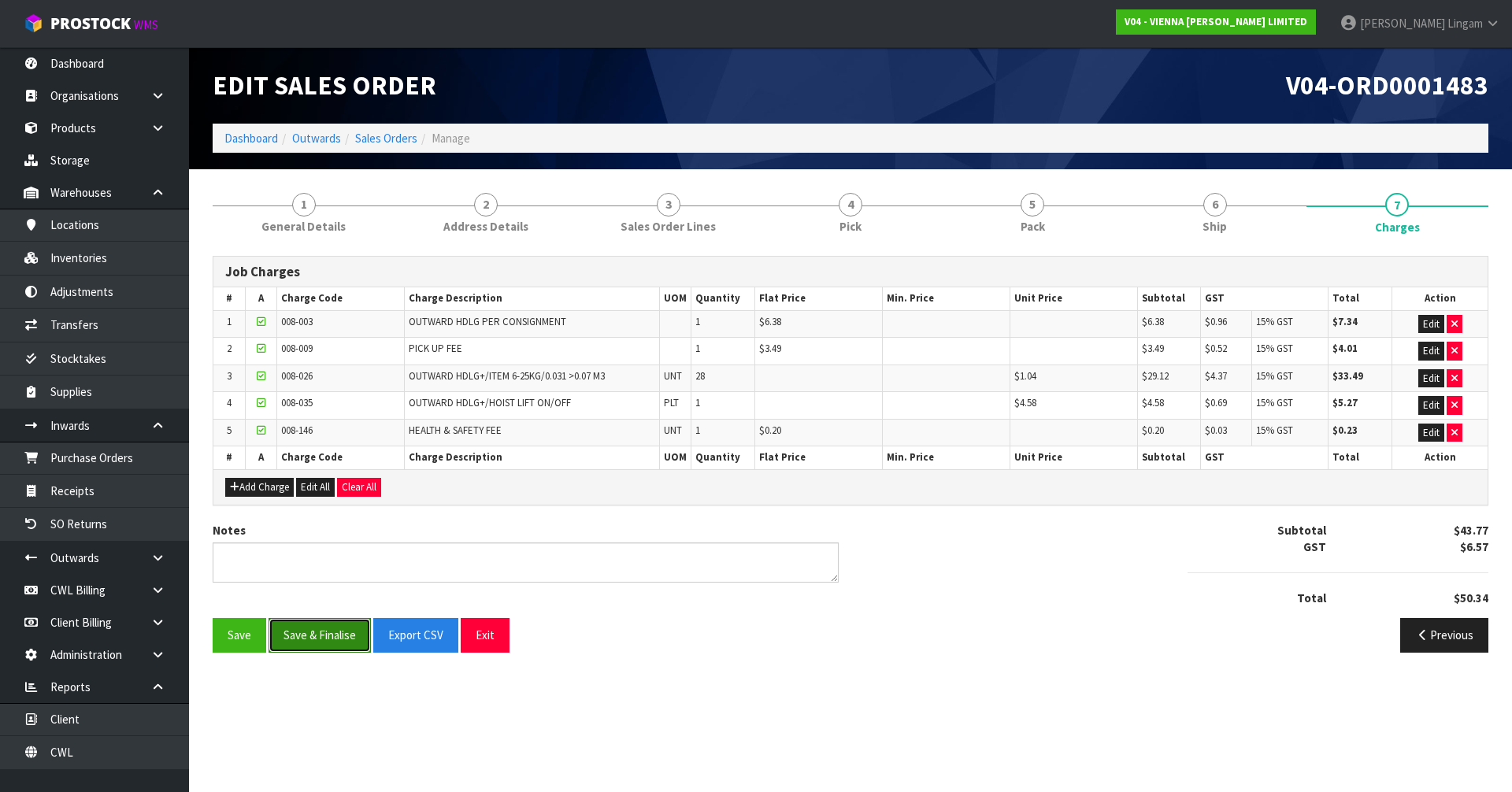
click at [335, 631] on button "Save & Finalise" at bounding box center [320, 635] width 102 height 33
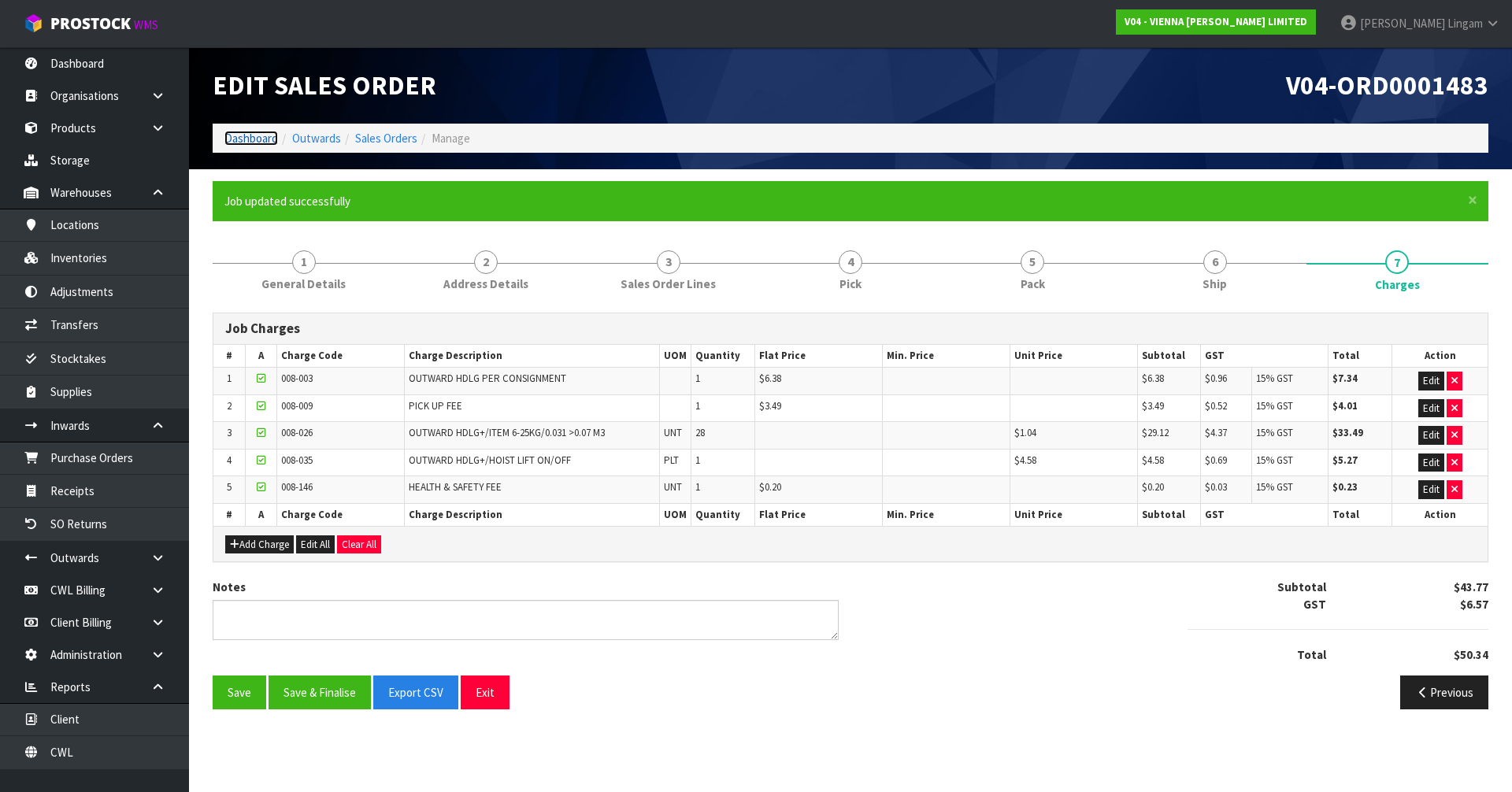
click at [251, 139] on link "Dashboard" at bounding box center [251, 138] width 53 height 15
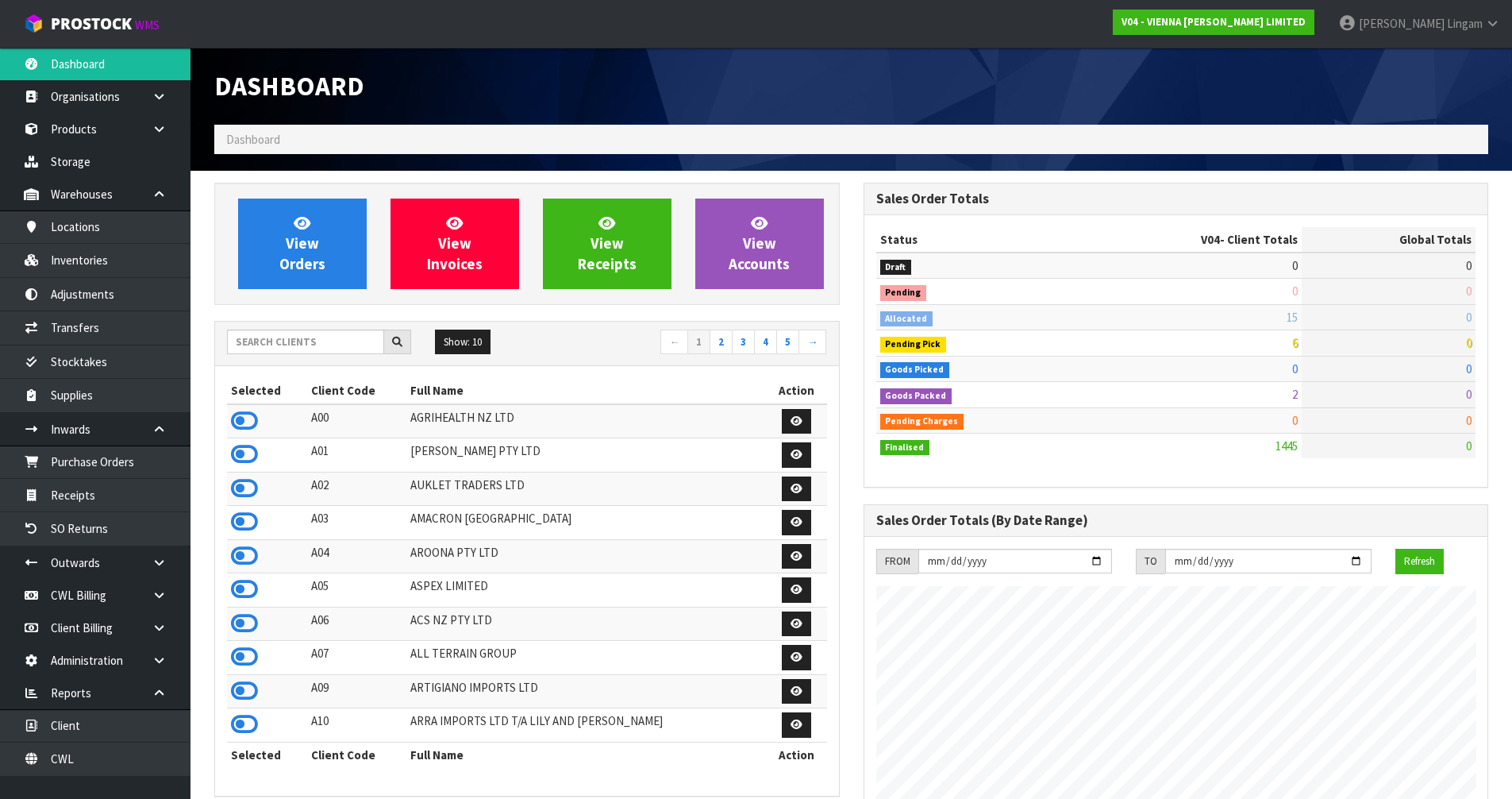
scroll to position [1151, 648]
click at [264, 345] on input "text" at bounding box center [305, 341] width 158 height 25
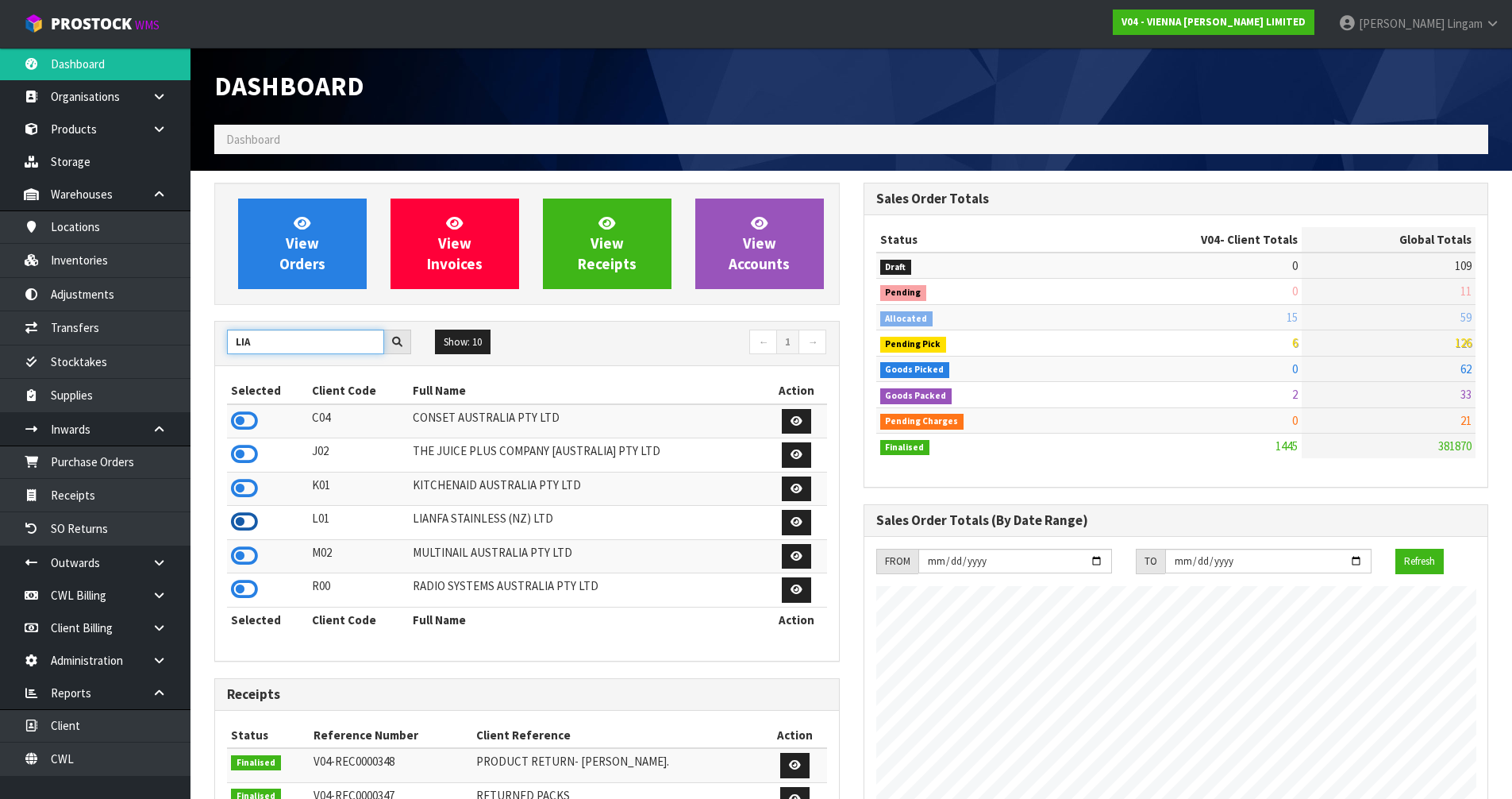
type input "LIA"
drag, startPoint x: 242, startPoint y: 512, endPoint x: 293, endPoint y: 379, distance: 142.4
click at [241, 512] on icon at bounding box center [244, 521] width 27 height 24
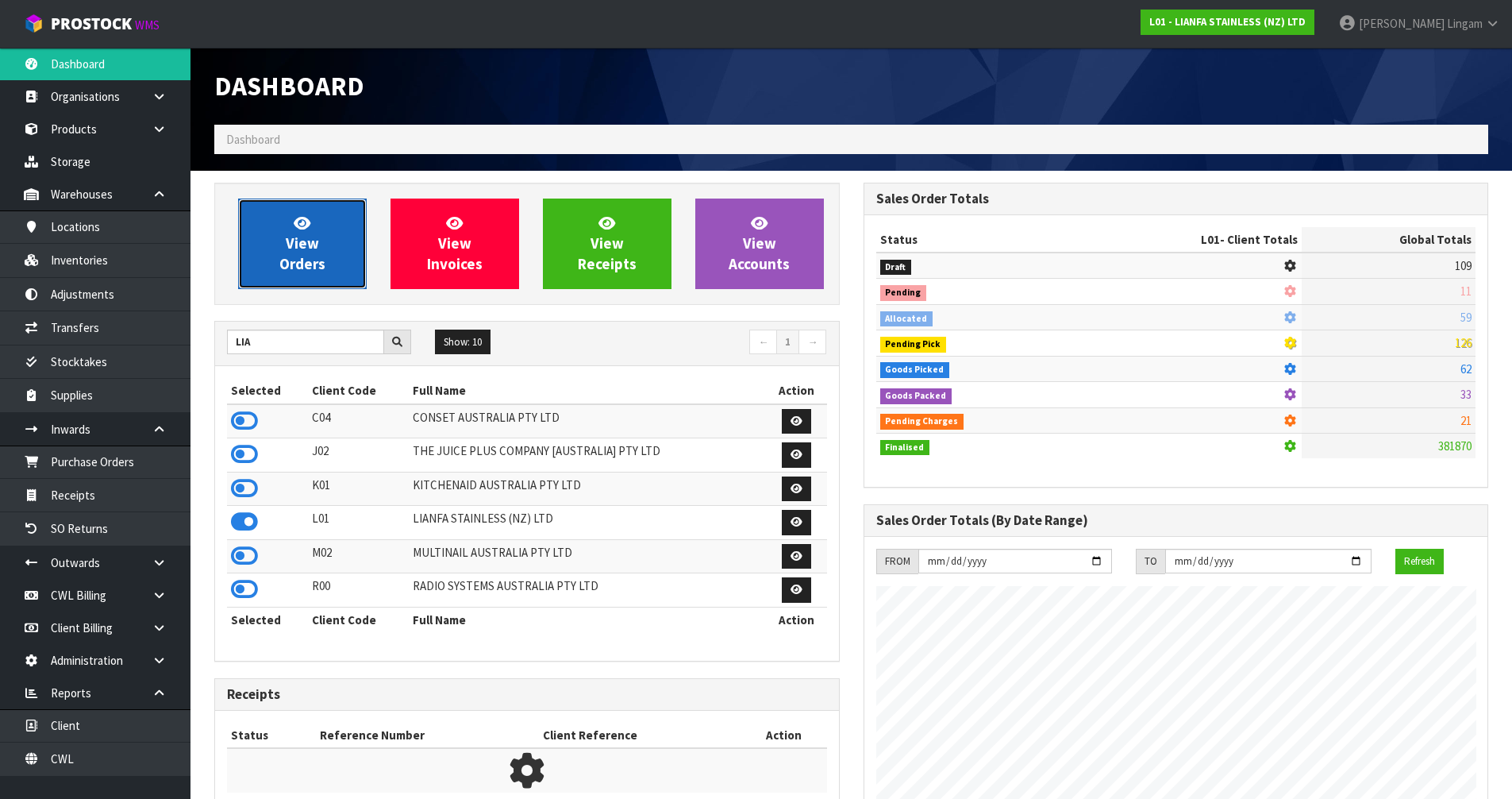
scroll to position [792995, 792924]
click at [309, 262] on span "View Orders" at bounding box center [302, 243] width 46 height 59
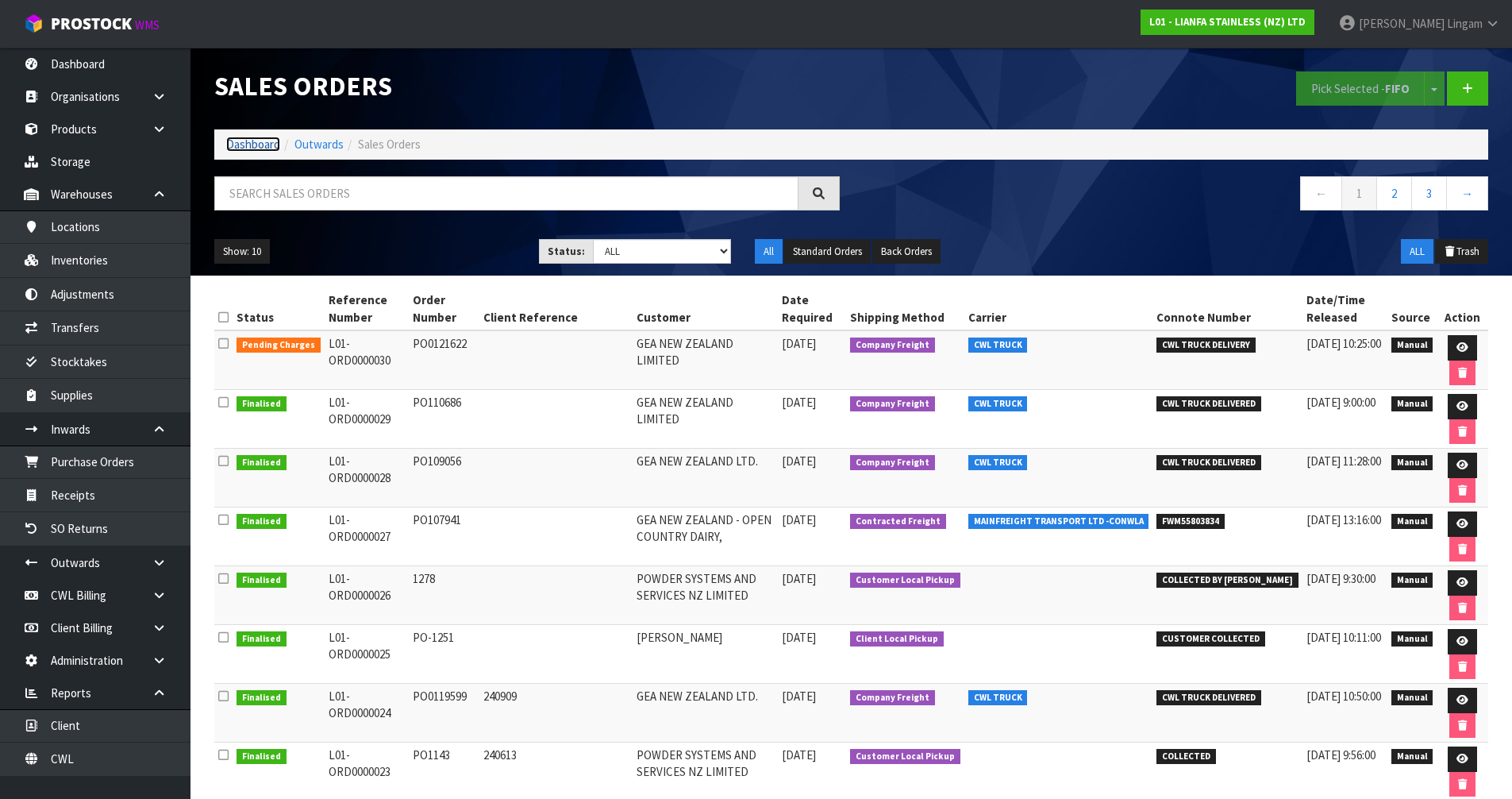
click at [233, 145] on link "Dashboard" at bounding box center [253, 144] width 54 height 15
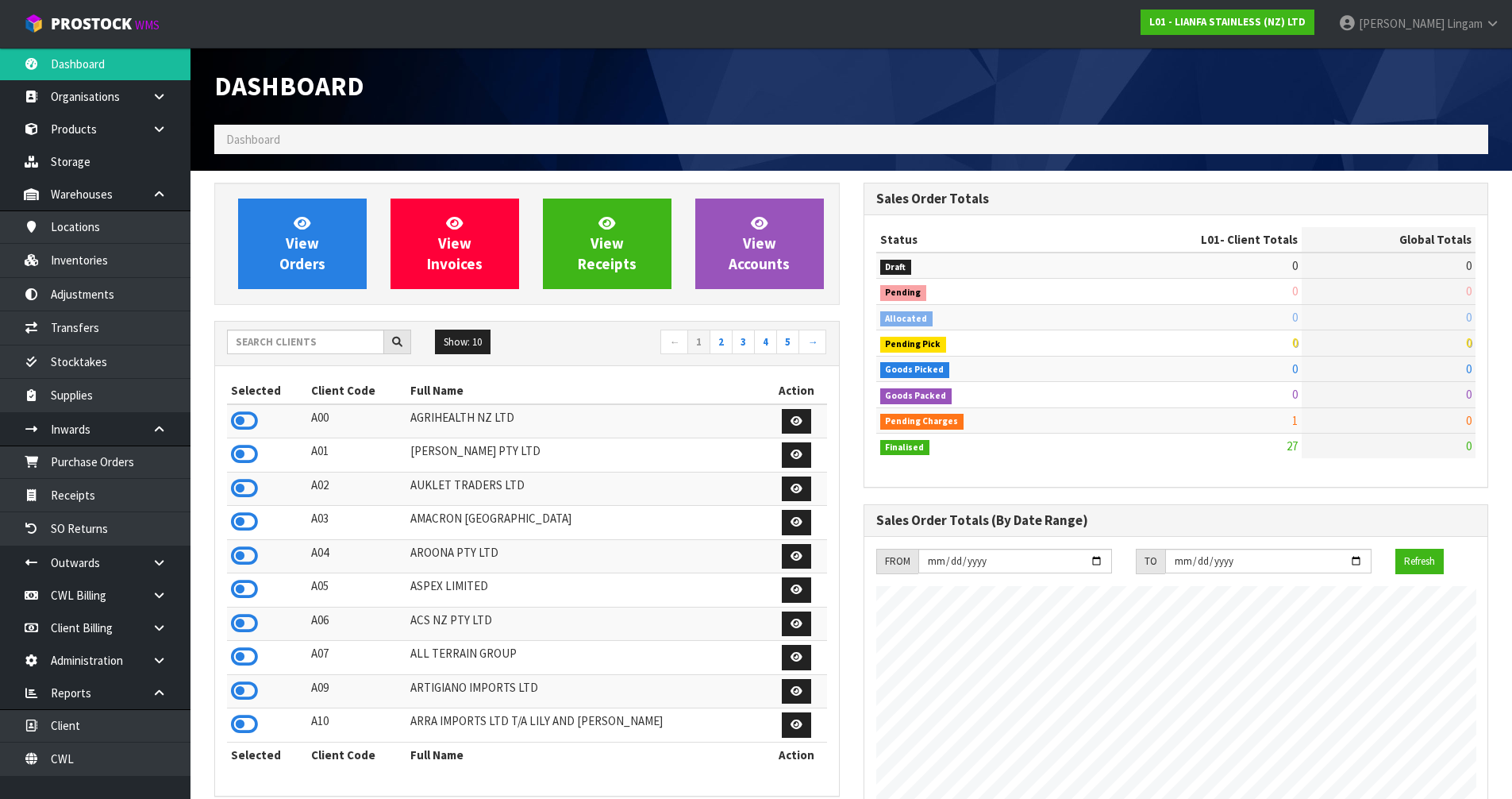
scroll to position [971, 648]
click at [247, 337] on input "text" at bounding box center [305, 341] width 158 height 25
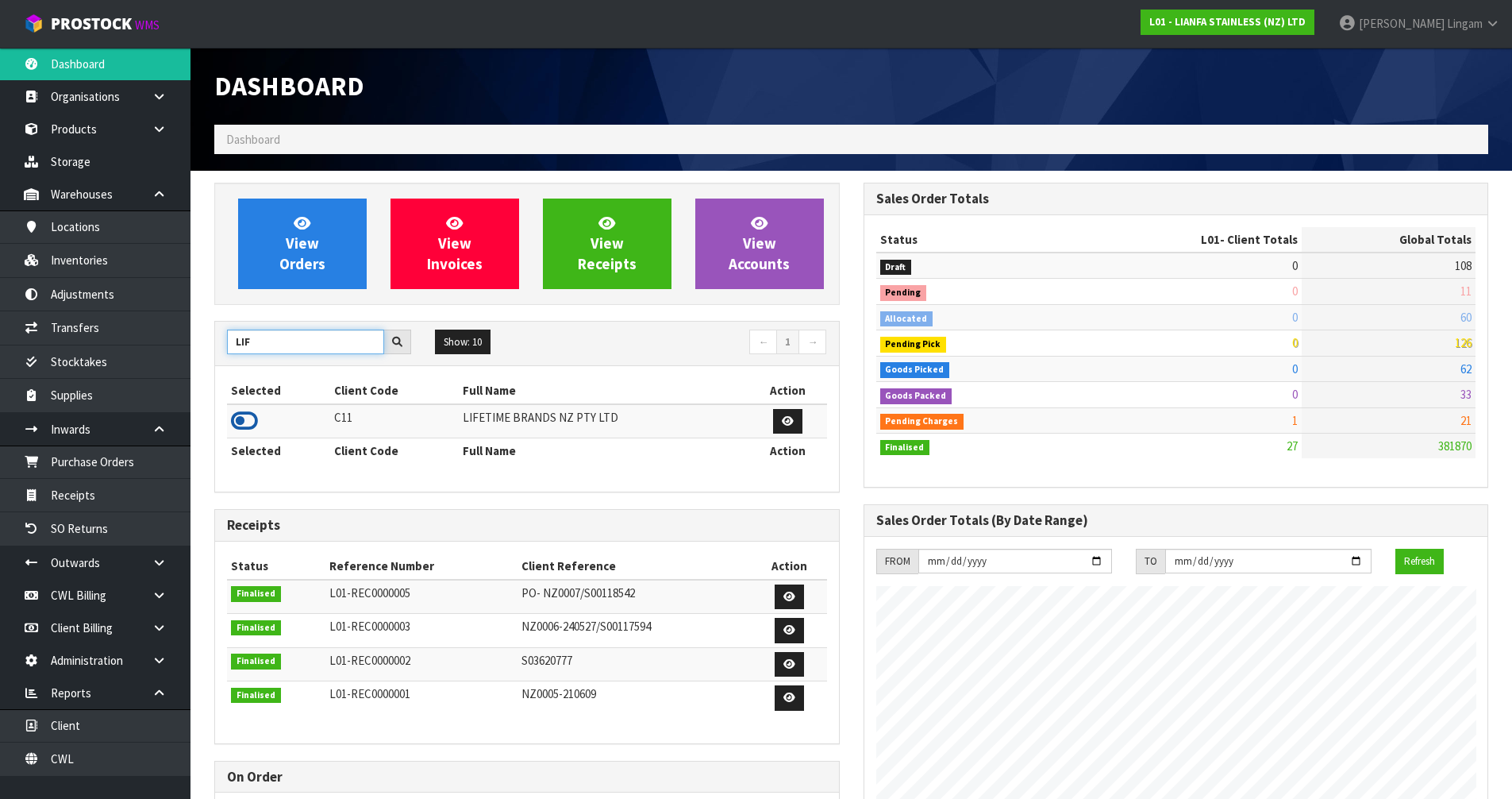
type input "LIF"
click at [240, 423] on icon at bounding box center [244, 420] width 27 height 24
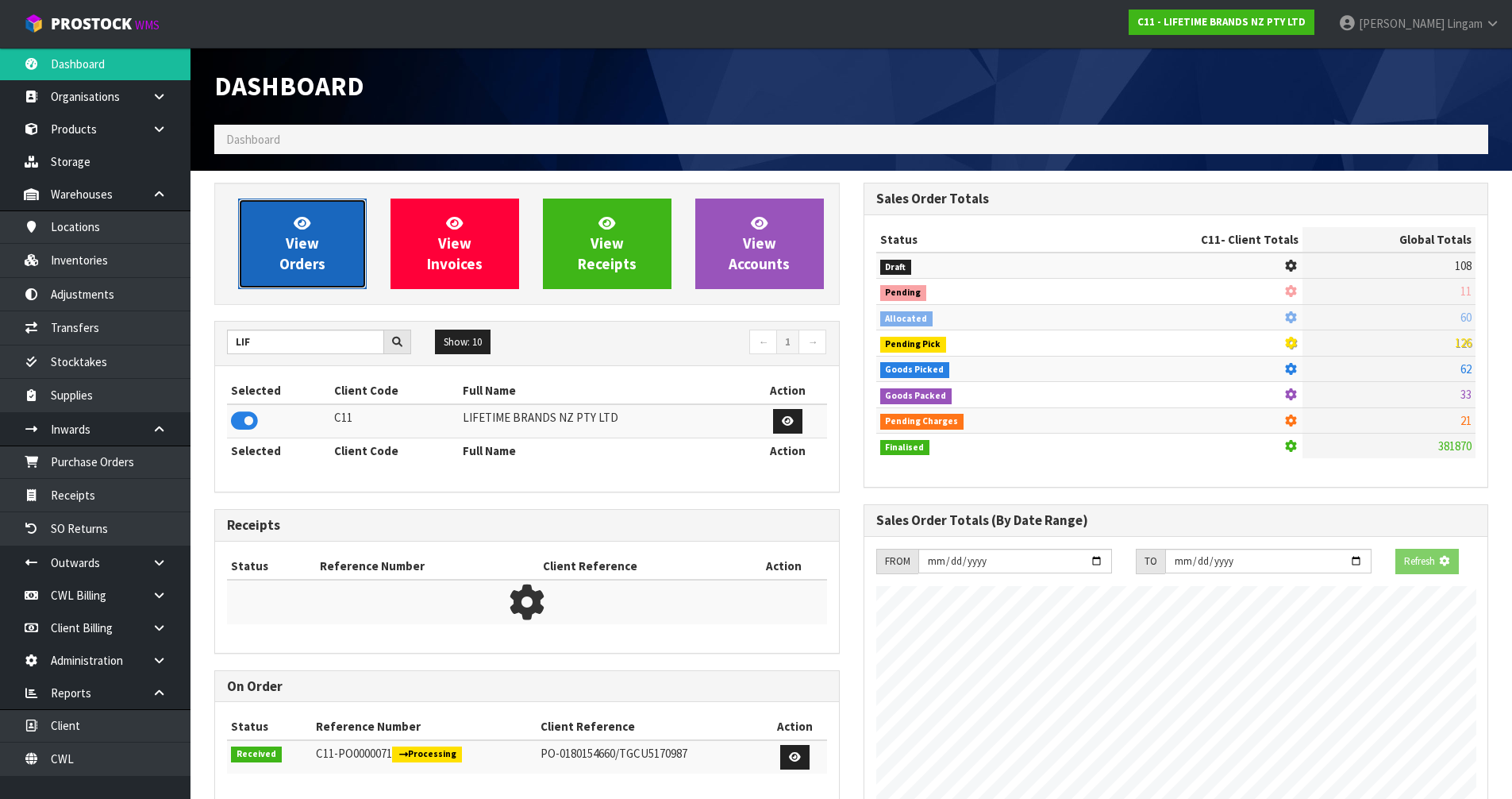
scroll to position [1202, 648]
click at [298, 258] on span "View Orders" at bounding box center [302, 243] width 46 height 59
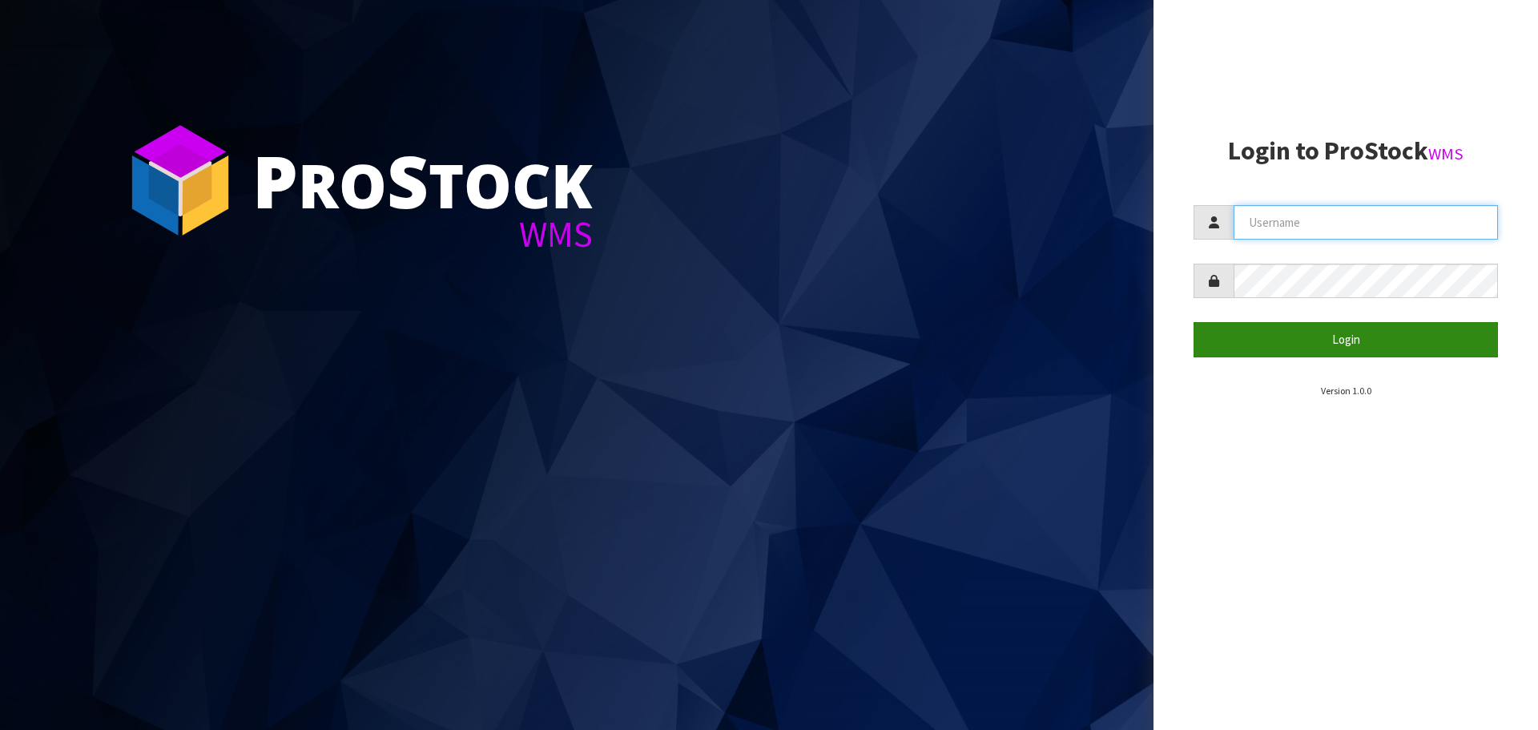
type input "[PERSON_NAME][EMAIL_ADDRESS][DOMAIN_NAME]"
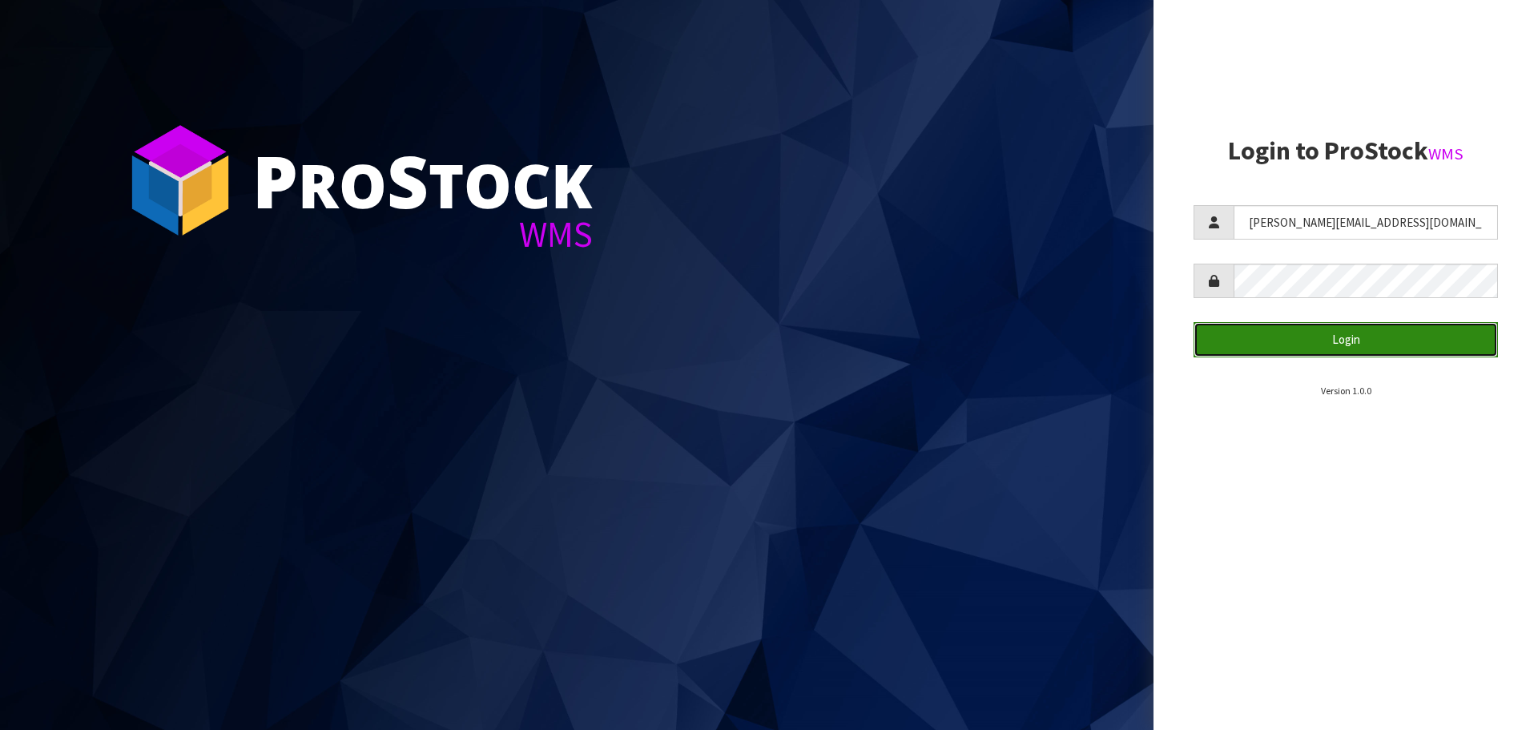
click at [1372, 333] on button "Login" at bounding box center [1345, 339] width 304 height 34
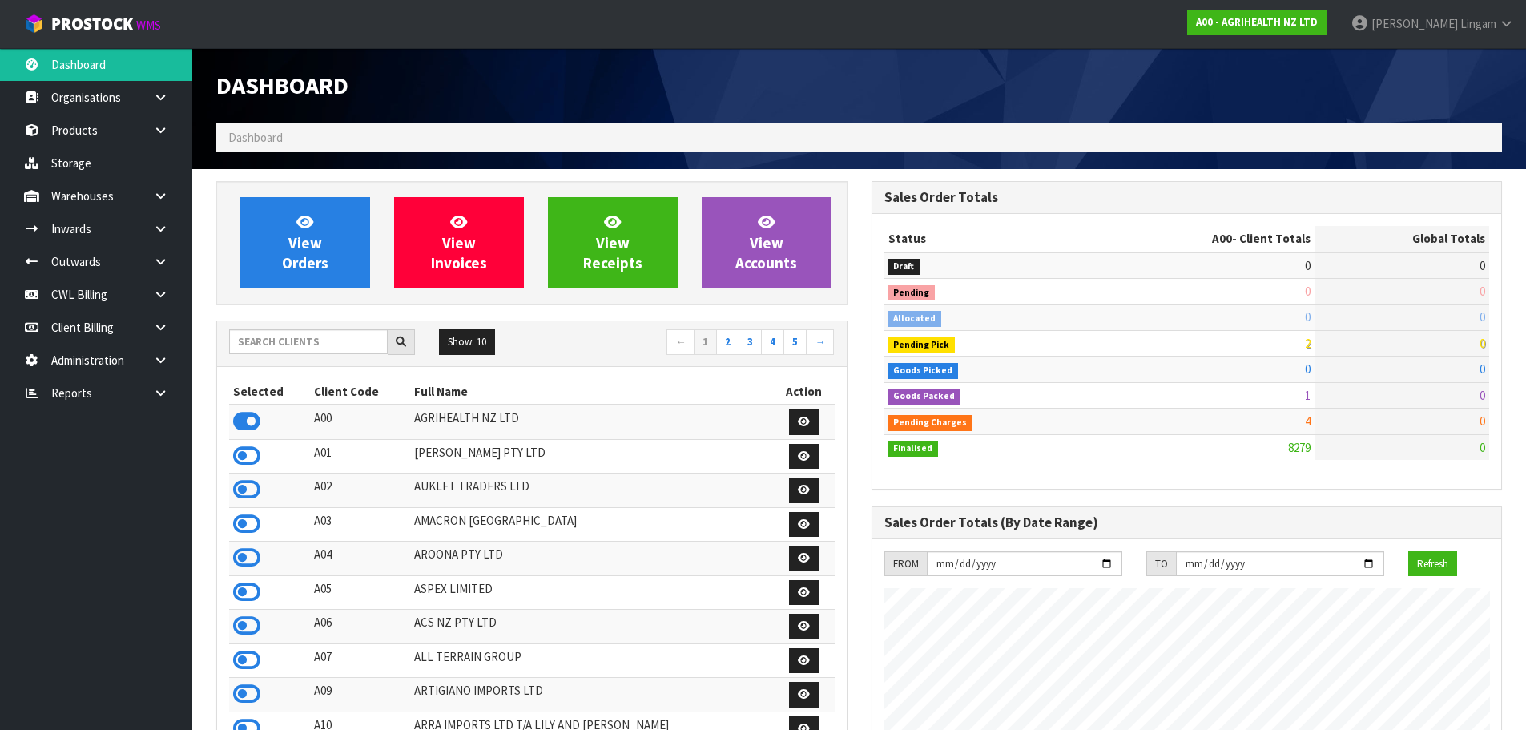
scroll to position [1213, 654]
click at [167, 398] on icon at bounding box center [160, 393] width 15 height 12
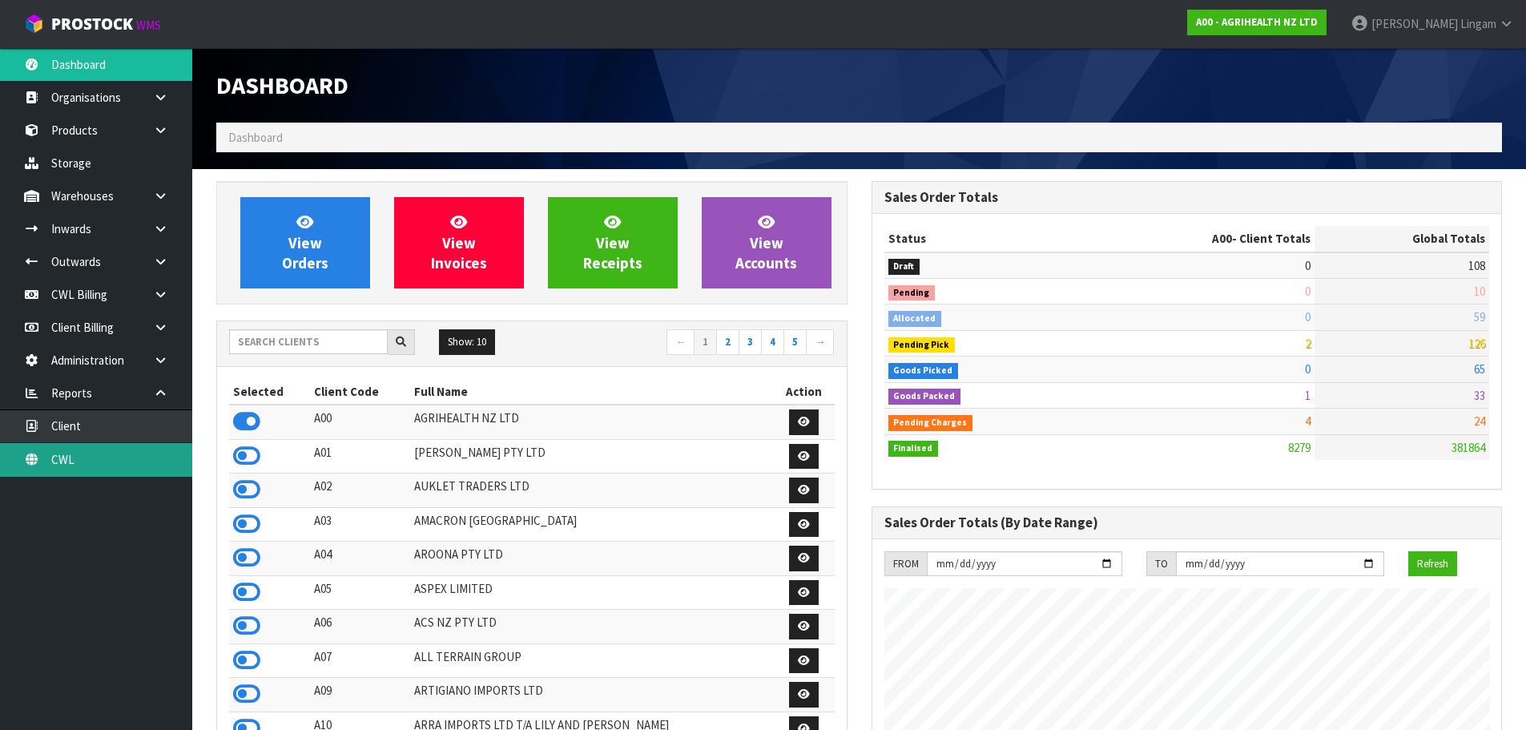
click at [151, 467] on link "CWL" at bounding box center [96, 459] width 192 height 33
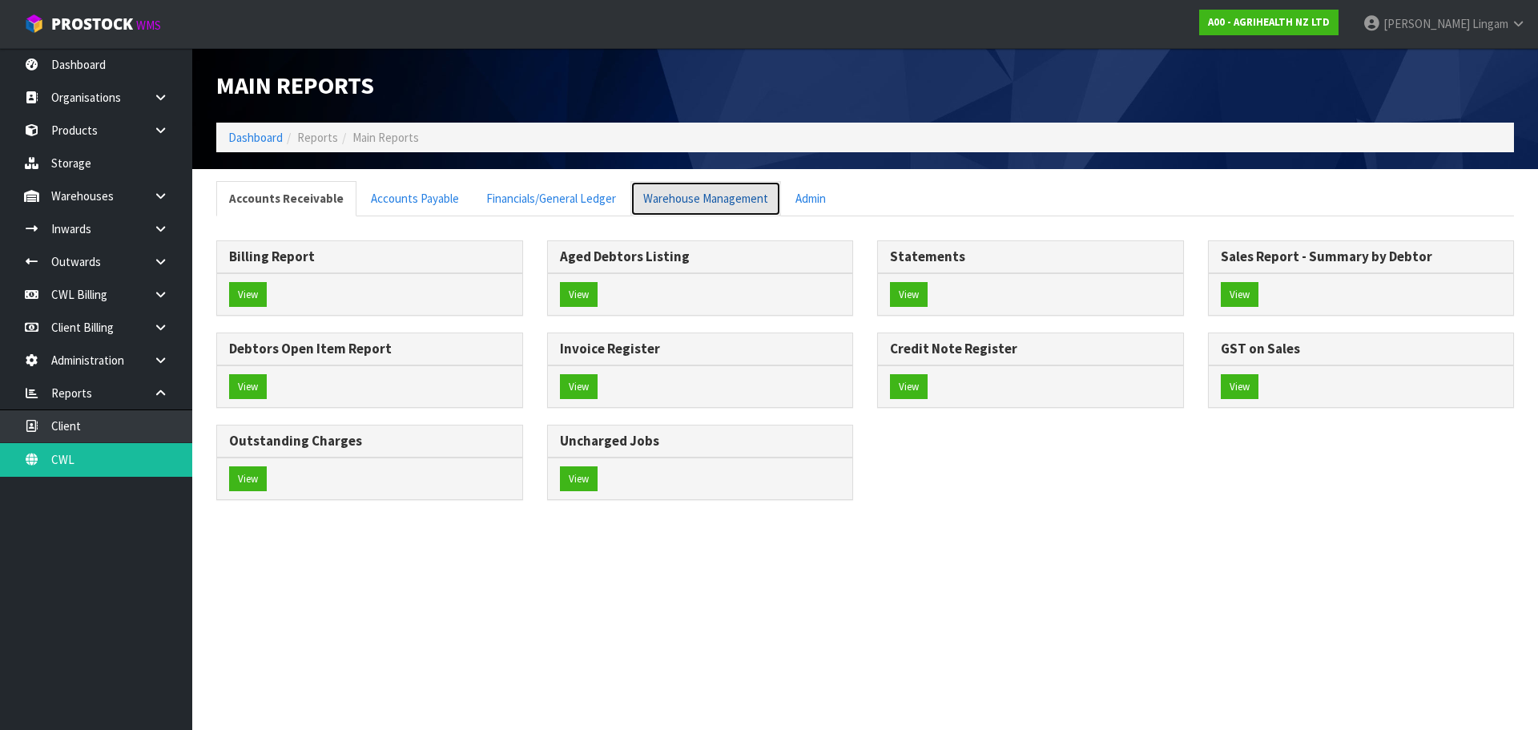
drag, startPoint x: 698, startPoint y: 195, endPoint x: 508, endPoint y: 228, distance: 192.6
click at [698, 195] on link "Warehouse Management" at bounding box center [705, 198] width 151 height 34
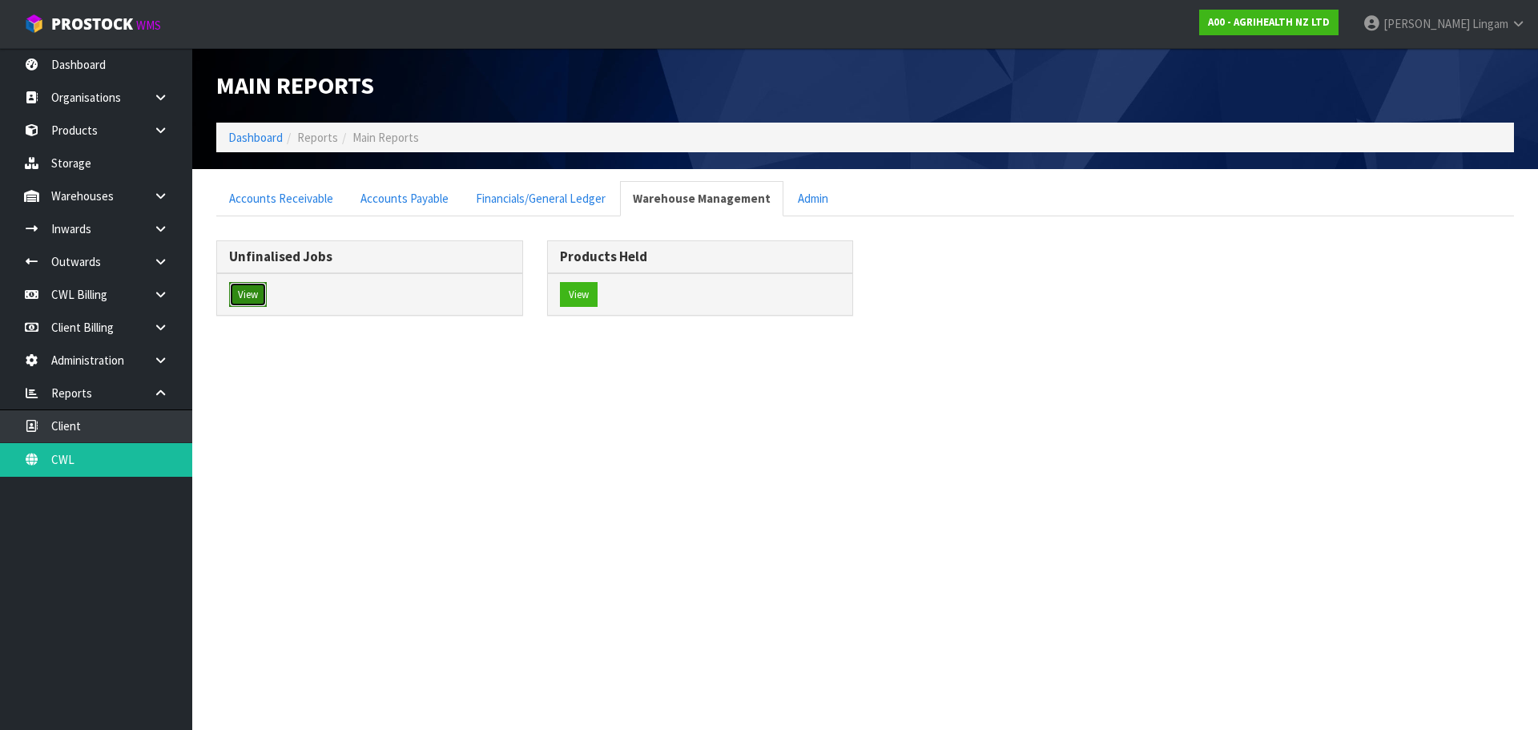
click at [232, 298] on button "View" at bounding box center [248, 295] width 38 height 26
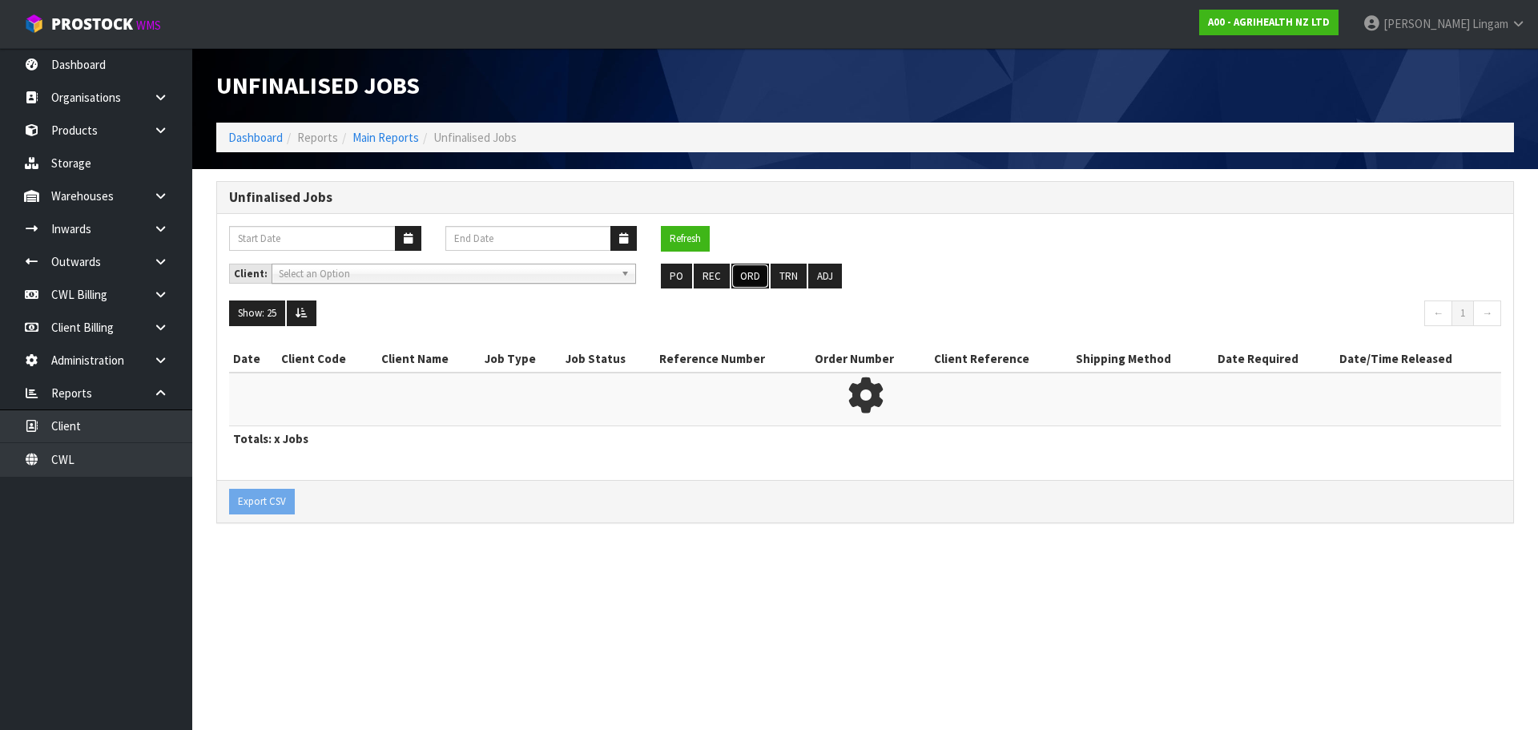
click at [733, 280] on button "ORD" at bounding box center [750, 277] width 38 height 26
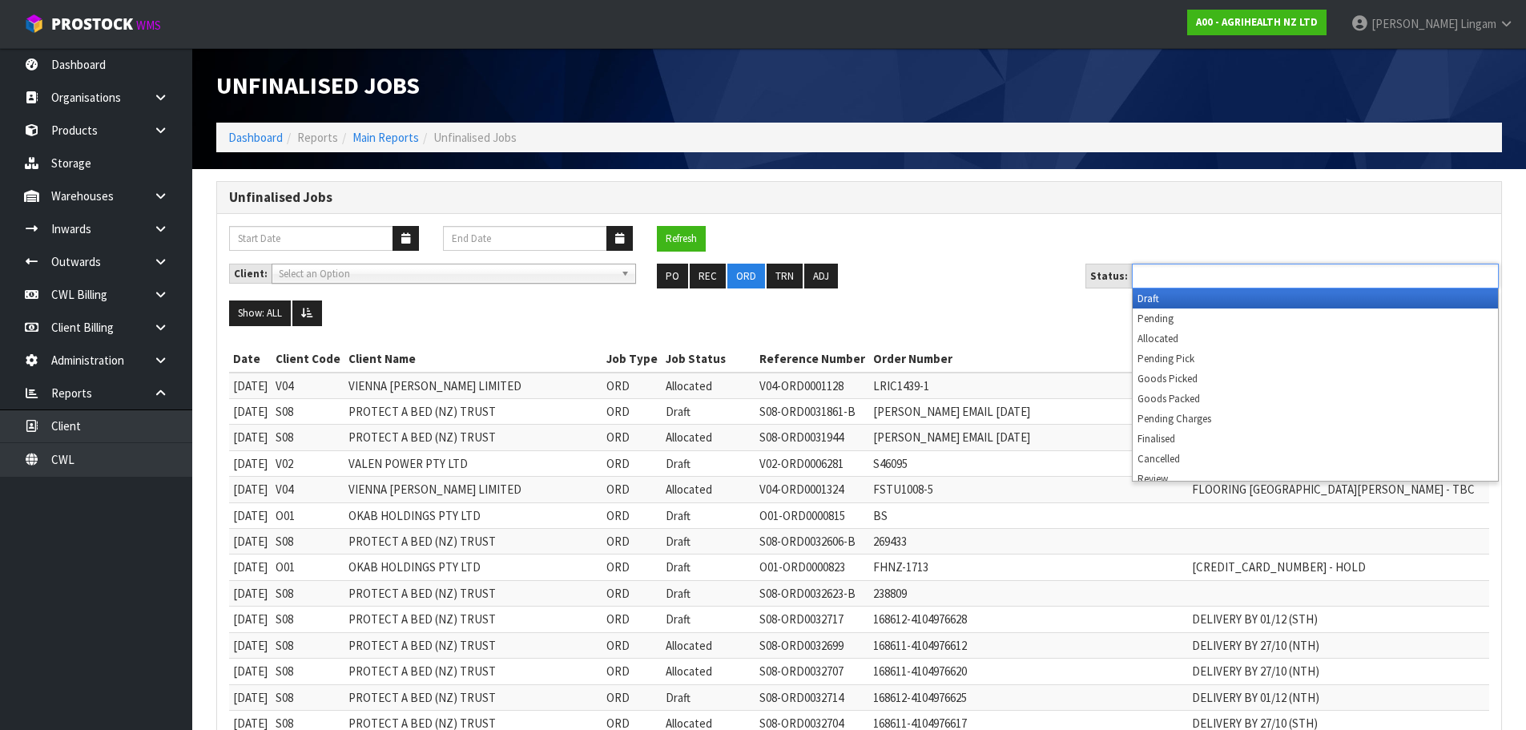
click at [1269, 275] on ul at bounding box center [1315, 276] width 367 height 25
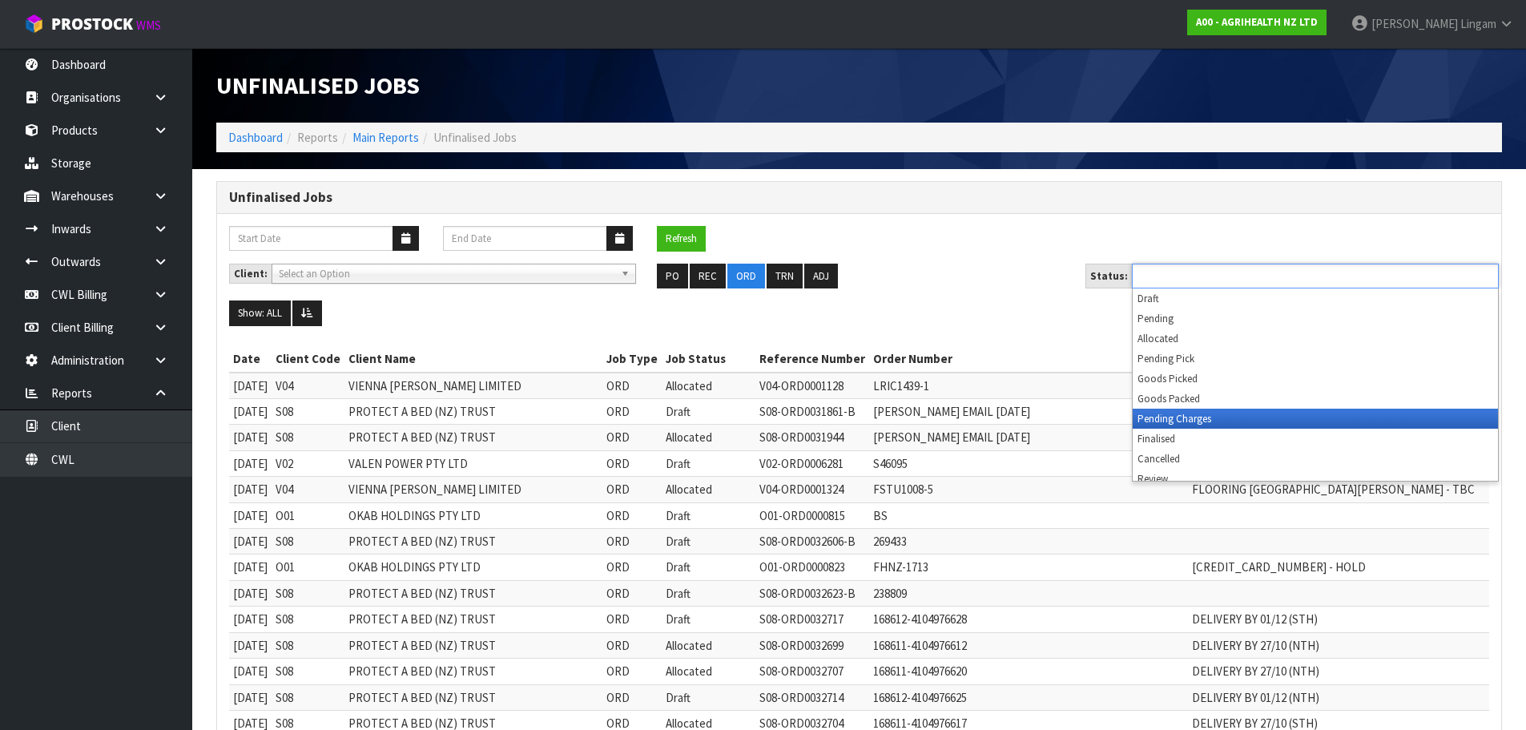
click at [1241, 423] on li "Pending Charges" at bounding box center [1315, 418] width 365 height 20
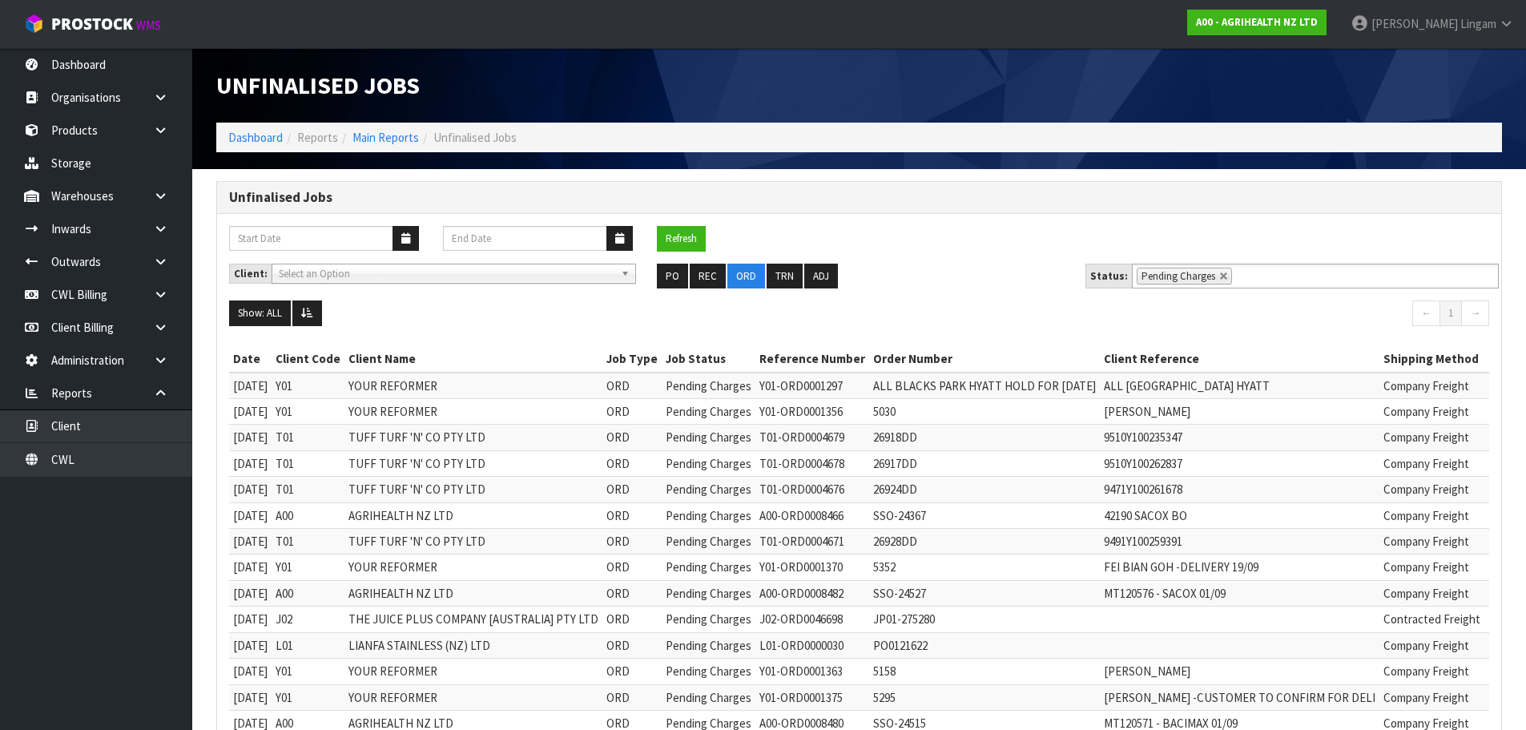
click at [920, 242] on div "Refresh" at bounding box center [859, 245] width 1284 height 38
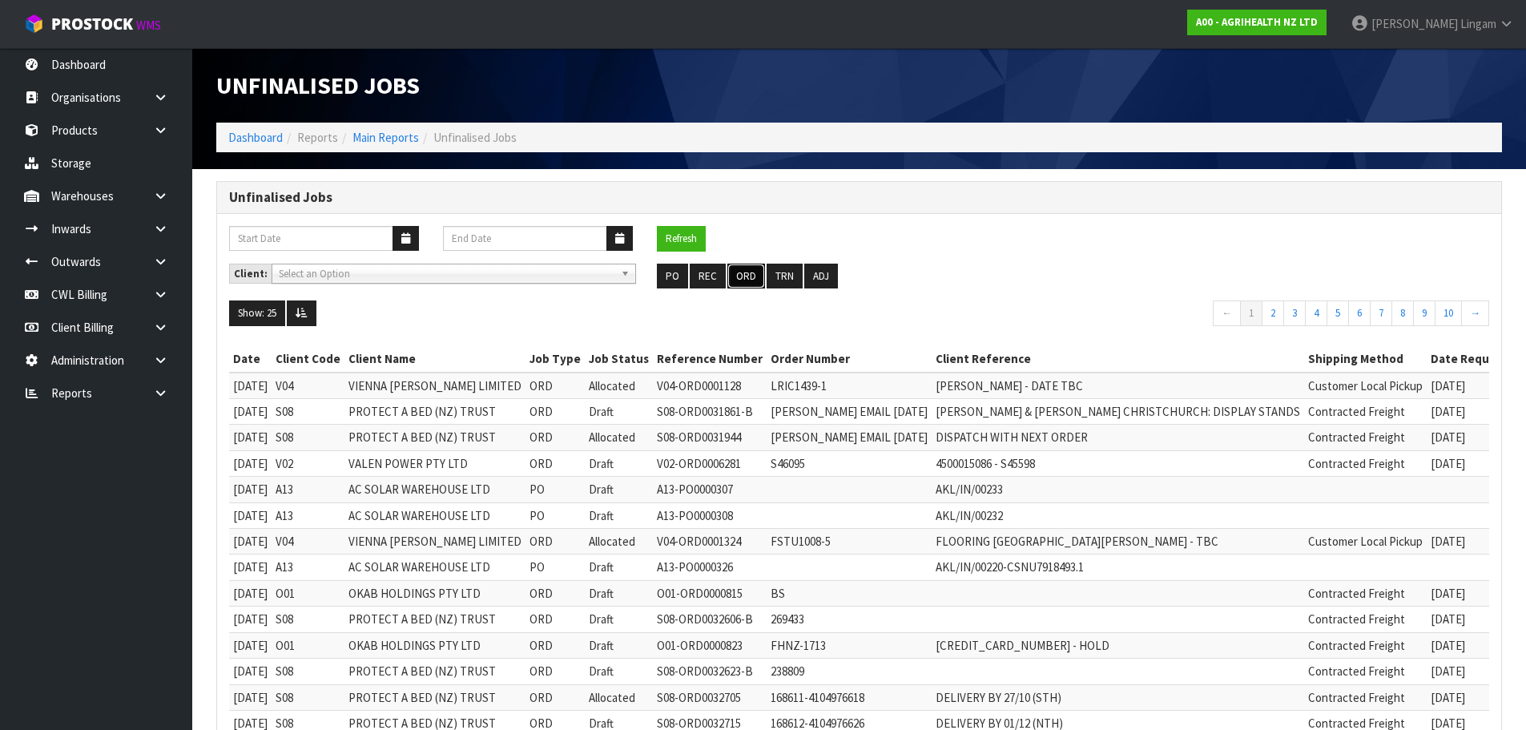
click at [741, 281] on button "ORD" at bounding box center [746, 277] width 38 height 26
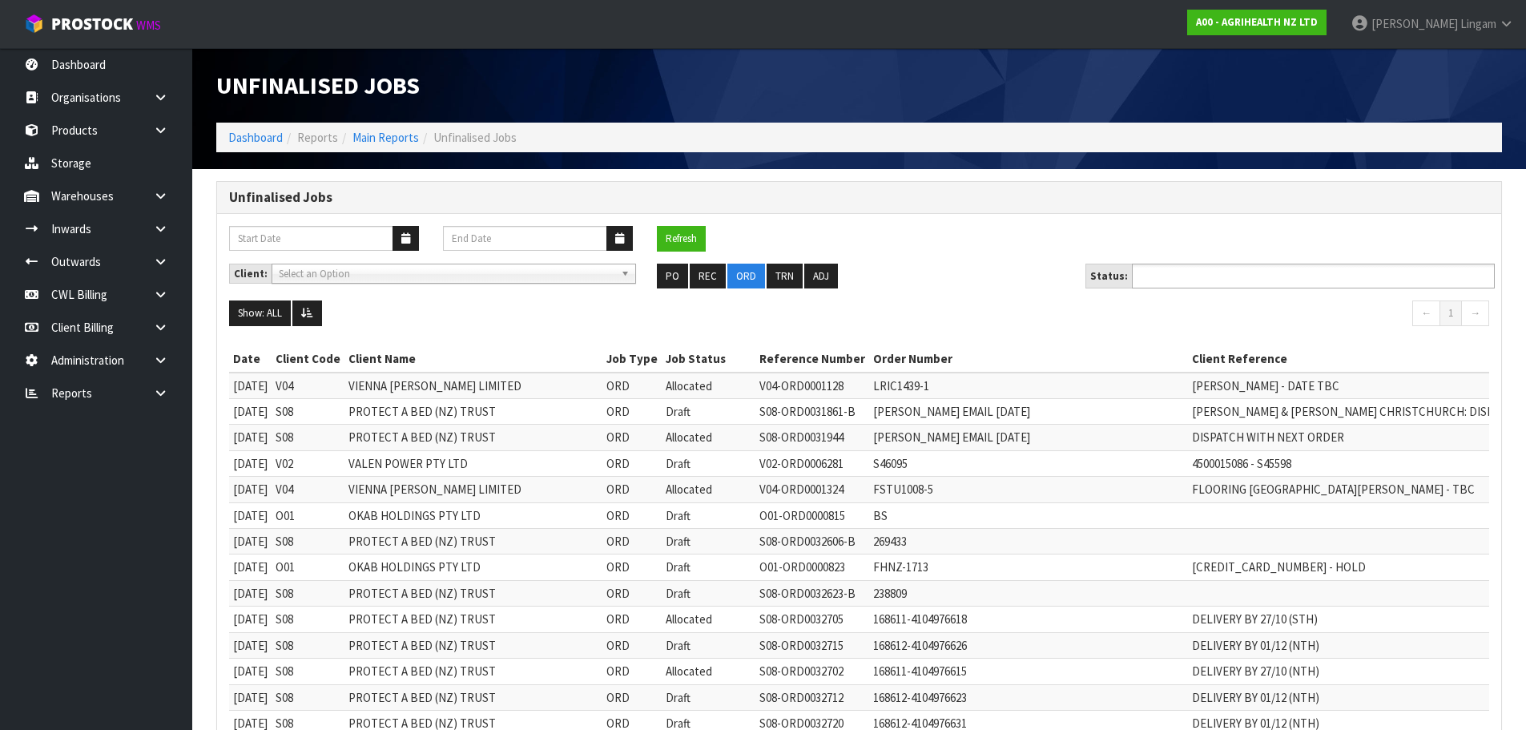
click at [1234, 278] on input "text" at bounding box center [1196, 276] width 118 height 20
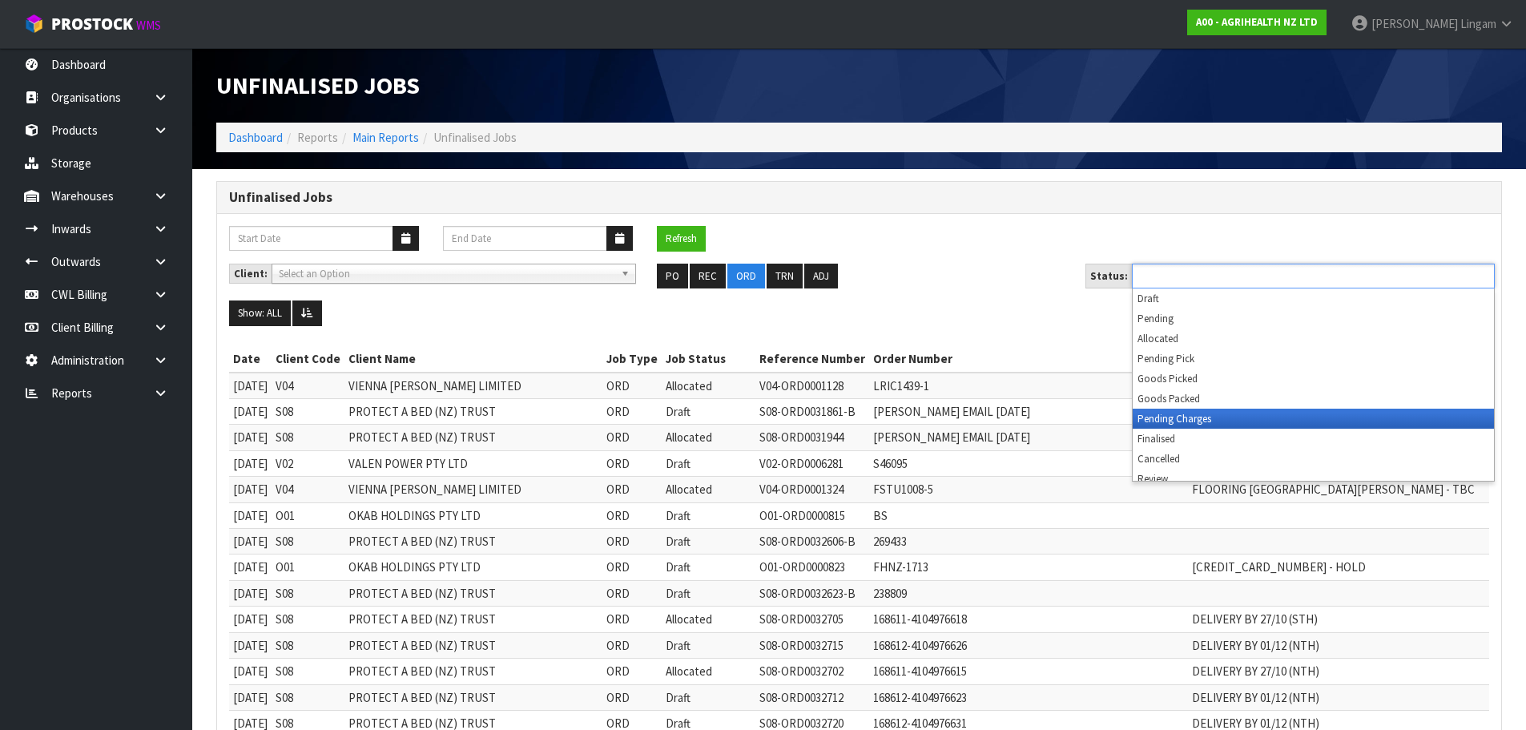
click at [1213, 412] on li "Pending Charges" at bounding box center [1313, 418] width 361 height 20
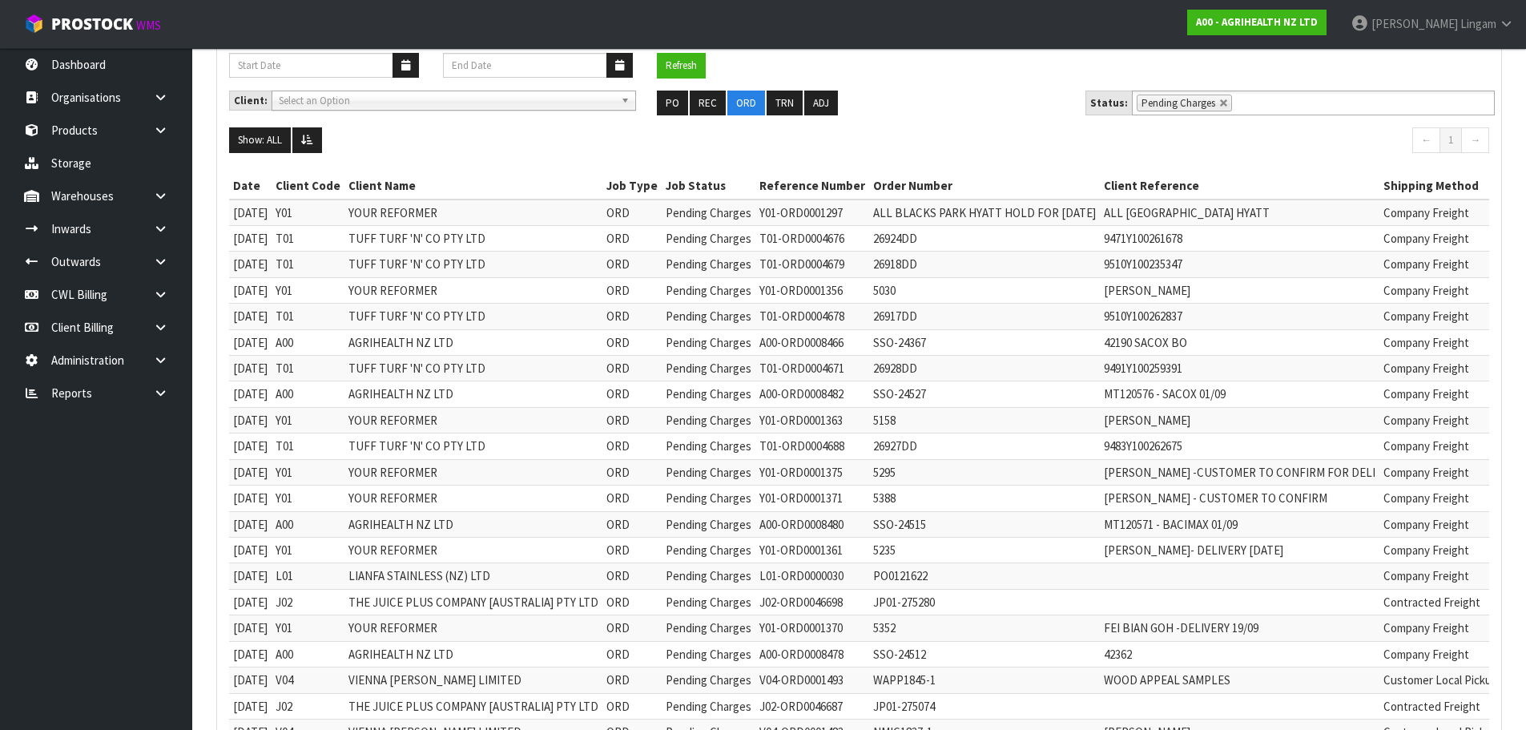
scroll to position [166, 0]
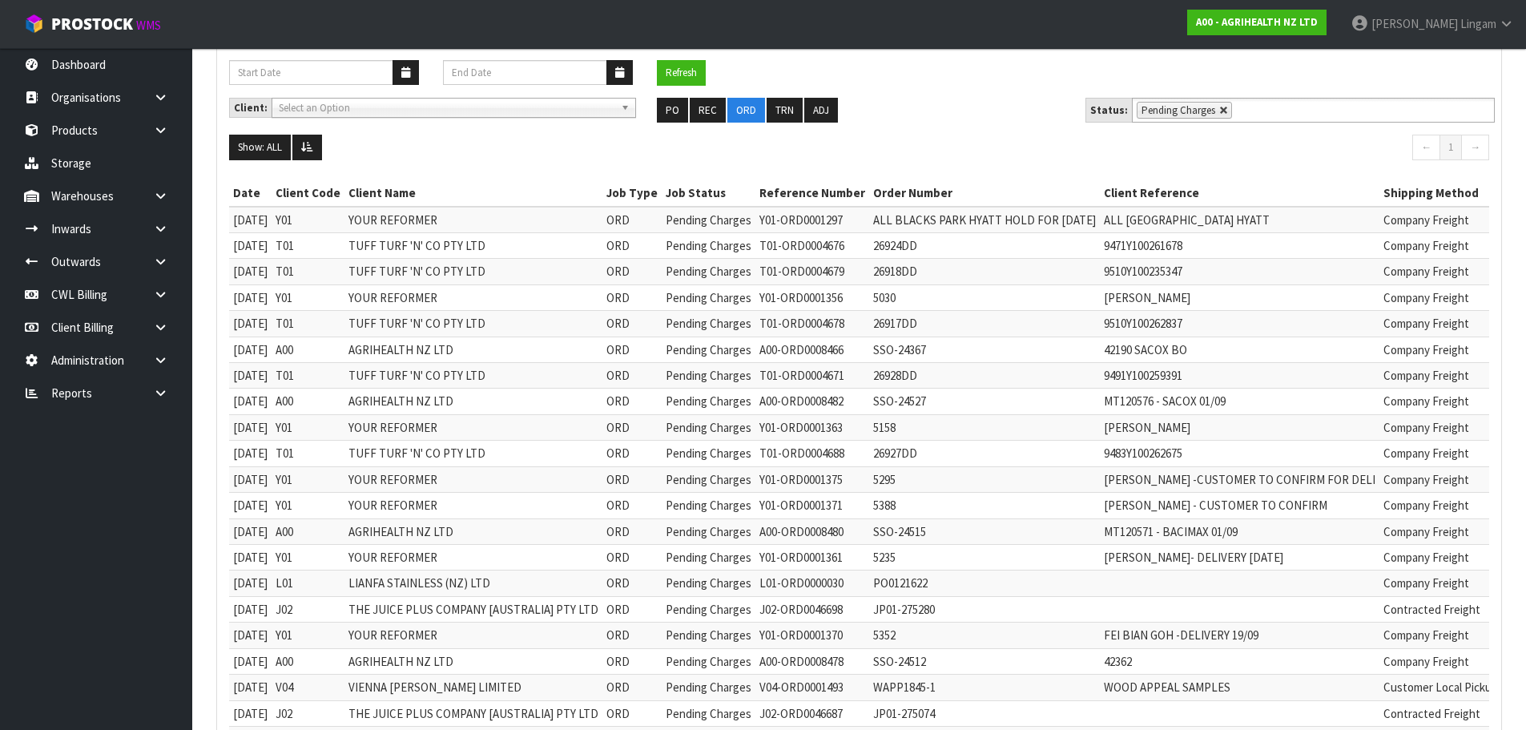
click at [1219, 111] on link at bounding box center [1224, 111] width 10 height 10
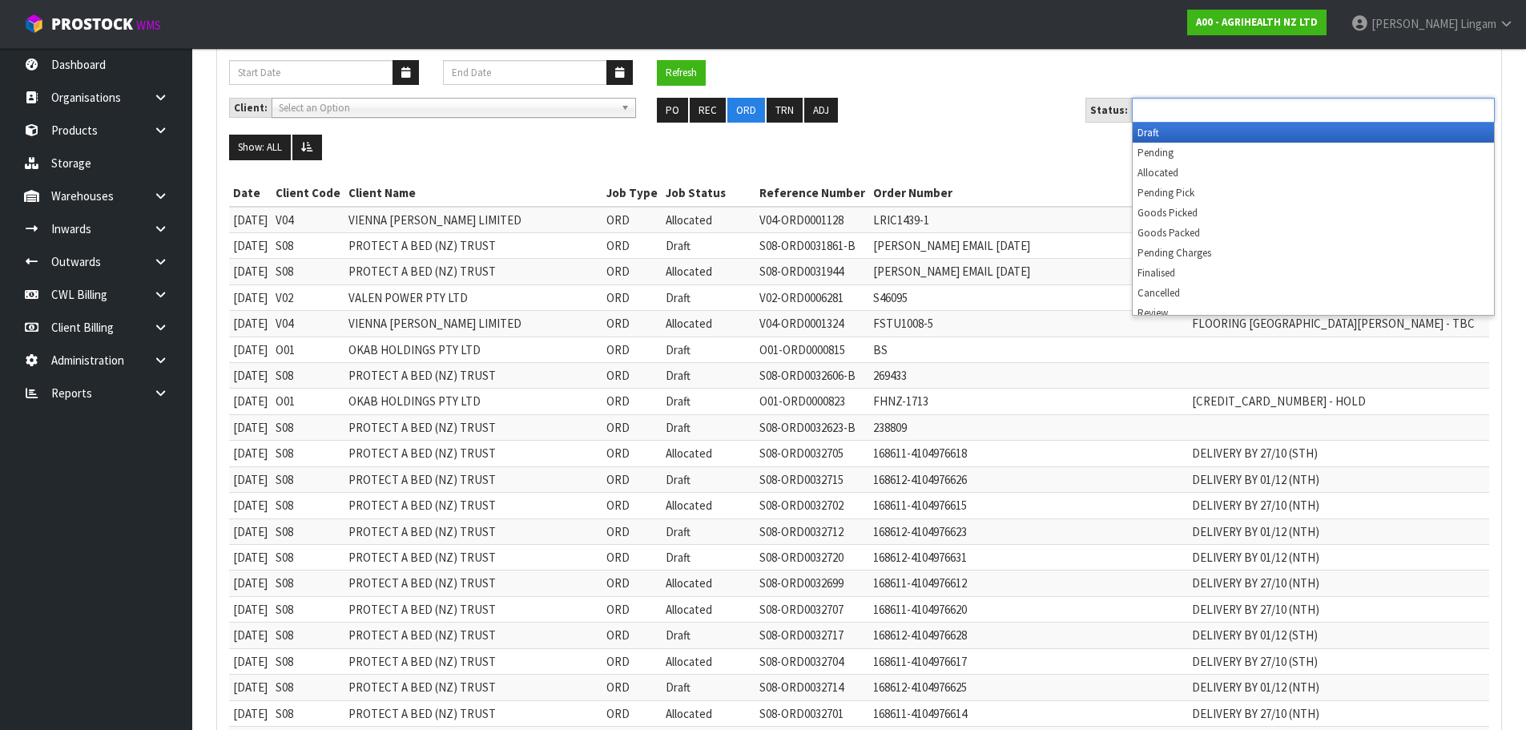
click at [1214, 111] on input "text" at bounding box center [1196, 110] width 118 height 20
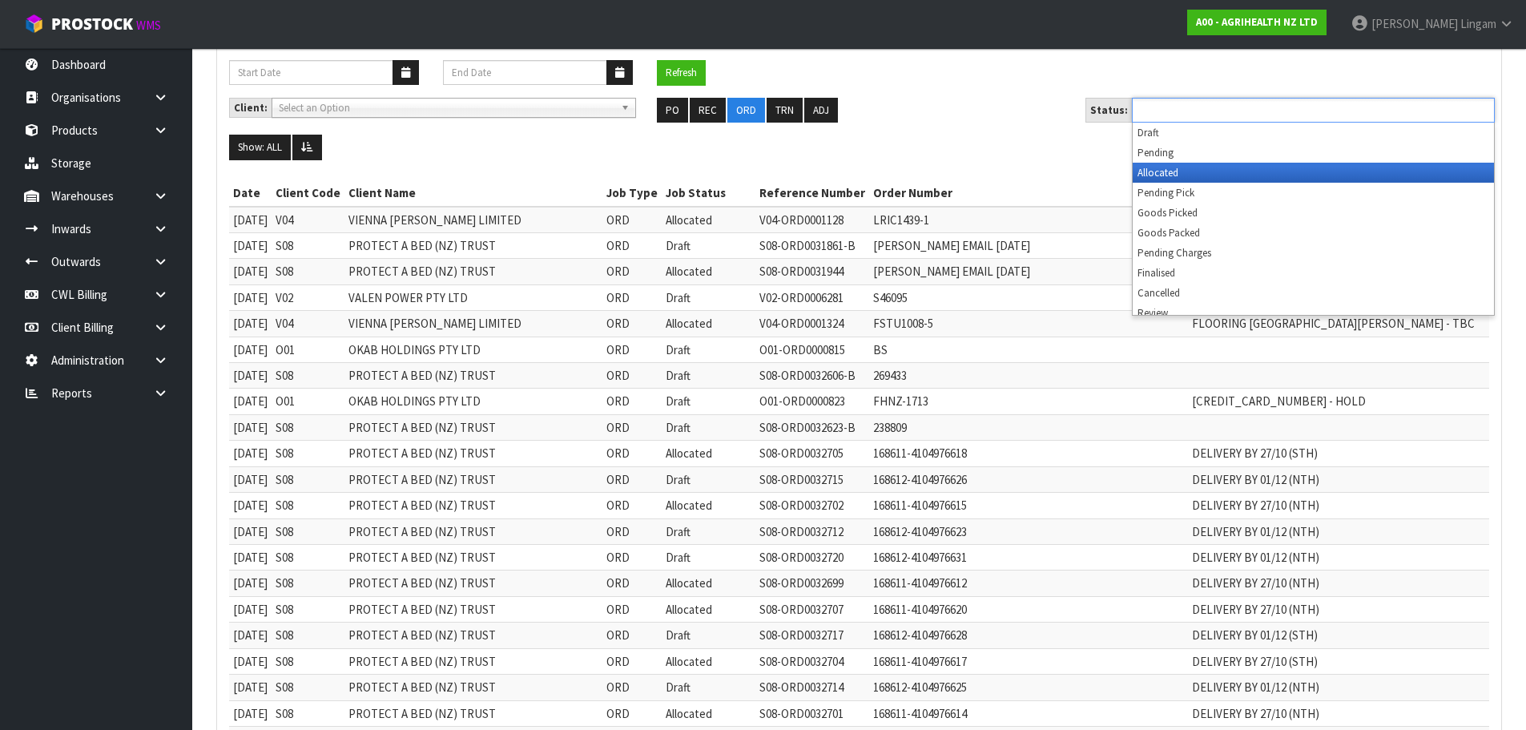
drag, startPoint x: 1197, startPoint y: 195, endPoint x: 1189, endPoint y: 181, distance: 15.4
click at [1197, 180] on ul "Draft Pending Allocated Pending Pick Goods Picked Goods Packed Pending Charges …" at bounding box center [1313, 219] width 361 height 192
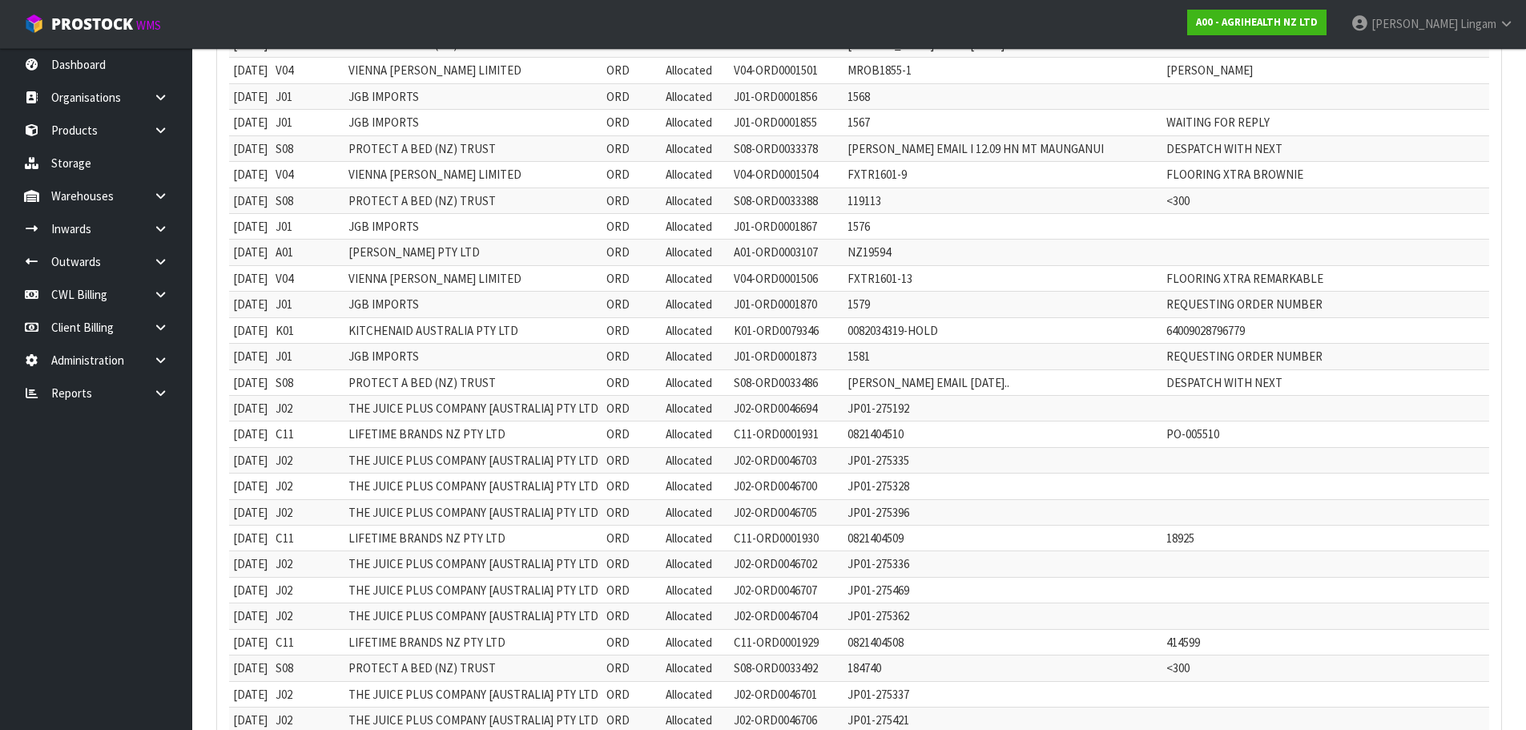
scroll to position [1287, 0]
